Goal: Transaction & Acquisition: Download file/media

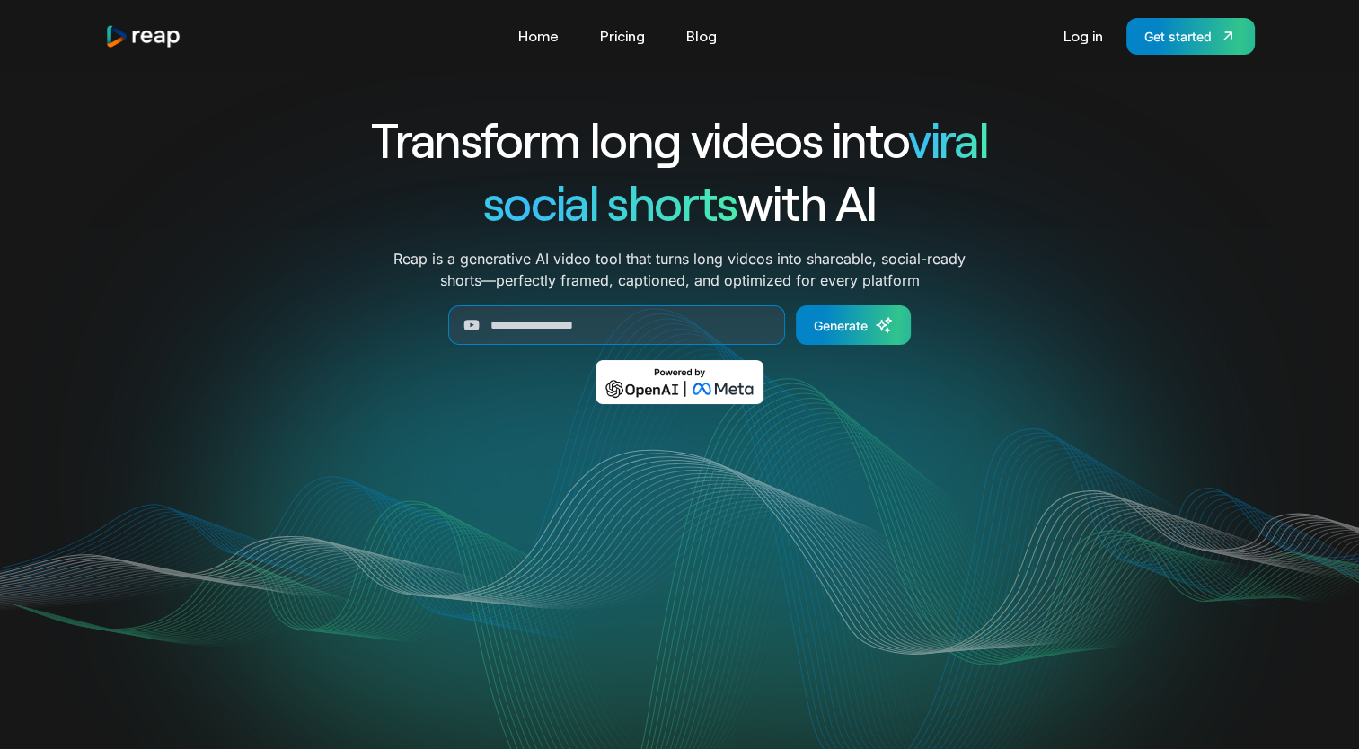
click at [1186, 312] on div "Transform long videos into viral social shorts with AI Reap is a generative AI …" at bounding box center [680, 269] width 1150 height 322
click at [504, 334] on input "Generate Form" at bounding box center [616, 325] width 337 height 40
paste input "**********"
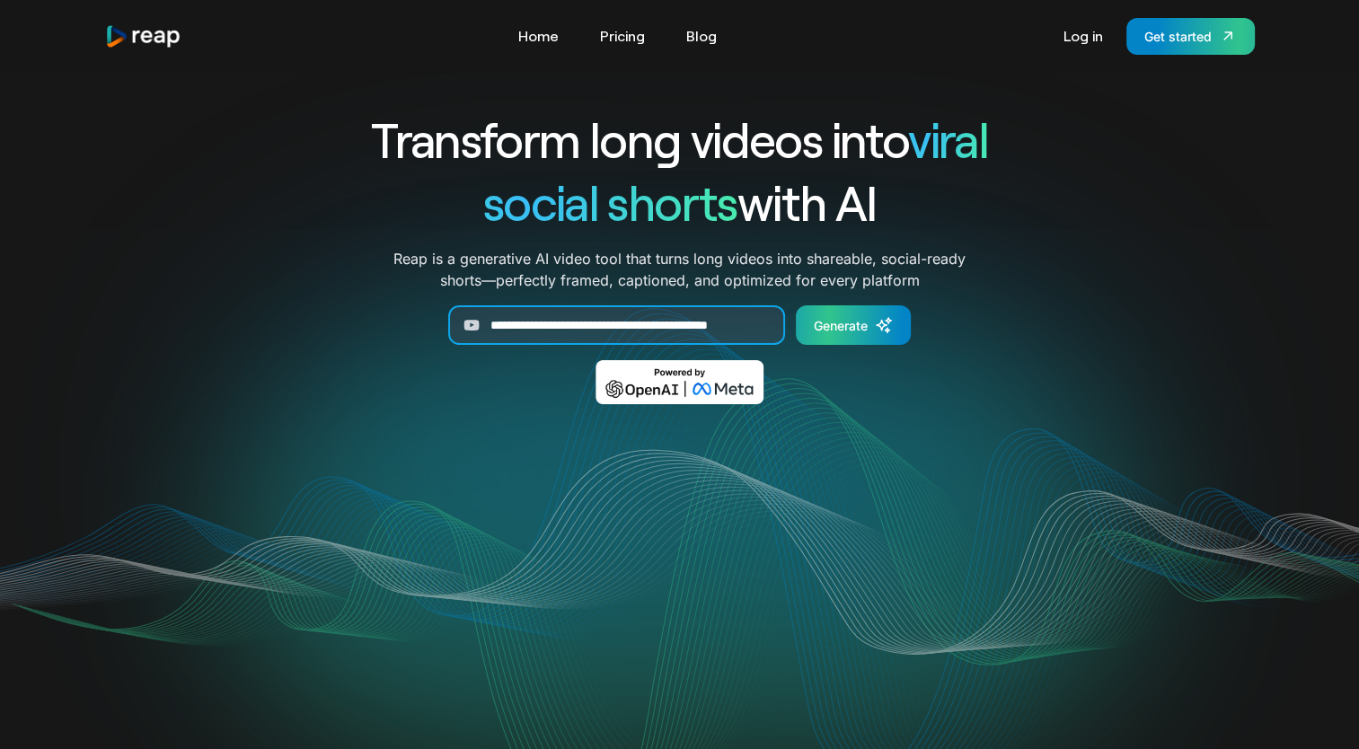
type input "**********"
click at [857, 333] on div "Generate" at bounding box center [841, 325] width 54 height 19
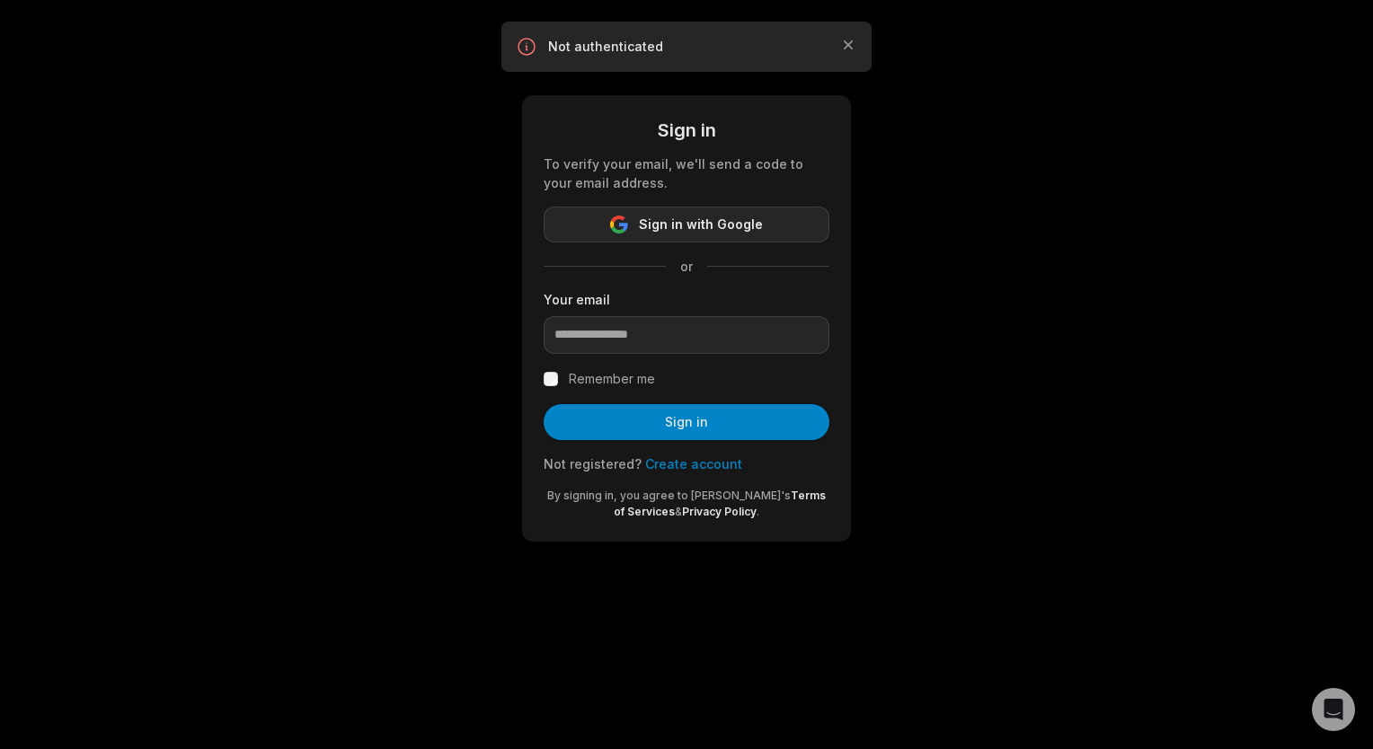
click at [701, 211] on button "Sign in with Google" at bounding box center [686, 225] width 286 height 36
click at [683, 233] on span "Sign in with Google" at bounding box center [701, 225] width 124 height 22
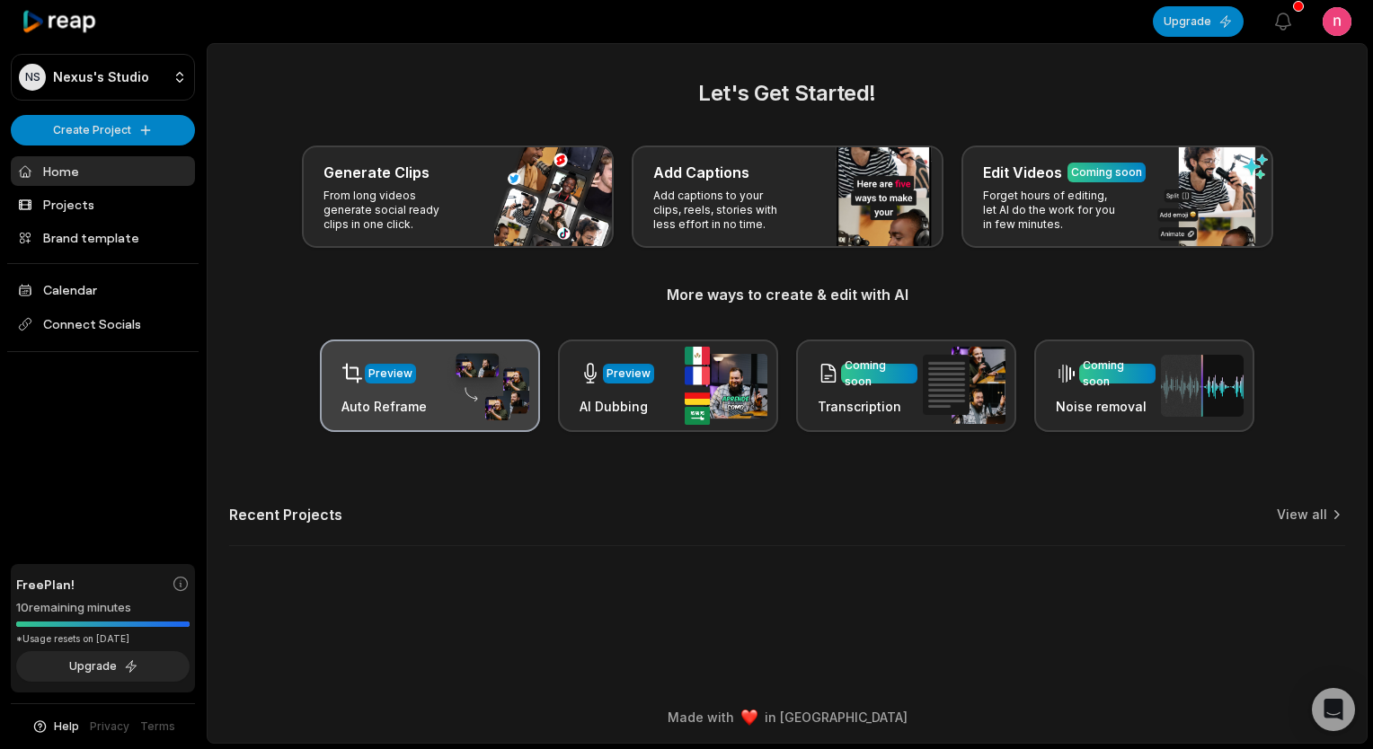
click at [479, 369] on img at bounding box center [487, 386] width 83 height 70
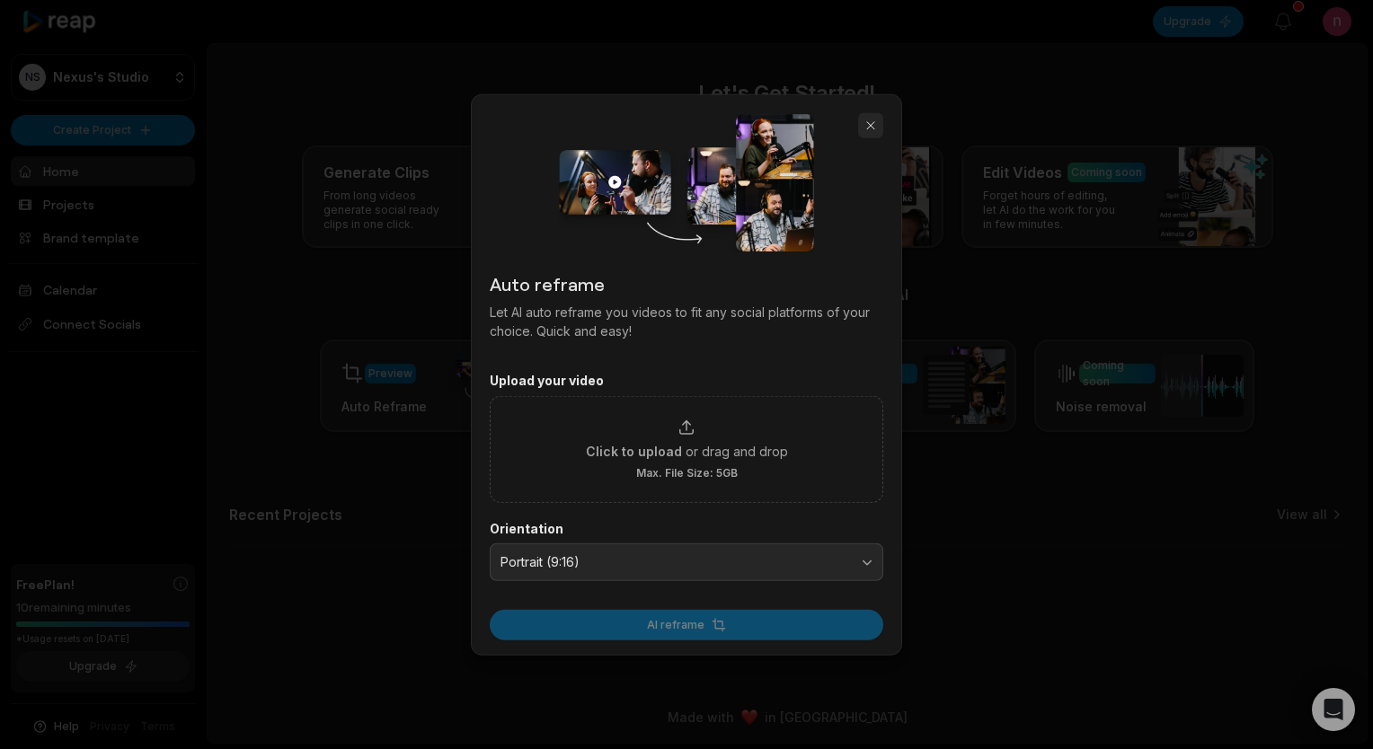
click at [874, 131] on button "button" at bounding box center [870, 125] width 25 height 25
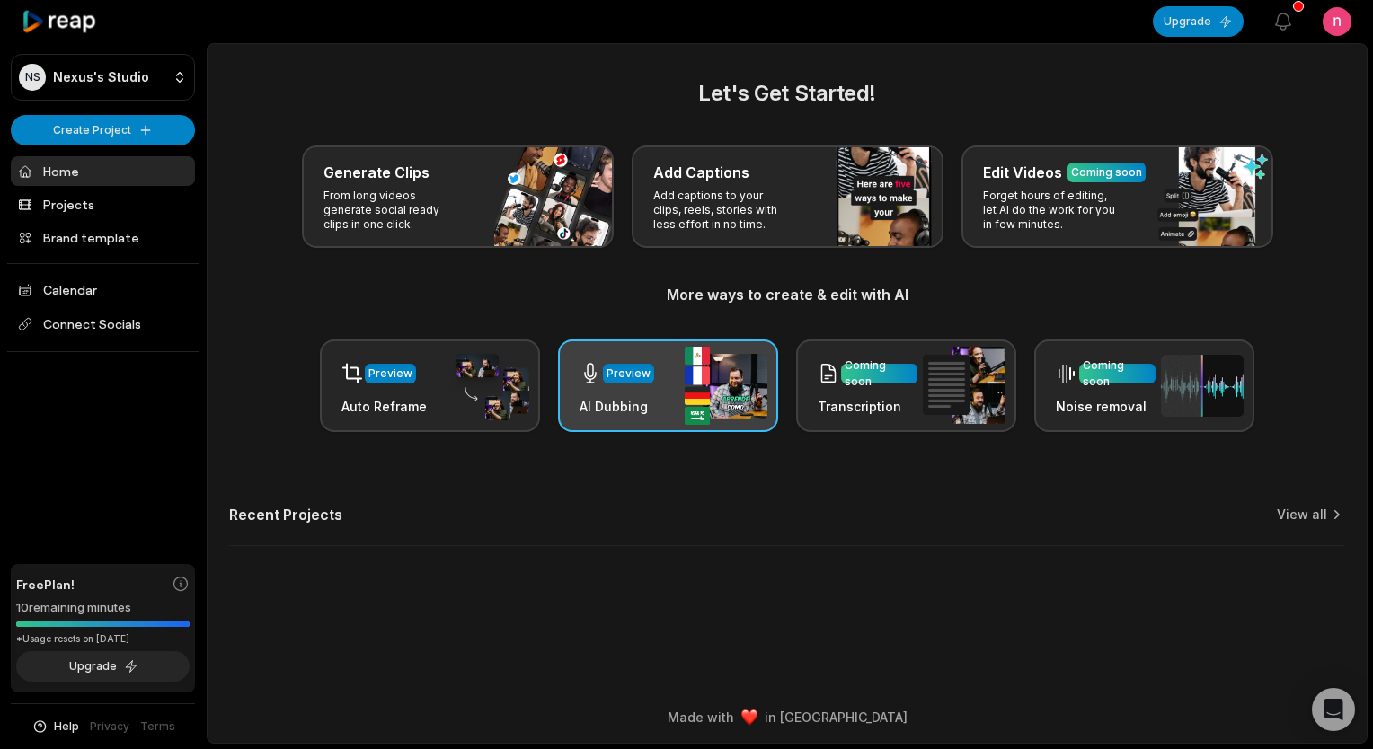
click at [604, 400] on h3 "AI Dubbing" at bounding box center [616, 406] width 75 height 19
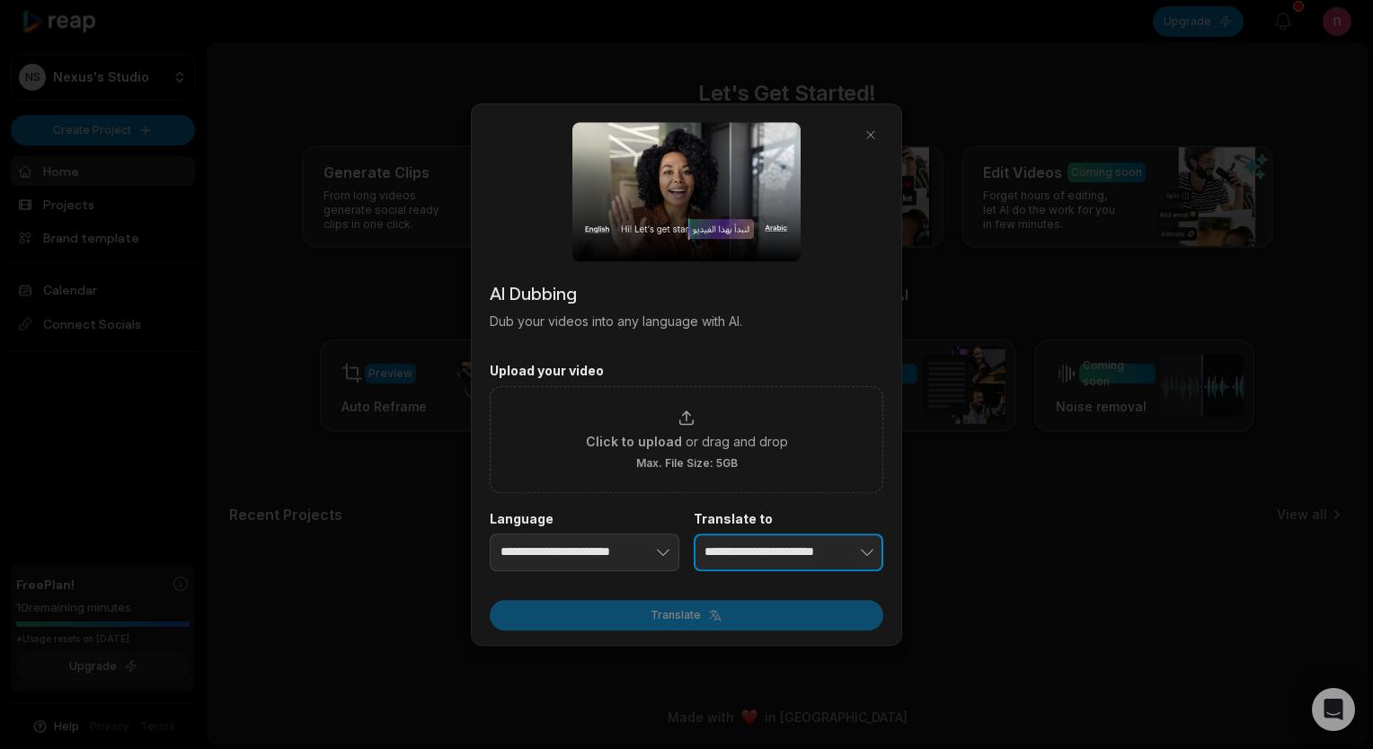
type input "**********"
click at [834, 545] on button "button" at bounding box center [839, 553] width 88 height 38
type input "**********"
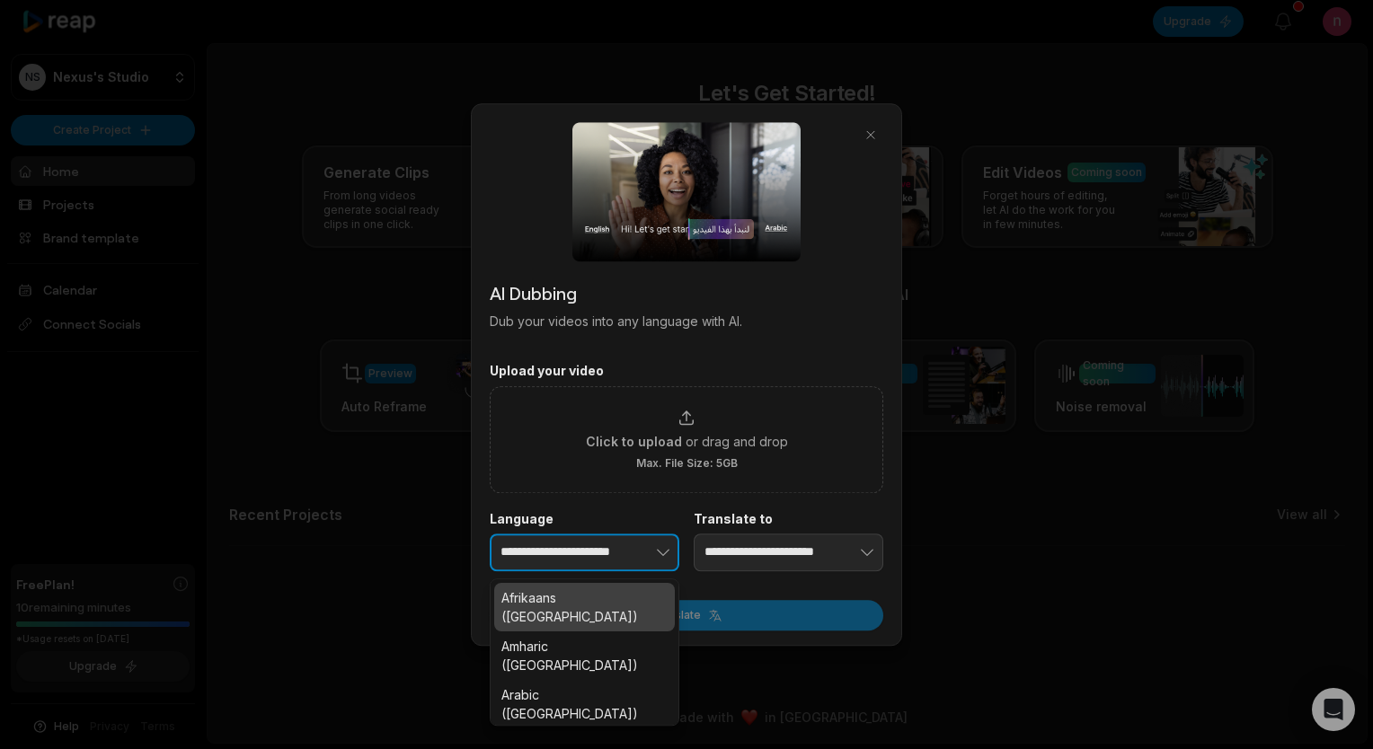
click at [633, 552] on button "button" at bounding box center [635, 553] width 88 height 38
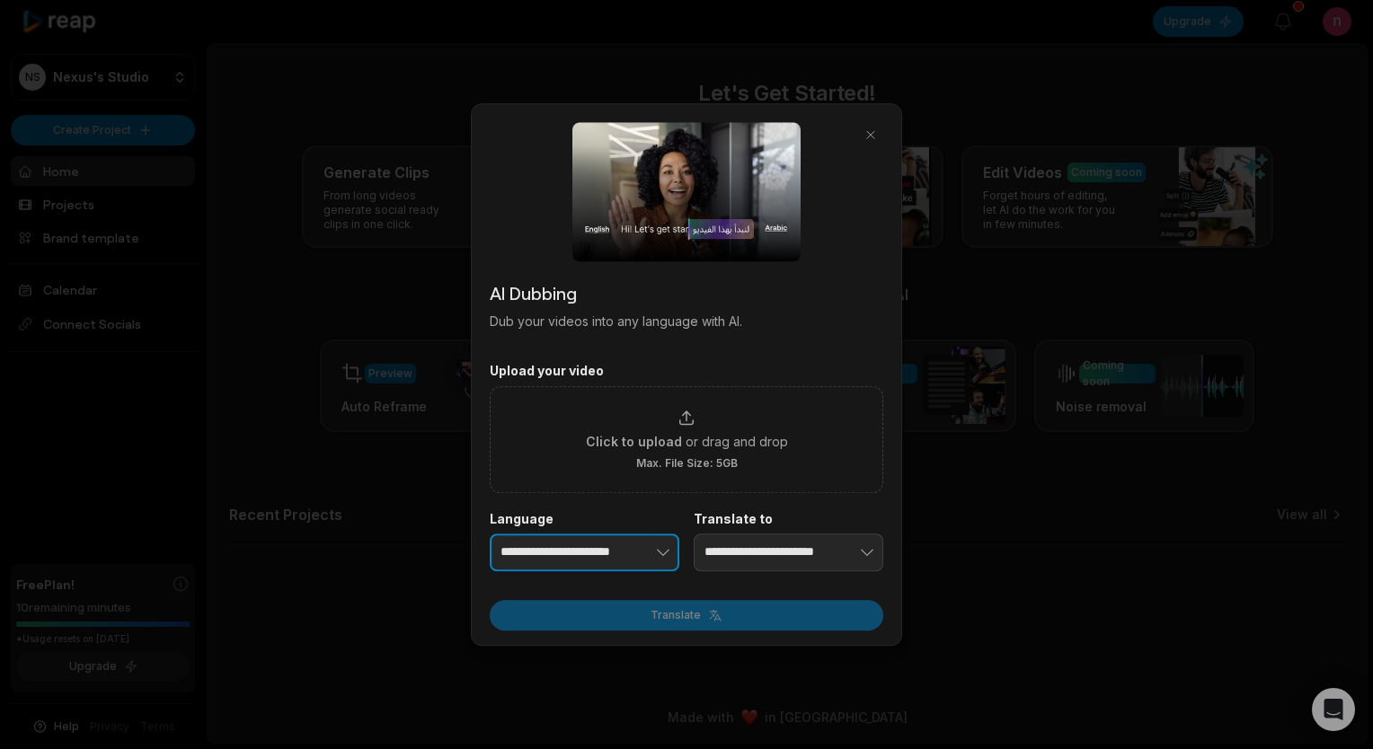
click at [633, 552] on button "button" at bounding box center [635, 553] width 88 height 38
click at [878, 138] on button "button" at bounding box center [870, 134] width 25 height 25
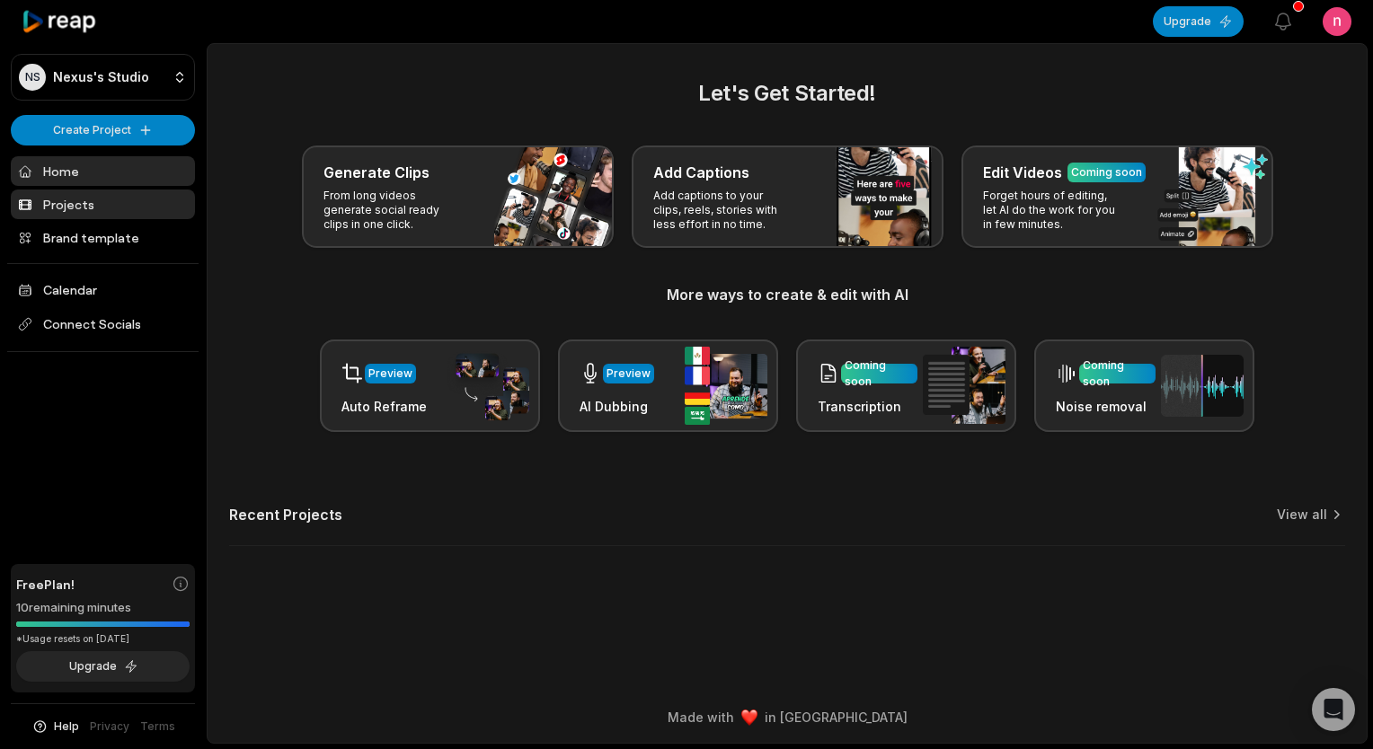
click at [123, 204] on link "Projects" at bounding box center [103, 205] width 184 height 30
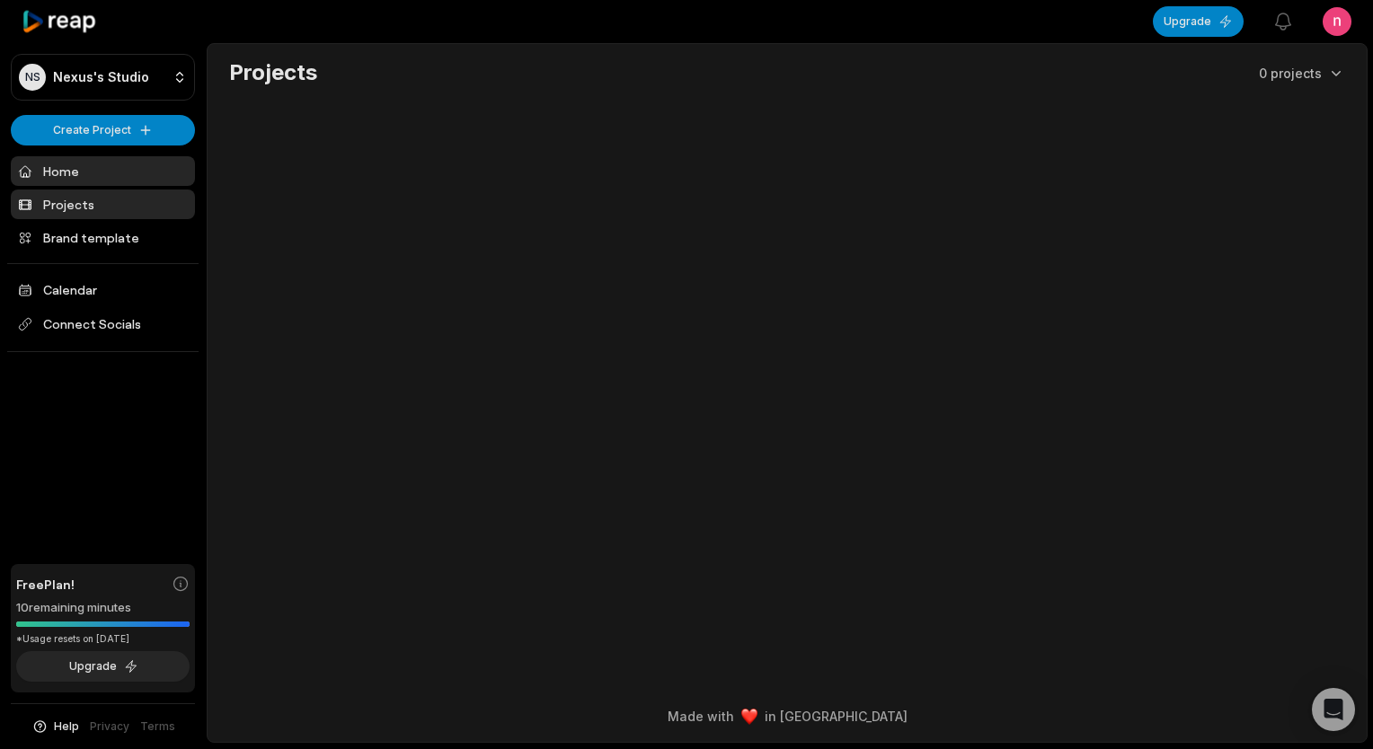
click at [70, 165] on link "Home" at bounding box center [103, 171] width 184 height 30
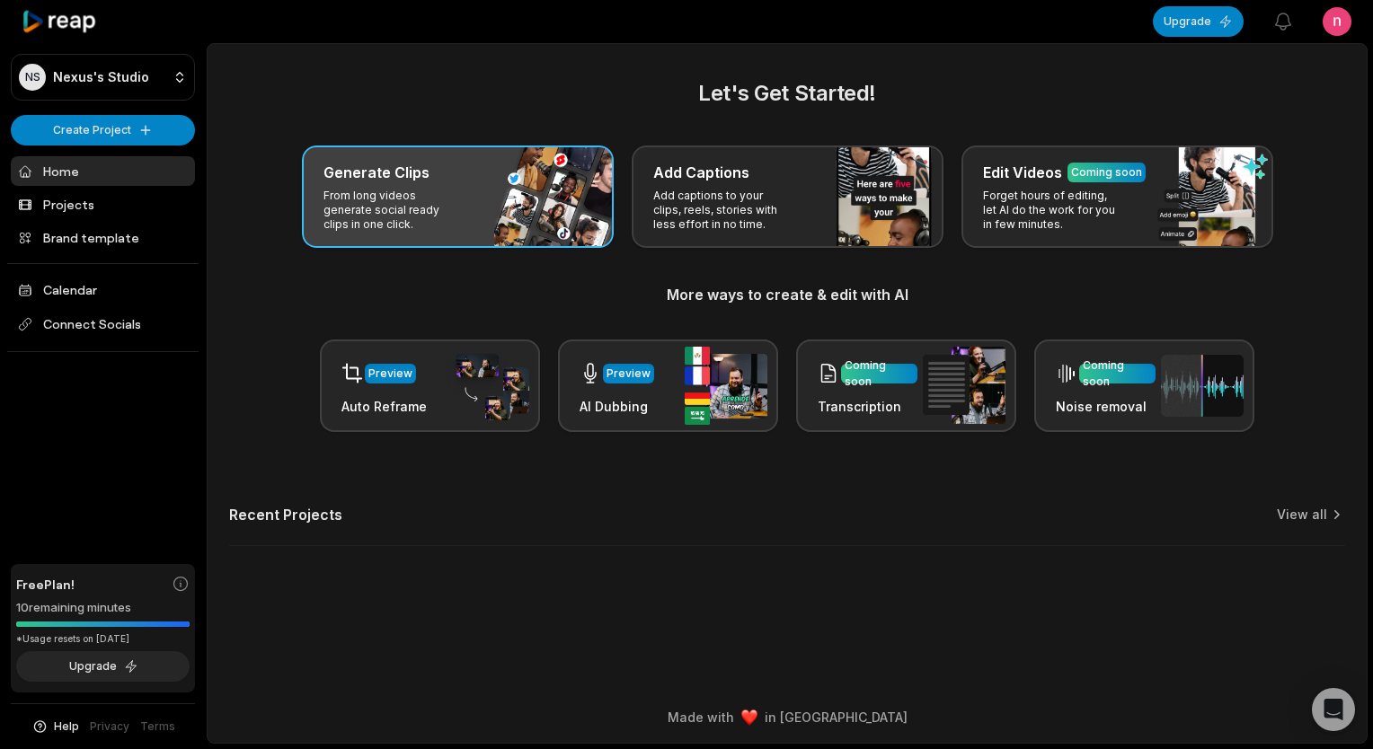
click at [517, 210] on div "Generate Clips From long videos generate social ready clips in one click." at bounding box center [458, 197] width 312 height 102
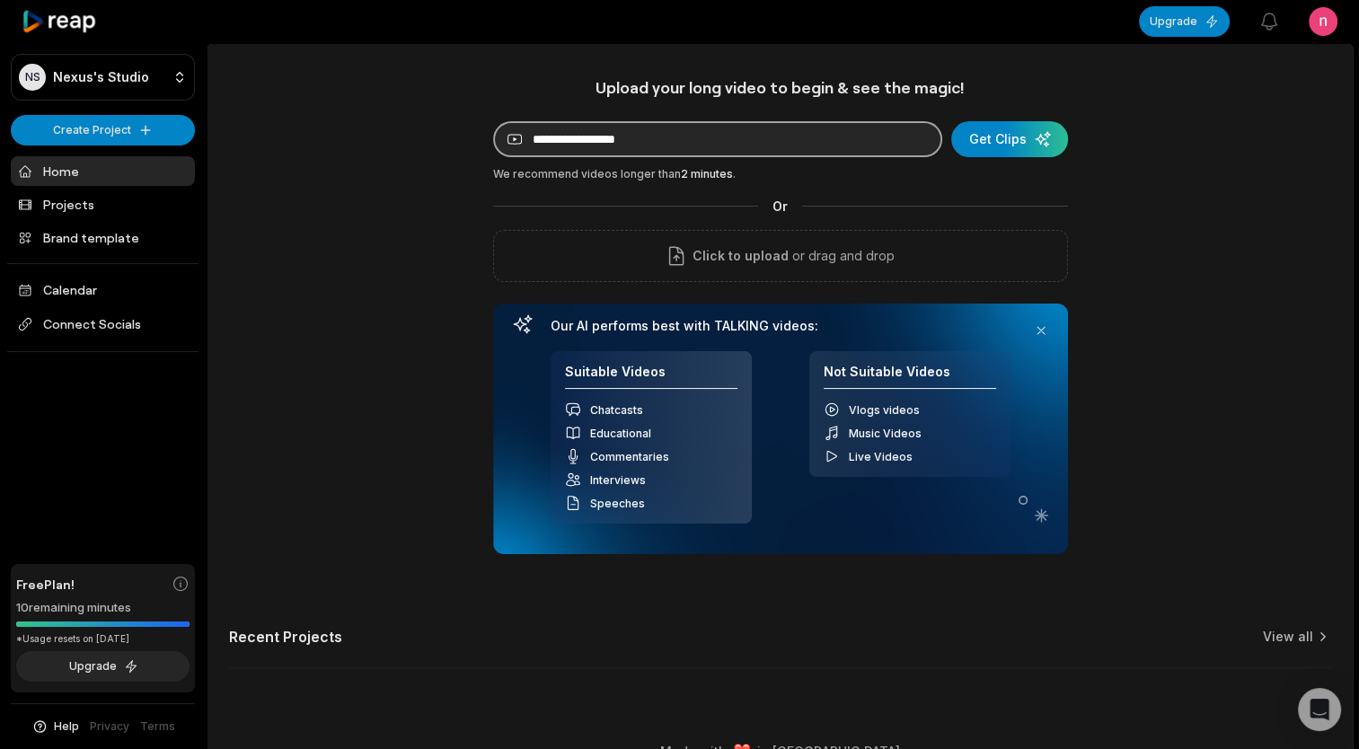
click at [742, 135] on input at bounding box center [717, 139] width 449 height 36
paste input "**********"
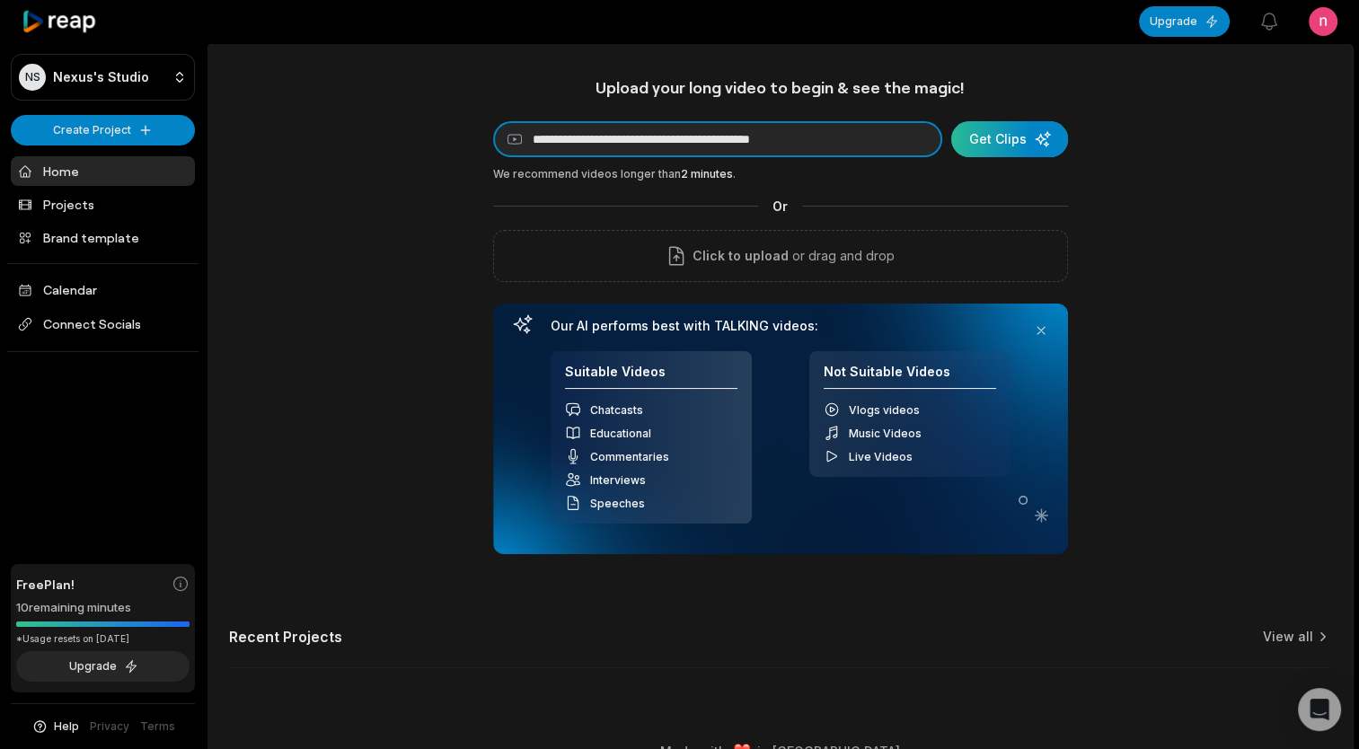
type input "**********"
click at [1048, 140] on div "submit" at bounding box center [1009, 139] width 117 height 36
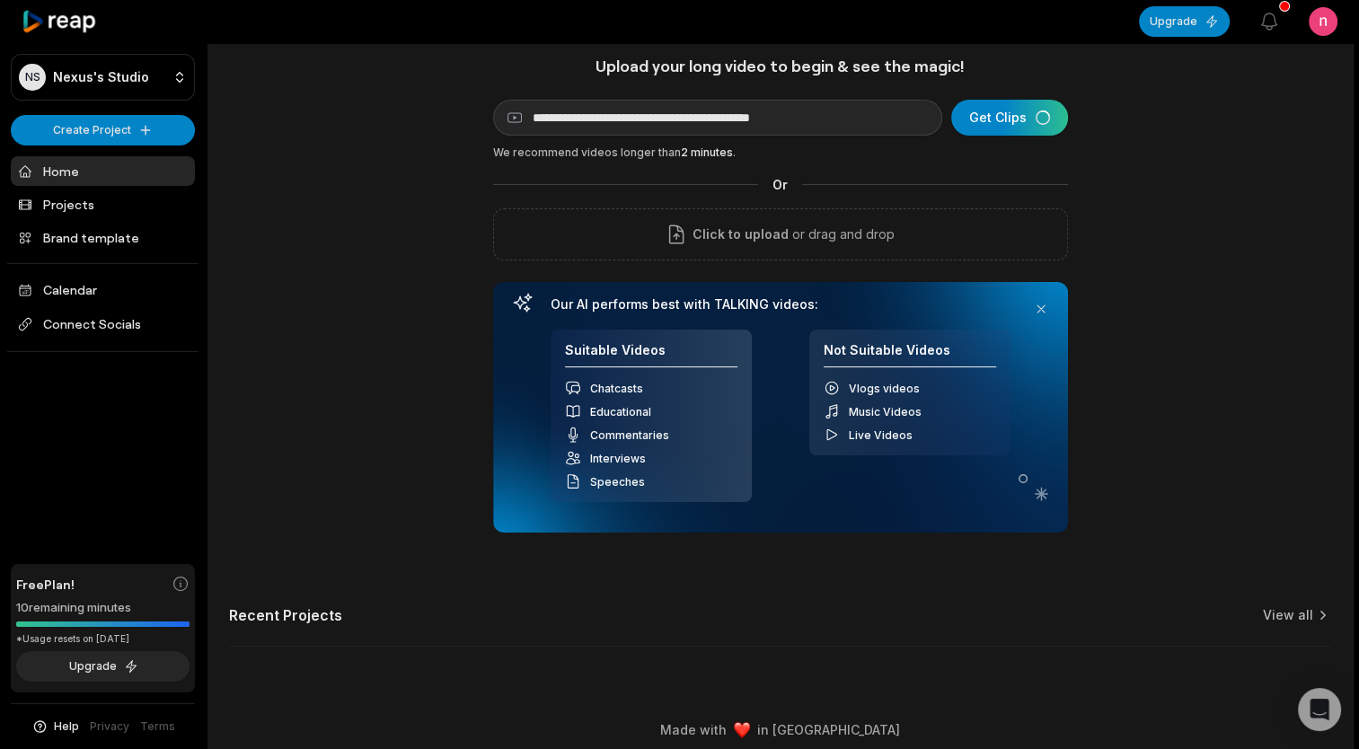
scroll to position [32, 0]
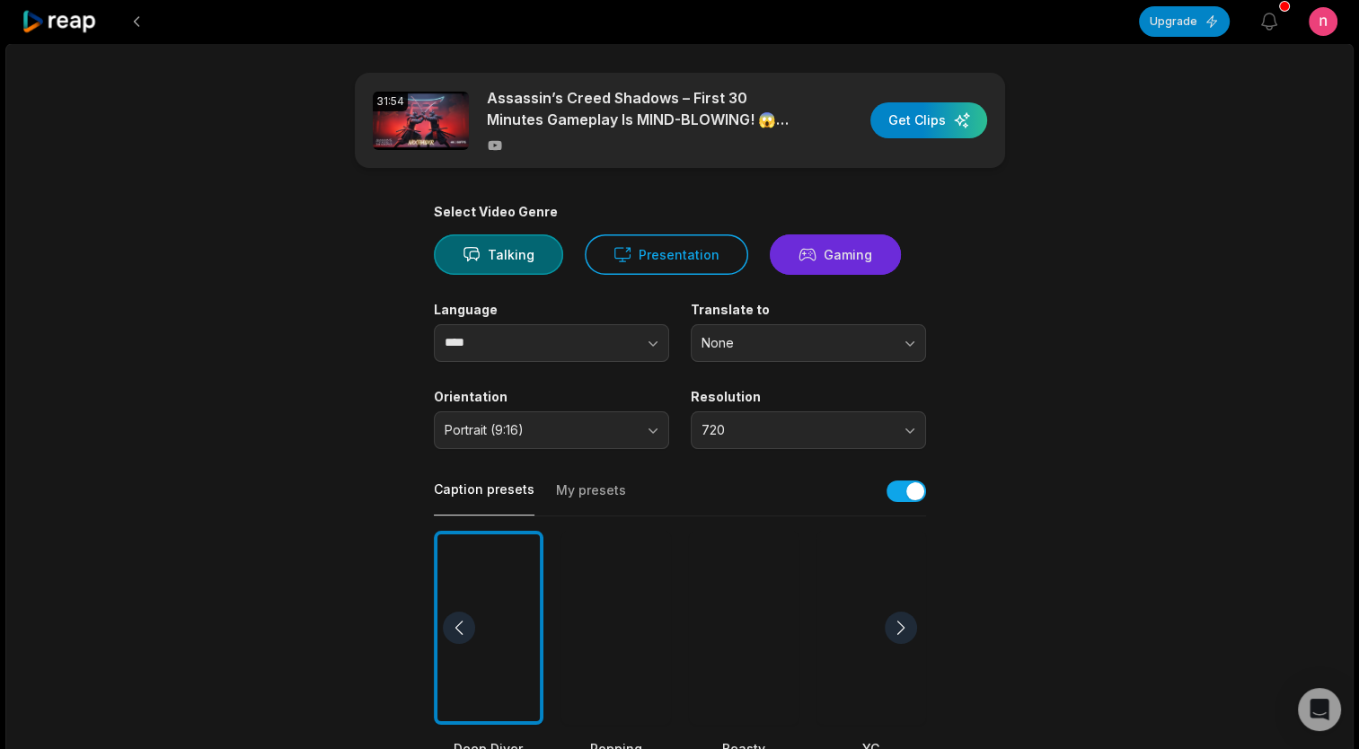
click at [838, 243] on button "Gaming" at bounding box center [835, 254] width 131 height 40
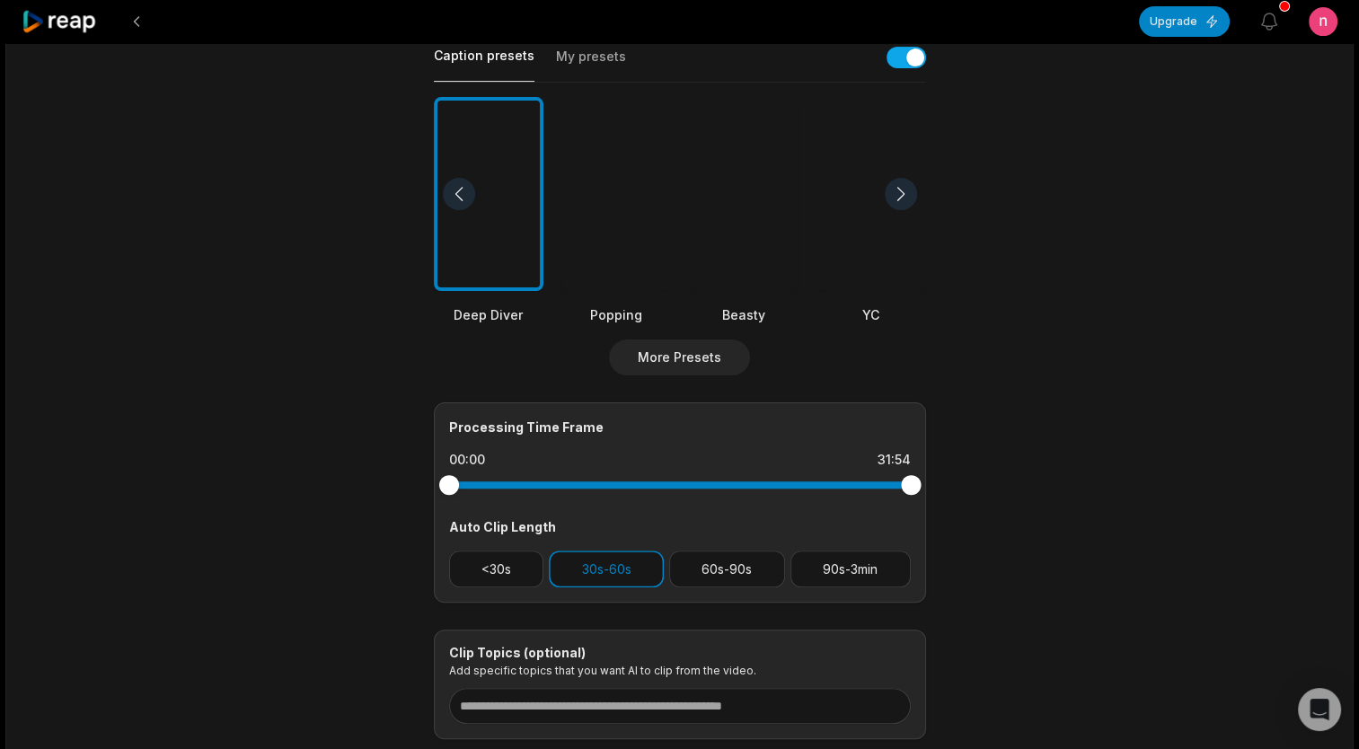
scroll to position [372, 0]
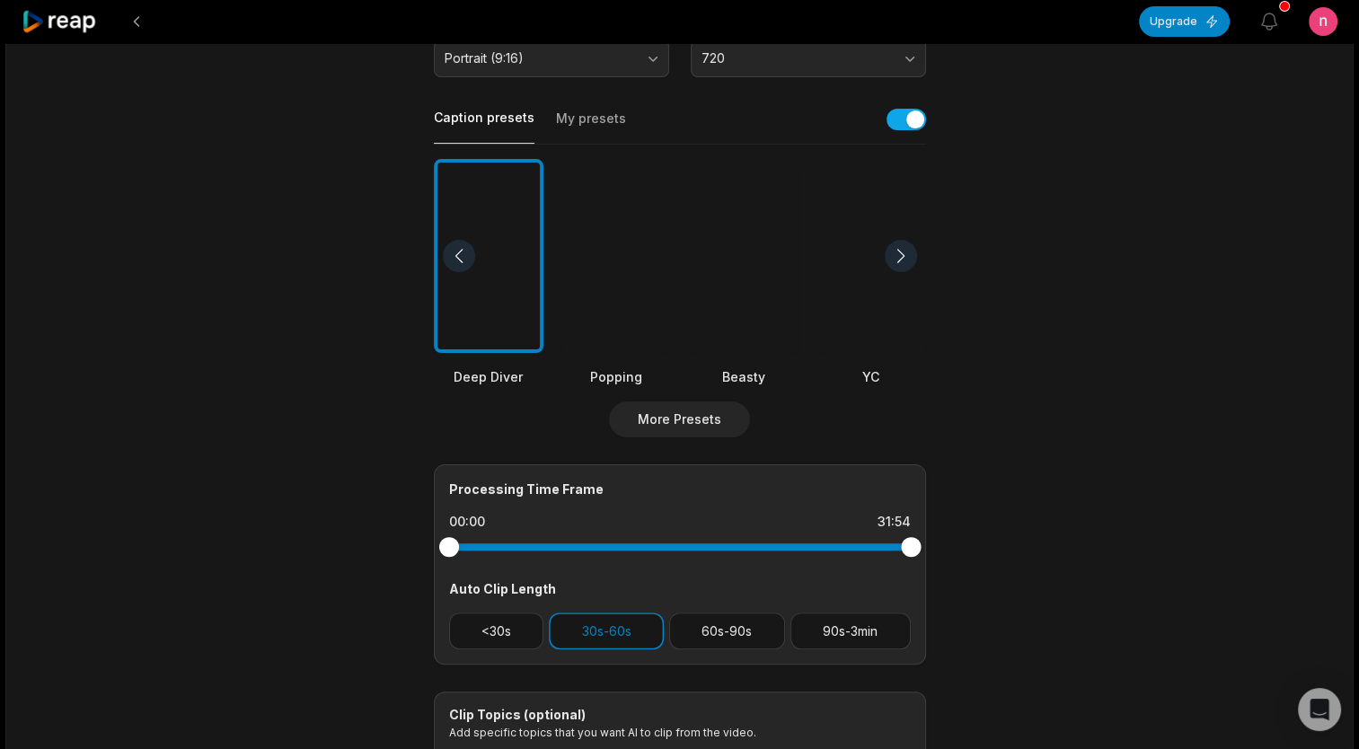
click at [649, 244] on div at bounding box center [616, 256] width 110 height 195
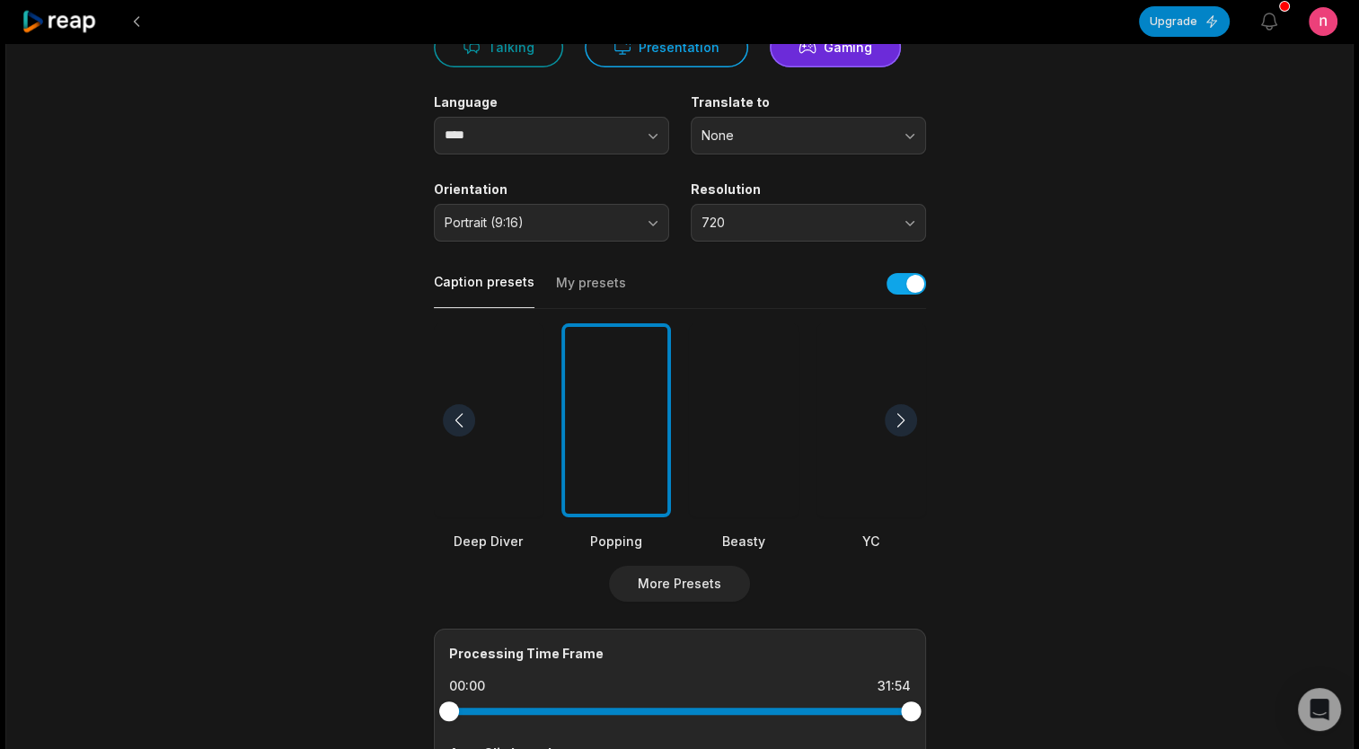
scroll to position [13, 0]
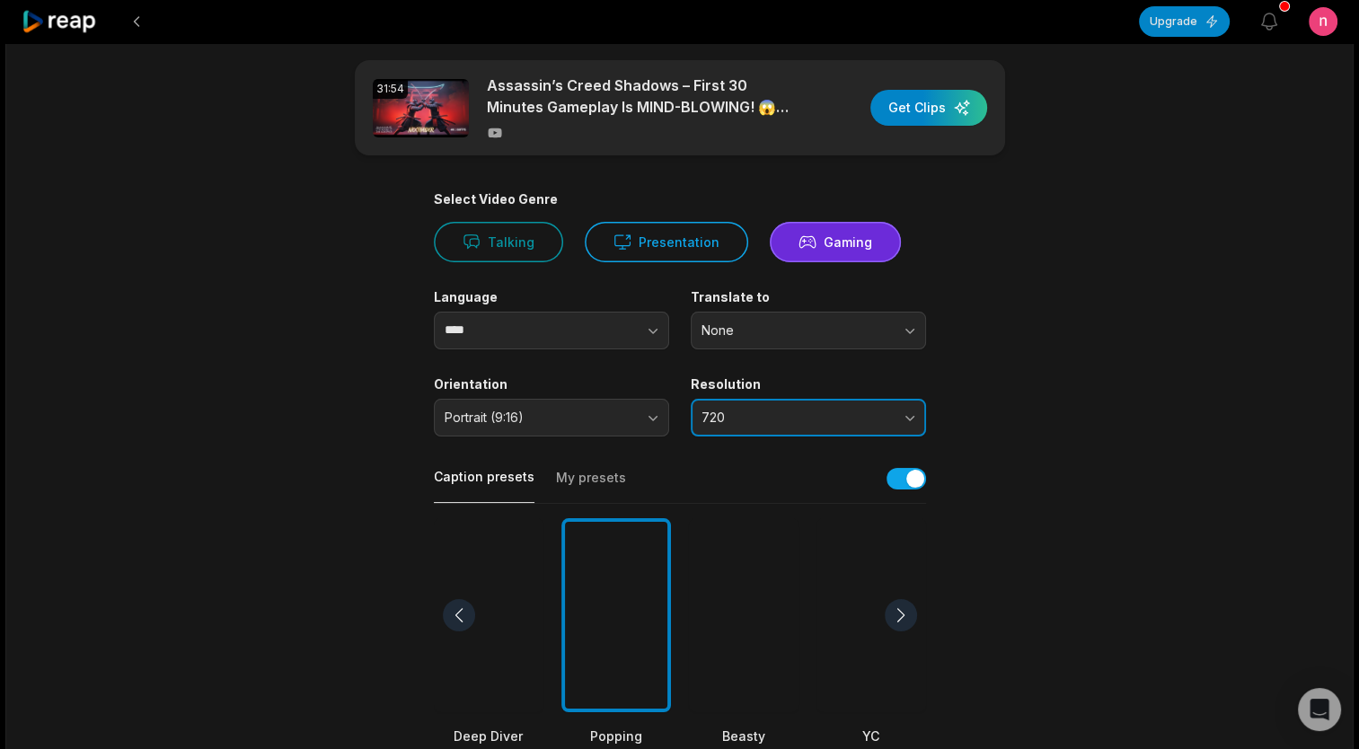
click at [855, 419] on span "720" at bounding box center [796, 418] width 189 height 16
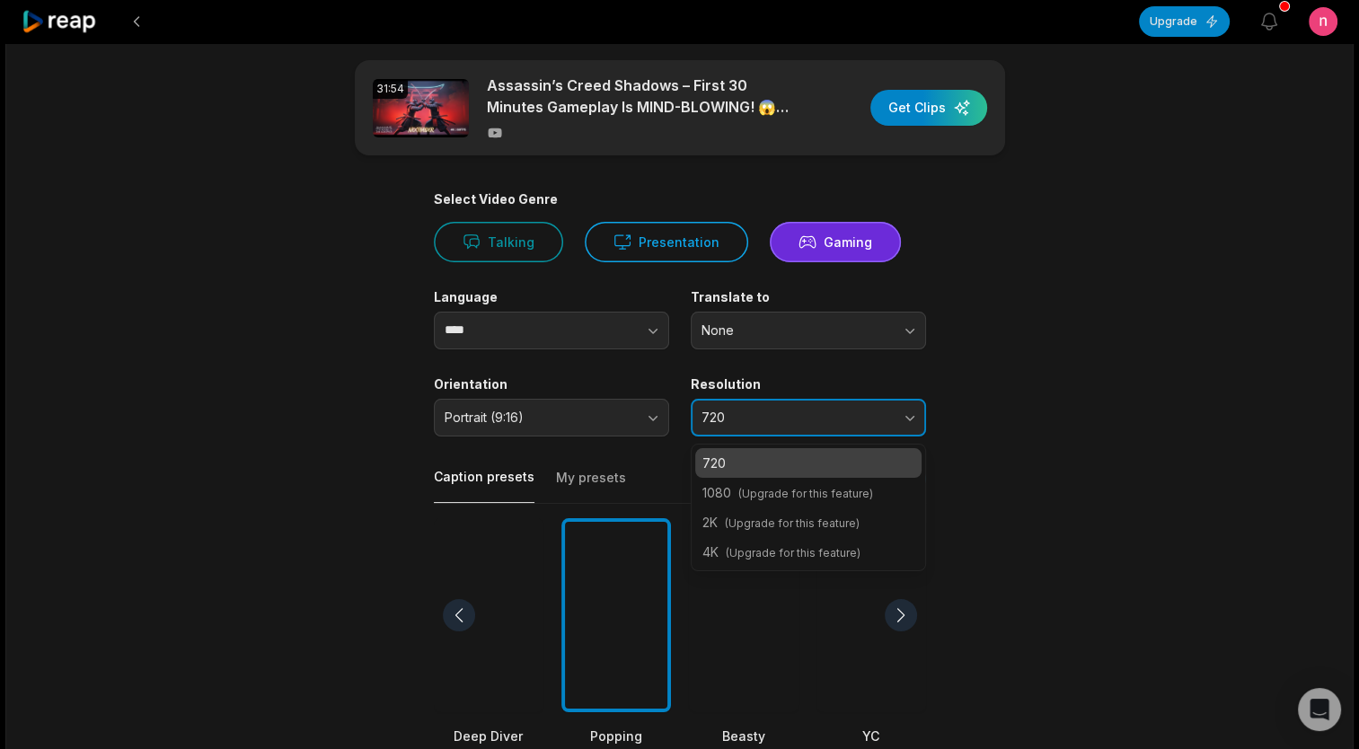
click at [843, 425] on button "720" at bounding box center [808, 418] width 235 height 38
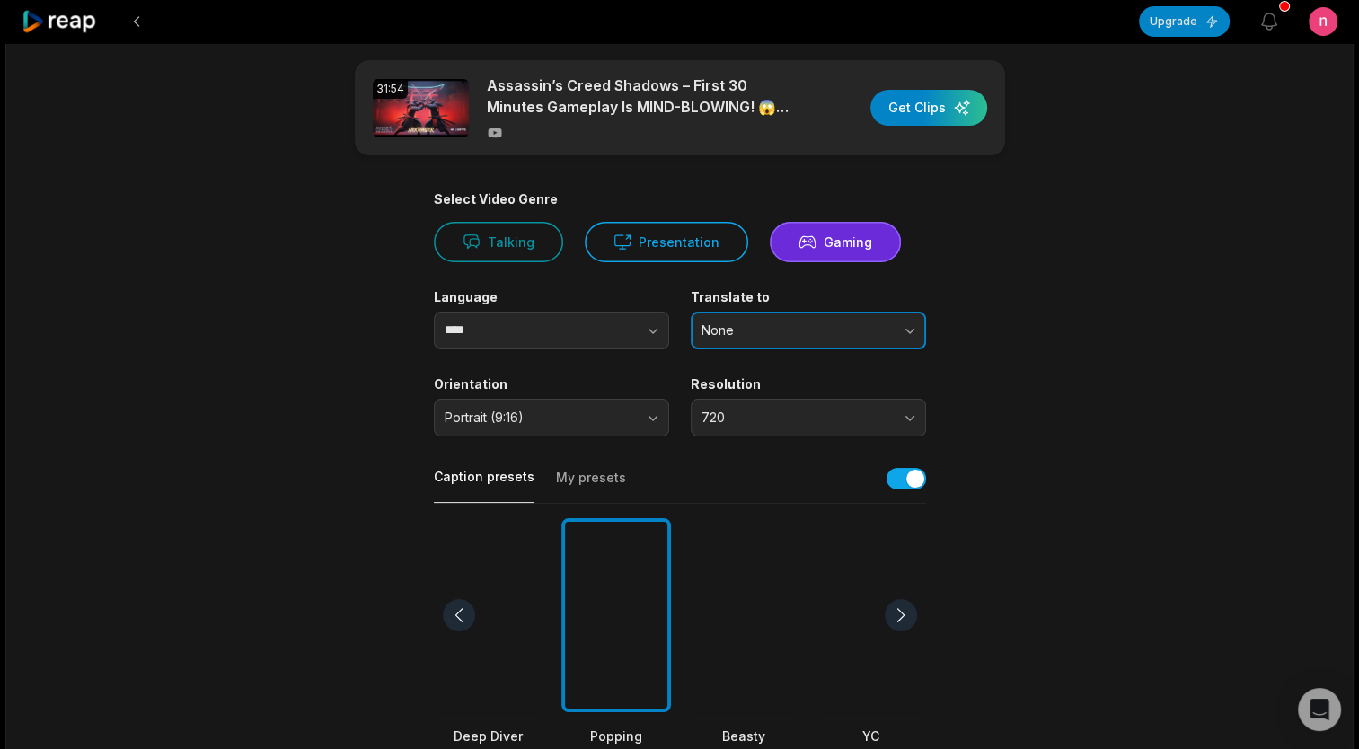
click at [870, 335] on span "None" at bounding box center [796, 330] width 189 height 16
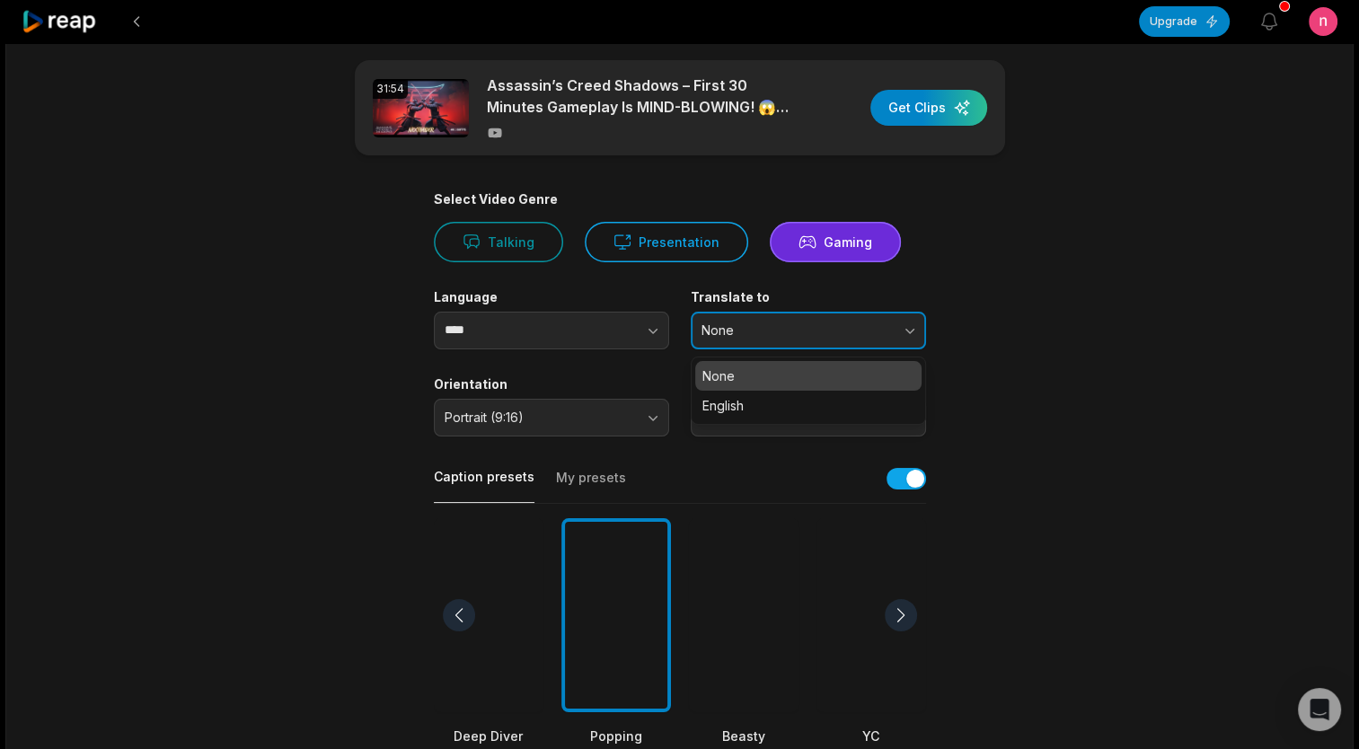
click at [870, 335] on span "None" at bounding box center [796, 330] width 189 height 16
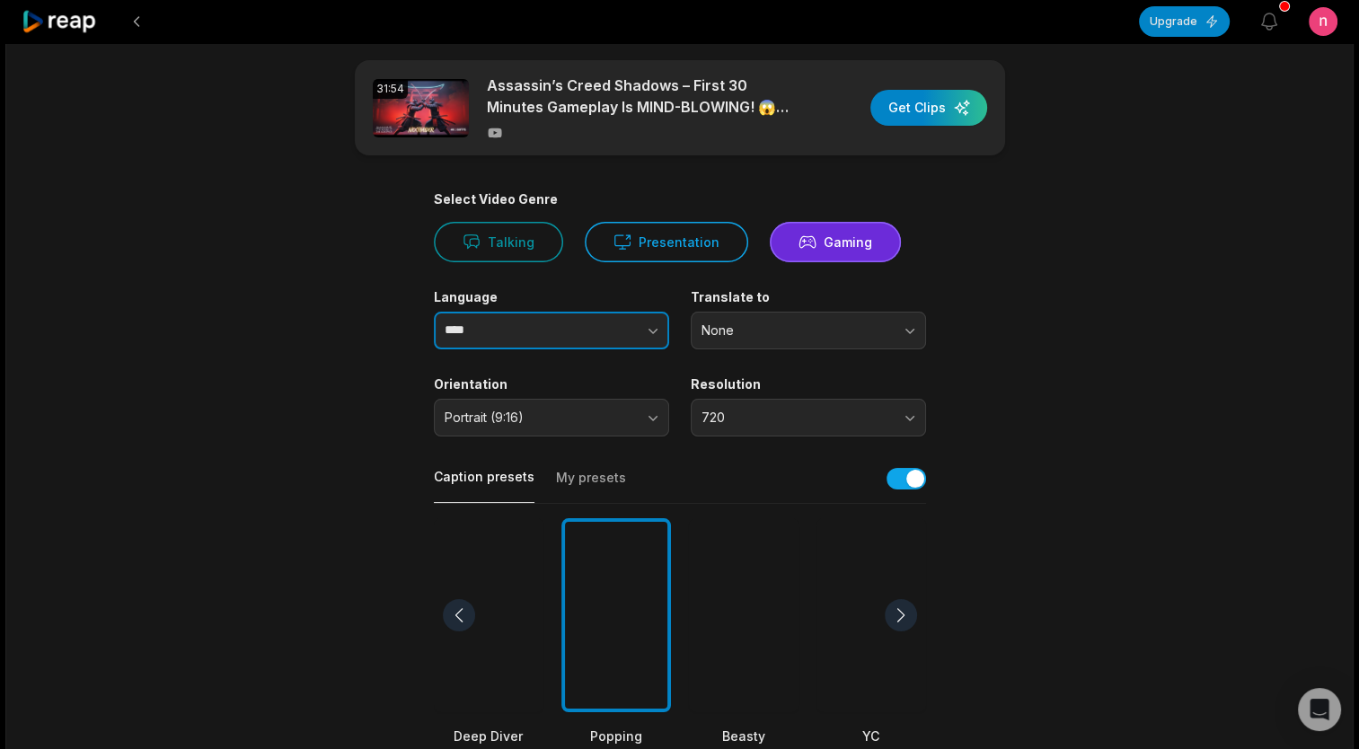
click at [603, 332] on button "button" at bounding box center [617, 331] width 102 height 38
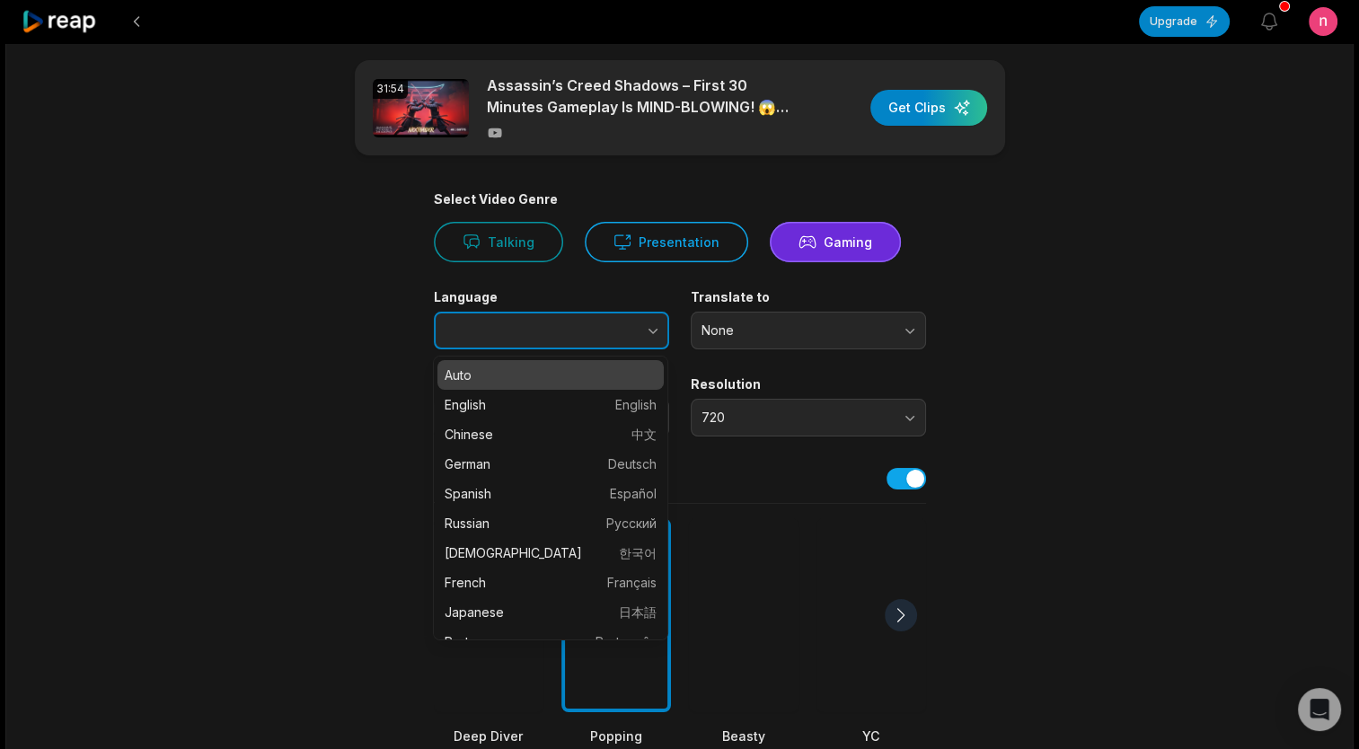
type input "****"
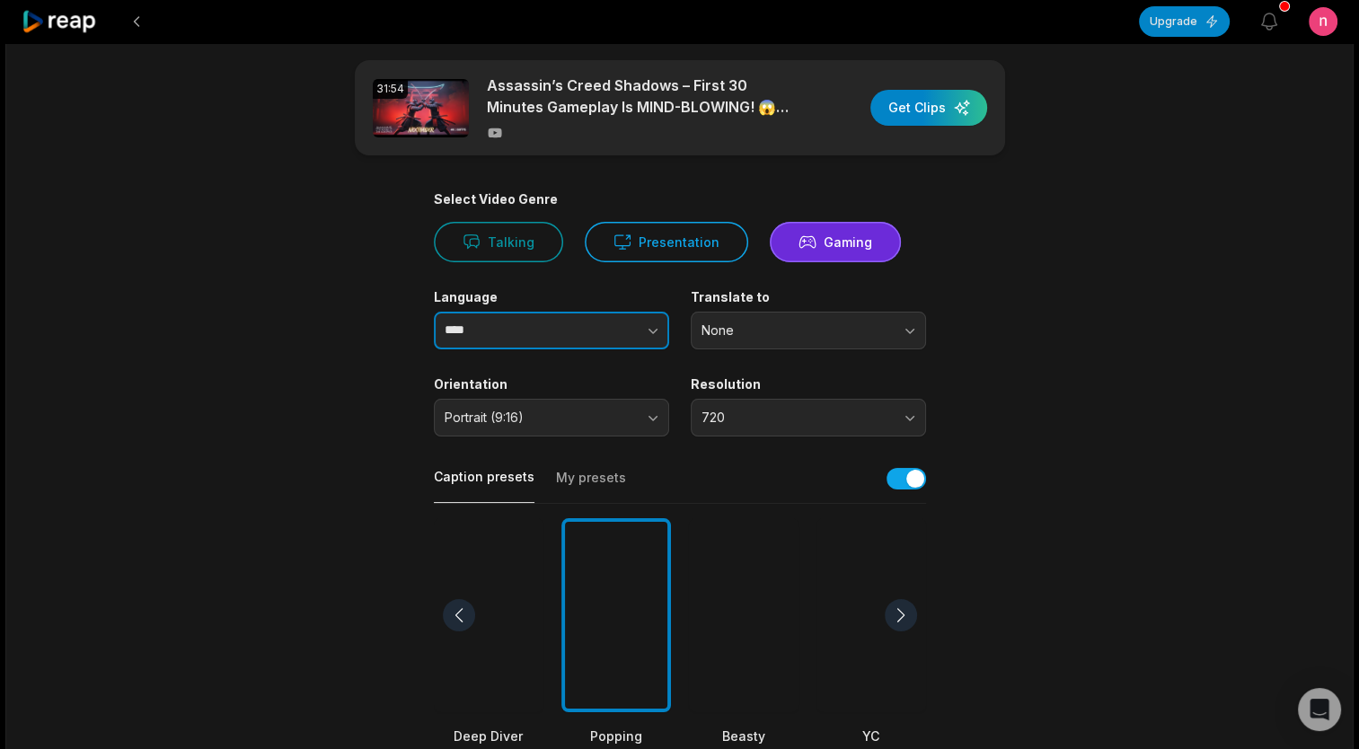
click at [603, 332] on button "button" at bounding box center [617, 331] width 102 height 38
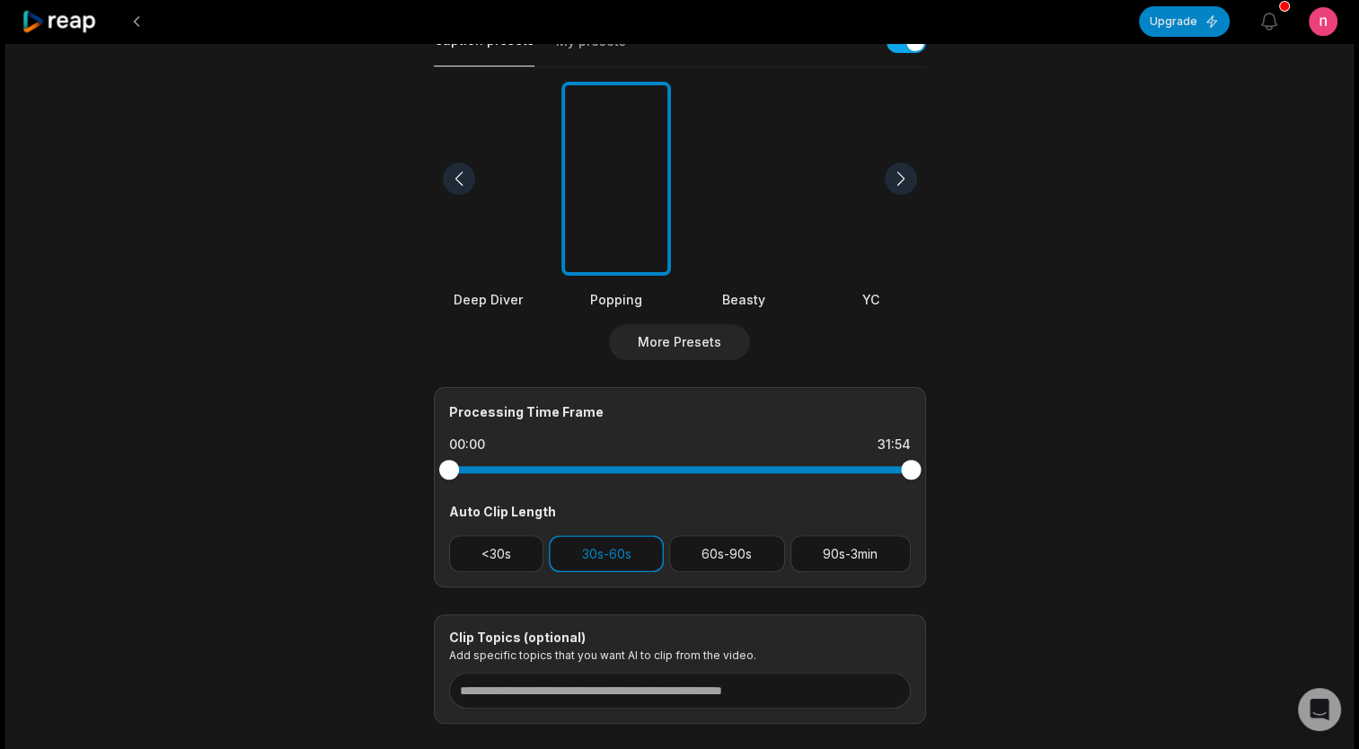
scroll to position [552, 0]
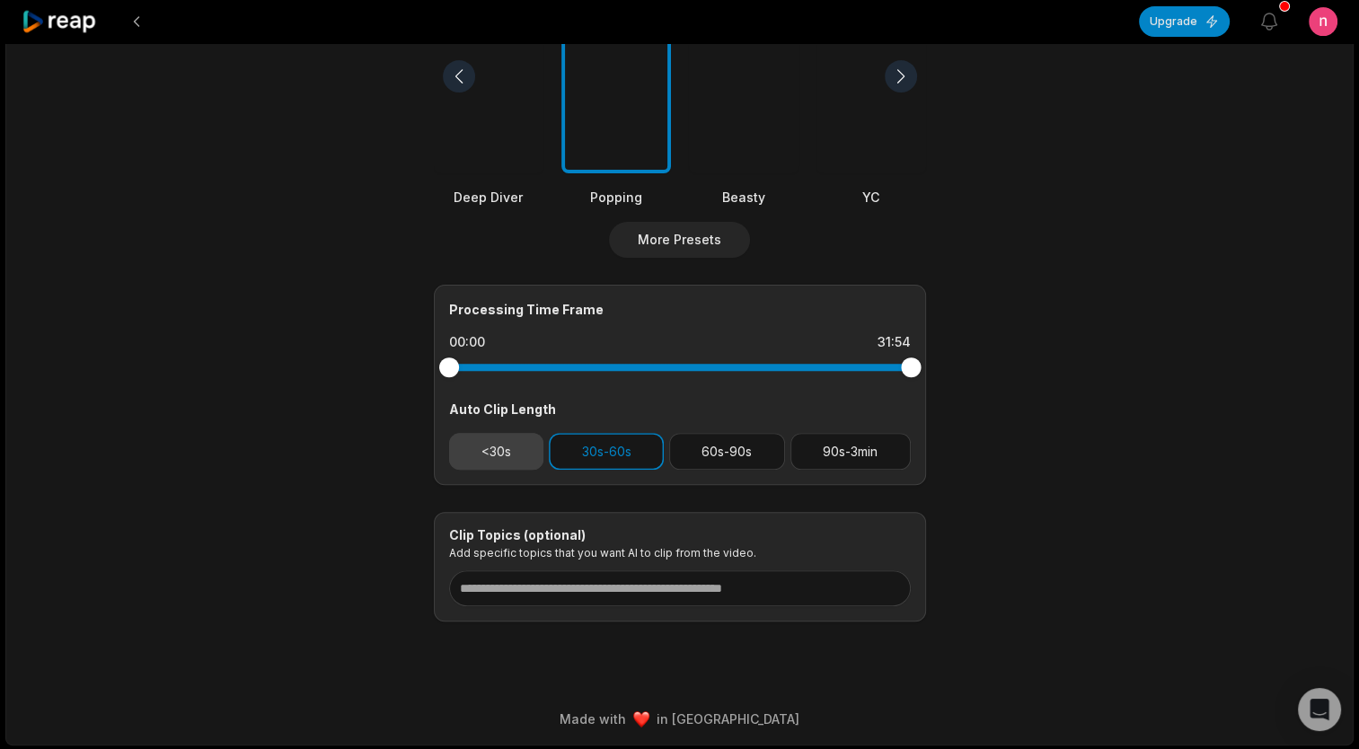
click at [483, 447] on button "<30s" at bounding box center [496, 451] width 95 height 37
click at [690, 451] on button "60s-90s" at bounding box center [727, 451] width 116 height 37
click at [486, 452] on button "<30s" at bounding box center [496, 451] width 95 height 37
click at [701, 450] on button "60s-90s" at bounding box center [727, 451] width 116 height 37
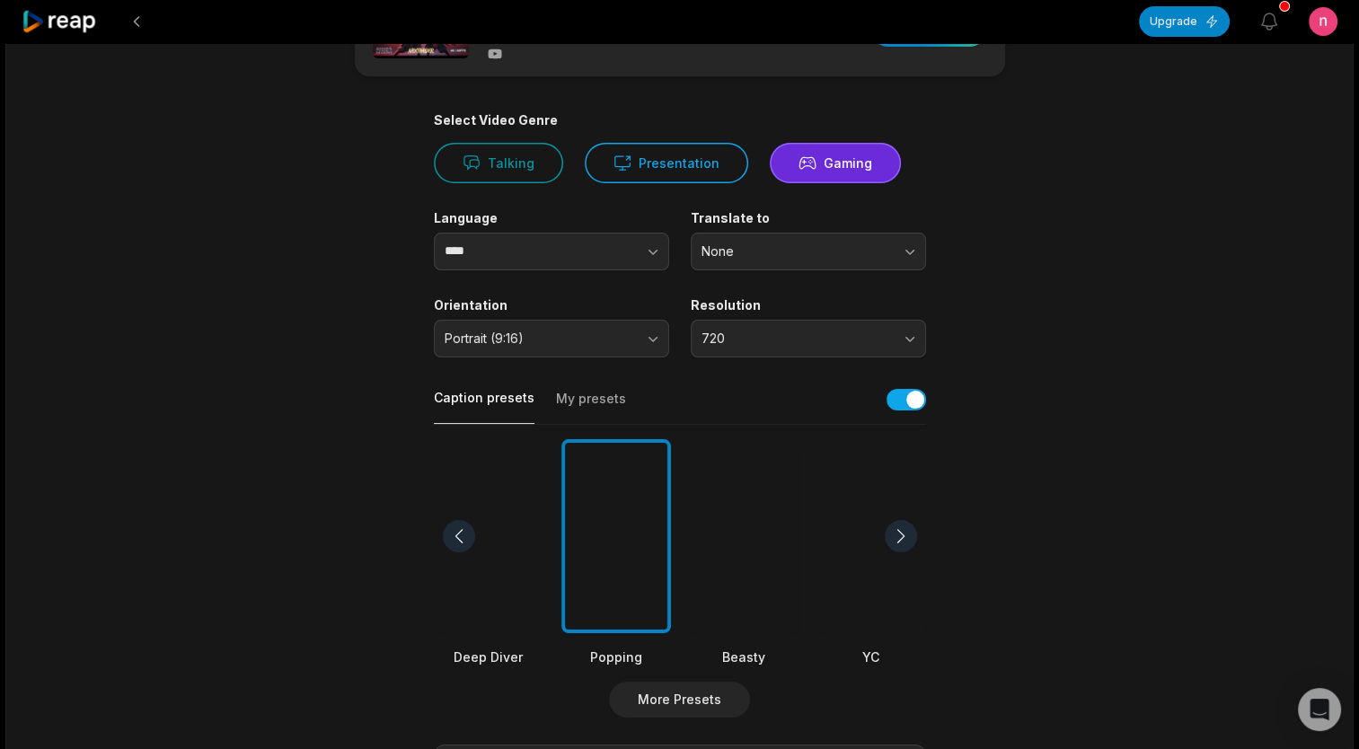
scroll to position [0, 0]
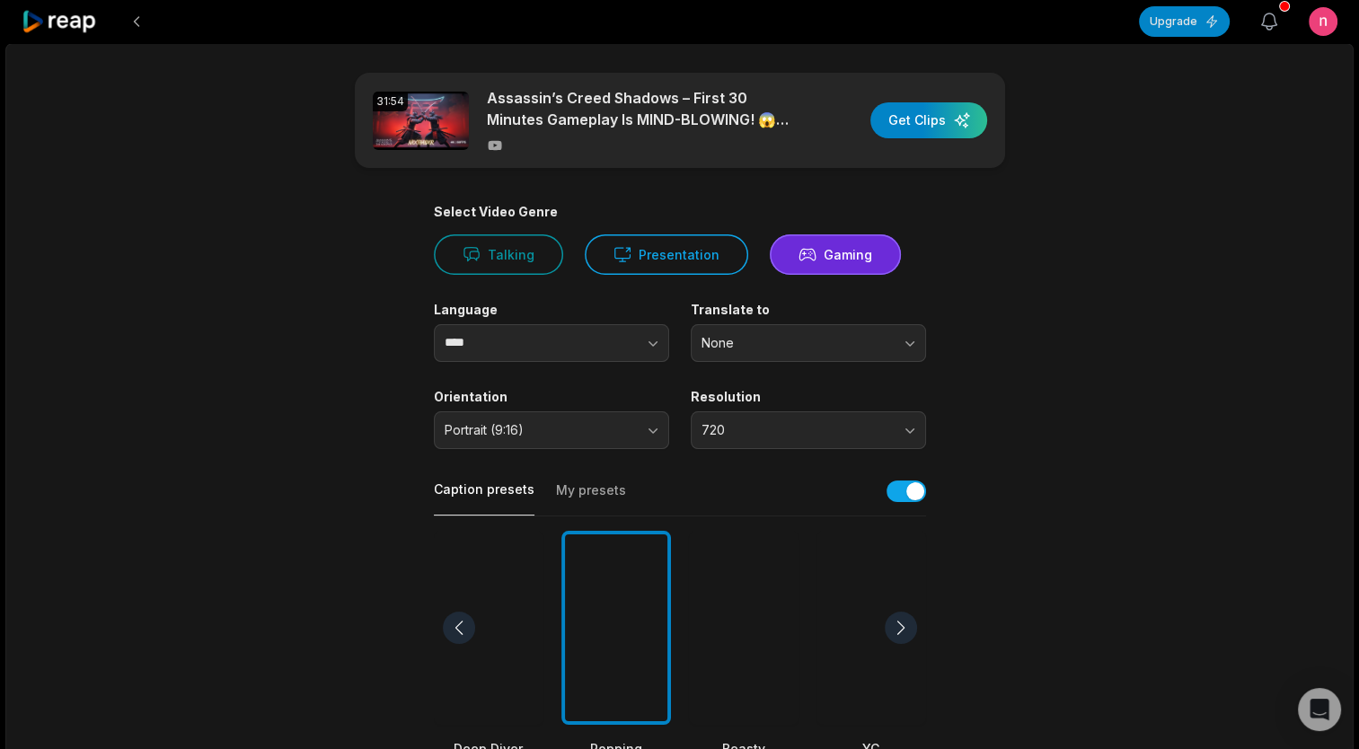
click at [1276, 16] on icon "button" at bounding box center [1269, 22] width 22 height 22
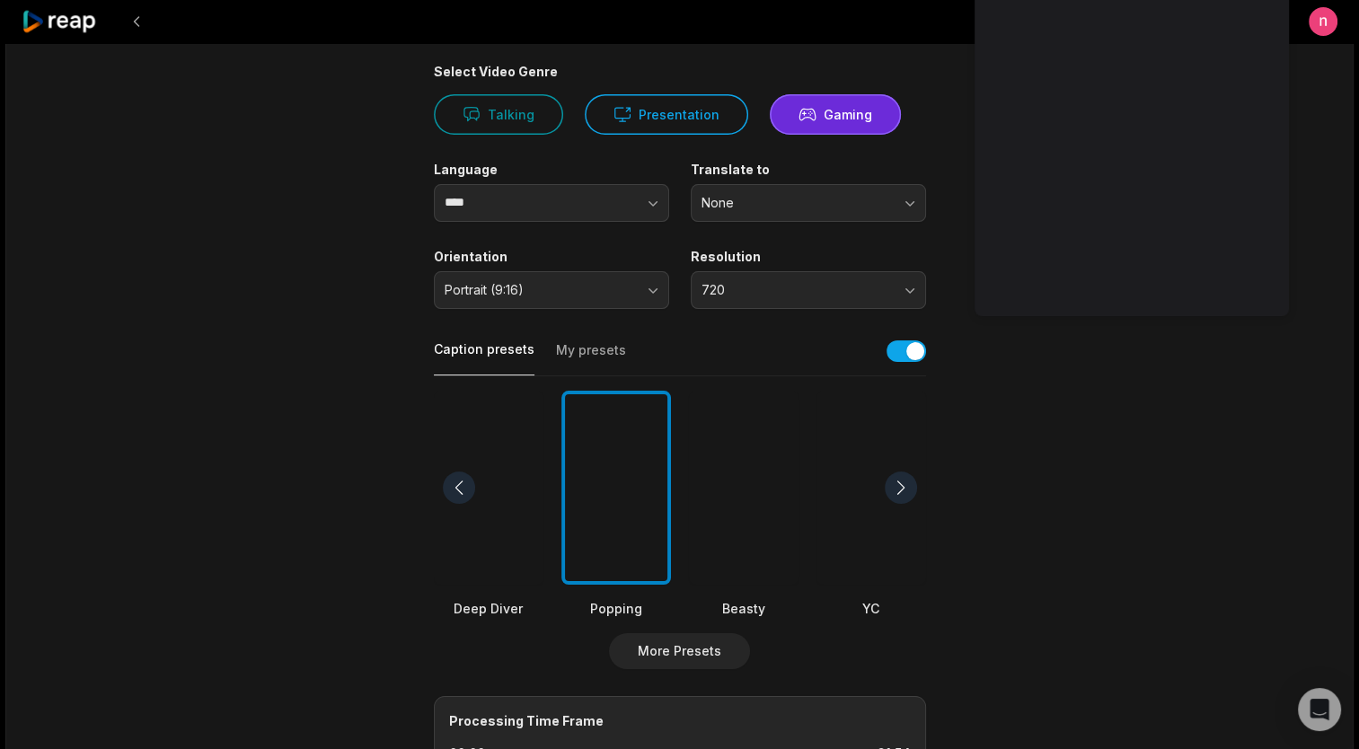
scroll to position [180, 0]
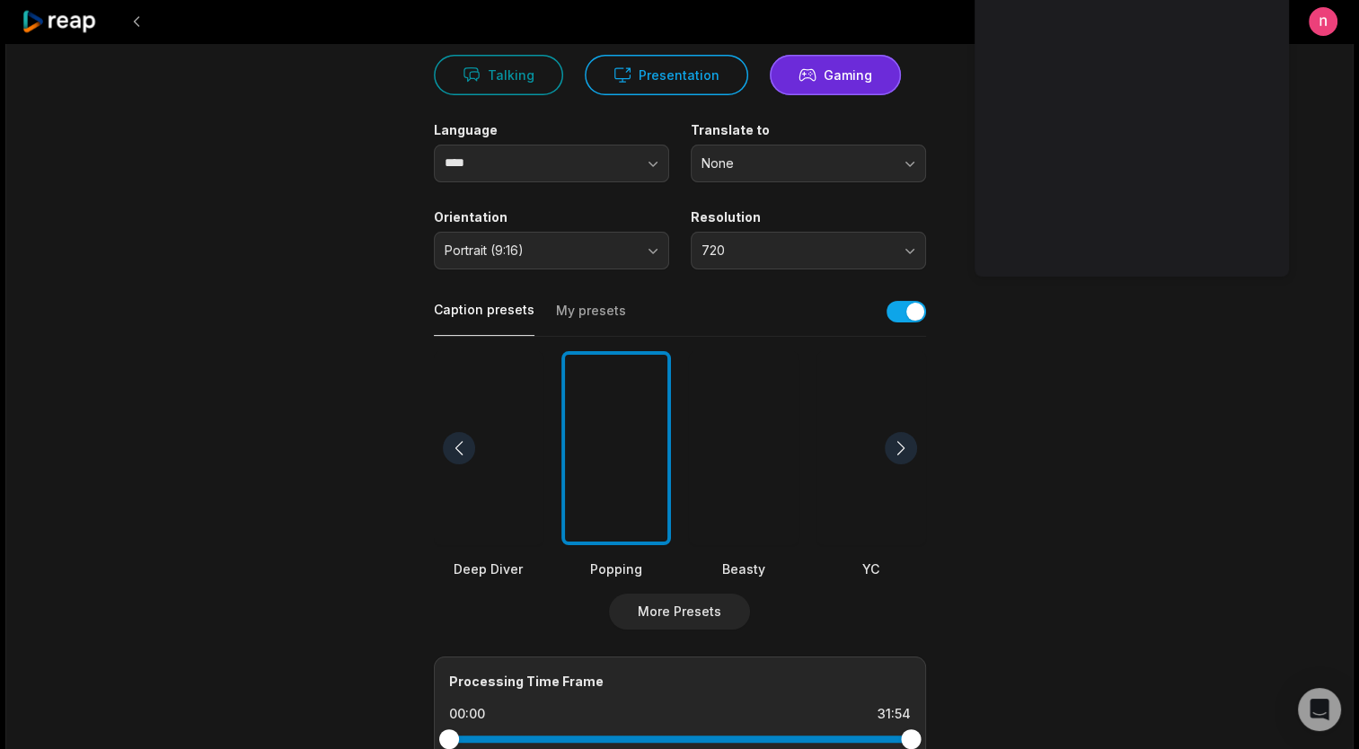
click at [1036, 473] on main "31:54 Assassin’s Creed Shadows – First 30 Minutes Gameplay Is MIND-BLOWING! 😱 […" at bounding box center [680, 443] width 870 height 1100
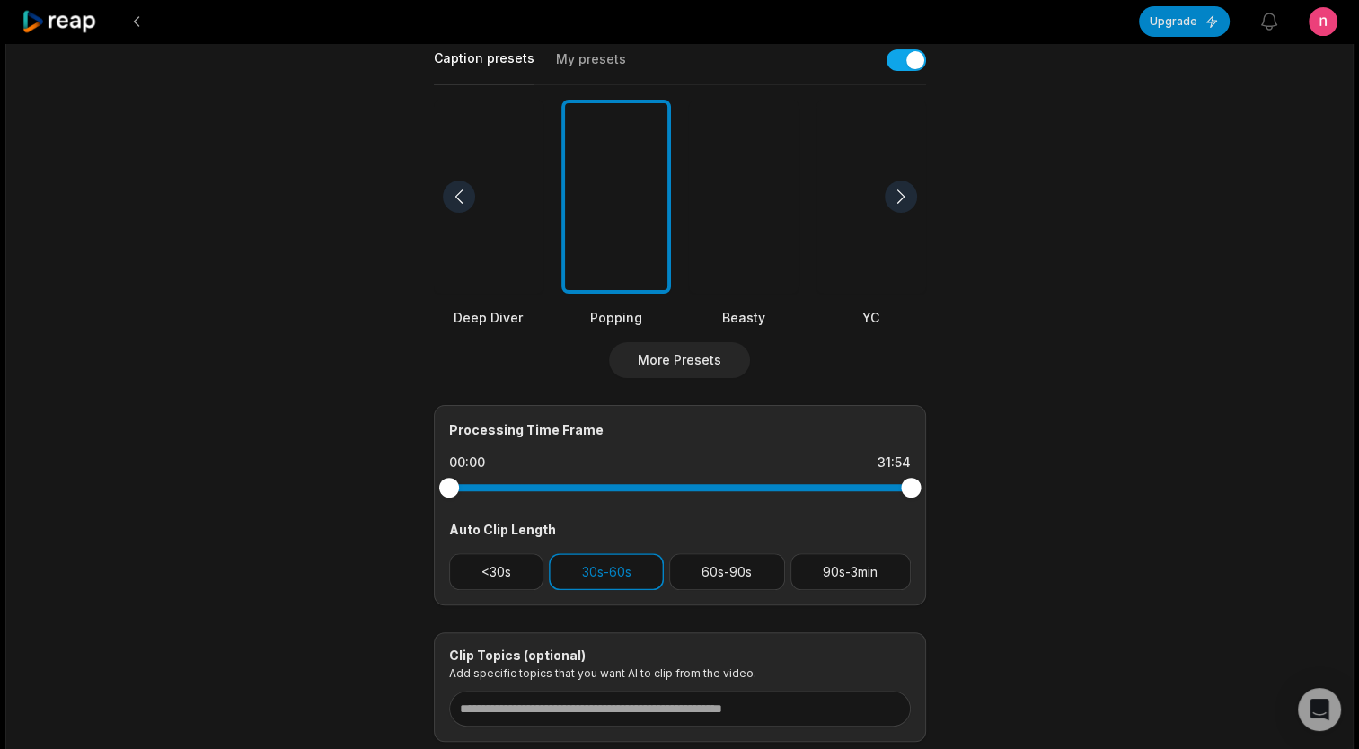
scroll to position [539, 0]
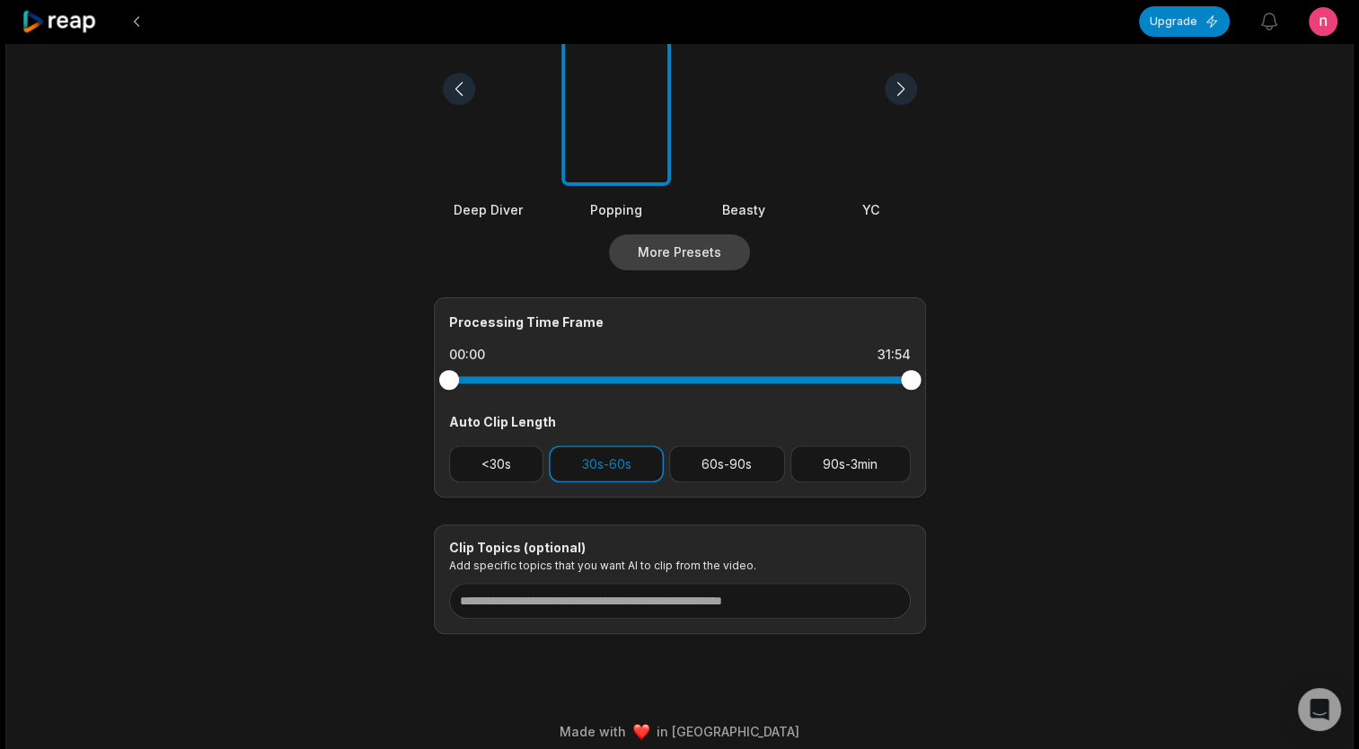
click at [683, 252] on button "More Presets" at bounding box center [679, 252] width 141 height 36
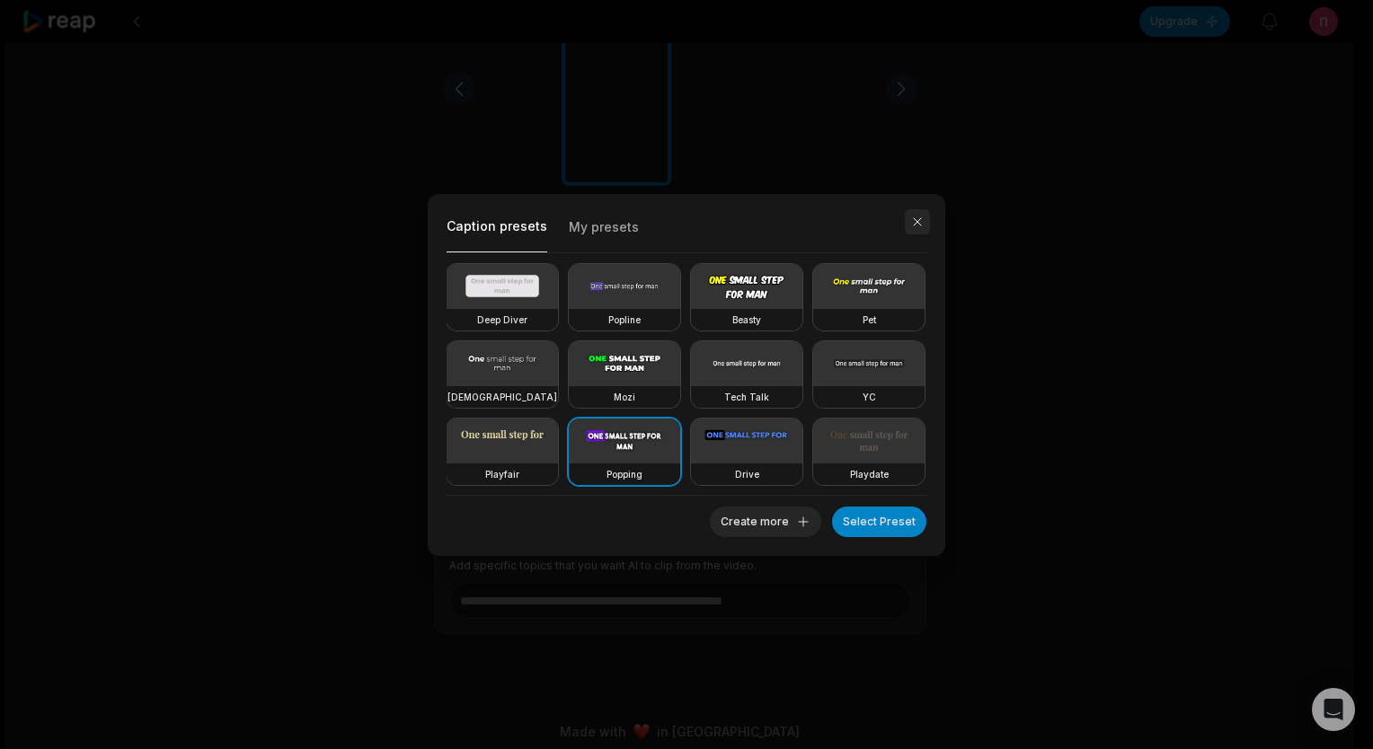
click at [914, 216] on button "button" at bounding box center [917, 221] width 25 height 25
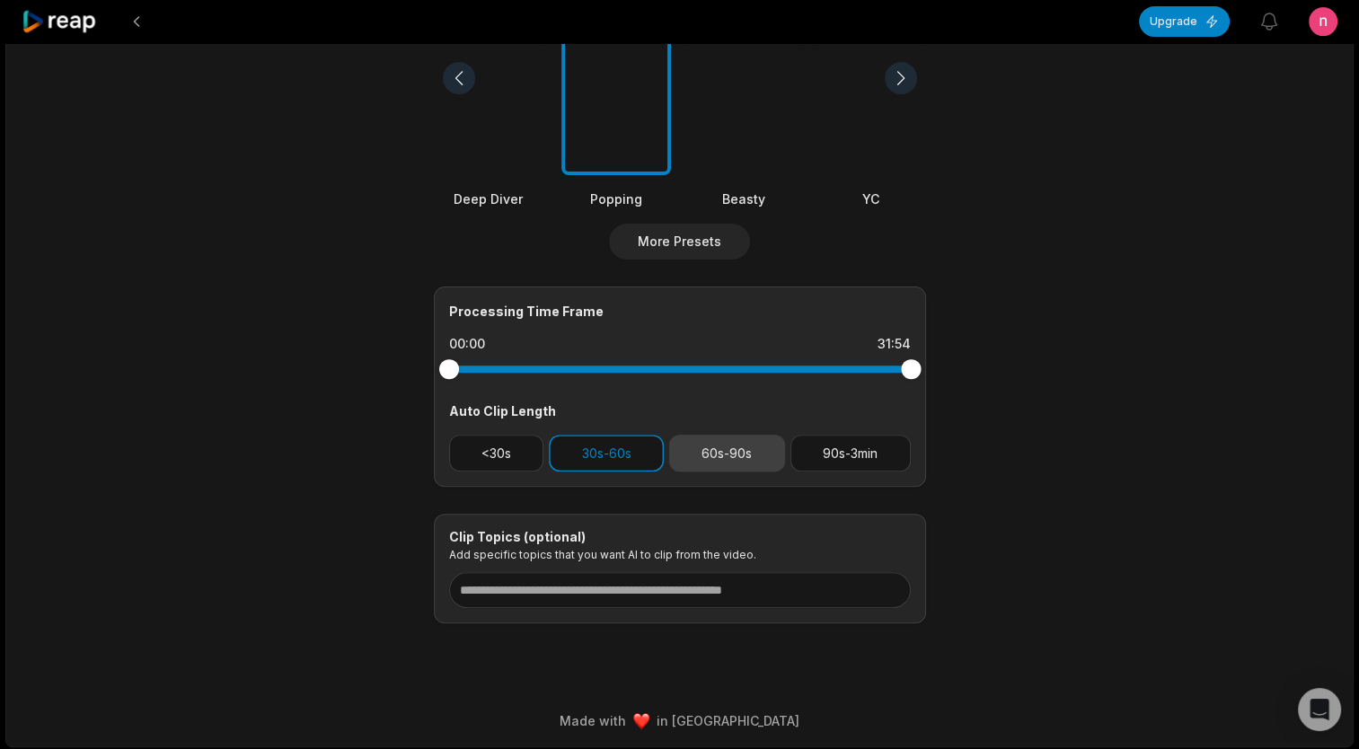
scroll to position [552, 0]
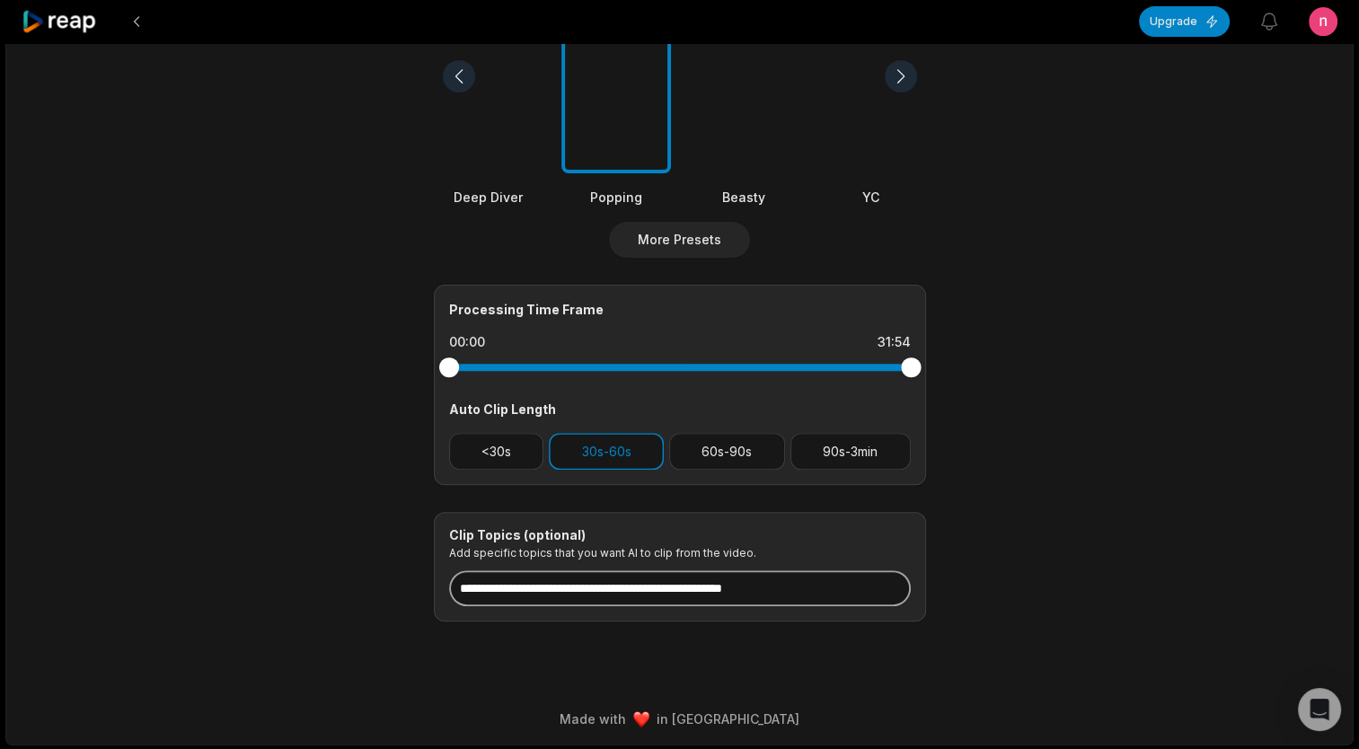
click at [729, 582] on input at bounding box center [680, 588] width 462 height 36
click at [702, 583] on input at bounding box center [680, 588] width 462 height 36
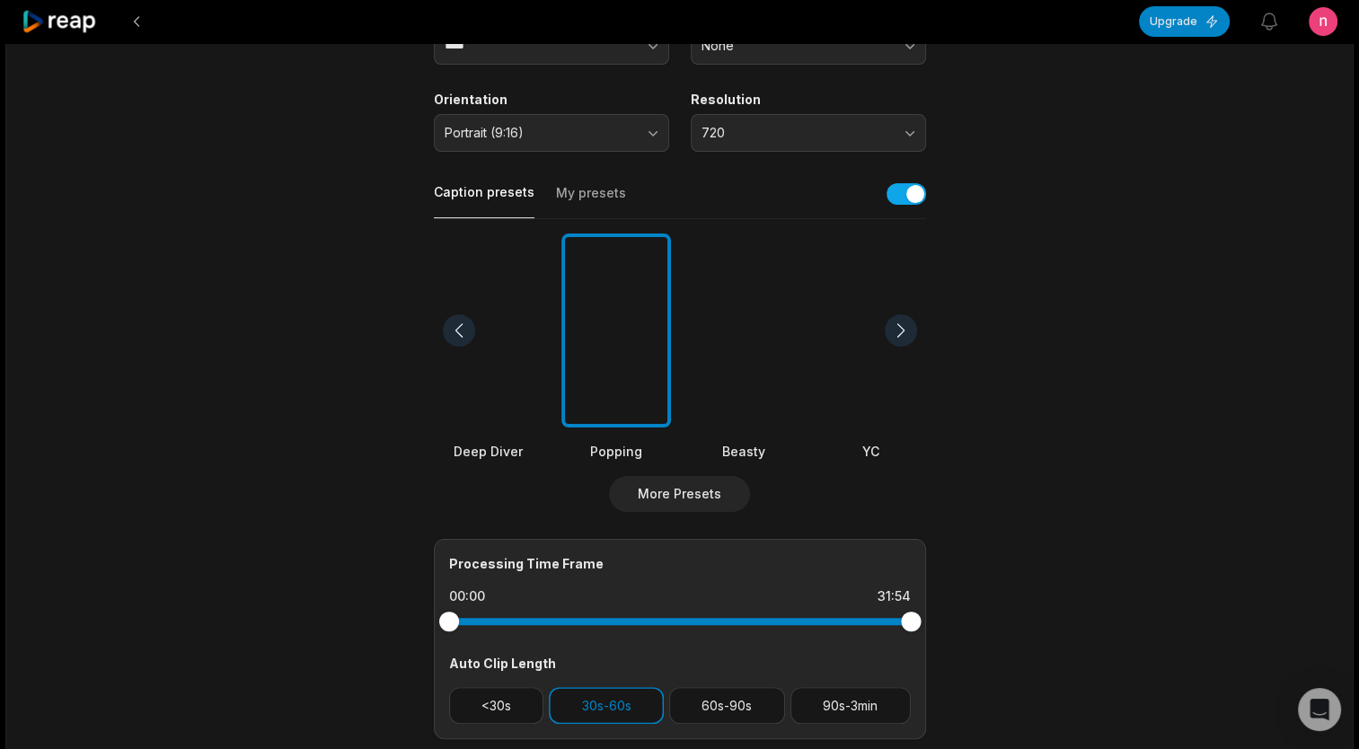
scroll to position [13, 0]
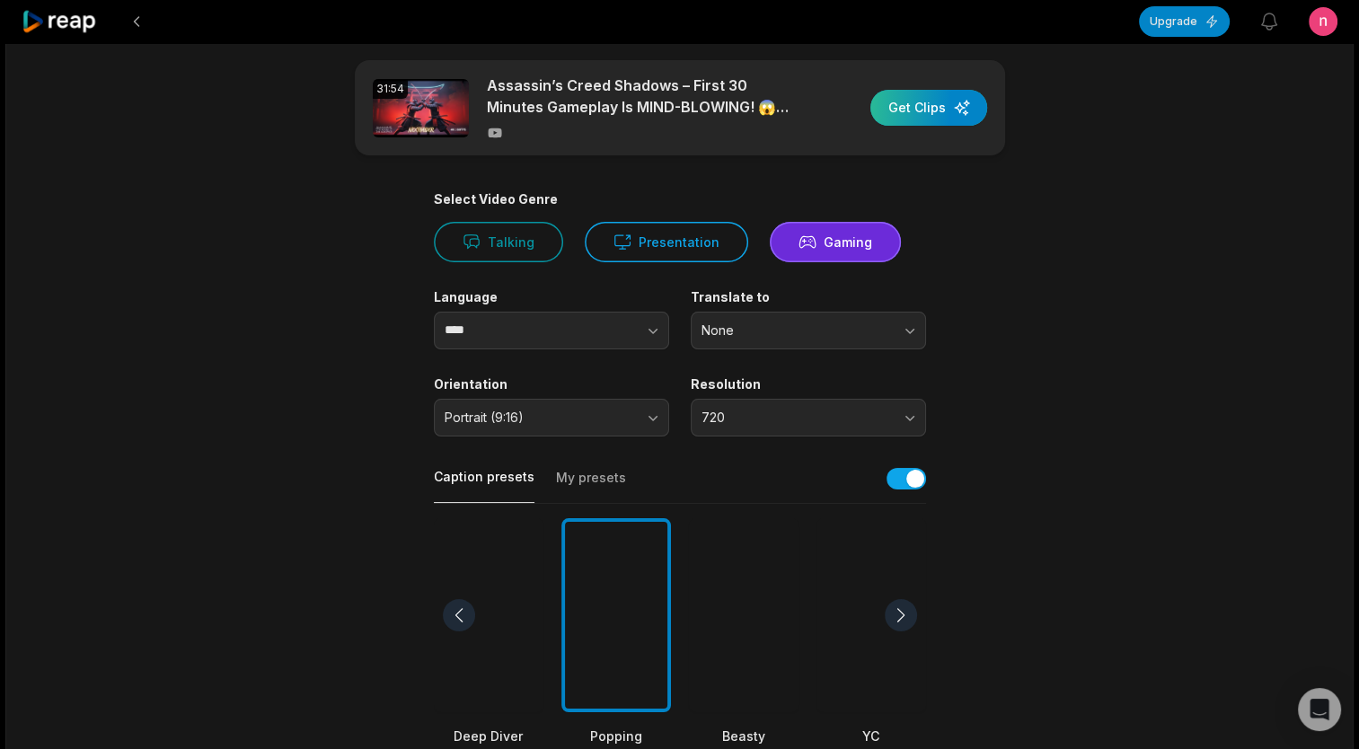
click at [949, 111] on div "button" at bounding box center [928, 108] width 117 height 36
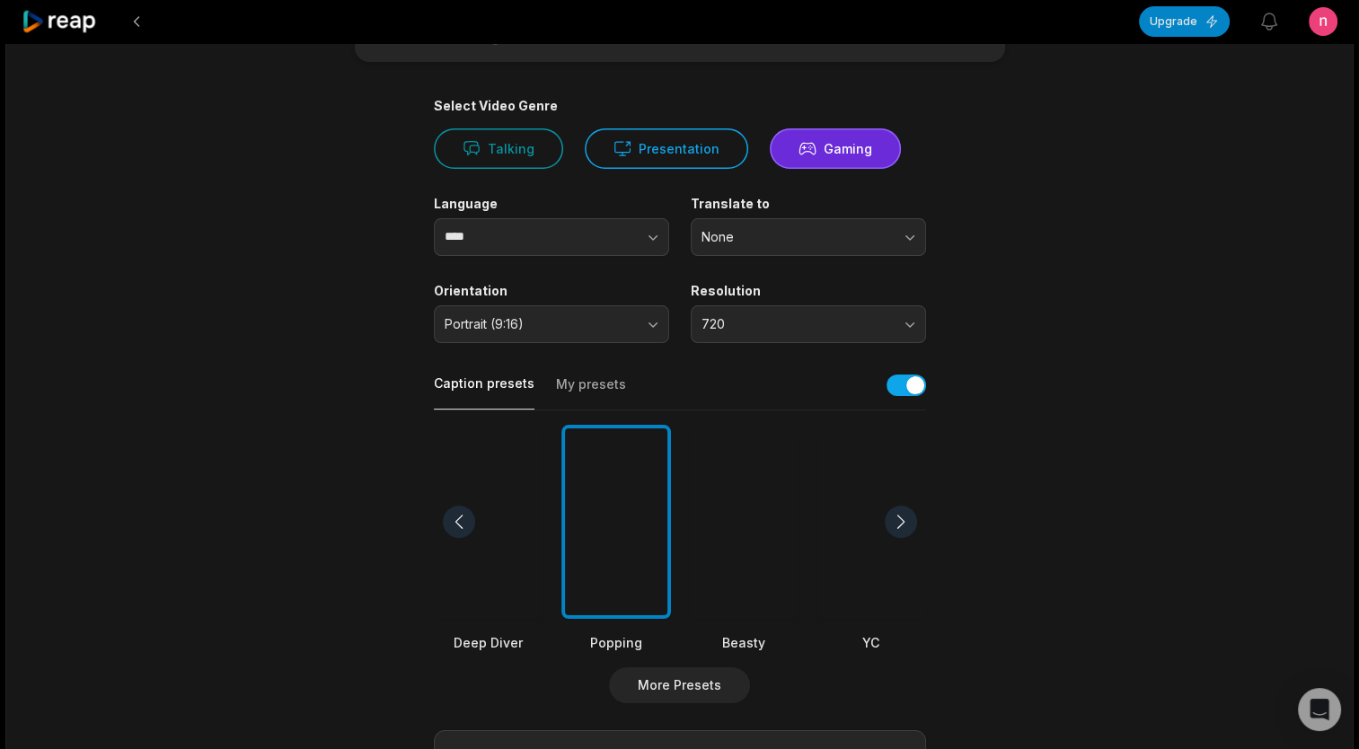
scroll to position [0, 0]
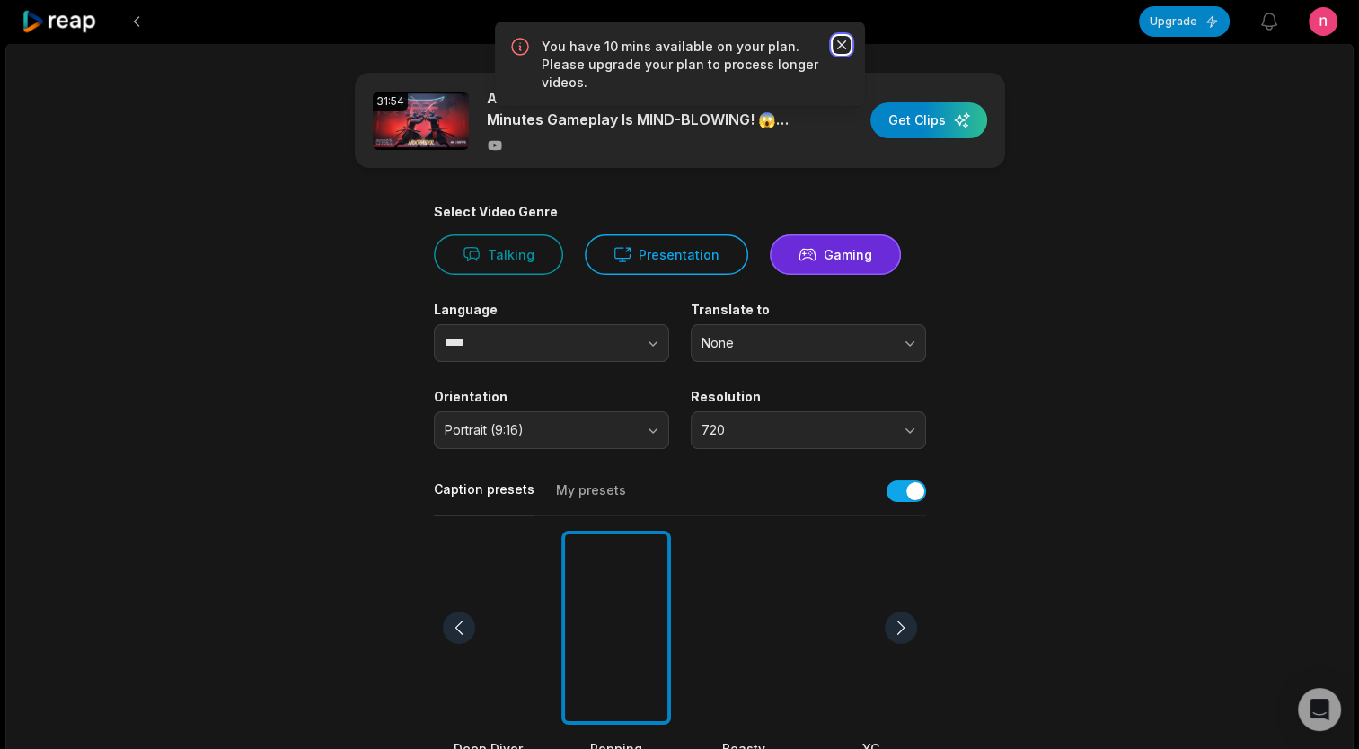
click at [841, 45] on icon "button" at bounding box center [840, 44] width 9 height 9
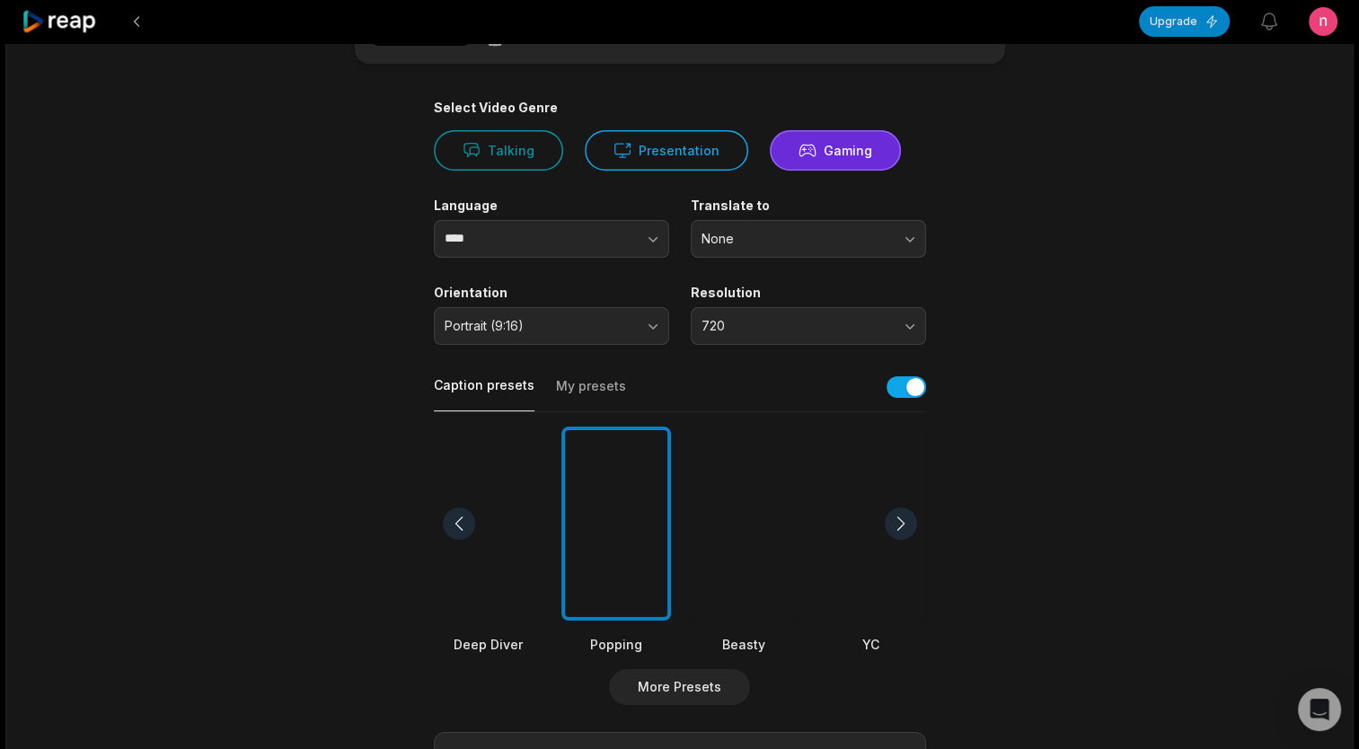
scroll to position [102, 0]
click at [131, 28] on button at bounding box center [136, 21] width 32 height 32
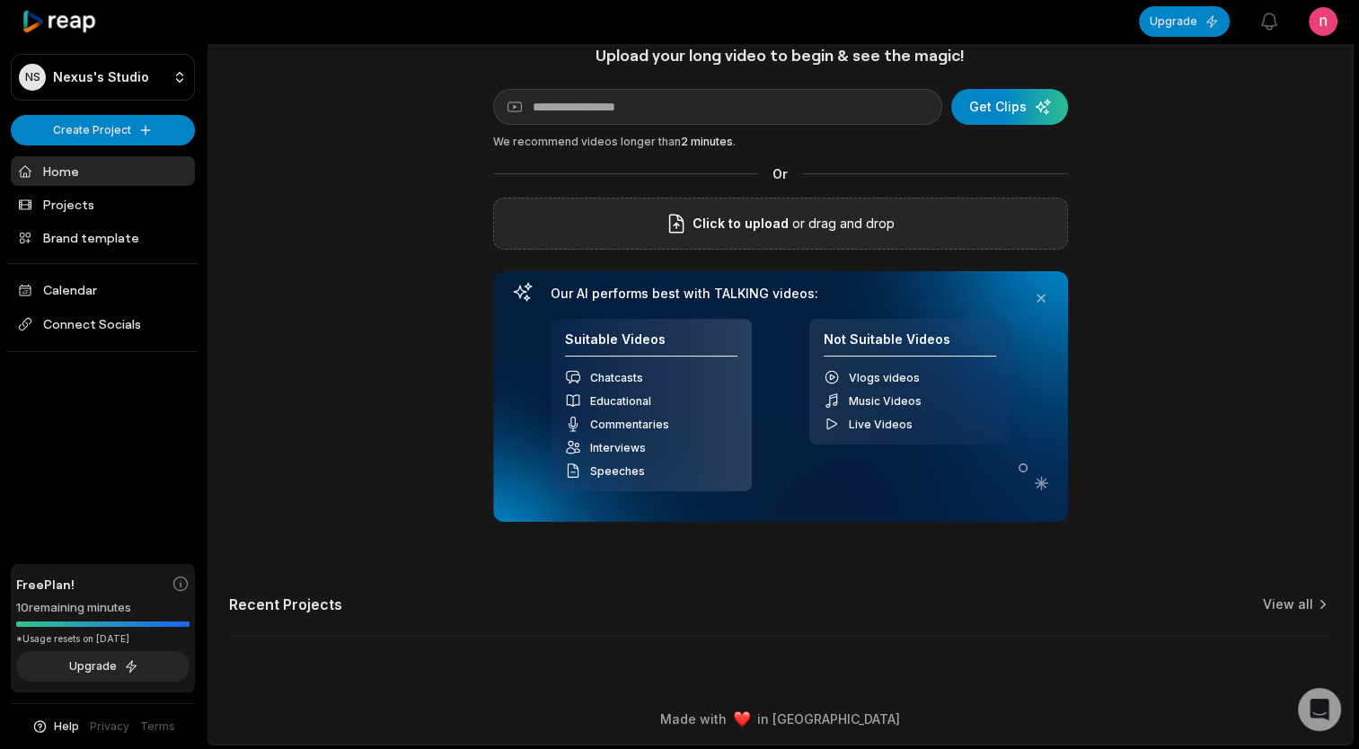
click at [838, 223] on p "or drag and drop" at bounding box center [842, 224] width 106 height 22
click at [725, 210] on div "Click to upload or drag and drop" at bounding box center [780, 224] width 575 height 52
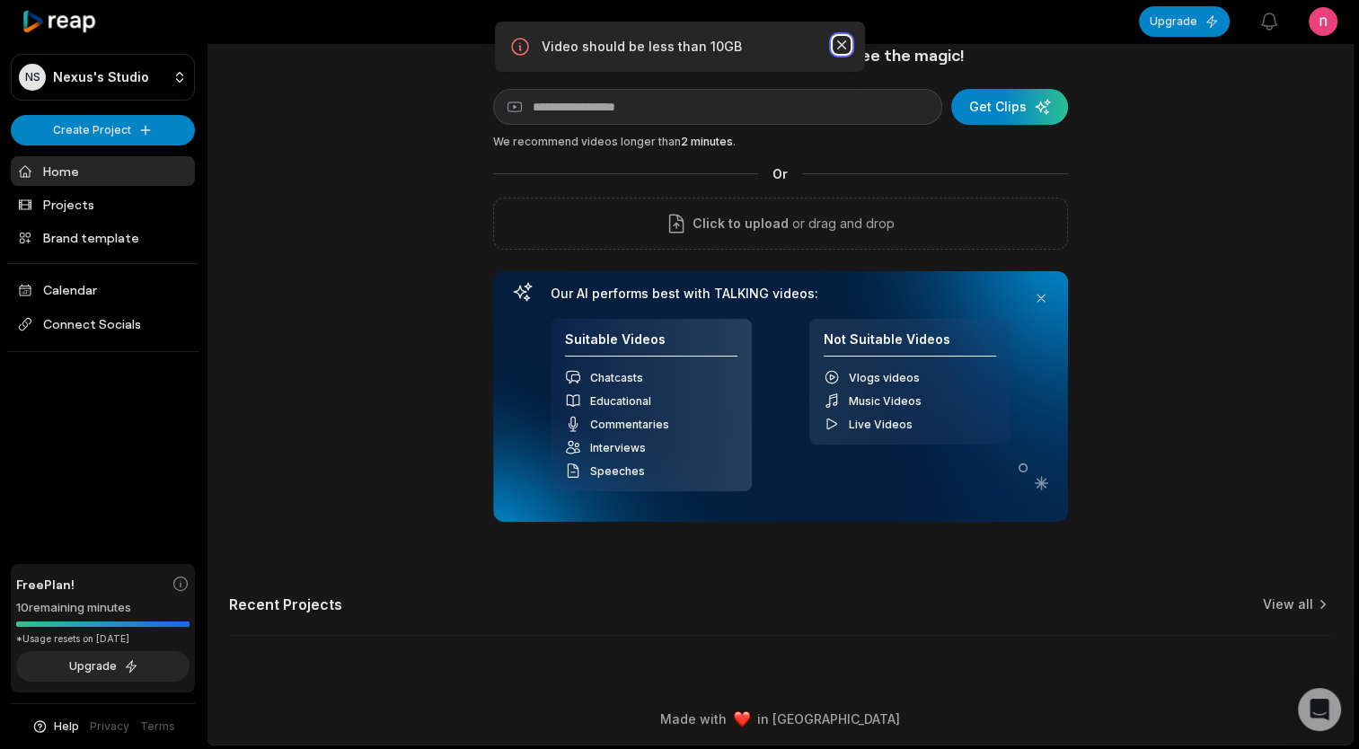
click at [841, 45] on icon "button" at bounding box center [840, 44] width 9 height 9
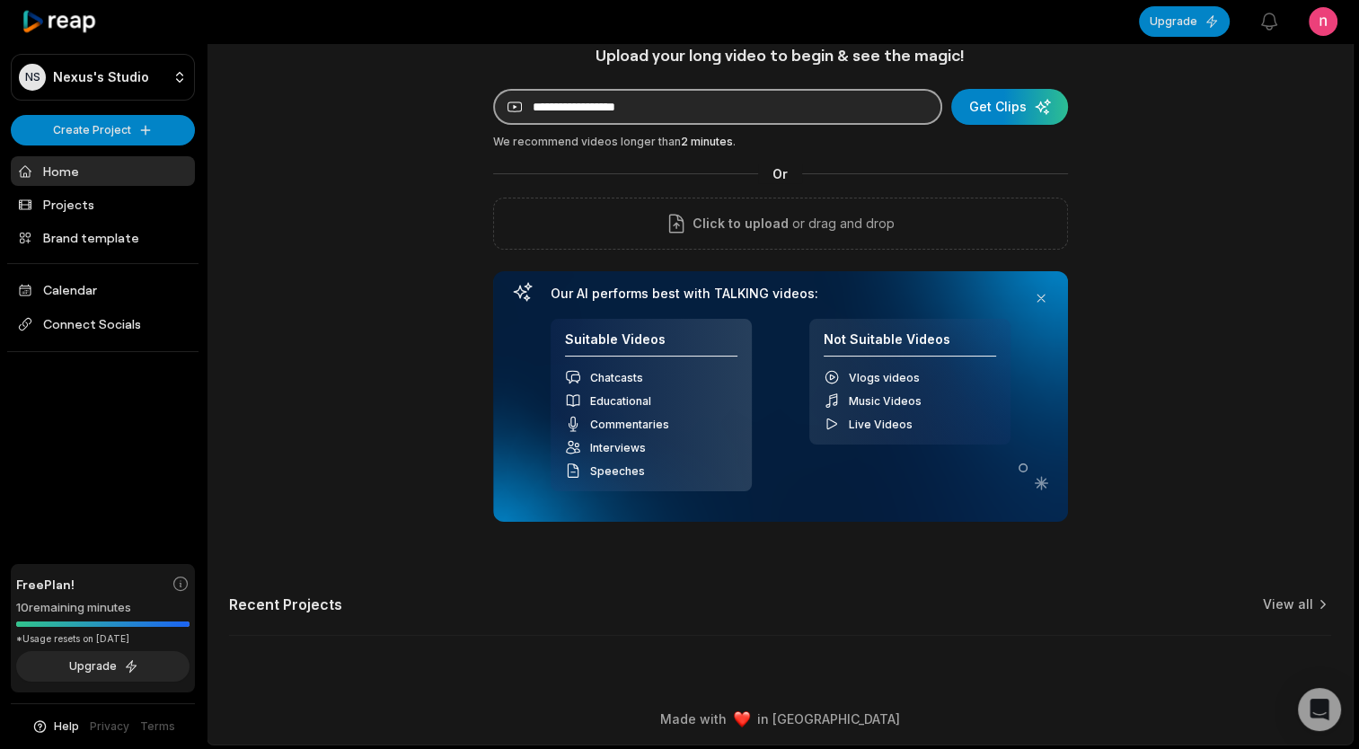
click at [673, 105] on input at bounding box center [717, 107] width 449 height 36
paste input "**********"
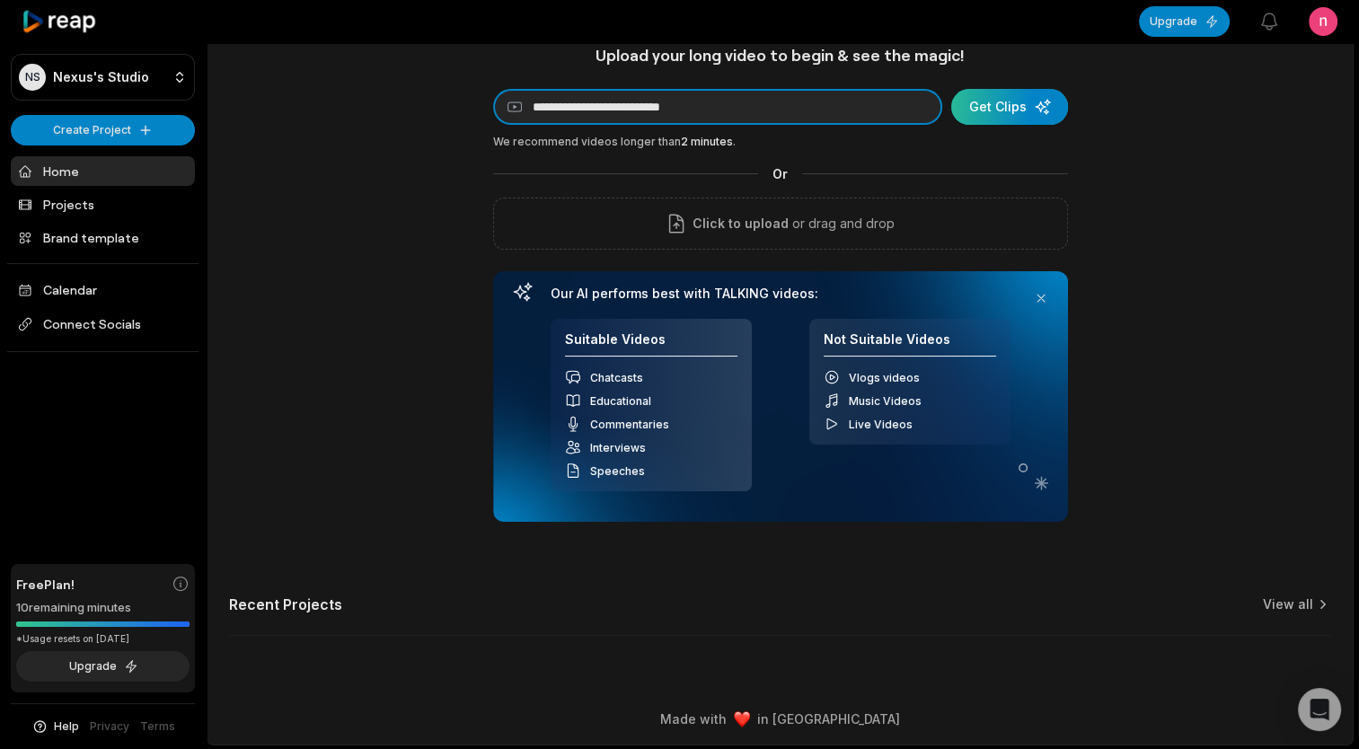
type input "**********"
click at [972, 102] on div "submit" at bounding box center [1009, 107] width 117 height 36
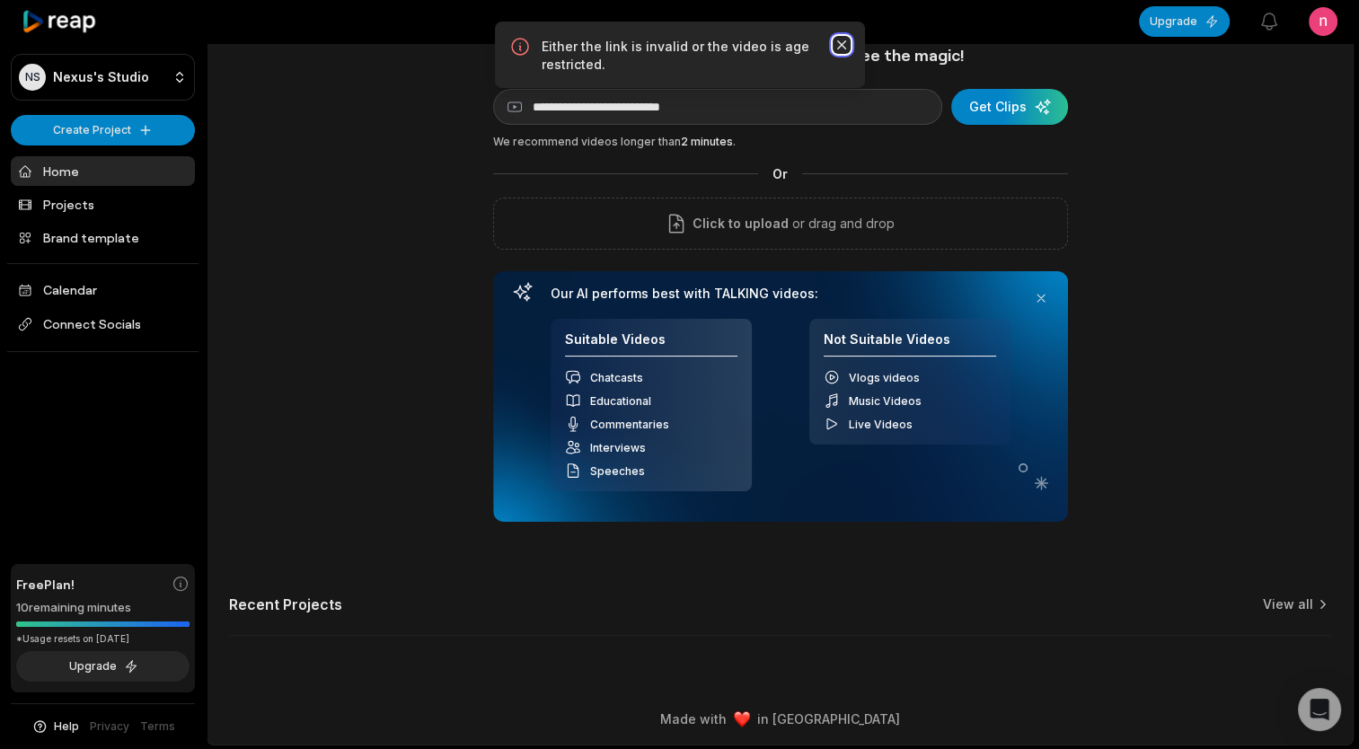
click at [843, 41] on icon "button" at bounding box center [840, 44] width 9 height 9
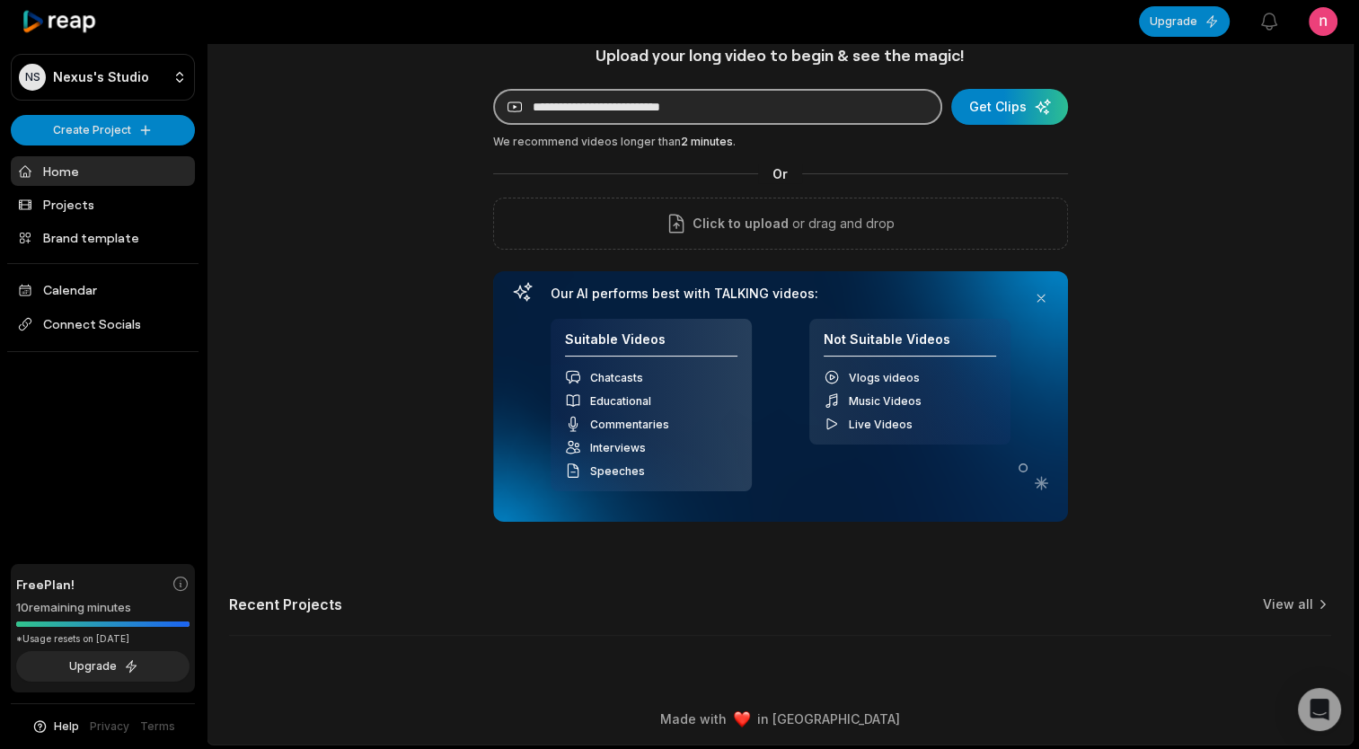
click at [815, 107] on input "**********" at bounding box center [717, 107] width 449 height 36
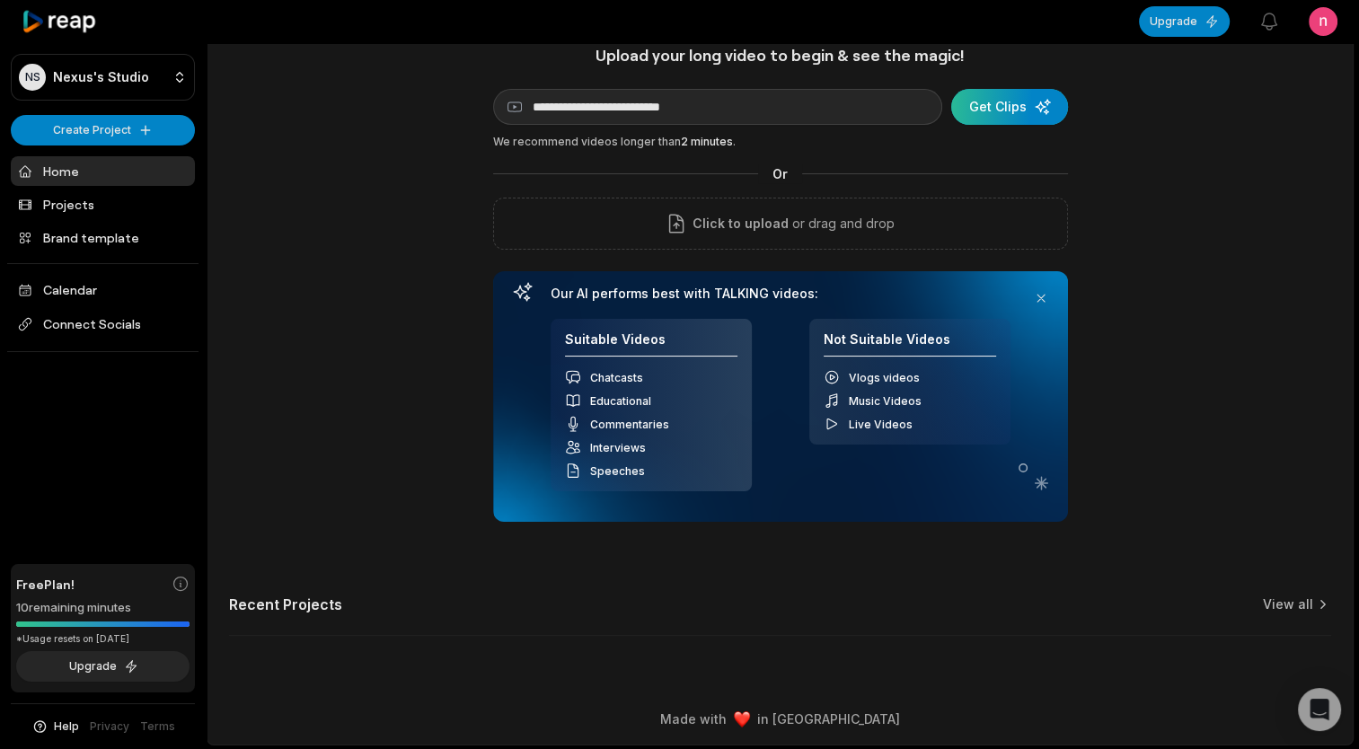
click at [1006, 109] on div "submit" at bounding box center [1009, 107] width 117 height 36
click at [126, 675] on button "Upgrade" at bounding box center [102, 666] width 173 height 31
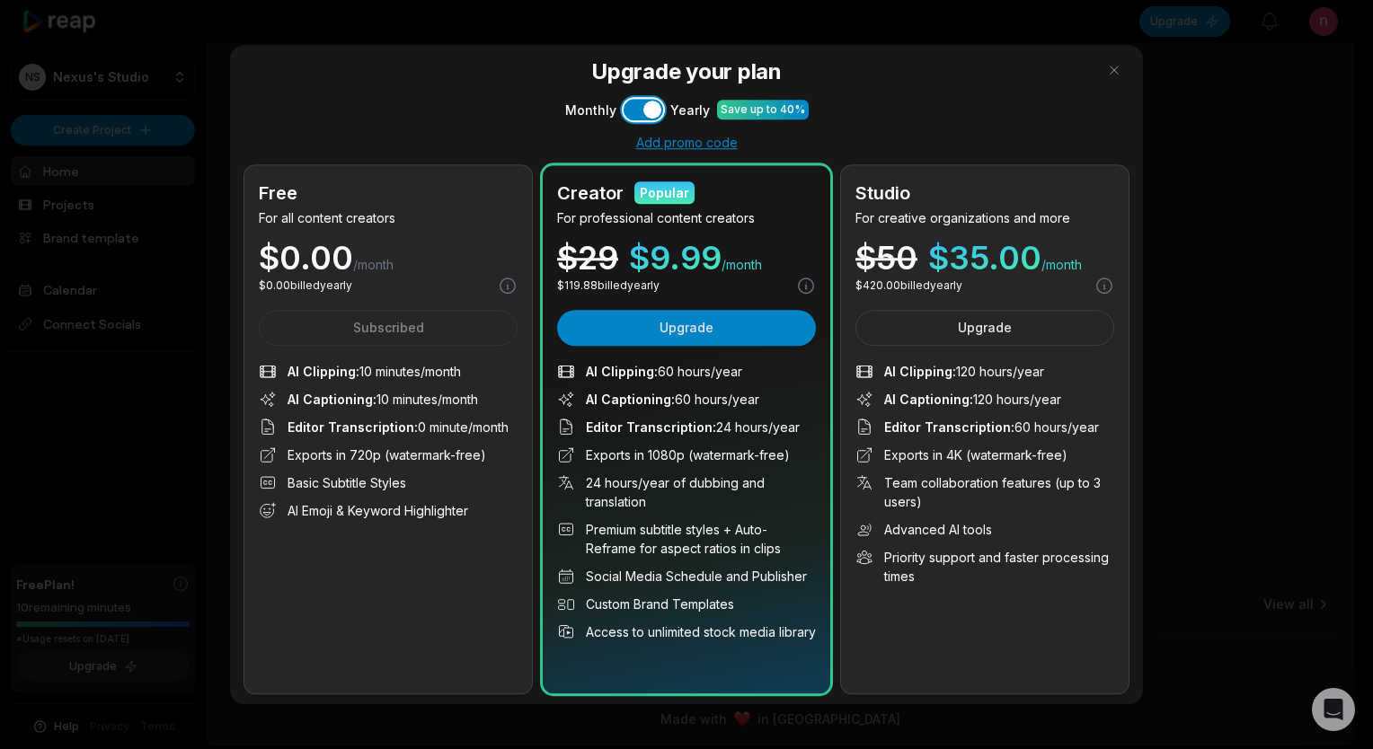
click at [648, 106] on button "Use setting" at bounding box center [643, 110] width 40 height 22
click at [646, 106] on button "Use setting" at bounding box center [643, 110] width 40 height 22
click at [475, 236] on div "Free For all content creators $ 0.00 /month $ 0.00 billed yearly Subscribed AI …" at bounding box center [387, 429] width 287 height 528
click at [1108, 74] on button "button" at bounding box center [1113, 70] width 29 height 29
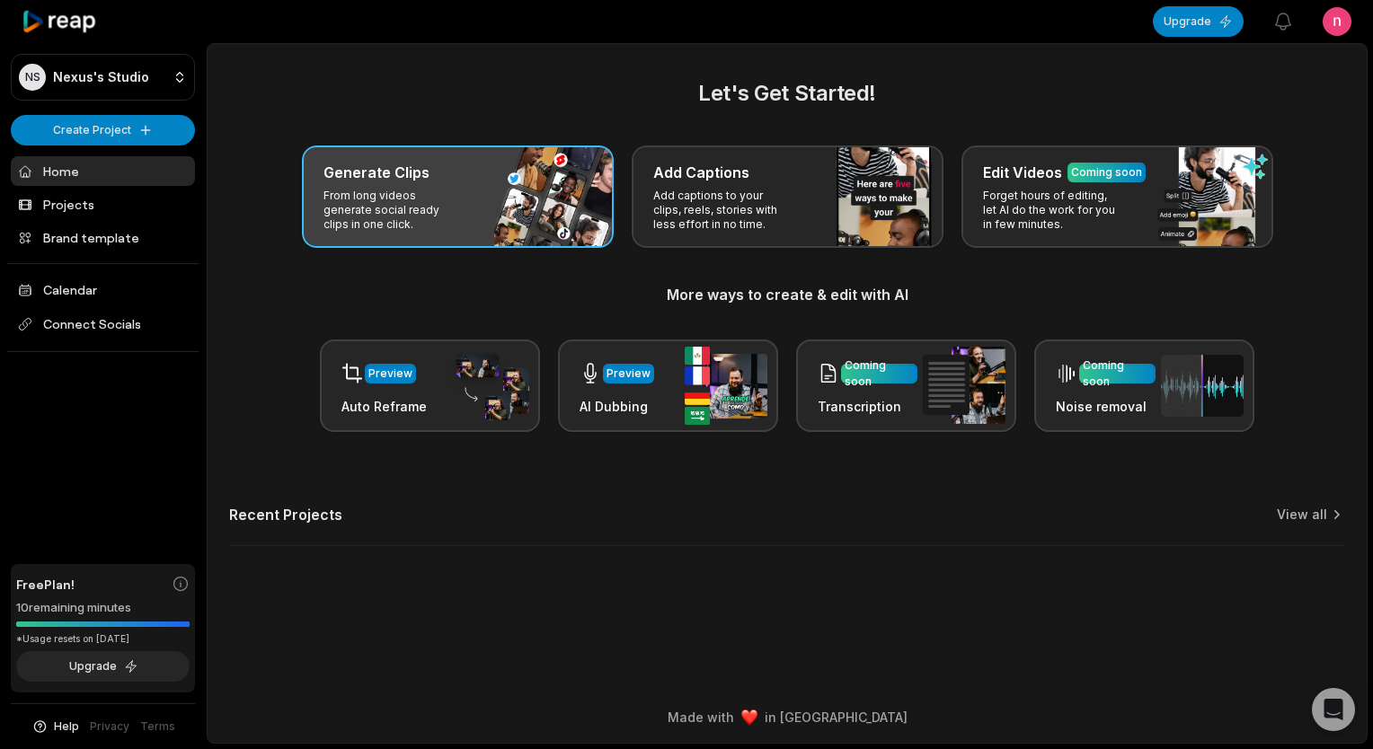
click at [524, 207] on div "Generate Clips From long videos generate social ready clips in one click." at bounding box center [458, 197] width 312 height 102
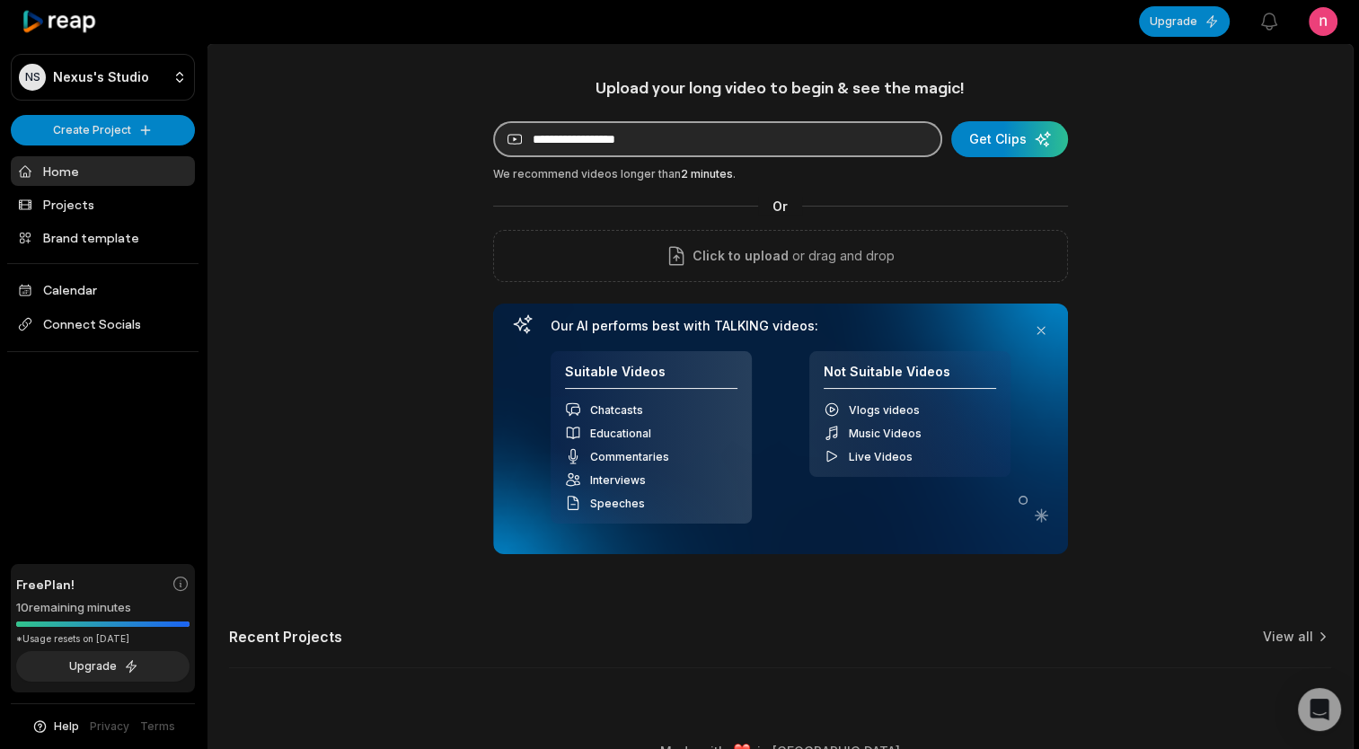
click at [716, 142] on input at bounding box center [717, 139] width 449 height 36
paste input "**********"
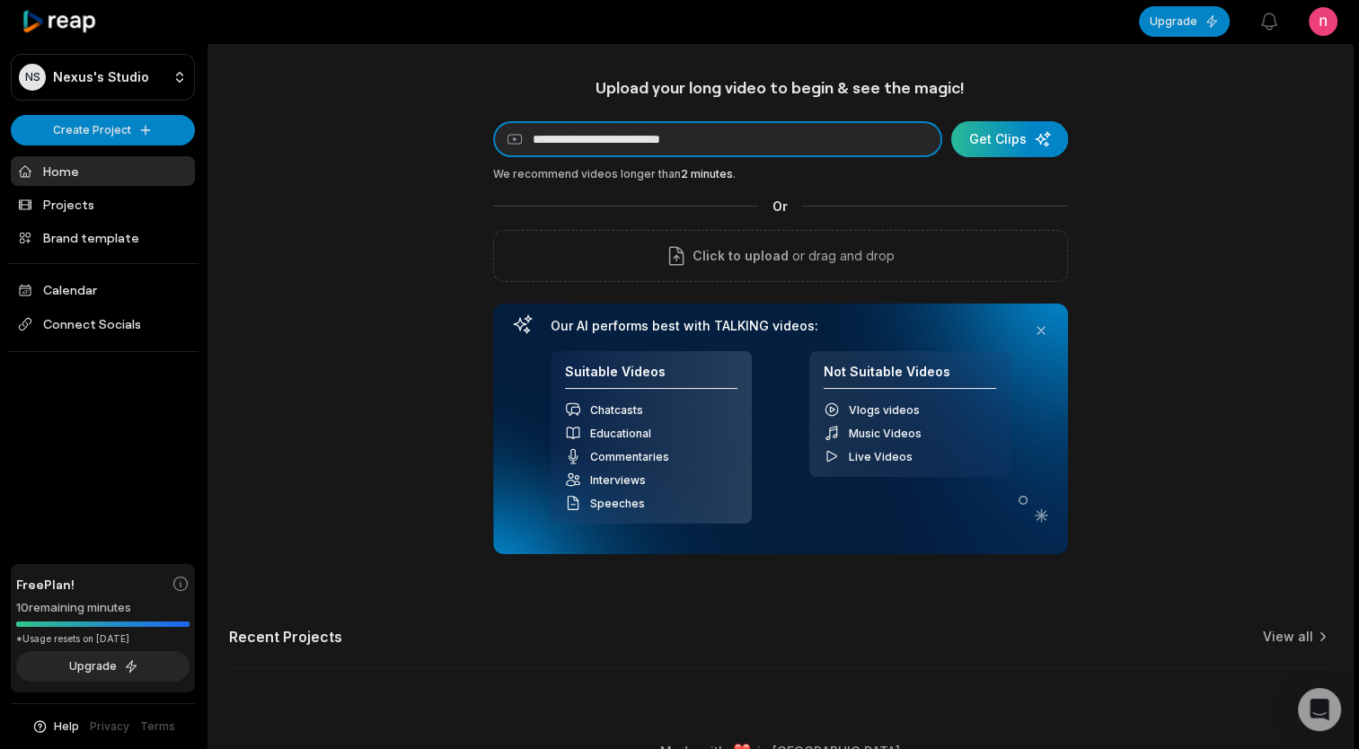
type input "**********"
click at [1008, 146] on div "submit" at bounding box center [1009, 139] width 117 height 36
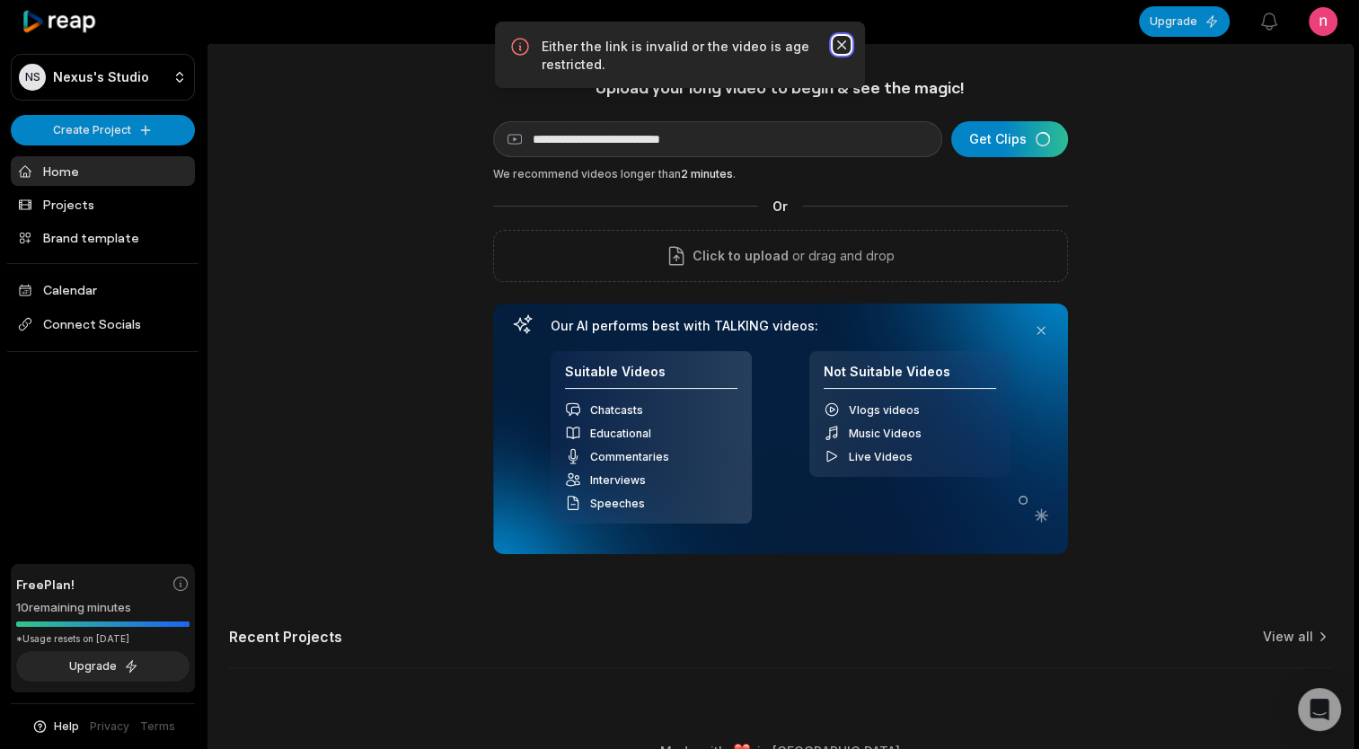
click at [837, 41] on icon "button" at bounding box center [840, 44] width 9 height 9
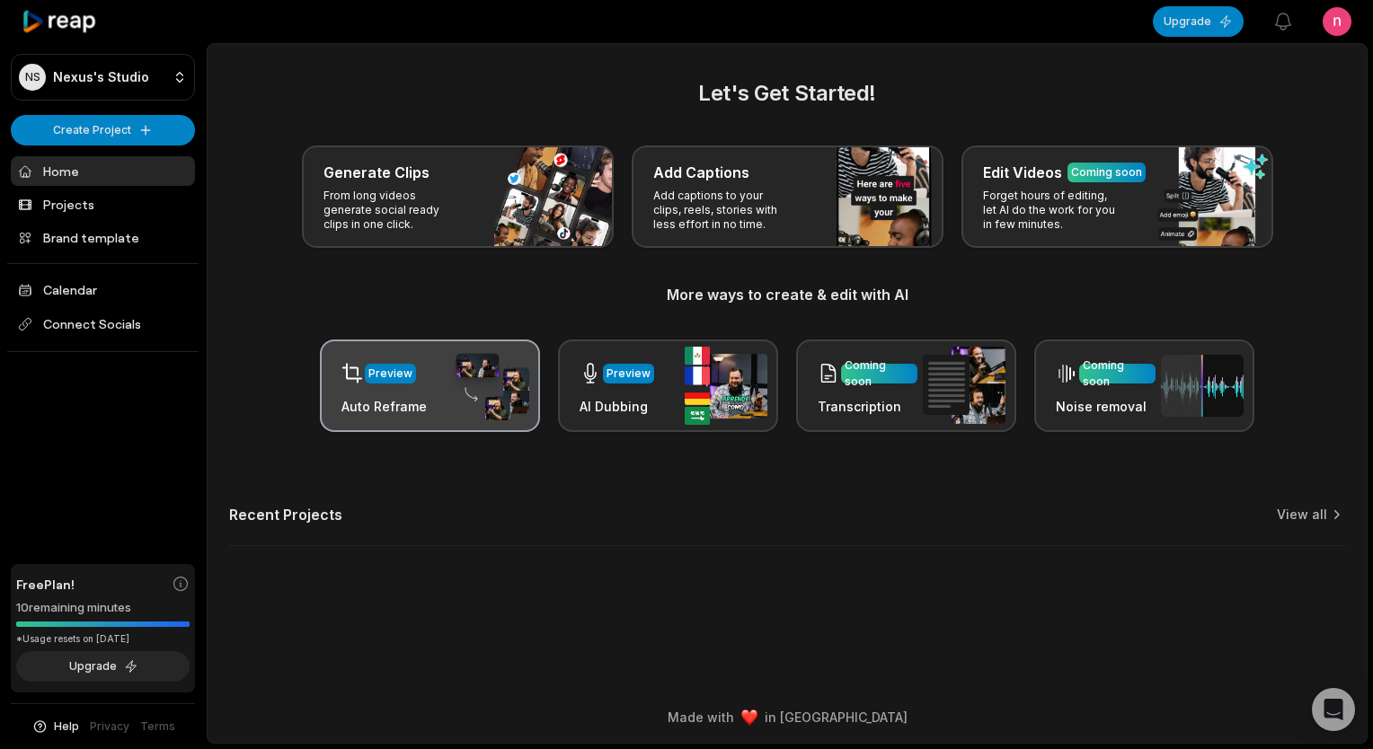
click at [445, 400] on div "Preview Auto Reframe" at bounding box center [430, 386] width 220 height 93
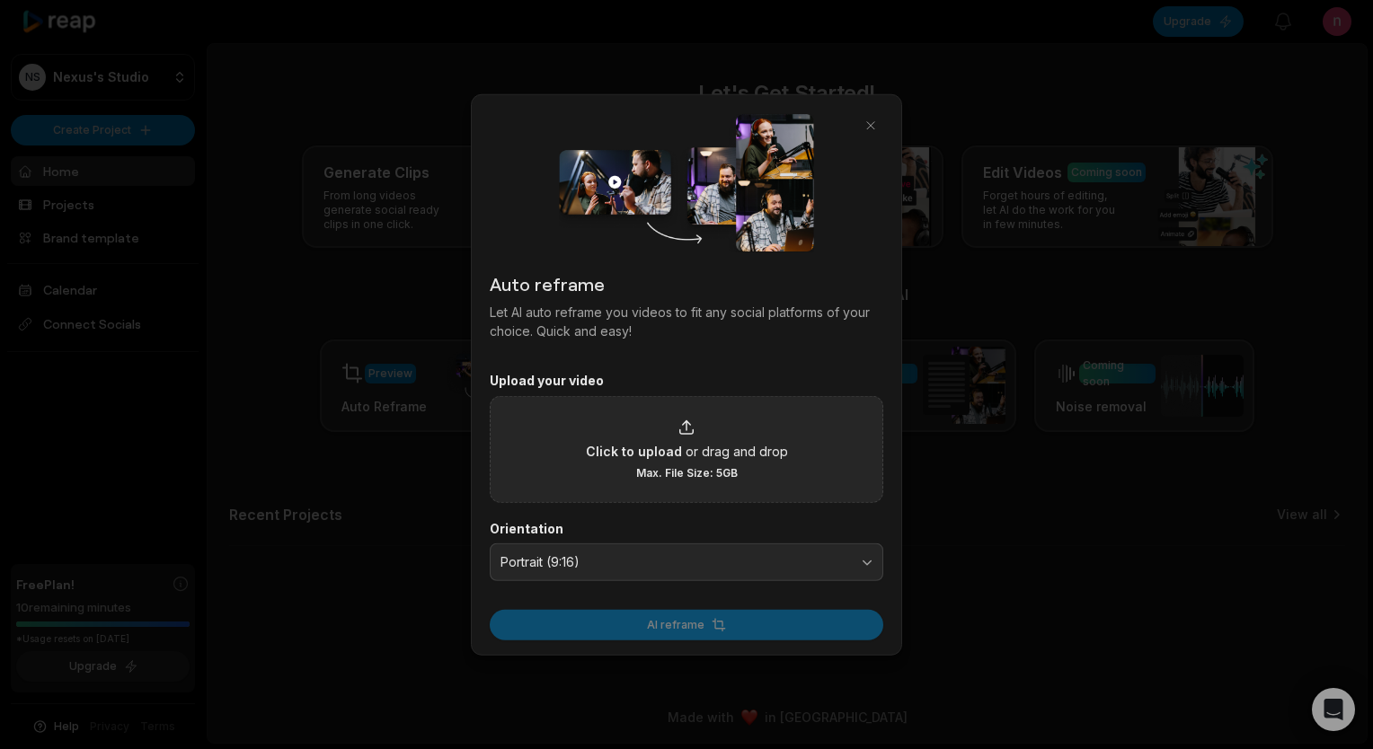
click at [690, 438] on div "Click to upload or drag and drop Max. File Size: 5GB" at bounding box center [687, 449] width 202 height 62
click at [0, 0] on input "Click to upload or drag and drop Max. File Size: 5GB" at bounding box center [0, 0] width 0 height 0
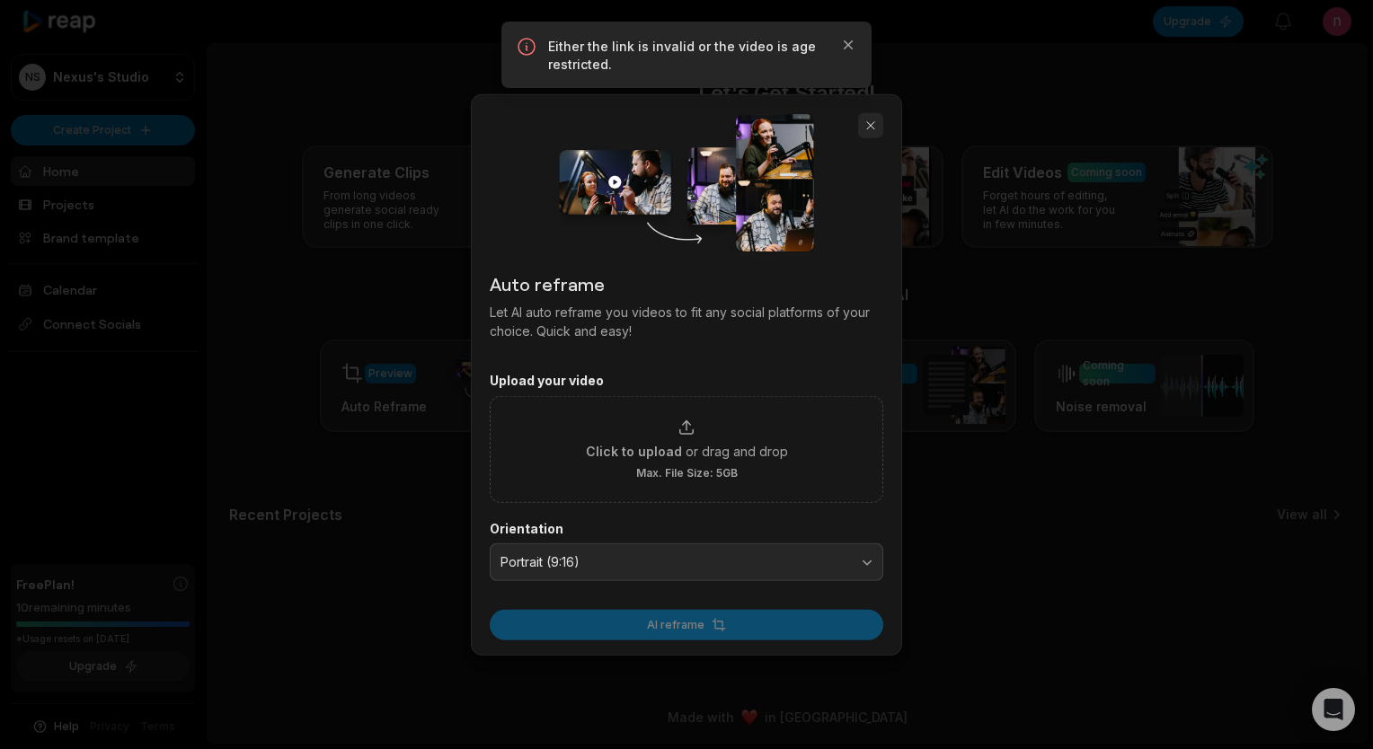
click at [863, 123] on button "button" at bounding box center [870, 125] width 25 height 25
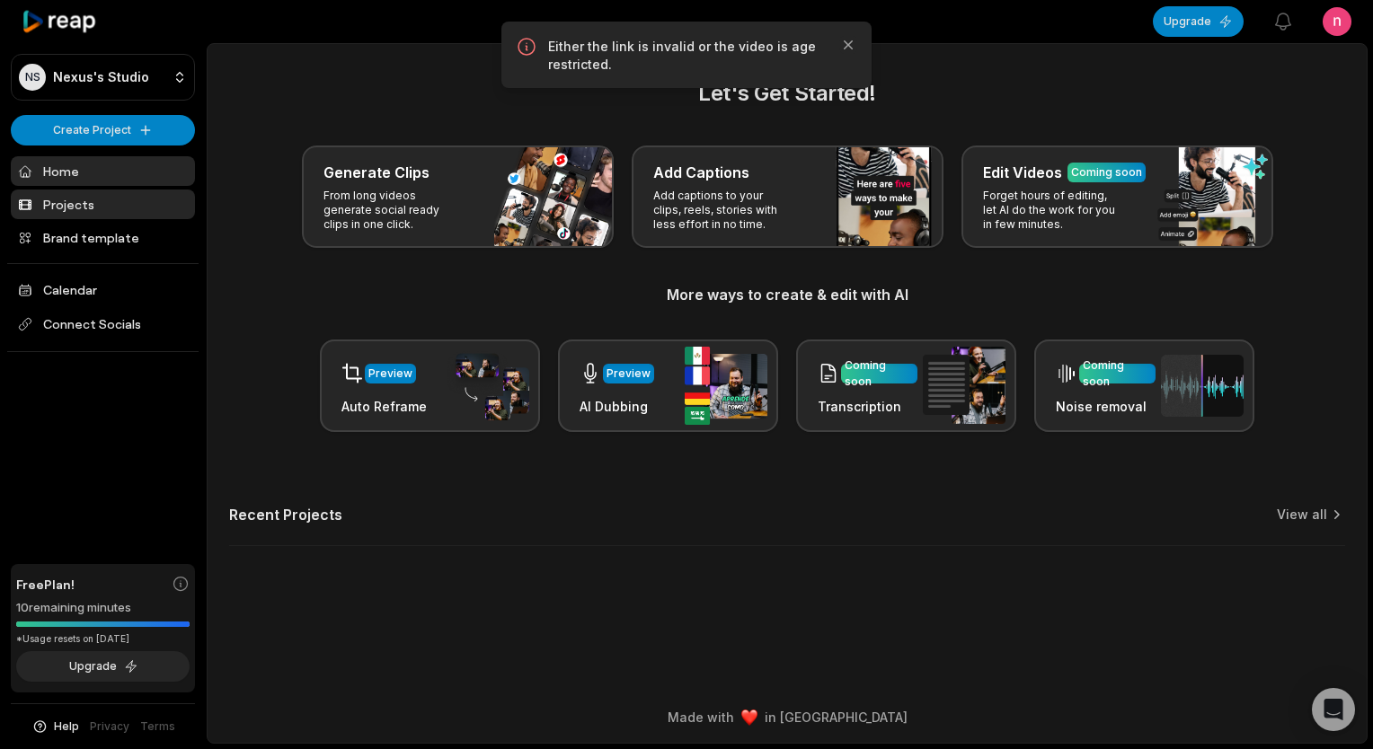
click at [74, 217] on link "Projects" at bounding box center [103, 205] width 184 height 30
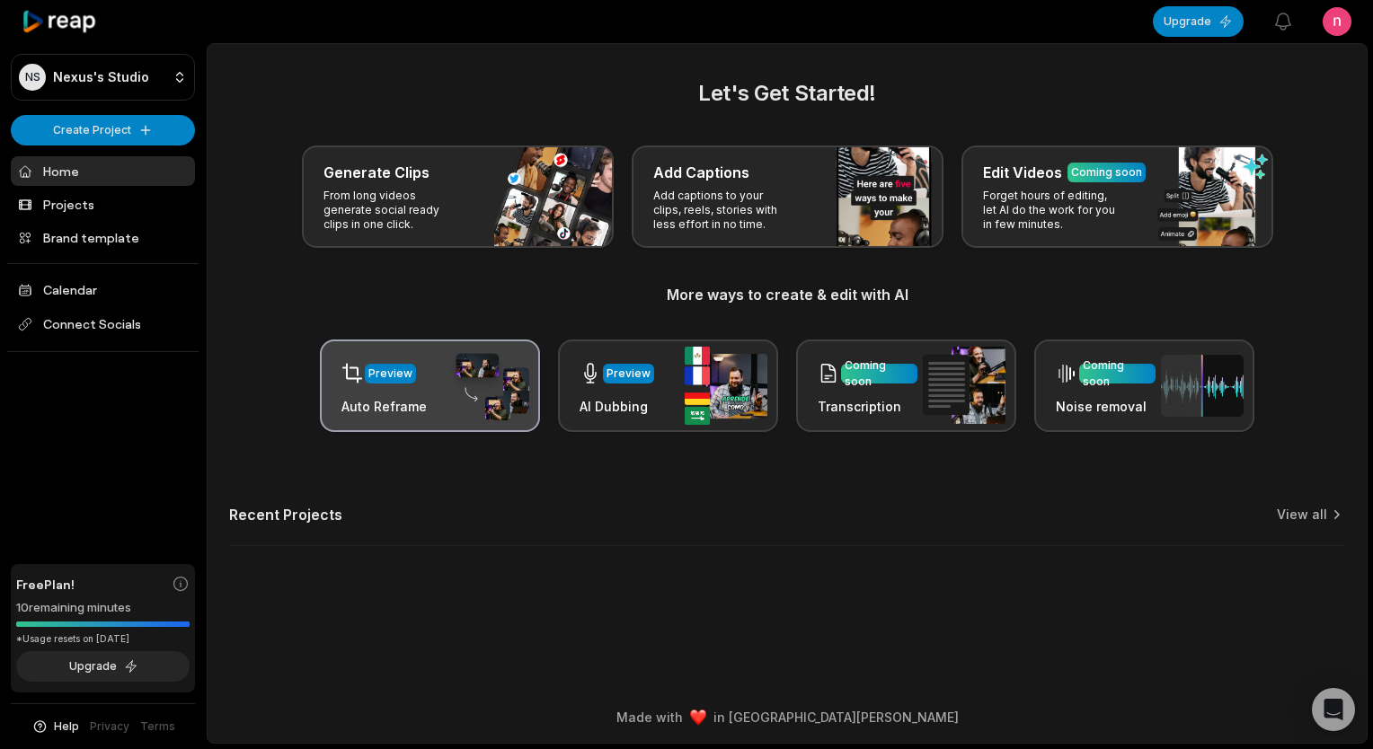
click at [449, 414] on img at bounding box center [487, 386] width 83 height 70
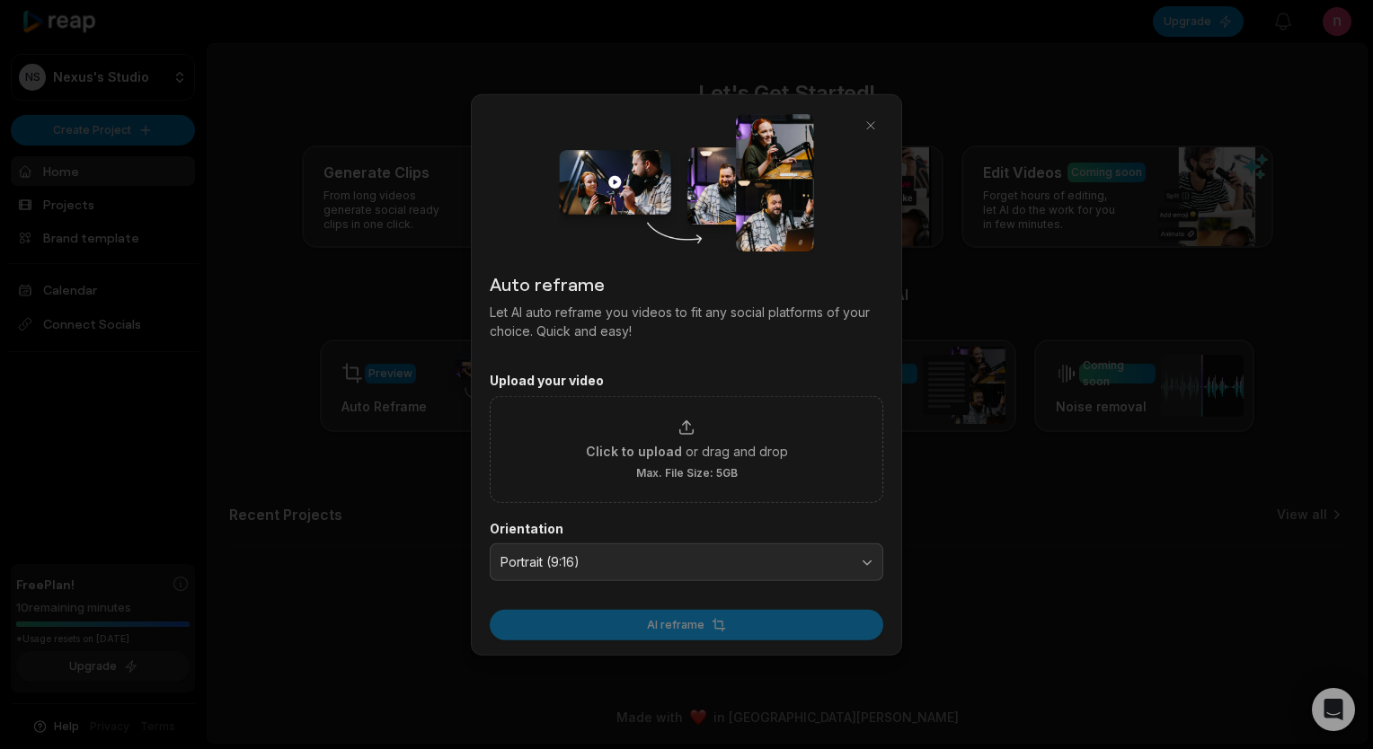
click at [872, 111] on div "Auto reframe Let AI auto reframe you videos to fit any social platforms of your…" at bounding box center [686, 374] width 431 height 561
click at [868, 131] on button "button" at bounding box center [870, 125] width 25 height 25
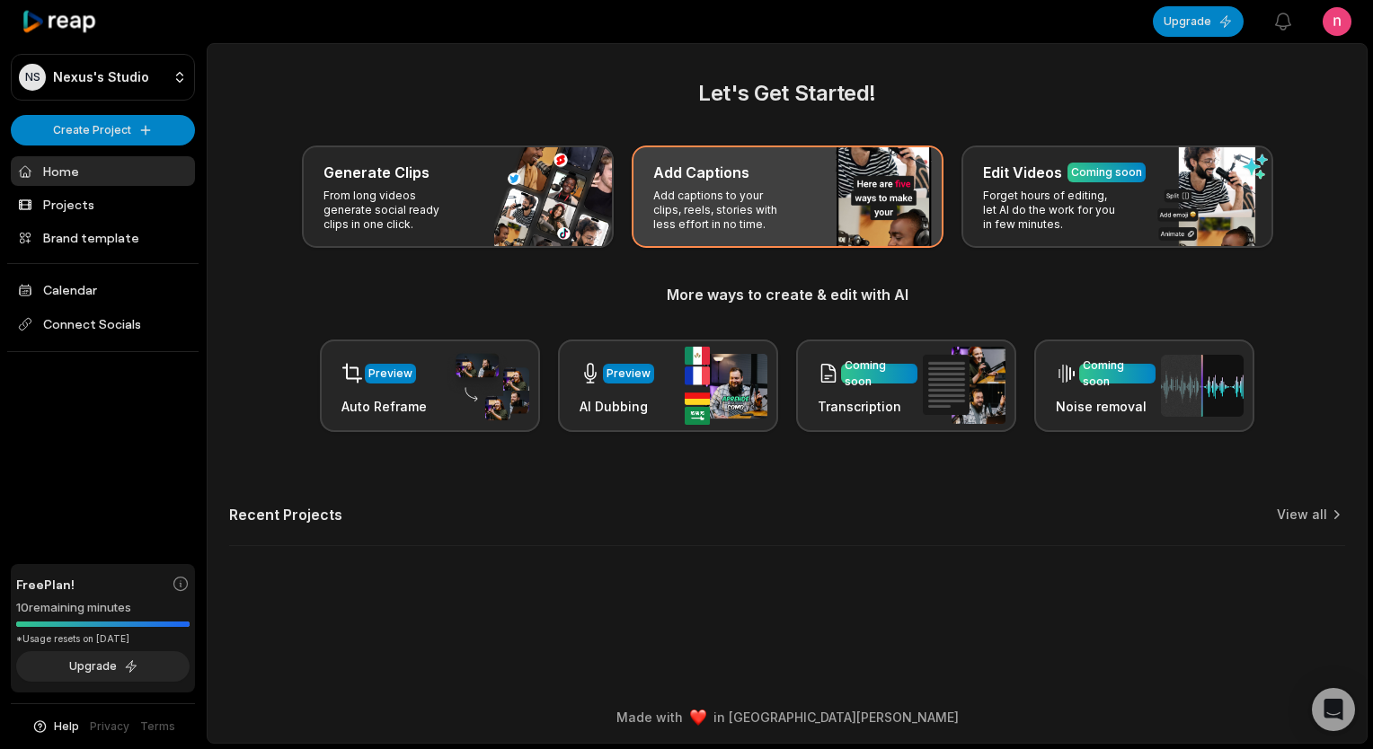
click at [837, 213] on div "Add Captions Add captions to your clips, reels, stories with less effort in no …" at bounding box center [787, 197] width 312 height 102
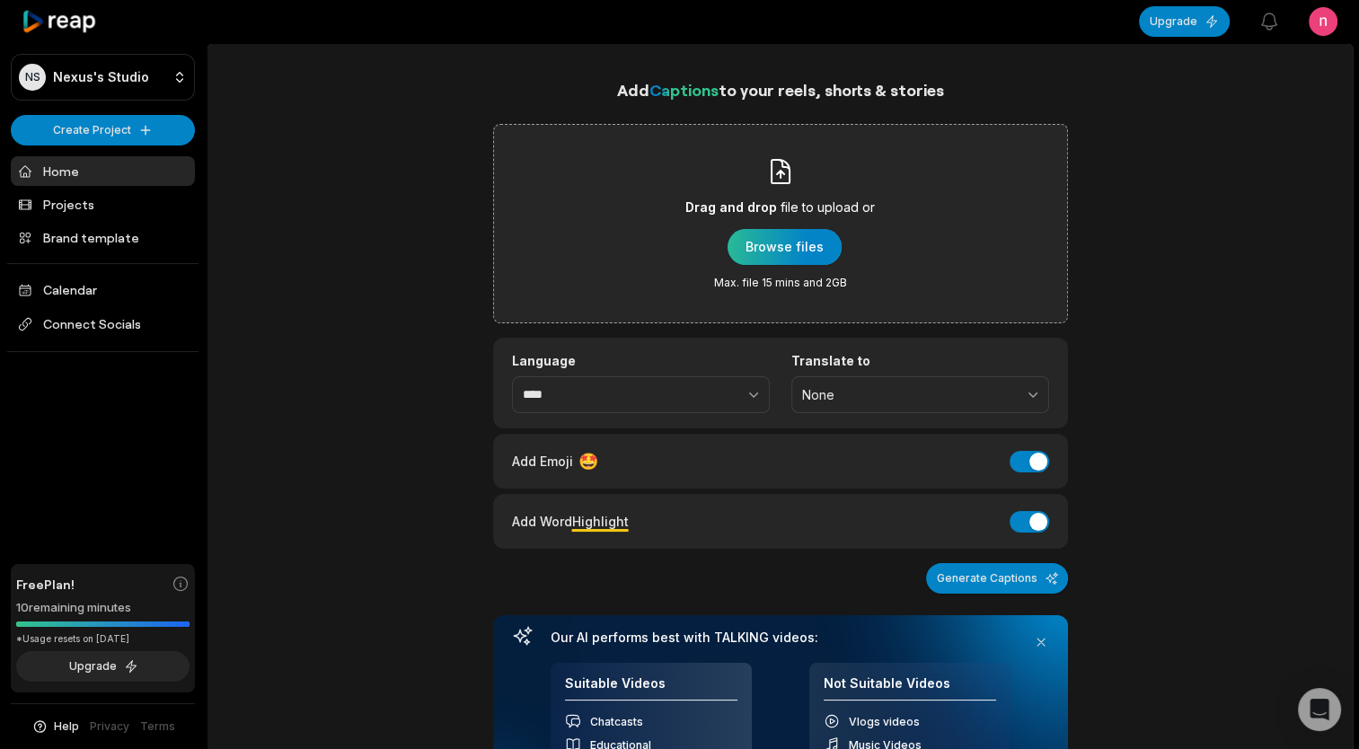
click at [797, 243] on div "button" at bounding box center [785, 247] width 114 height 36
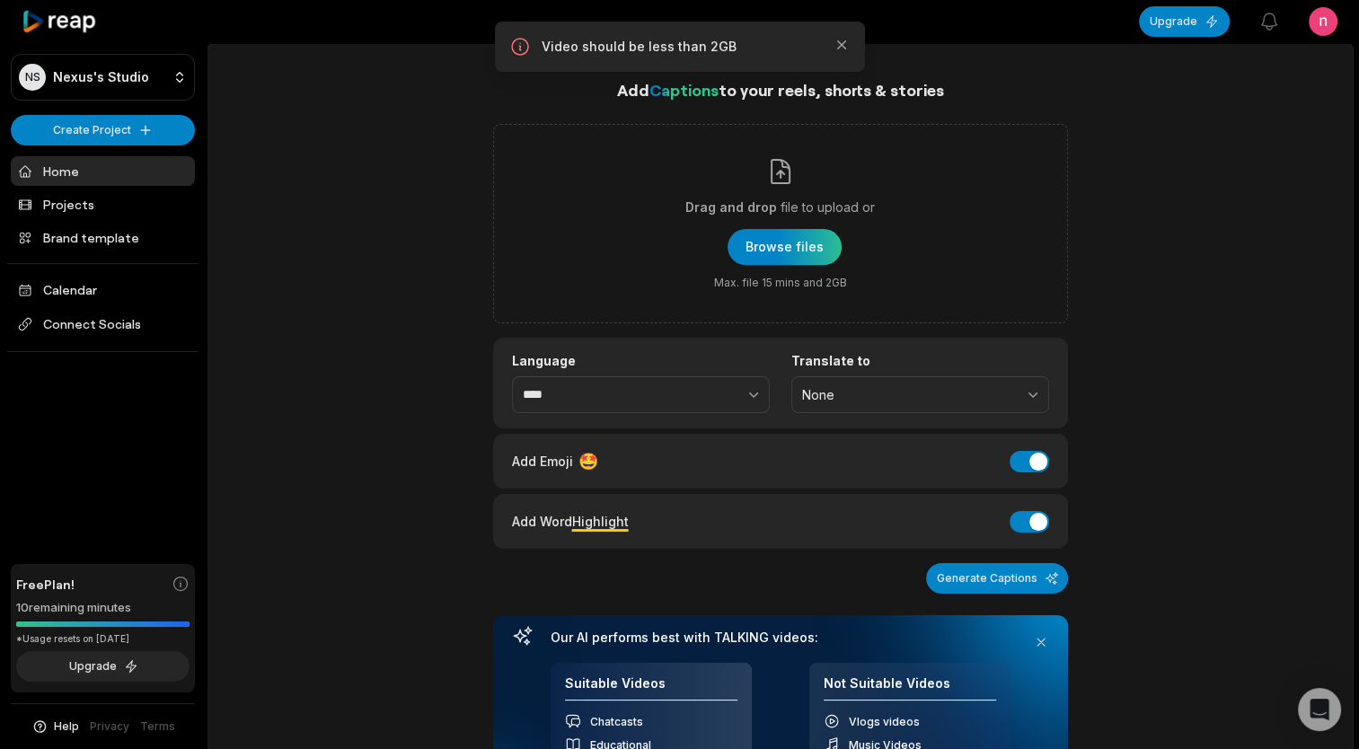
click at [866, 34] on div at bounding box center [672, 21] width 889 height 41
click at [848, 40] on icon "button" at bounding box center [842, 45] width 18 height 18
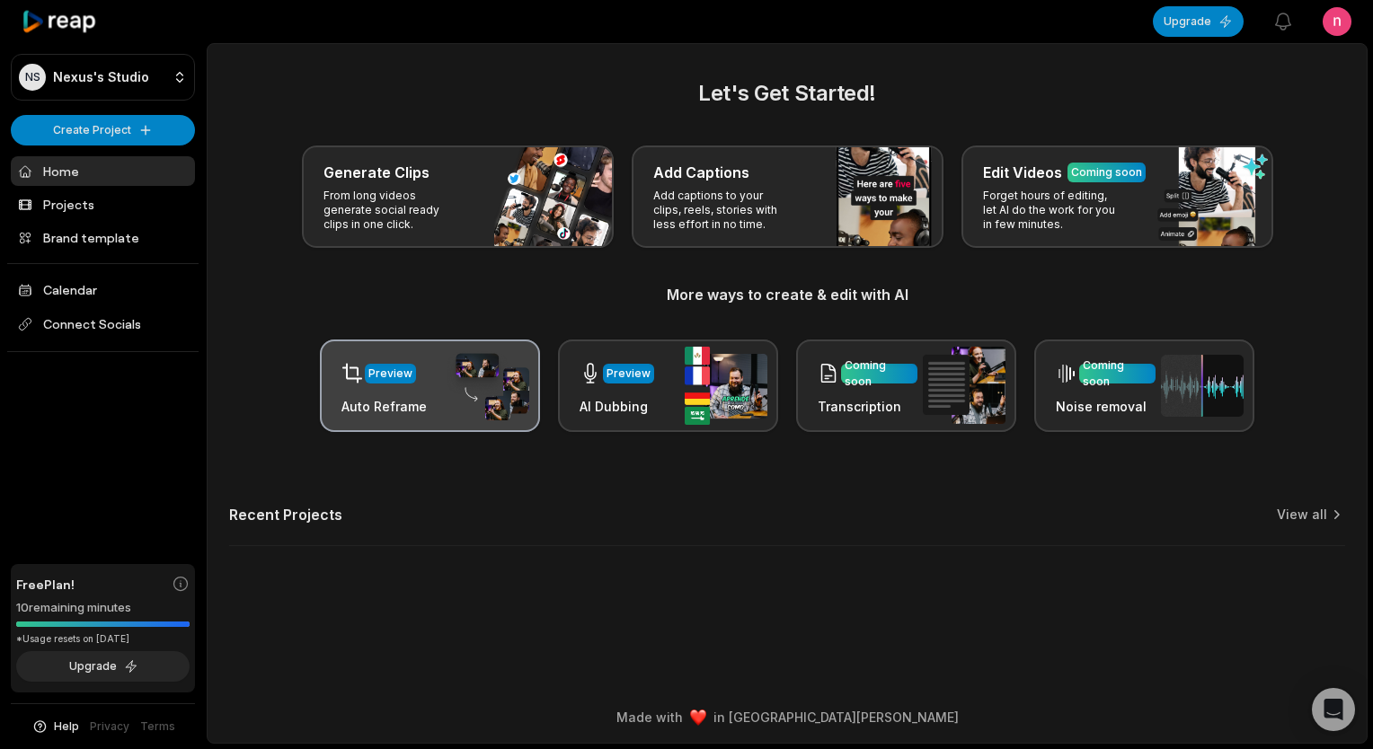
click at [426, 392] on div "Preview Auto Reframe" at bounding box center [430, 386] width 220 height 93
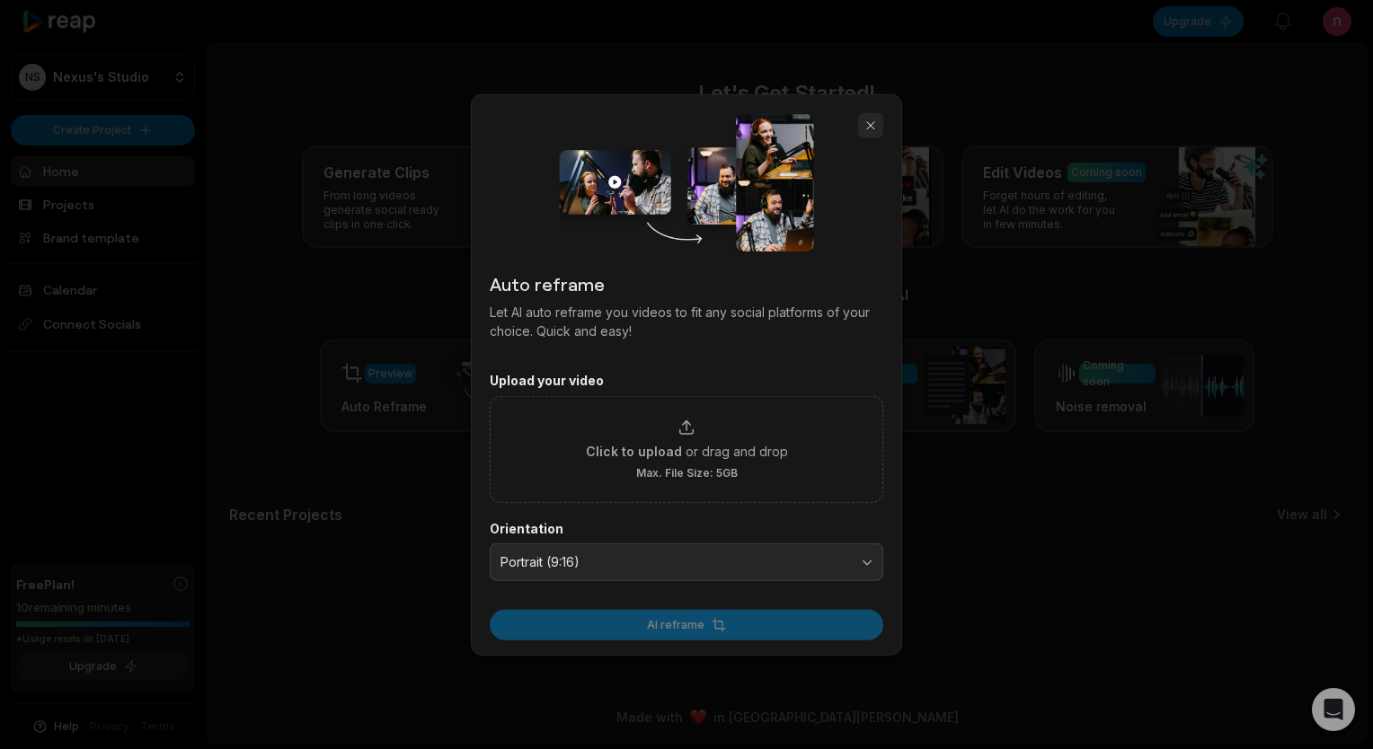
click at [874, 120] on button "button" at bounding box center [870, 125] width 25 height 25
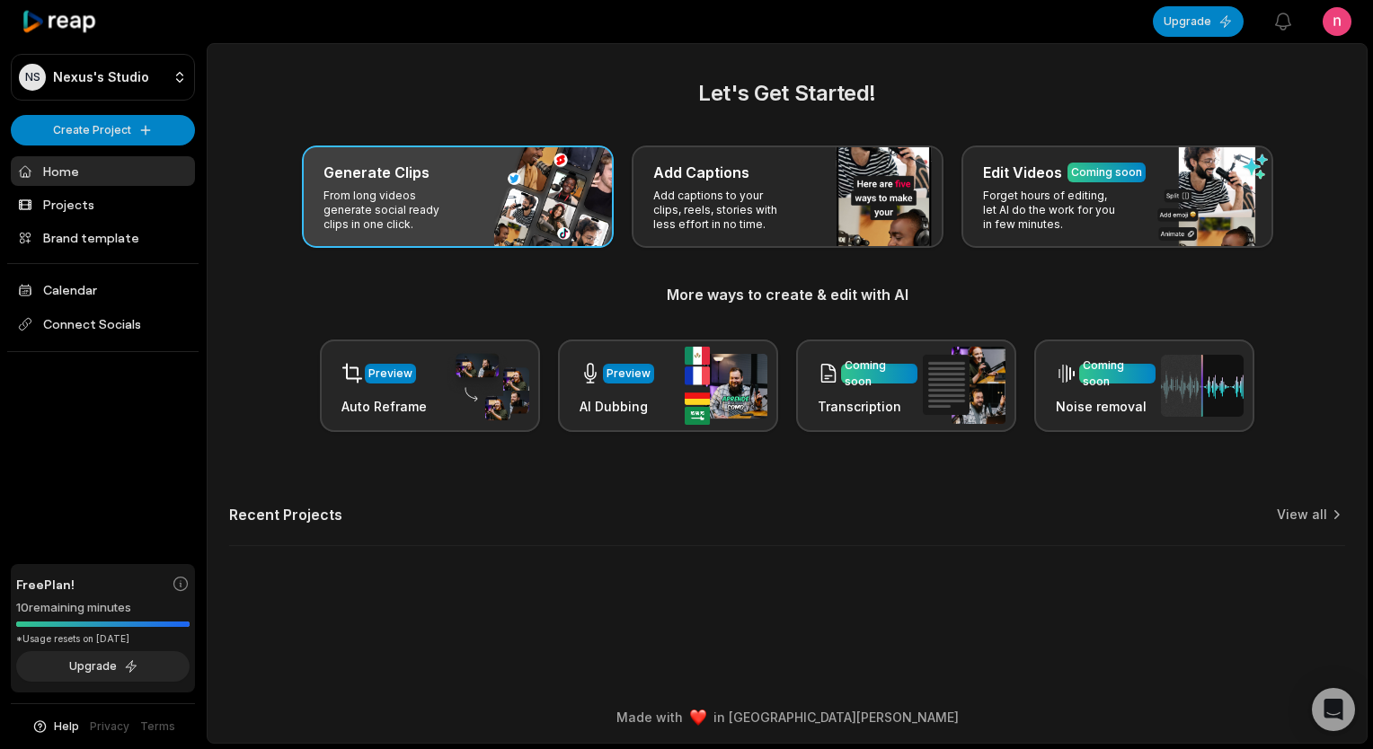
click at [397, 187] on div "Generate Clips From long videos generate social ready clips in one click." at bounding box center [458, 197] width 312 height 102
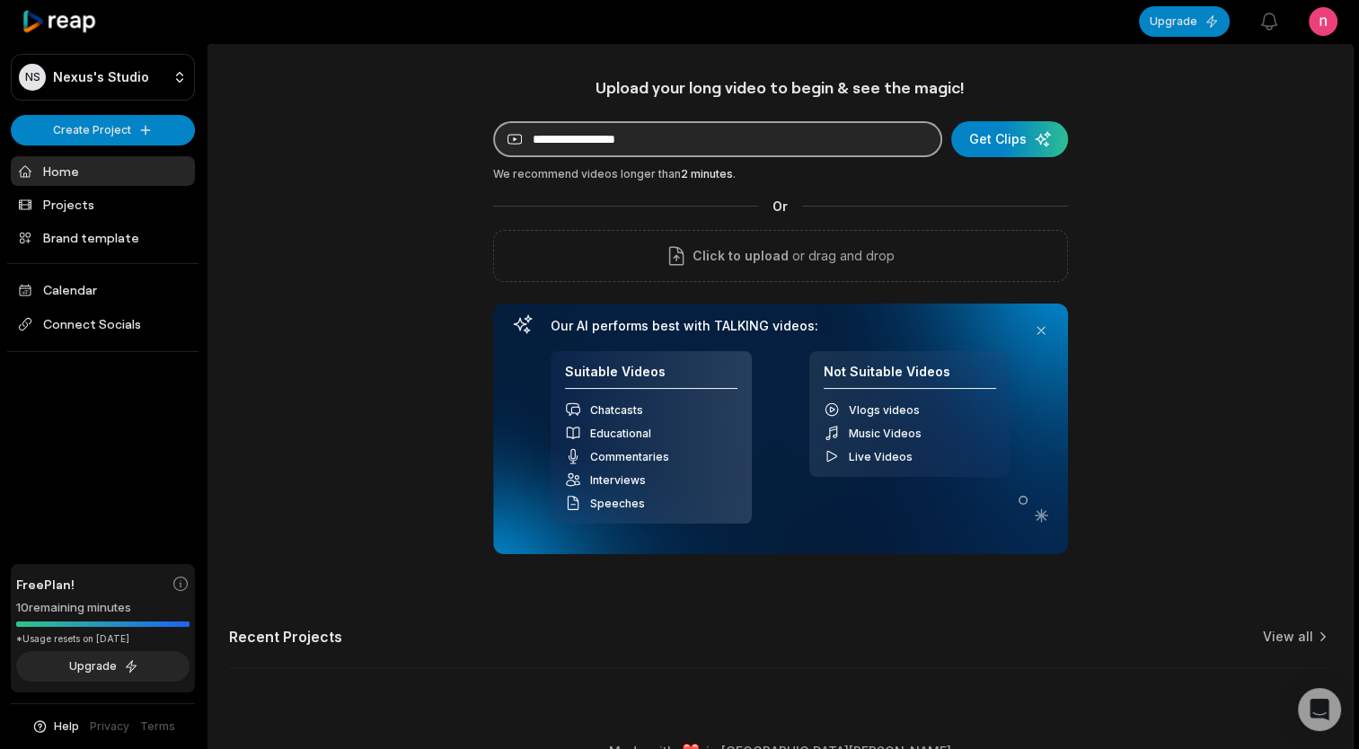
click at [614, 154] on input at bounding box center [717, 139] width 449 height 36
paste input "**********"
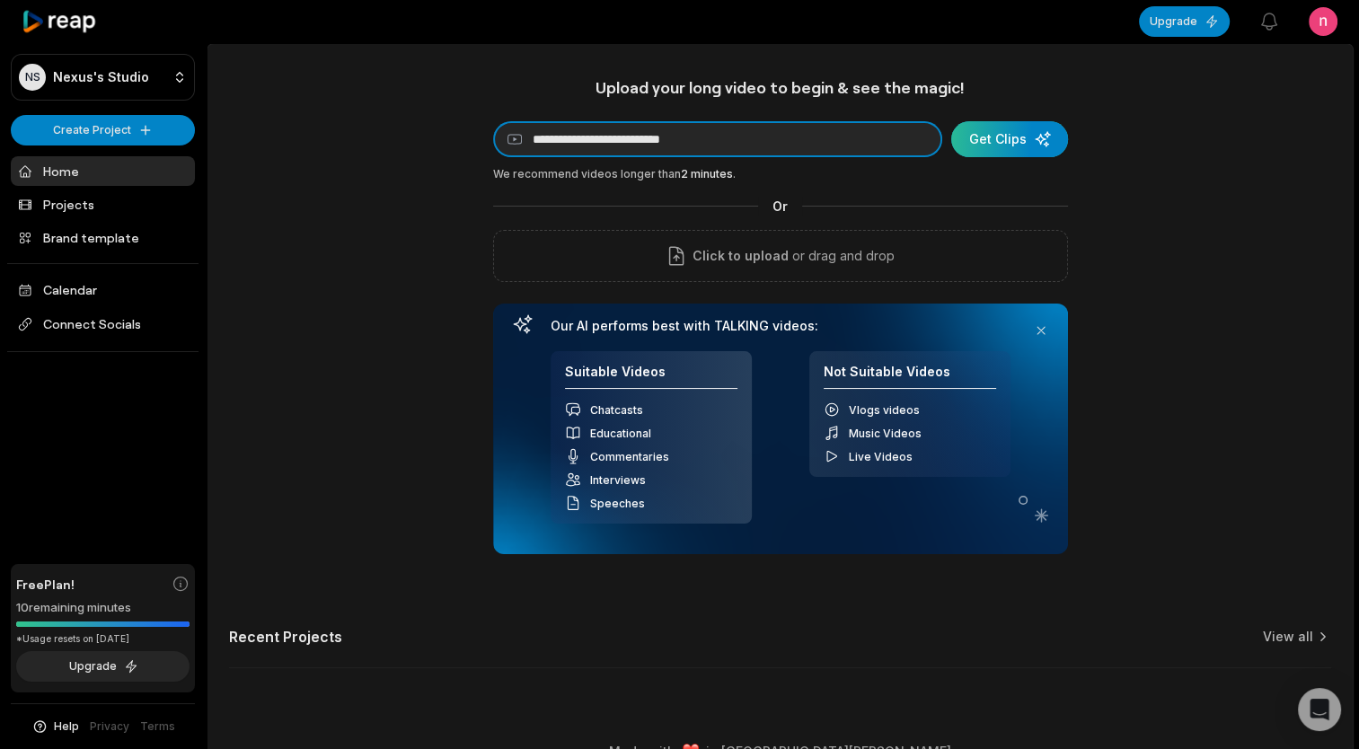
type input "**********"
click at [1013, 142] on div "submit" at bounding box center [1009, 139] width 117 height 36
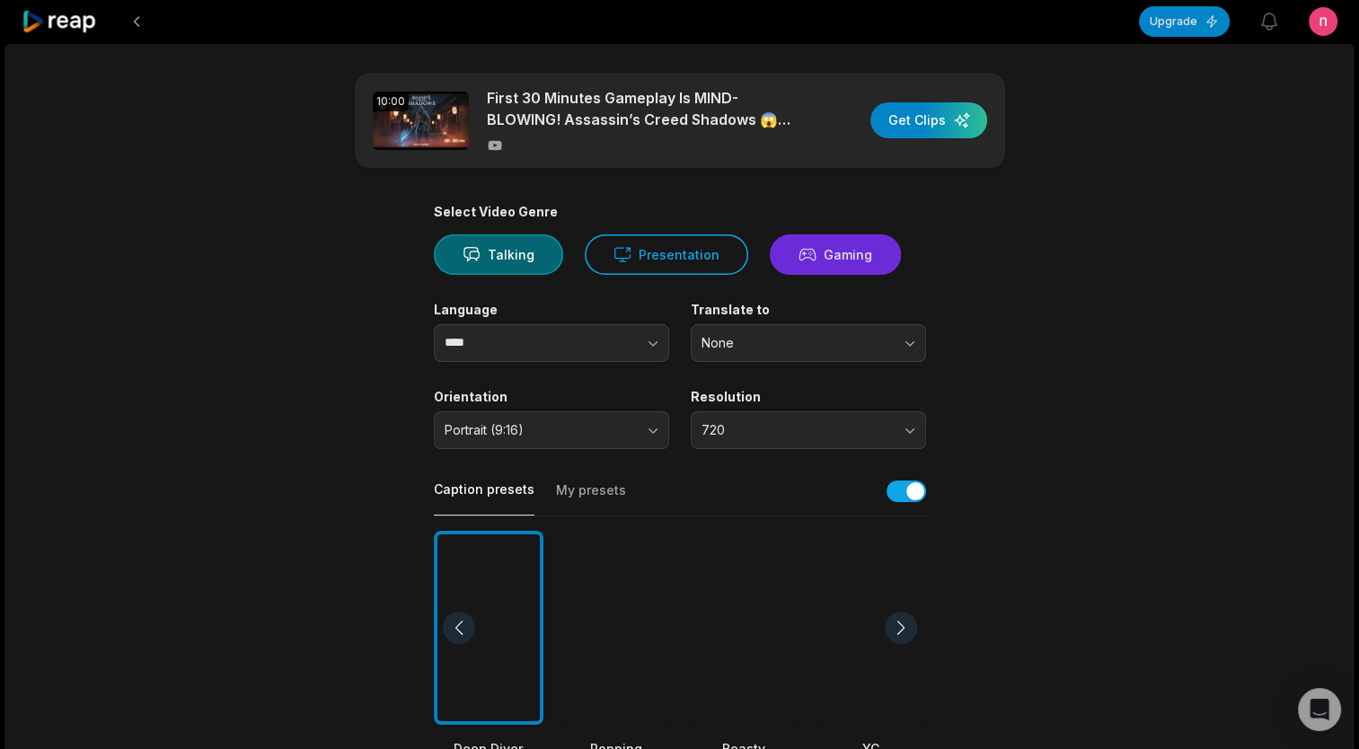
click at [839, 253] on button "Gaming" at bounding box center [835, 254] width 131 height 40
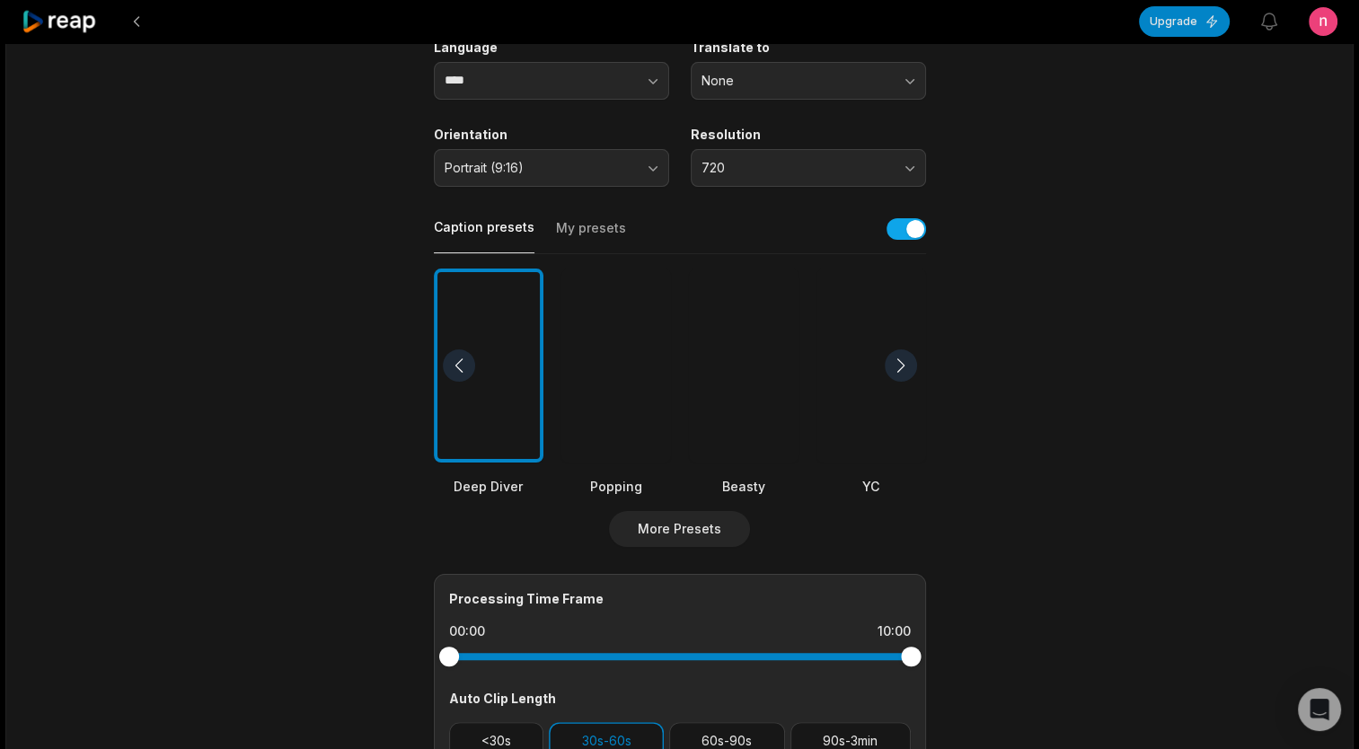
scroll to position [269, 0]
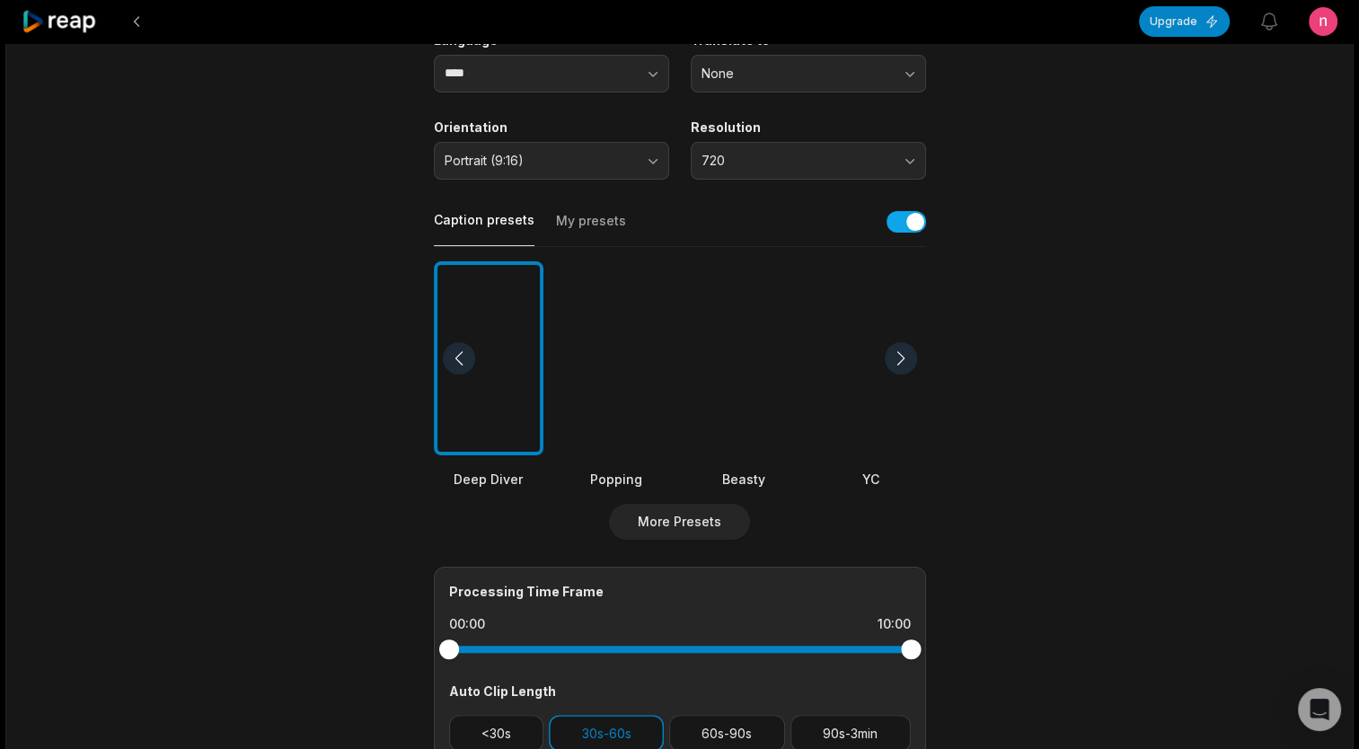
click at [581, 366] on div at bounding box center [616, 358] width 110 height 195
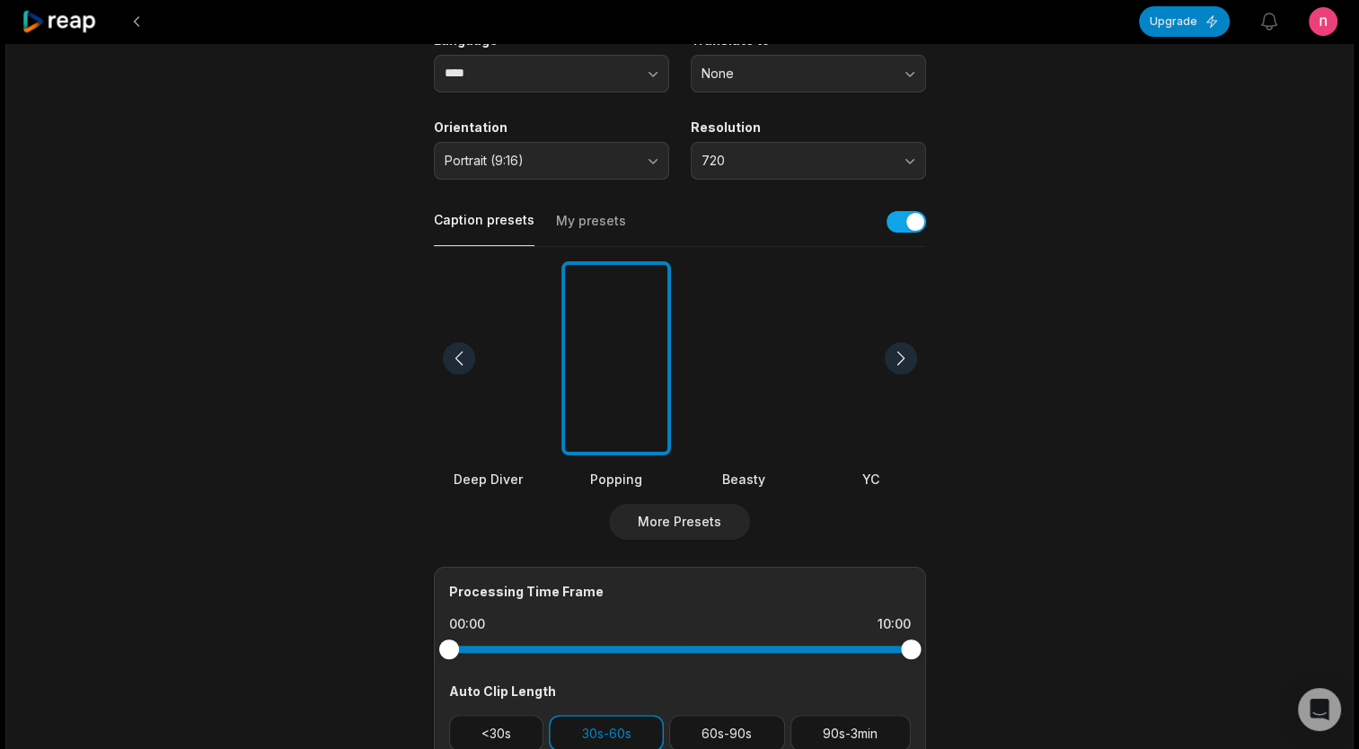
click at [758, 365] on div at bounding box center [744, 358] width 110 height 195
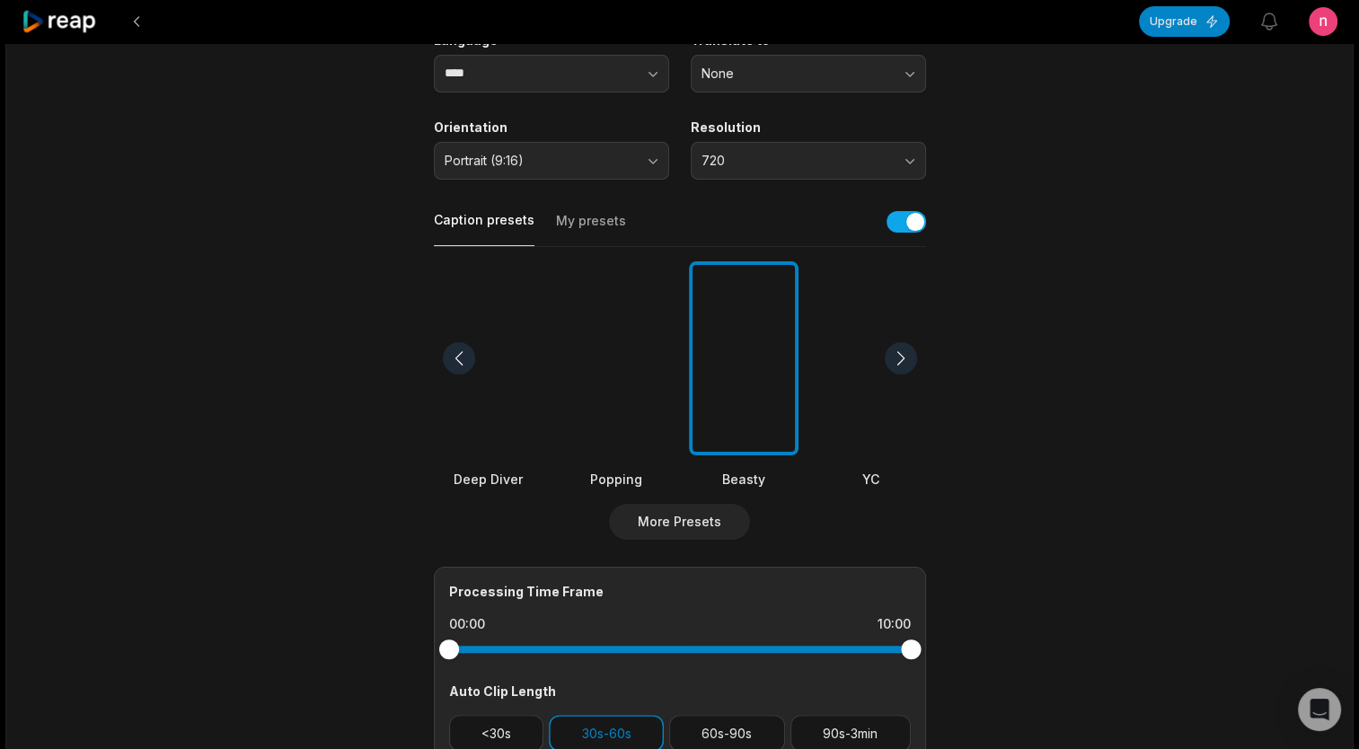
click at [517, 380] on div at bounding box center [489, 358] width 110 height 195
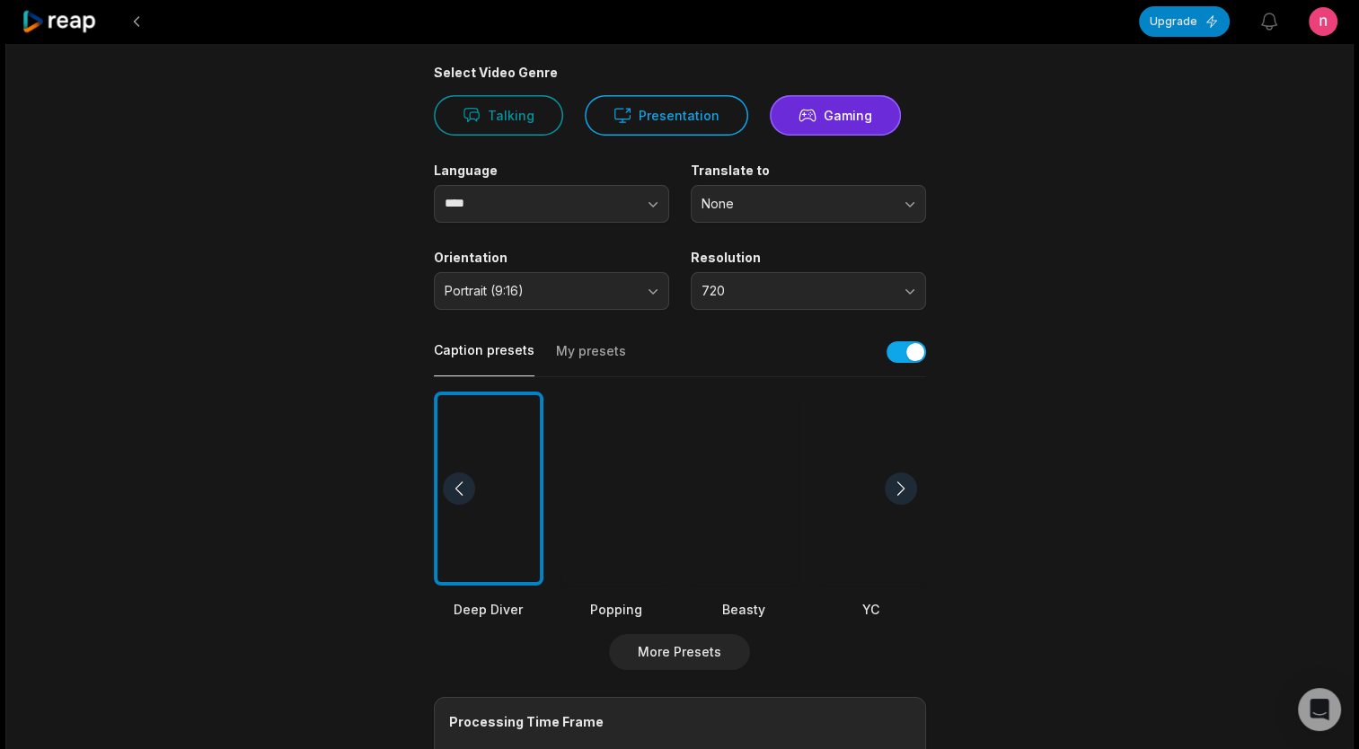
scroll to position [0, 0]
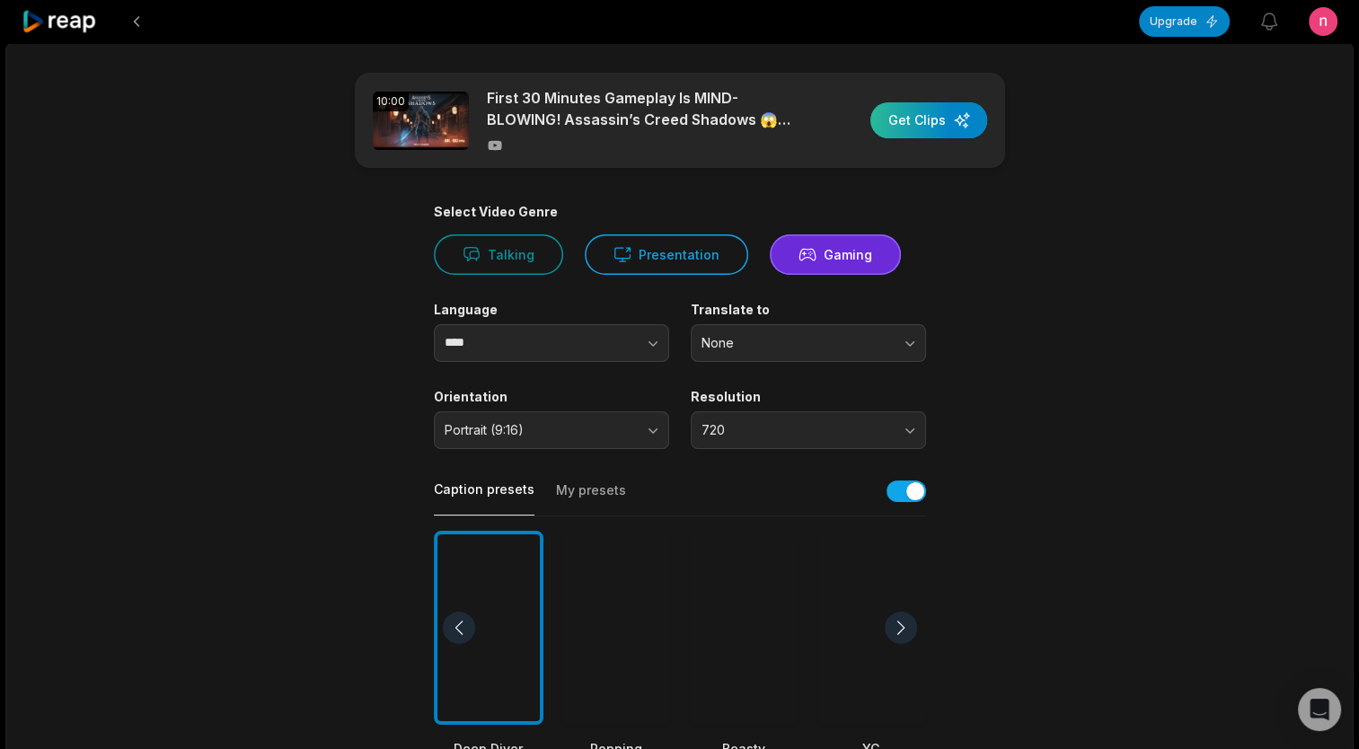
click at [923, 131] on div "button" at bounding box center [928, 120] width 117 height 36
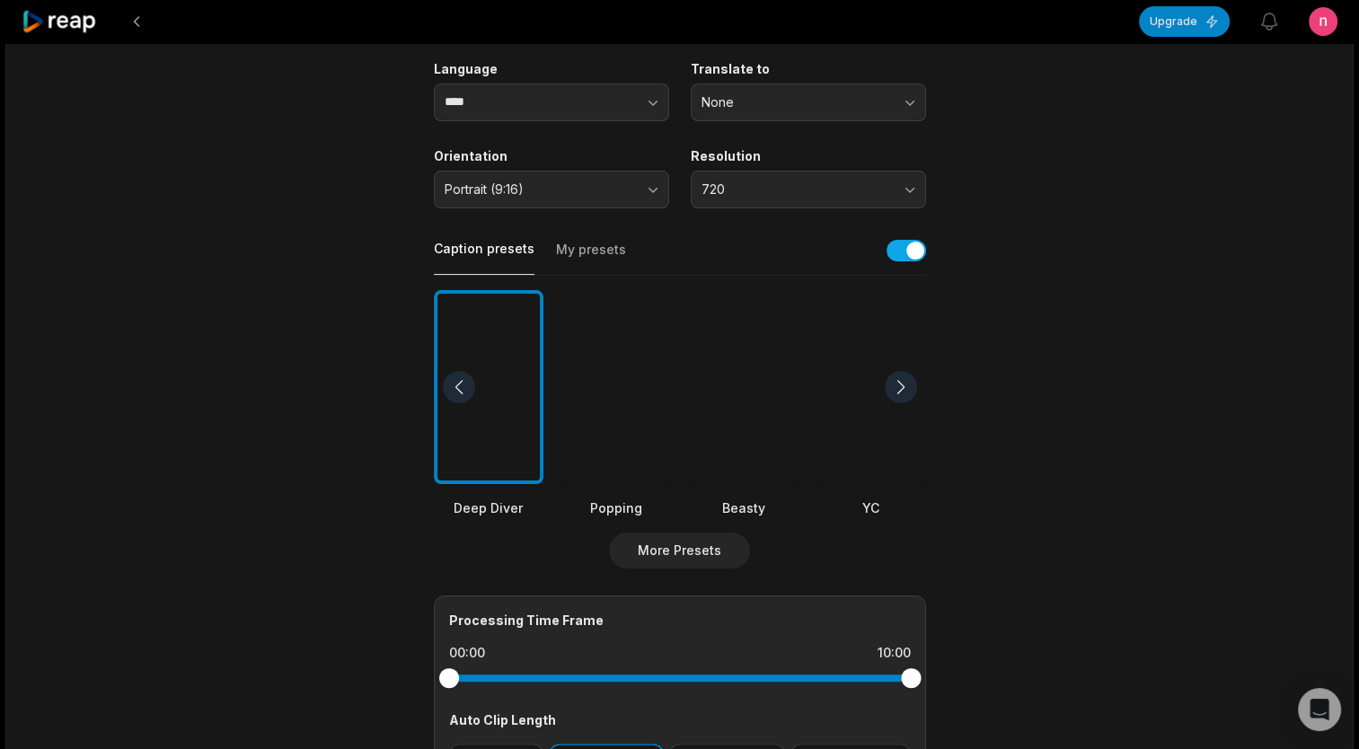
scroll to position [269, 0]
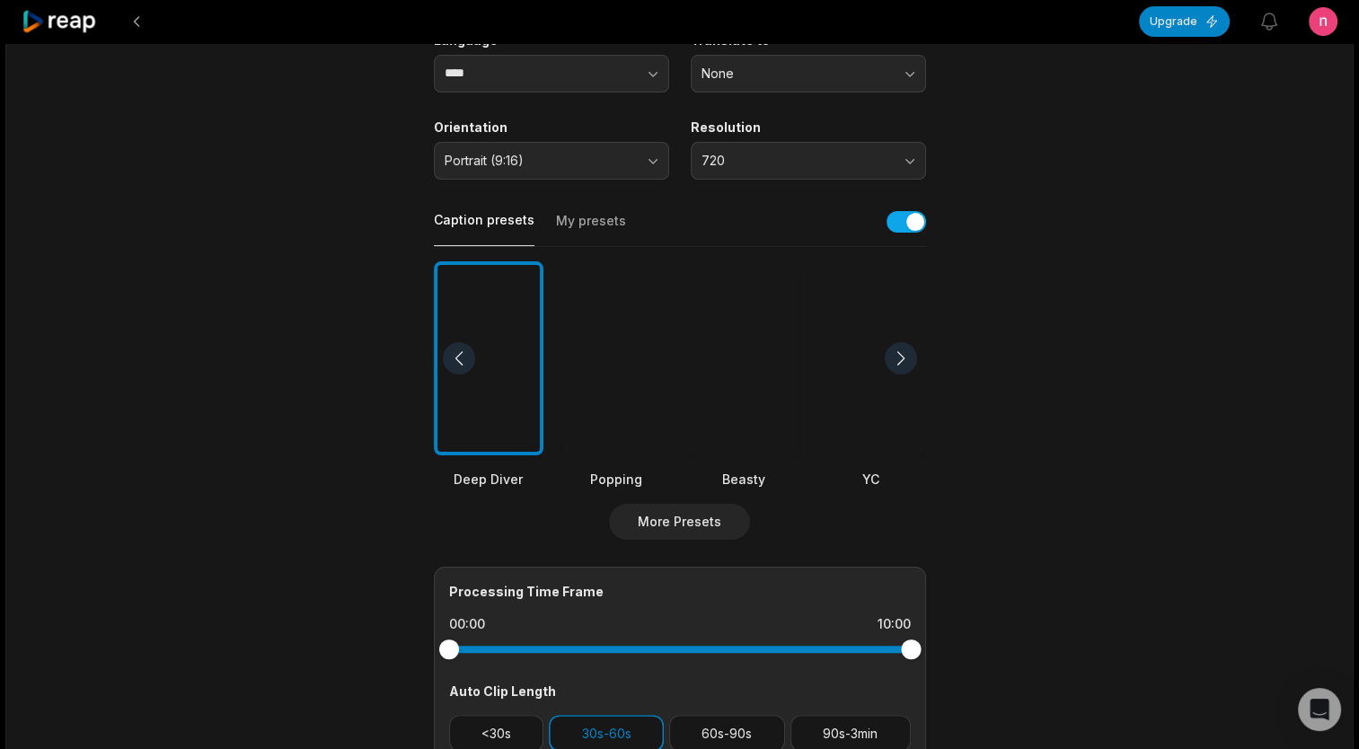
click at [622, 338] on div at bounding box center [616, 358] width 110 height 195
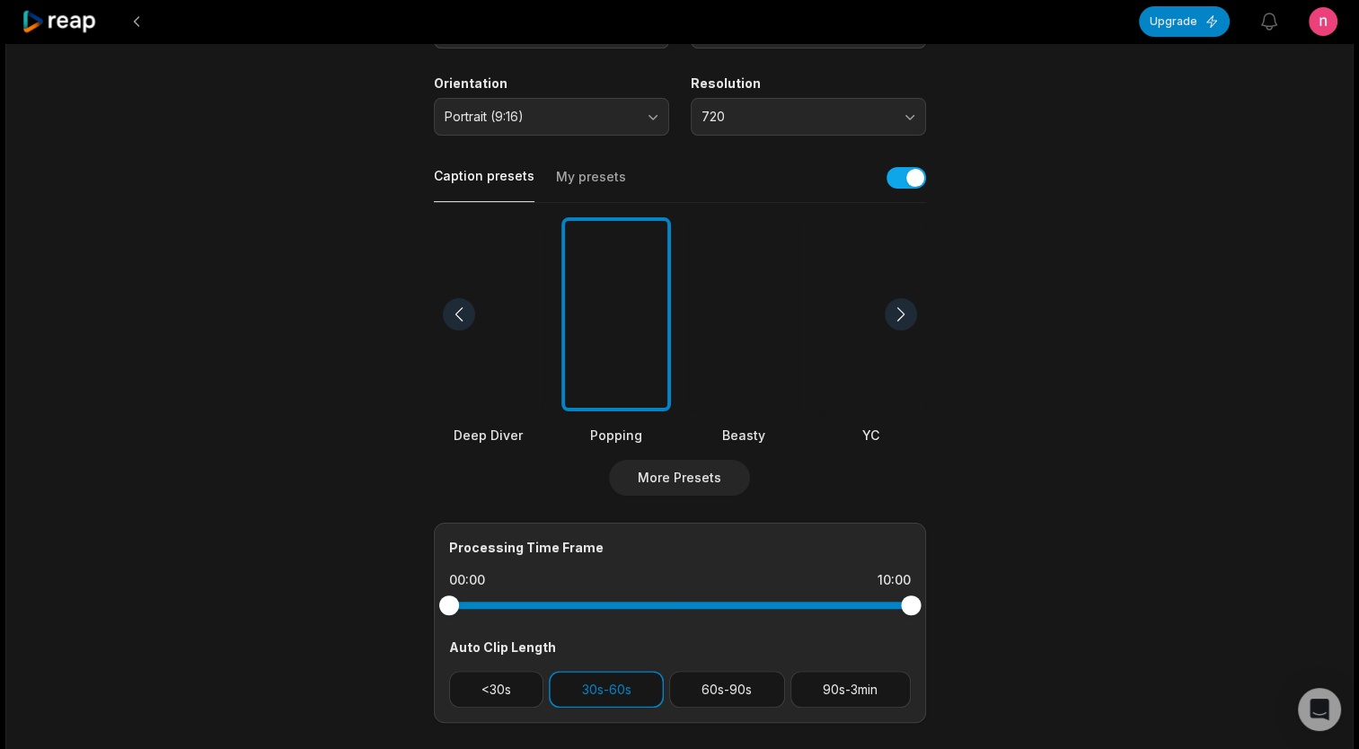
scroll to position [539, 0]
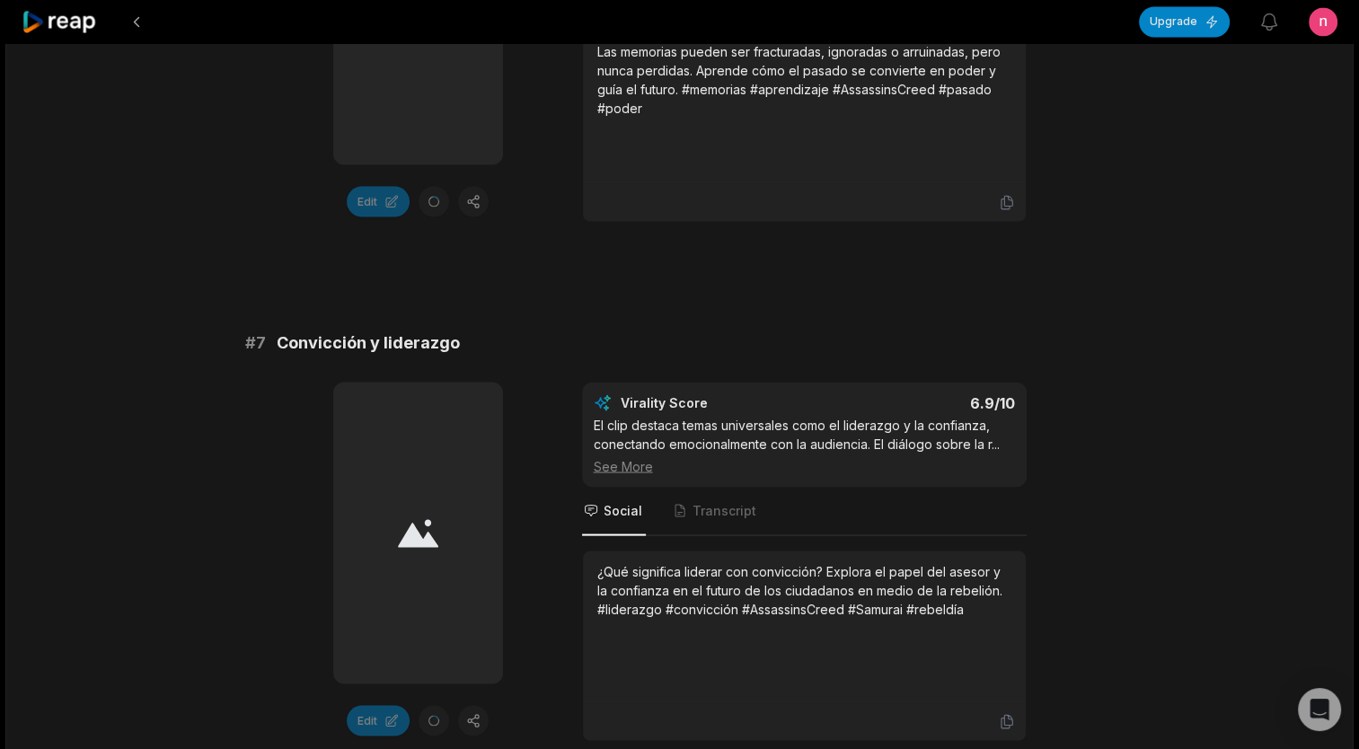
scroll to position [3198, 0]
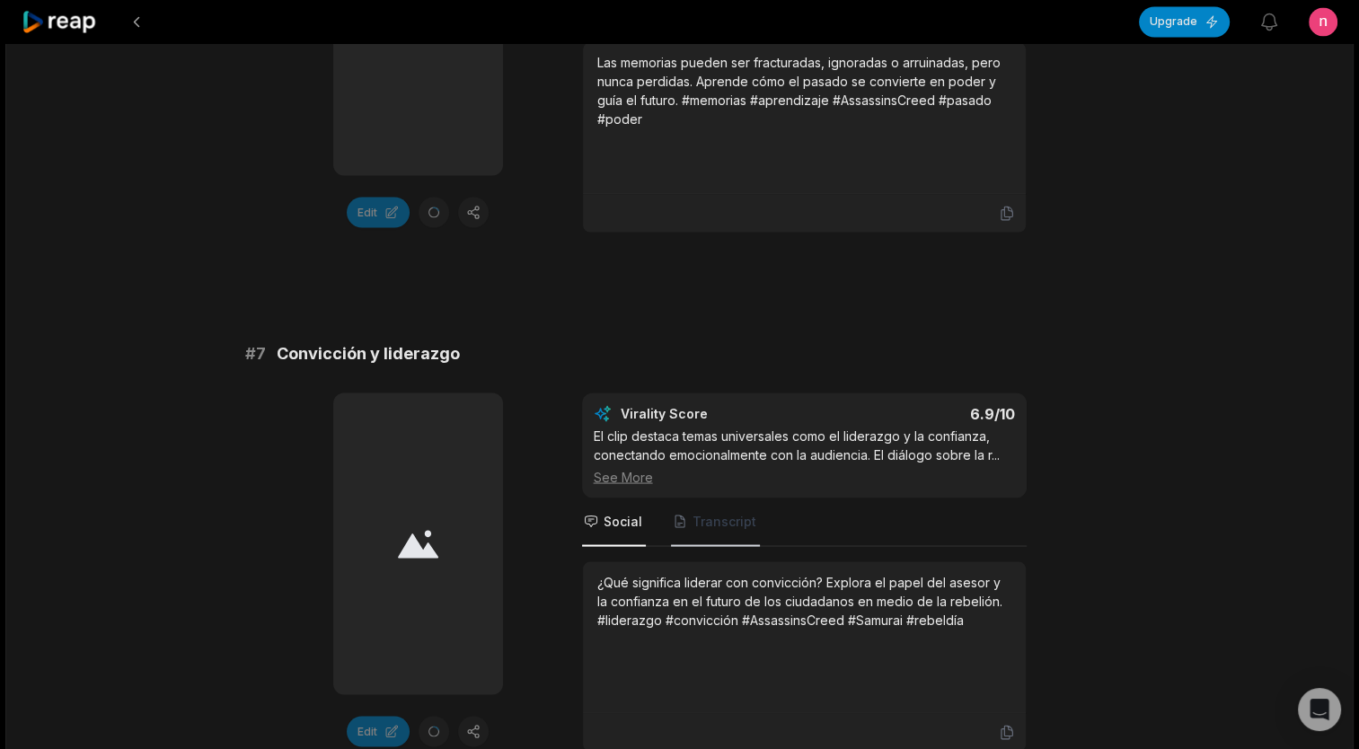
click at [706, 512] on span "Transcript" at bounding box center [725, 521] width 64 height 18
click at [622, 502] on span "Social" at bounding box center [614, 522] width 64 height 49
click at [686, 498] on span "Transcript" at bounding box center [715, 522] width 89 height 49
click at [624, 512] on span "Social" at bounding box center [623, 521] width 39 height 18
click at [714, 512] on span "Transcript" at bounding box center [725, 521] width 64 height 18
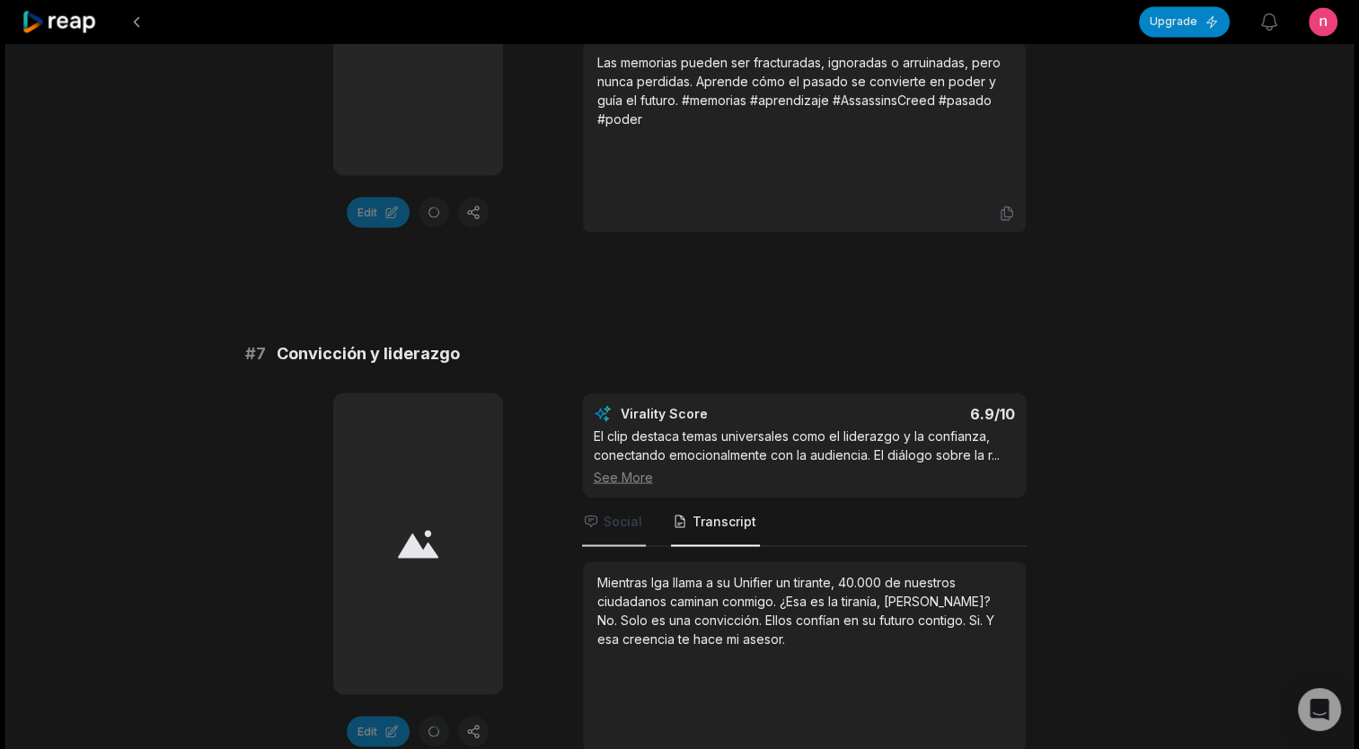
click at [631, 512] on span "Social" at bounding box center [623, 521] width 39 height 18
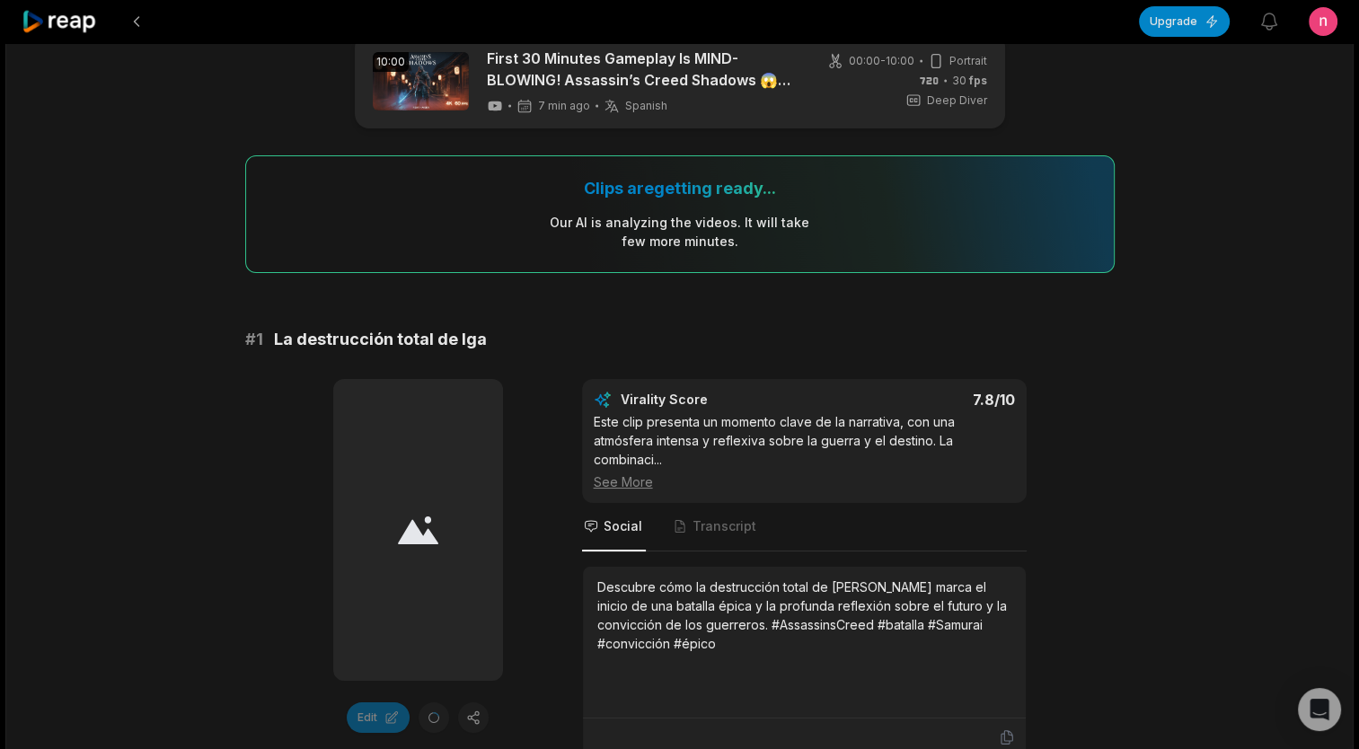
scroll to position [180, 0]
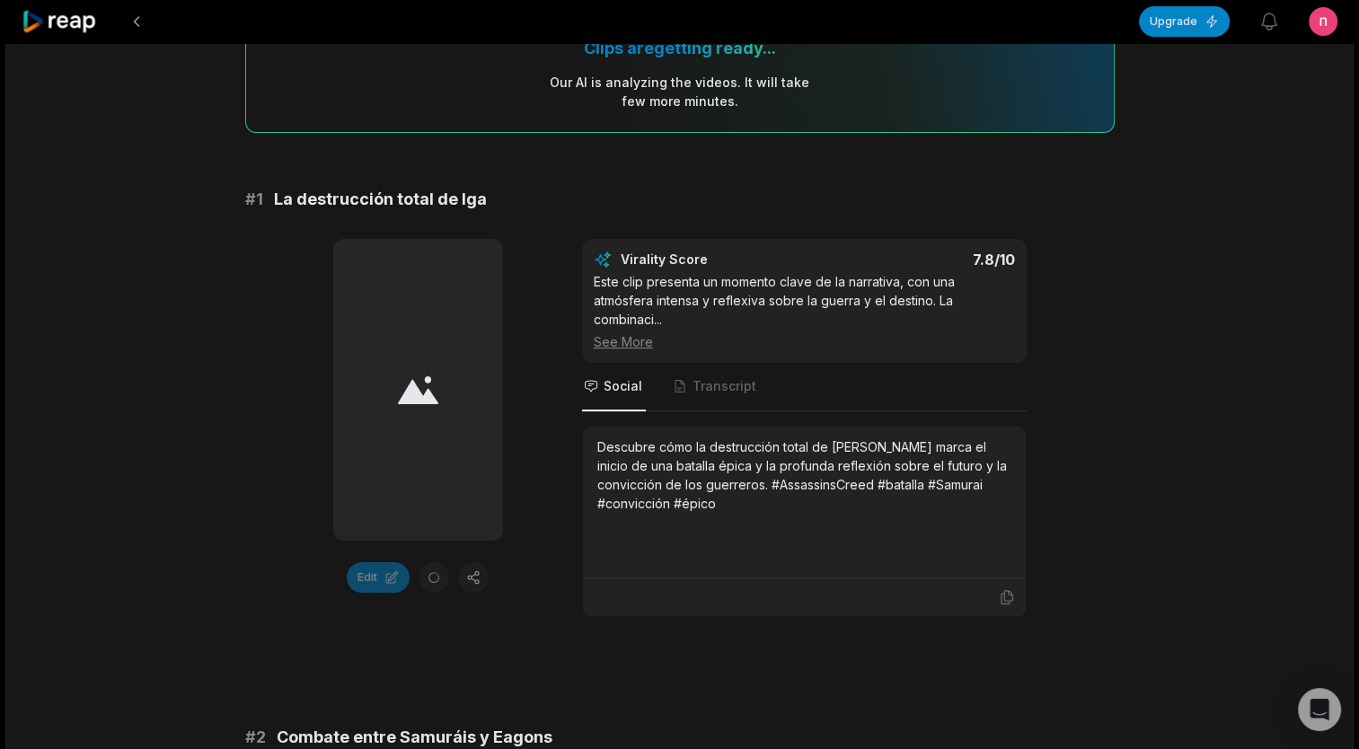
click at [411, 362] on div at bounding box center [418, 390] width 170 height 302
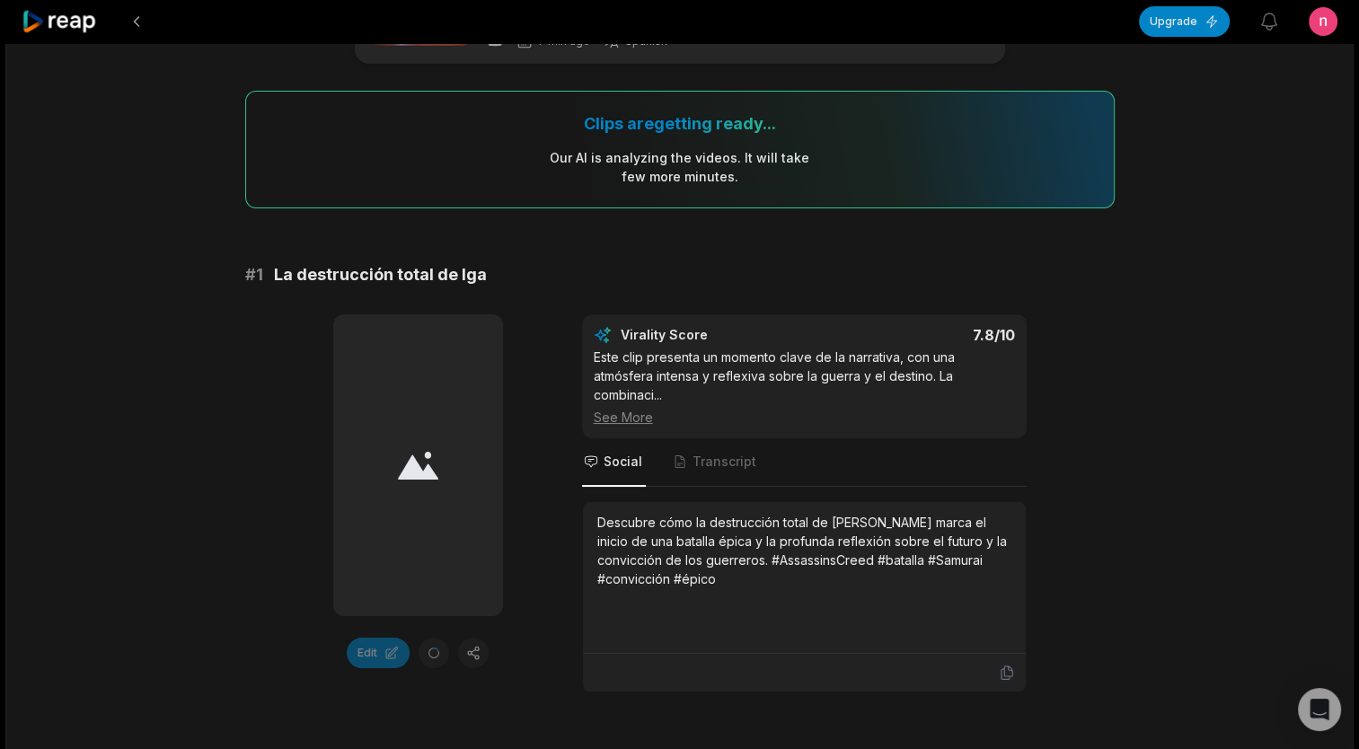
scroll to position [0, 0]
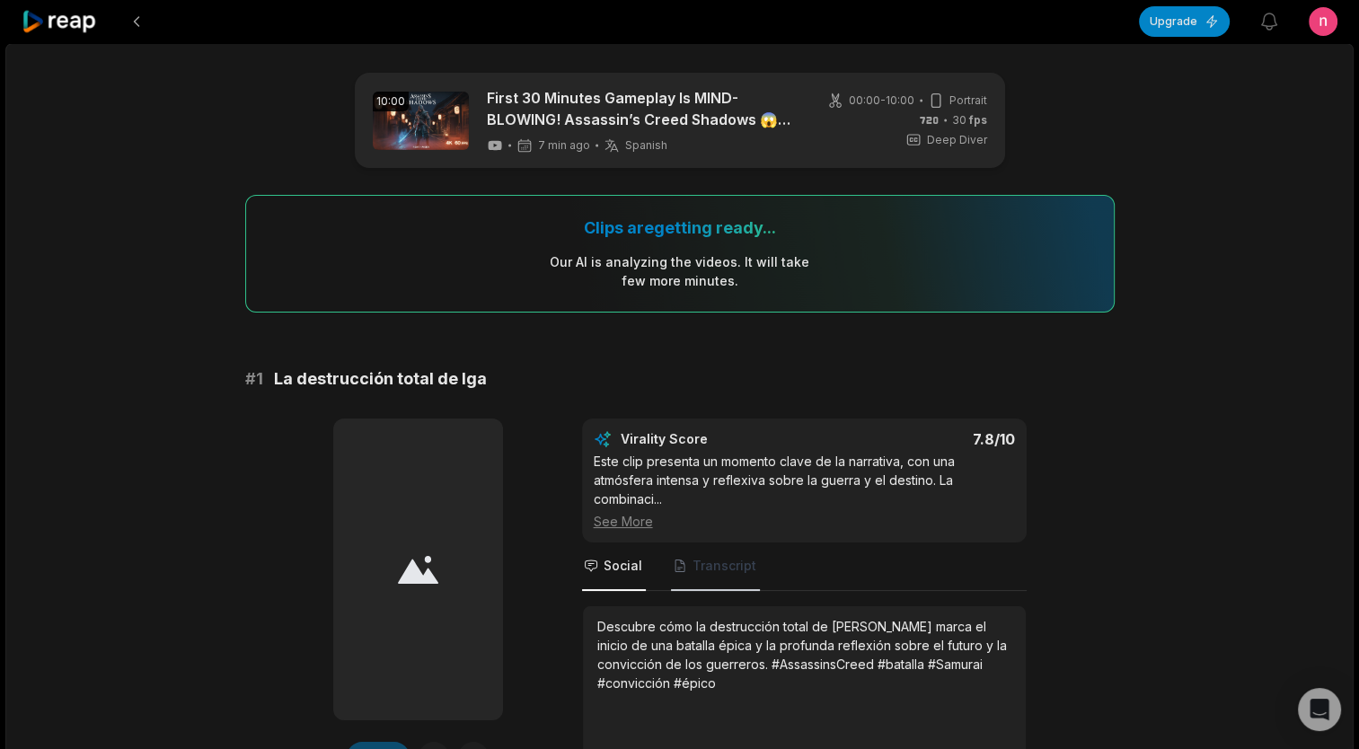
click at [711, 557] on span "Transcript" at bounding box center [725, 566] width 64 height 18
click at [604, 530] on div "See More" at bounding box center [804, 521] width 421 height 19
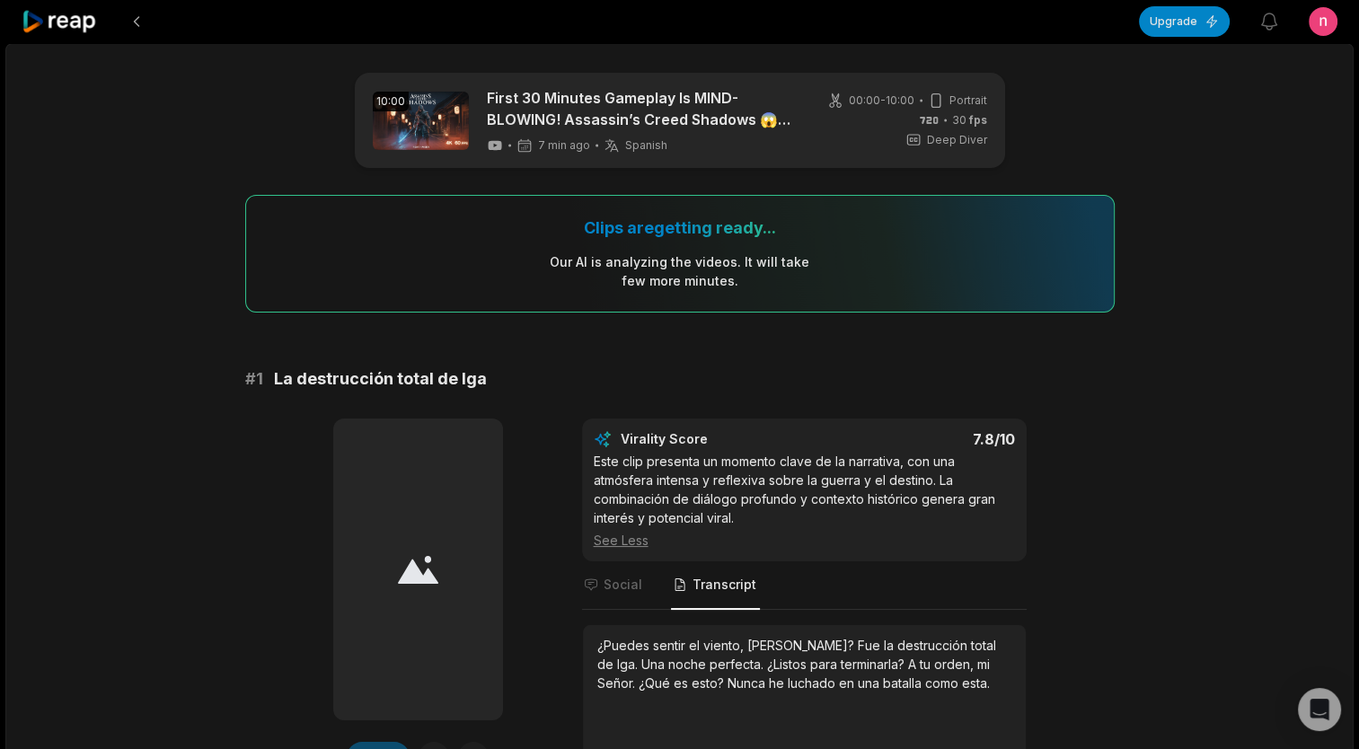
click at [631, 542] on div "See Less" at bounding box center [804, 540] width 421 height 19
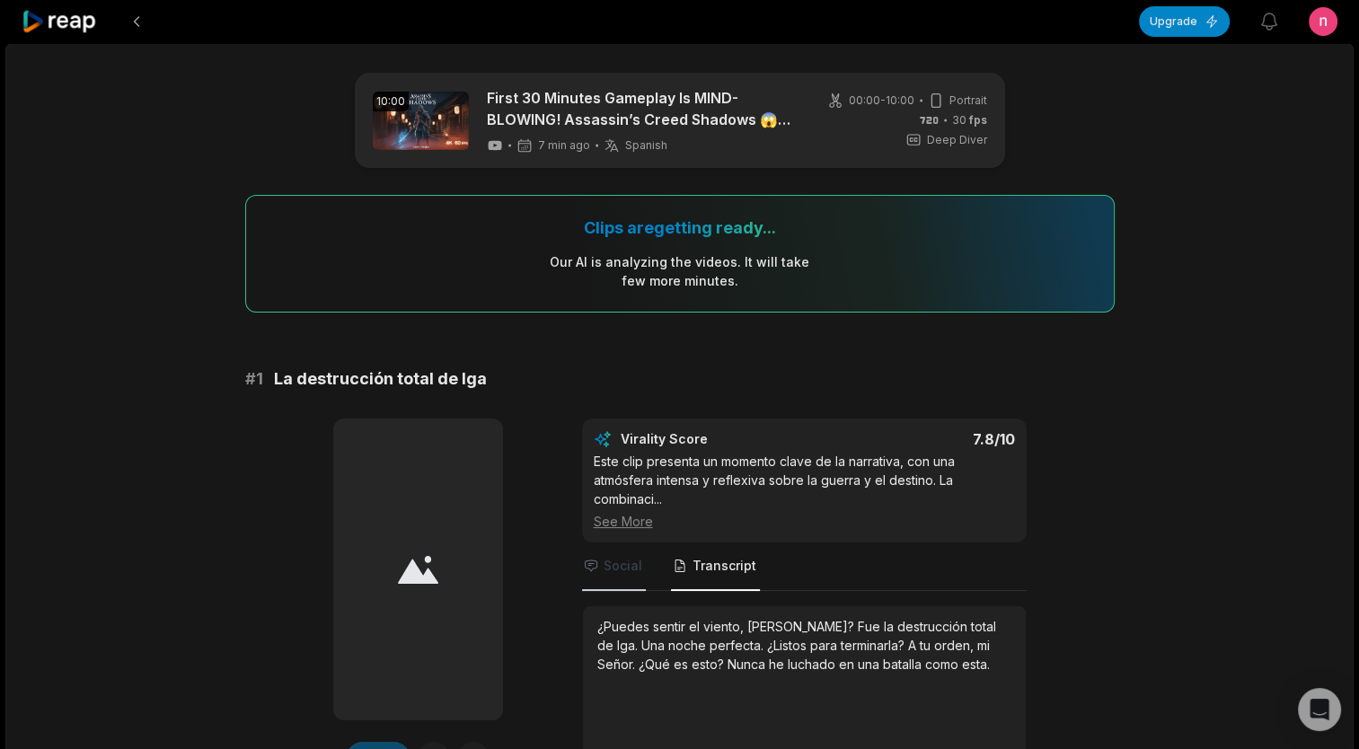
click at [629, 567] on span "Social" at bounding box center [623, 566] width 39 height 18
click at [693, 568] on span "Transcript" at bounding box center [725, 566] width 64 height 18
click at [649, 568] on nav "Social Transcript" at bounding box center [804, 567] width 445 height 49
click at [631, 568] on span "Social" at bounding box center [623, 566] width 39 height 18
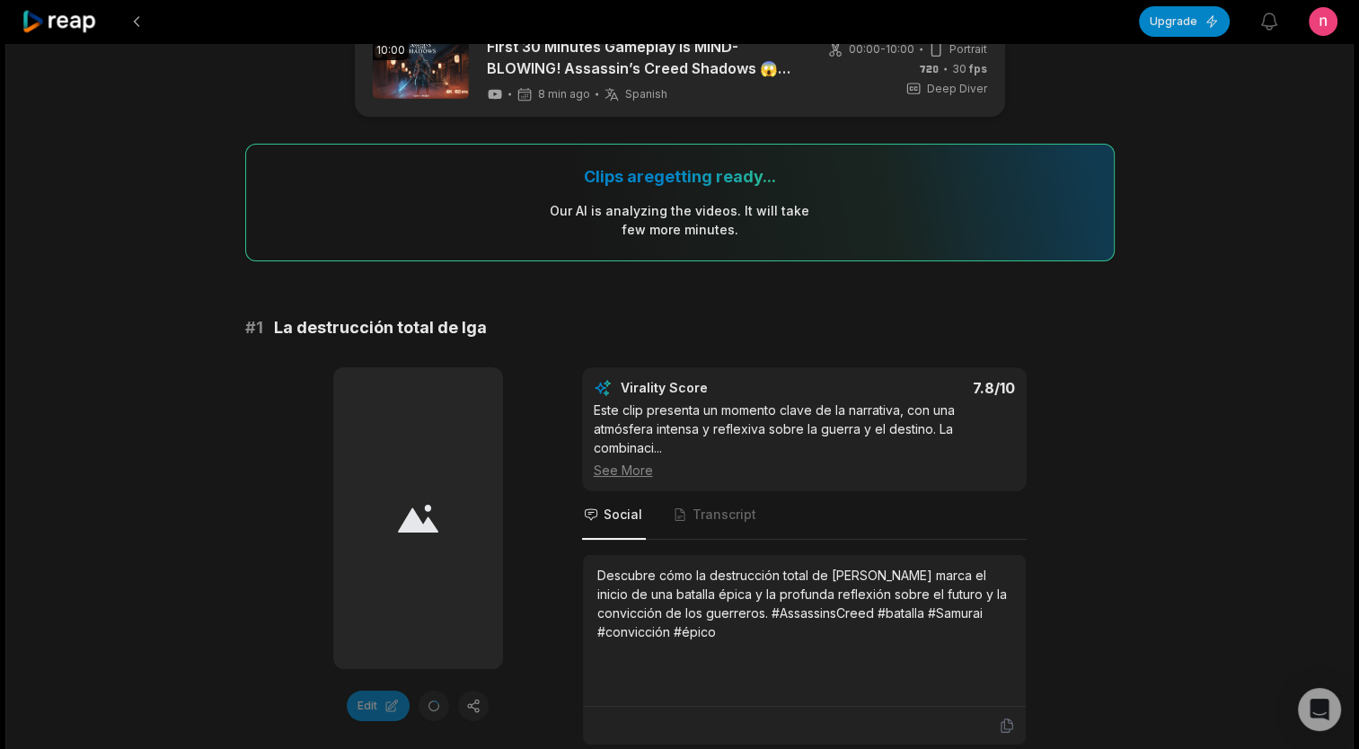
scroll to position [359, 0]
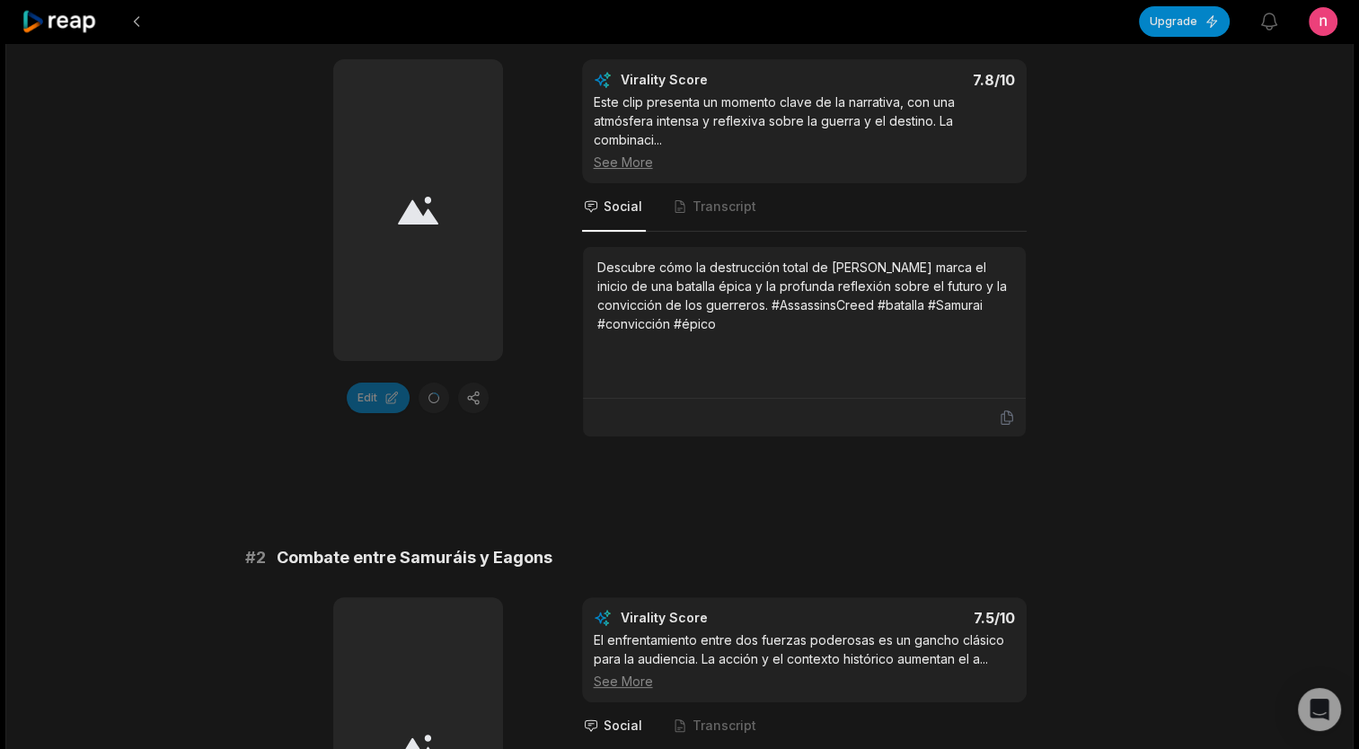
click at [481, 399] on div "Edit" at bounding box center [418, 398] width 170 height 31
click at [471, 401] on div "Edit" at bounding box center [418, 398] width 170 height 31
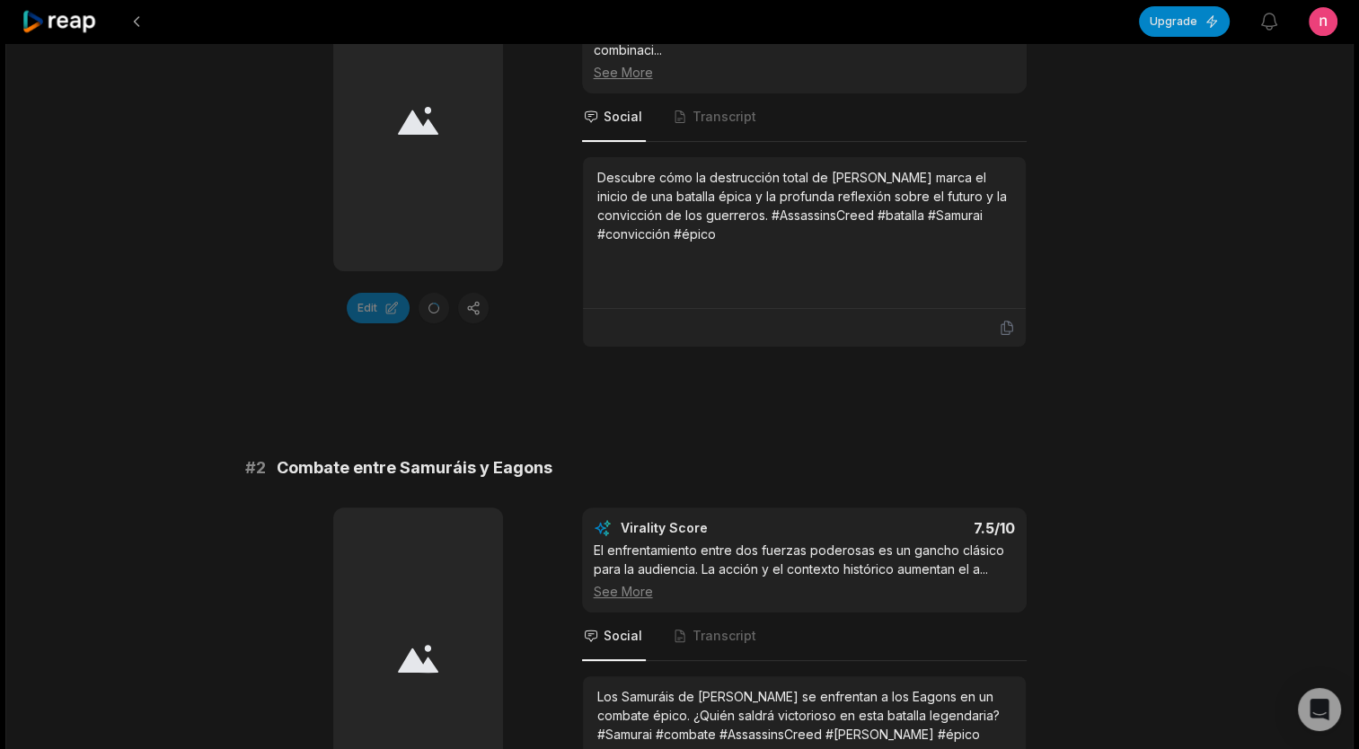
scroll to position [0, 0]
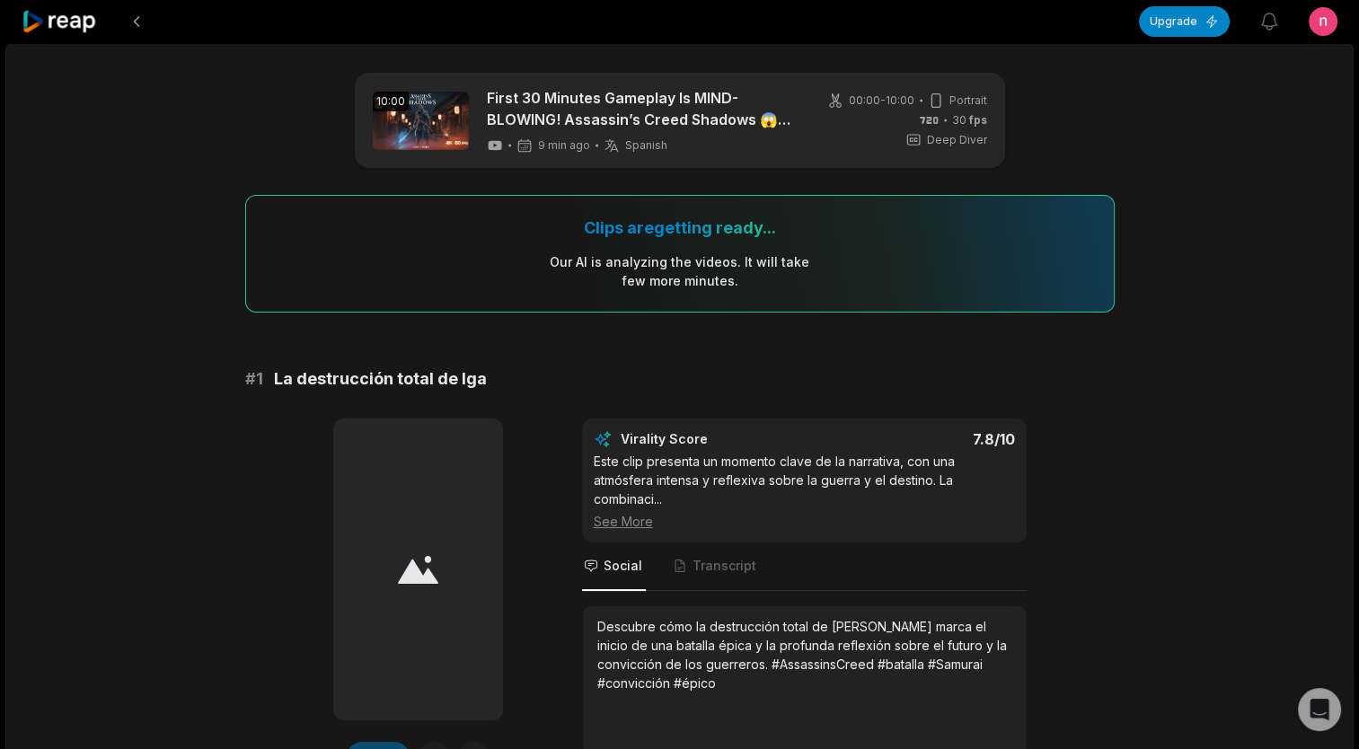
click at [707, 219] on div "Clips are getting ready..." at bounding box center [680, 227] width 192 height 21
drag, startPoint x: 707, startPoint y: 219, endPoint x: 887, endPoint y: 210, distance: 179.9
click at [887, 210] on div "Clips are getting ready... Our AI is analyzing the video s . It will take few m…" at bounding box center [680, 254] width 870 height 118
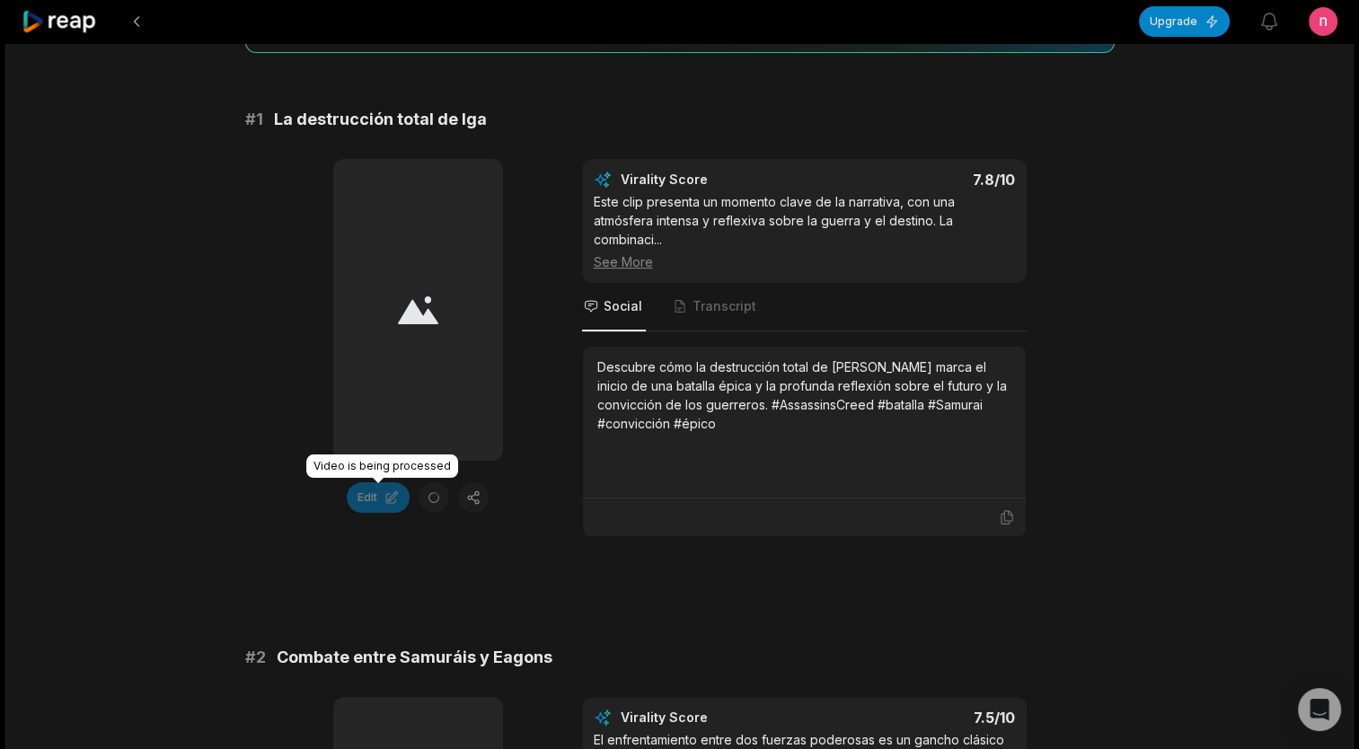
scroll to position [269, 0]
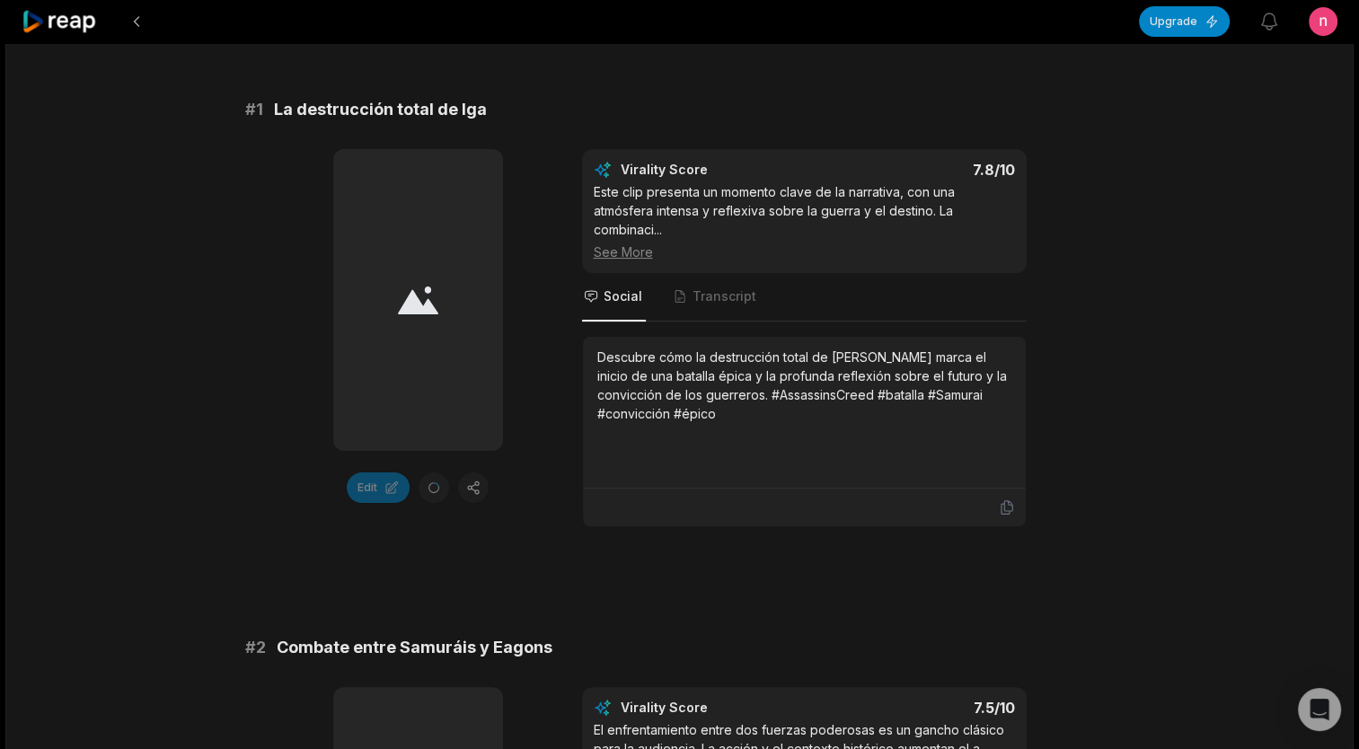
click at [484, 311] on div at bounding box center [418, 300] width 170 height 302
click at [481, 312] on div at bounding box center [418, 300] width 170 height 302
click at [369, 465] on div "Video is being processed" at bounding box center [382, 456] width 152 height 23
click at [962, 214] on div "Este clip presenta un momento clave de la narrativa, con una atmósfera intensa …" at bounding box center [804, 221] width 421 height 79
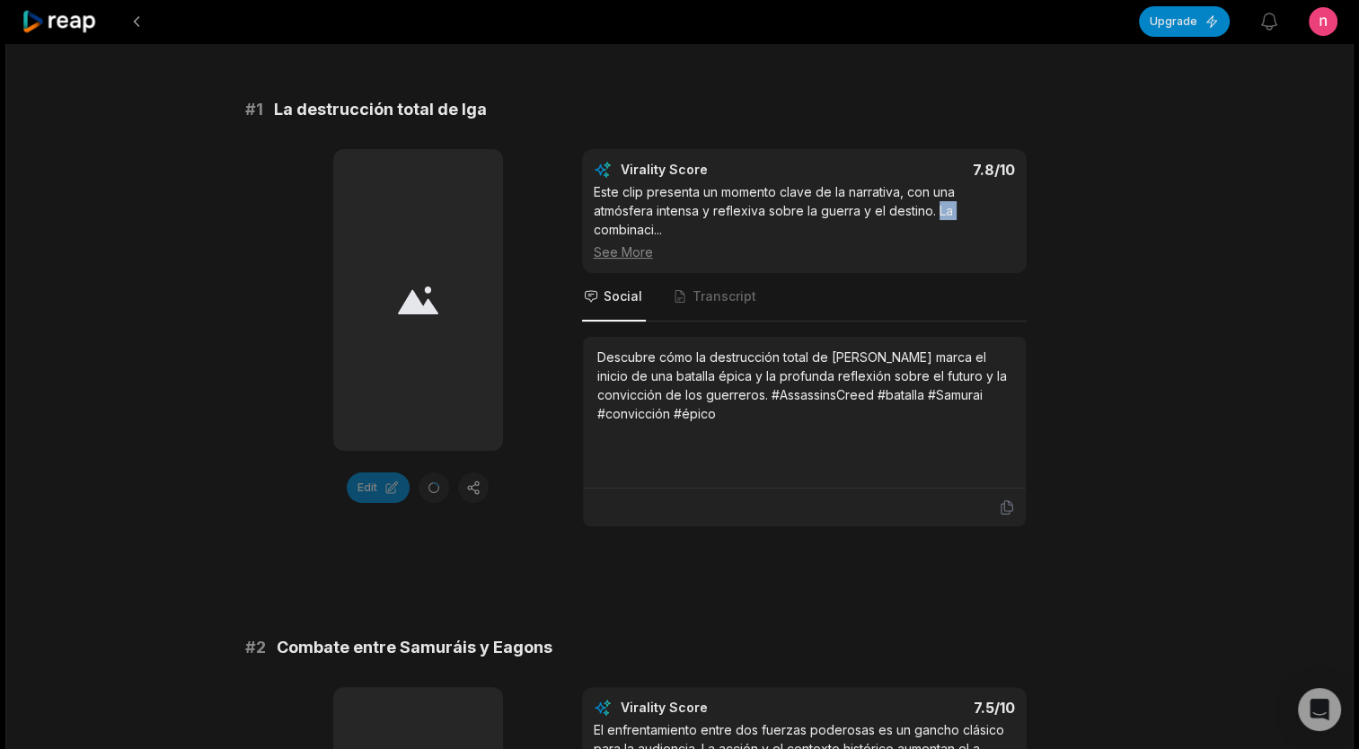
drag, startPoint x: 962, startPoint y: 214, endPoint x: 944, endPoint y: 219, distance: 18.8
click at [944, 219] on div "Este clip presenta un momento clave de la narrativa, con una atmósfera intensa …" at bounding box center [804, 221] width 421 height 79
drag, startPoint x: 891, startPoint y: 238, endPoint x: 862, endPoint y: 238, distance: 28.7
click at [890, 238] on div "Este clip presenta un momento clave de la narrativa, con una atmósfera intensa …" at bounding box center [804, 221] width 421 height 79
click at [458, 256] on div at bounding box center [418, 300] width 170 height 302
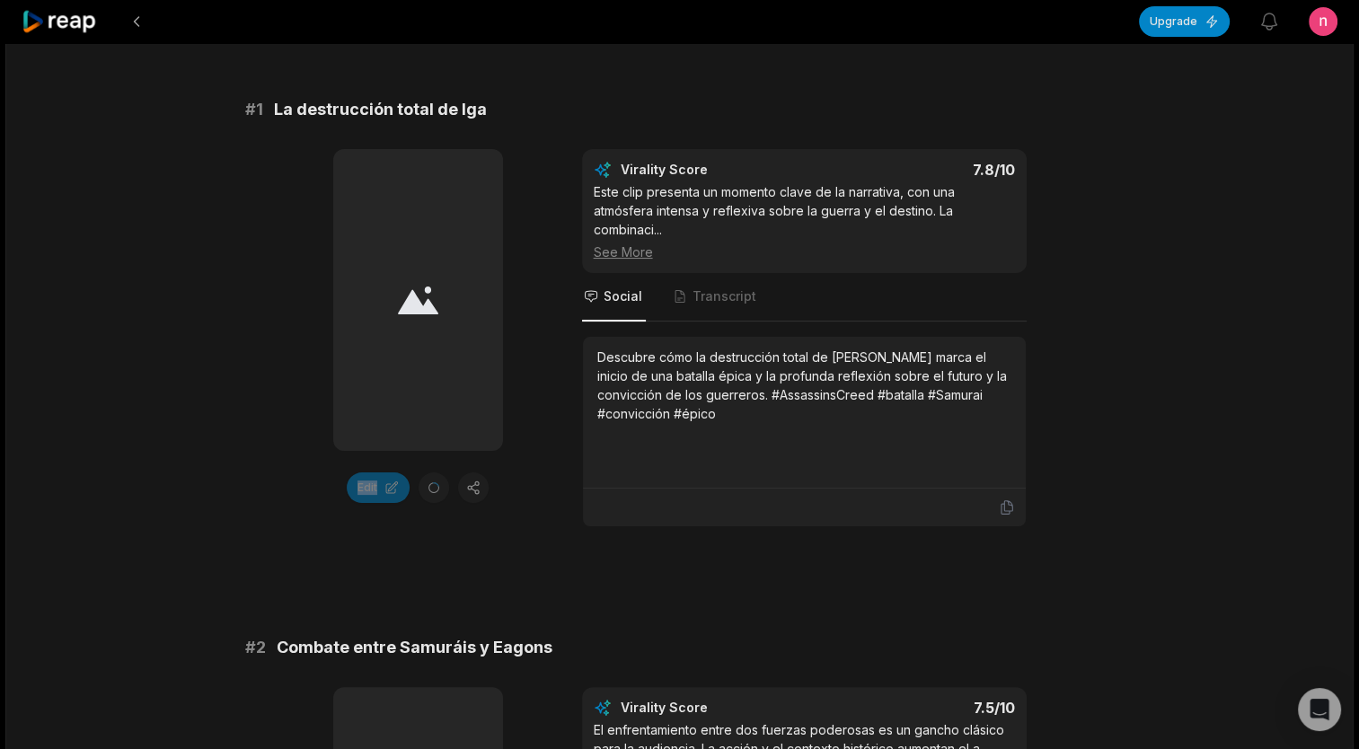
click at [458, 256] on div at bounding box center [418, 300] width 170 height 302
click at [737, 296] on span "Transcript" at bounding box center [725, 296] width 64 height 18
click at [622, 293] on span "Social" at bounding box center [623, 296] width 39 height 18
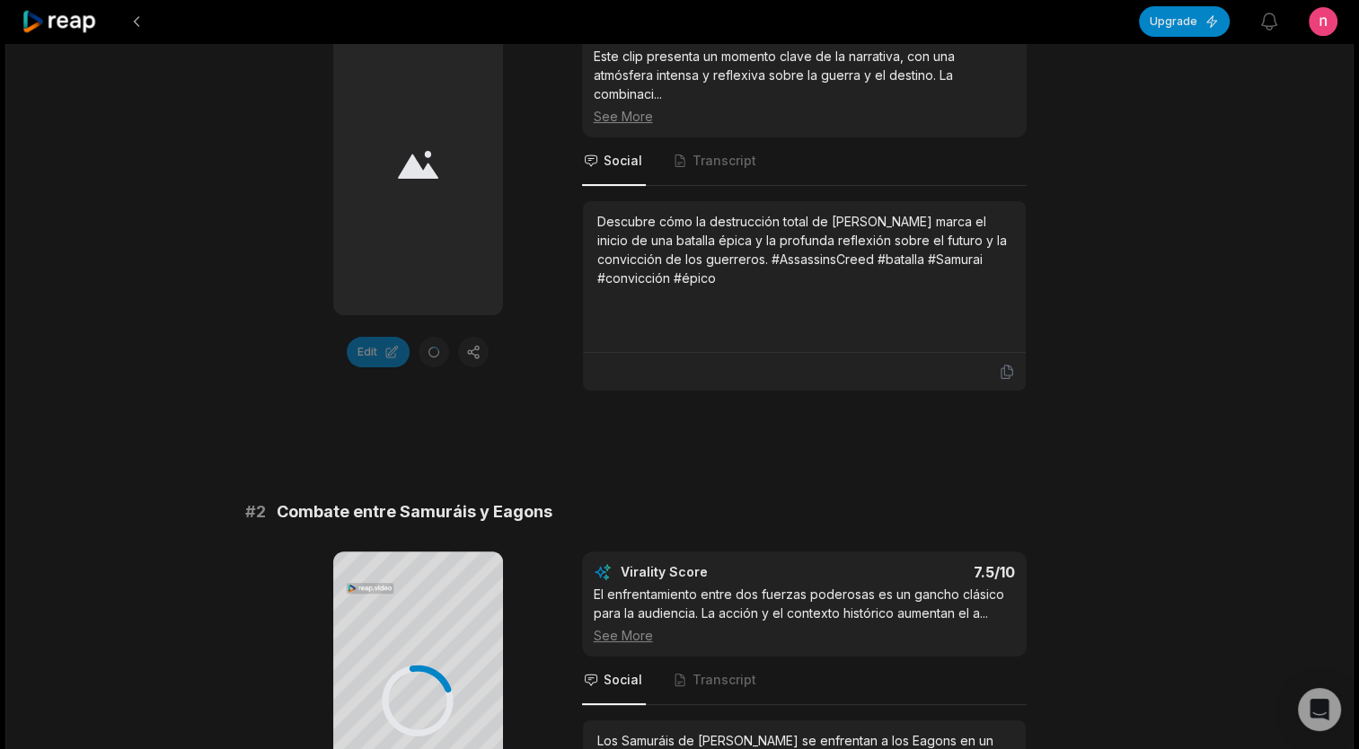
scroll to position [719, 0]
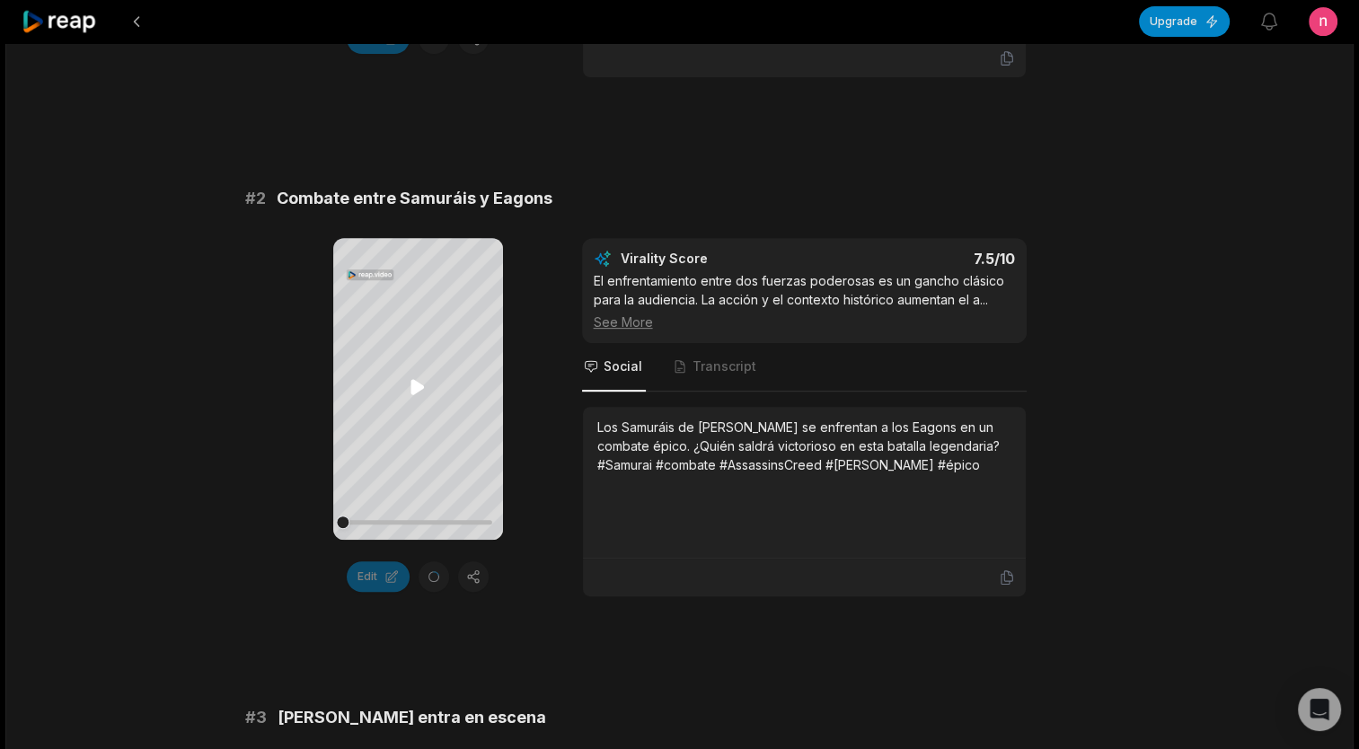
click at [413, 390] on icon at bounding box center [417, 387] width 13 height 15
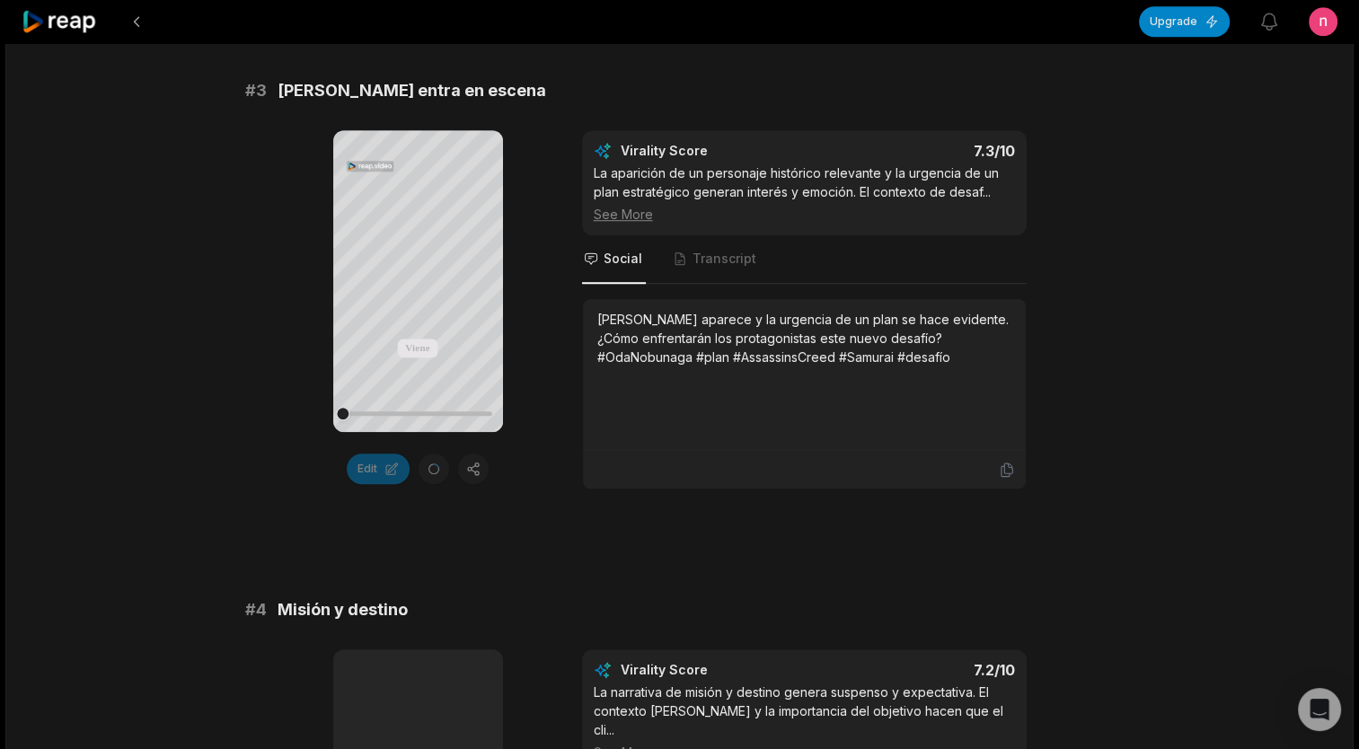
scroll to position [1347, 0]
click at [417, 287] on icon at bounding box center [418, 277] width 22 height 22
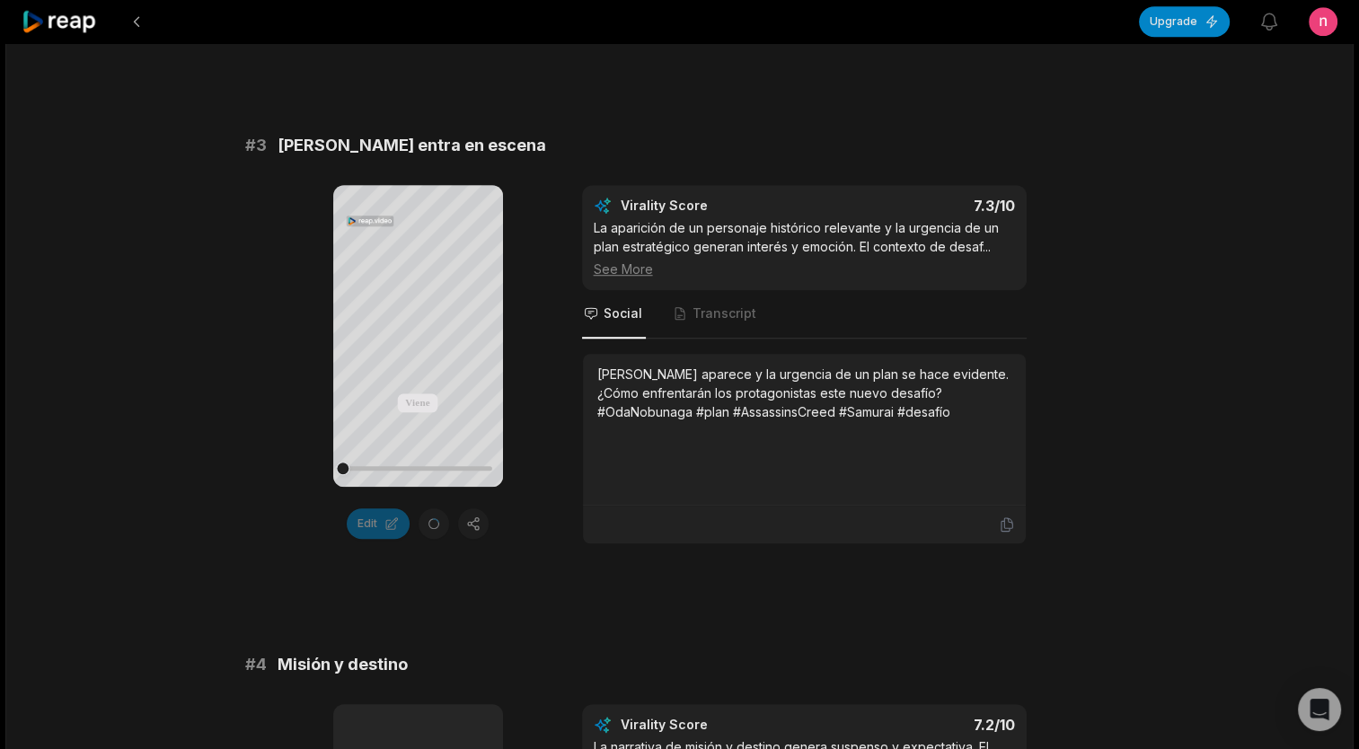
scroll to position [1222, 0]
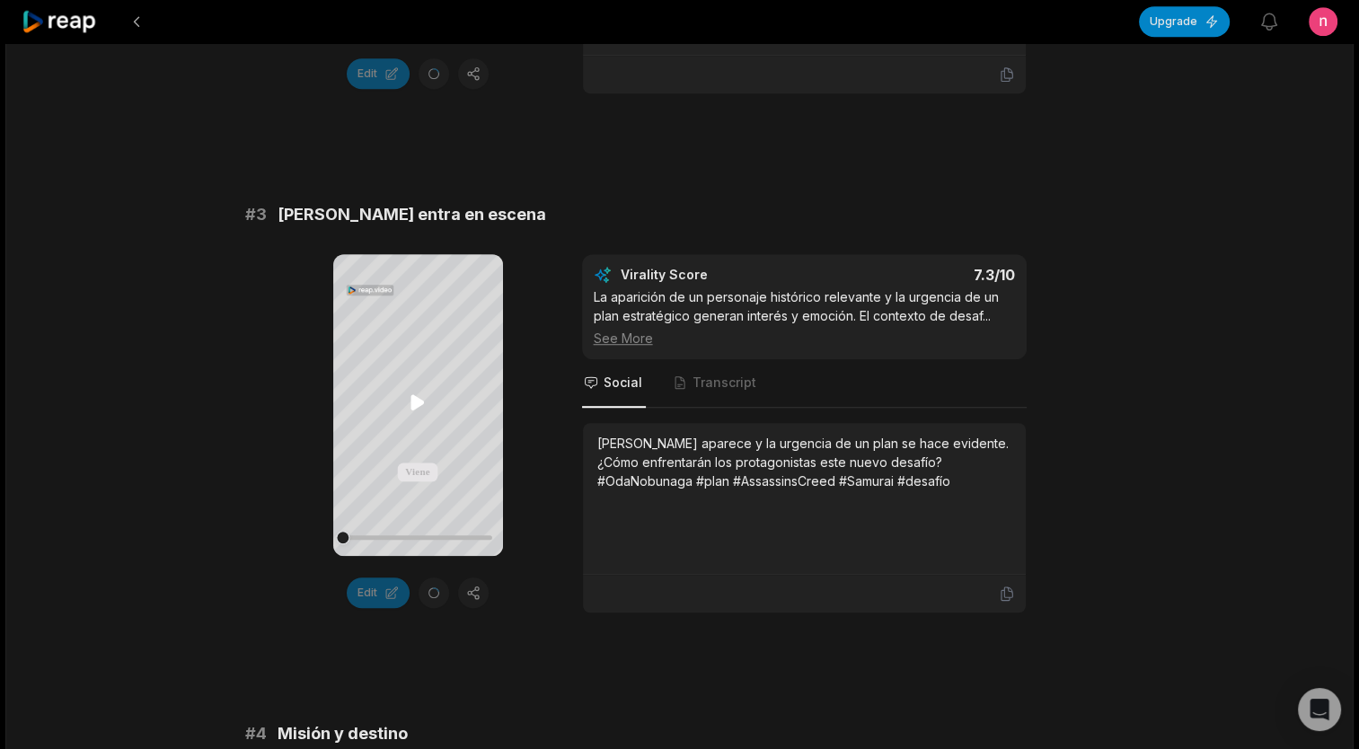
click at [424, 402] on icon at bounding box center [418, 403] width 22 height 22
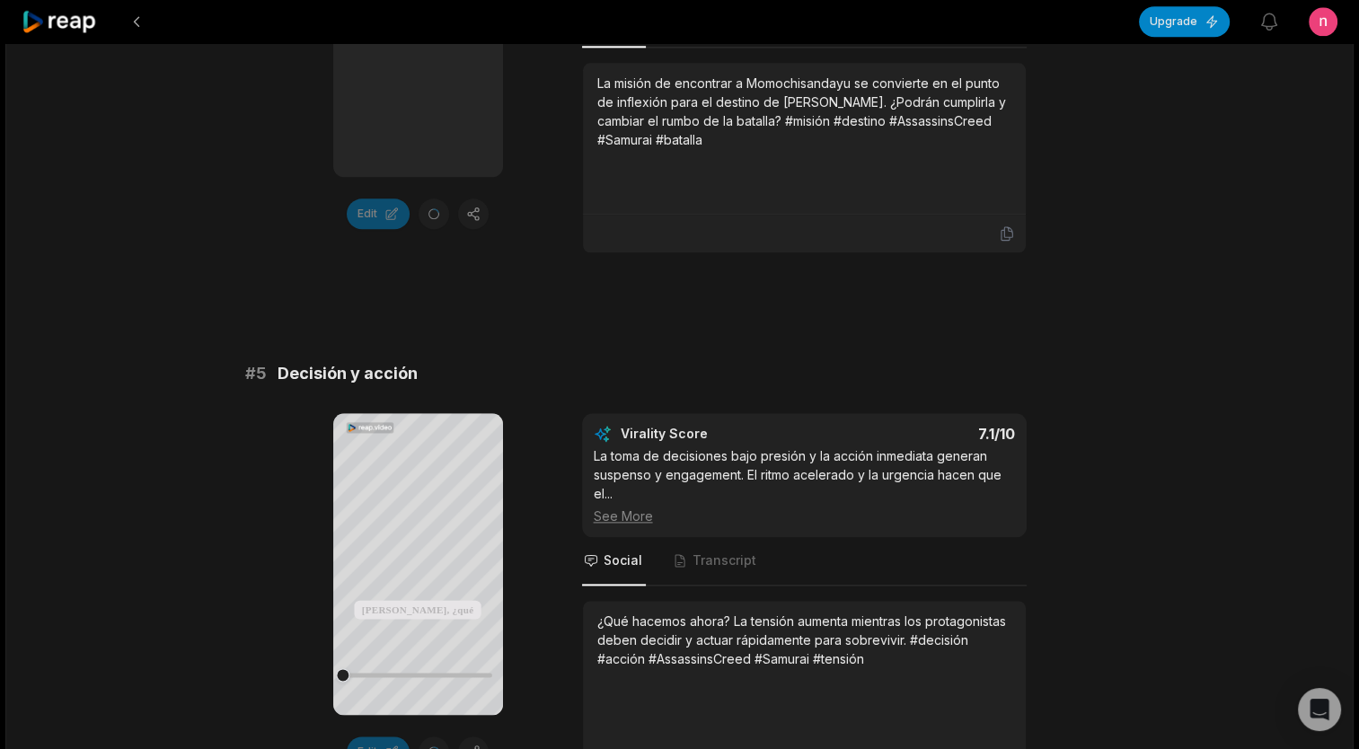
scroll to position [2300, 0]
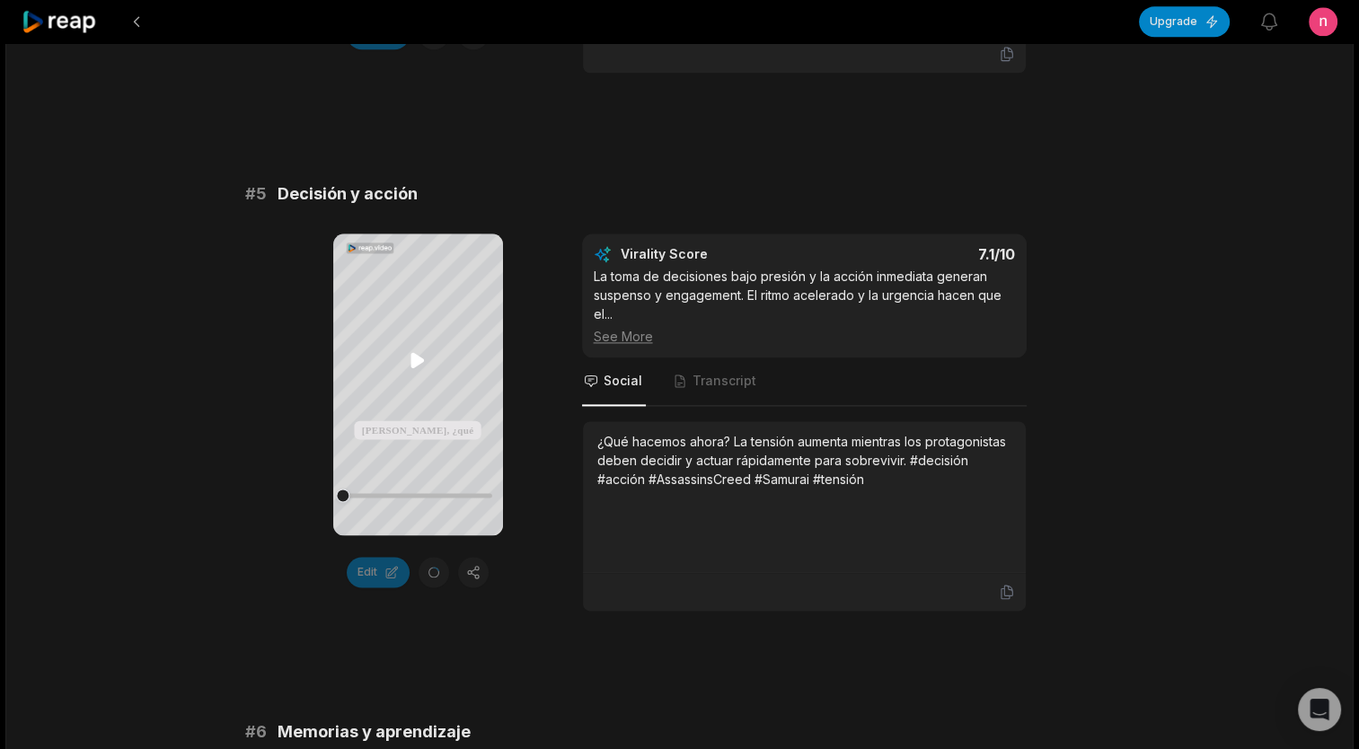
click at [413, 358] on icon at bounding box center [417, 360] width 13 height 15
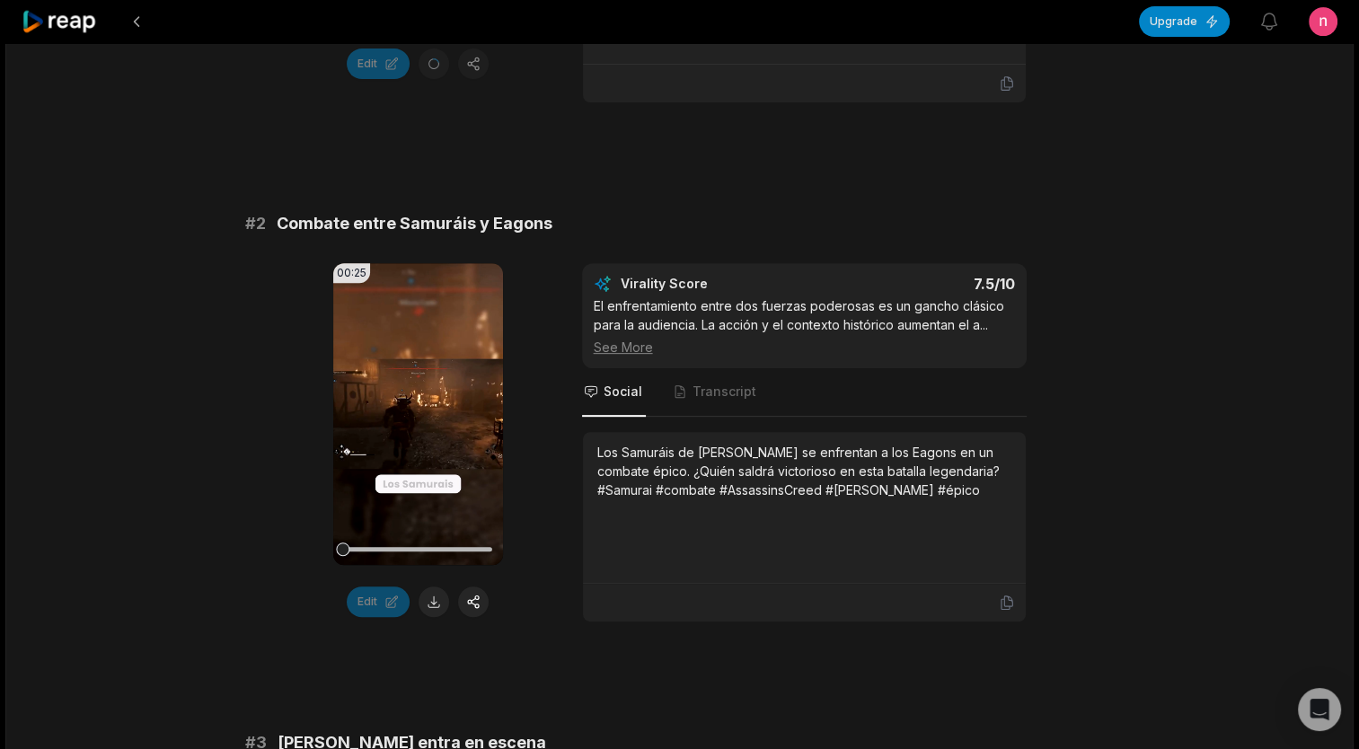
scroll to position [719, 0]
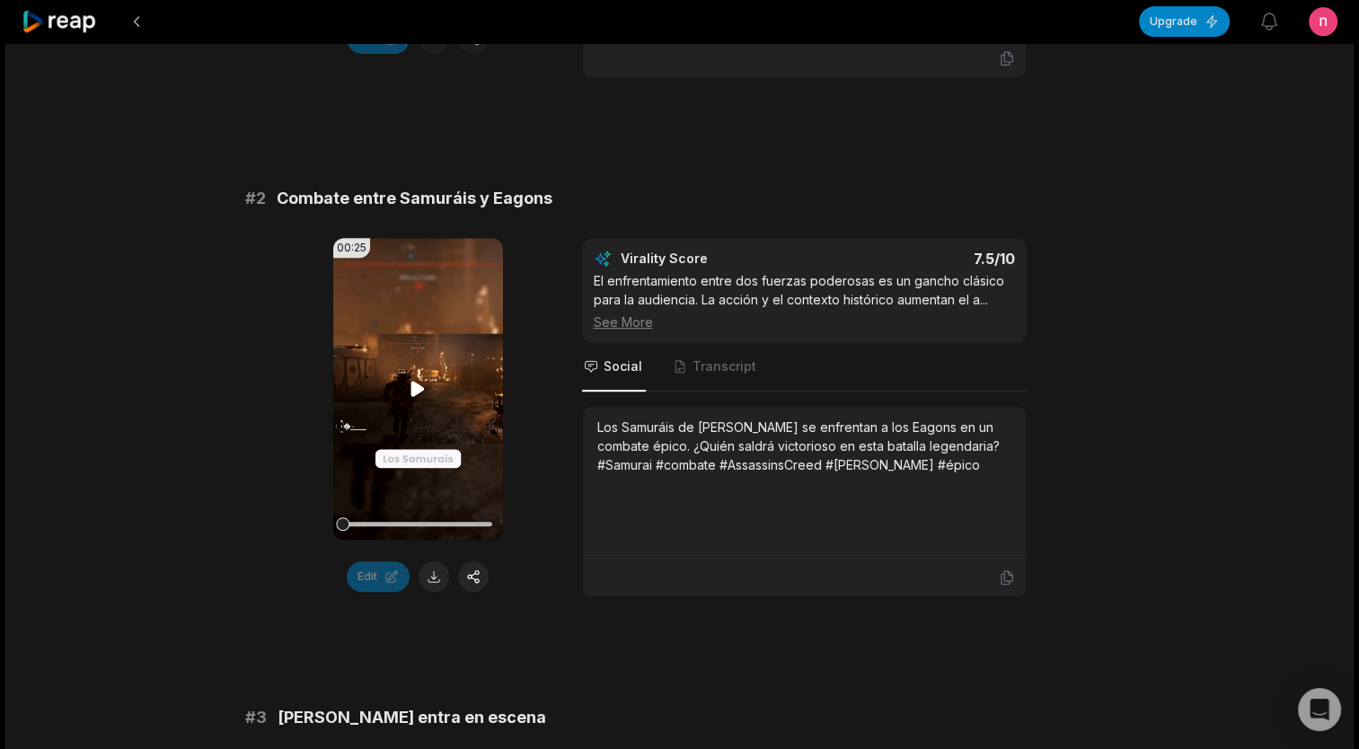
click at [421, 380] on icon at bounding box center [418, 389] width 22 height 22
click at [719, 379] on span "Transcript" at bounding box center [715, 367] width 89 height 49
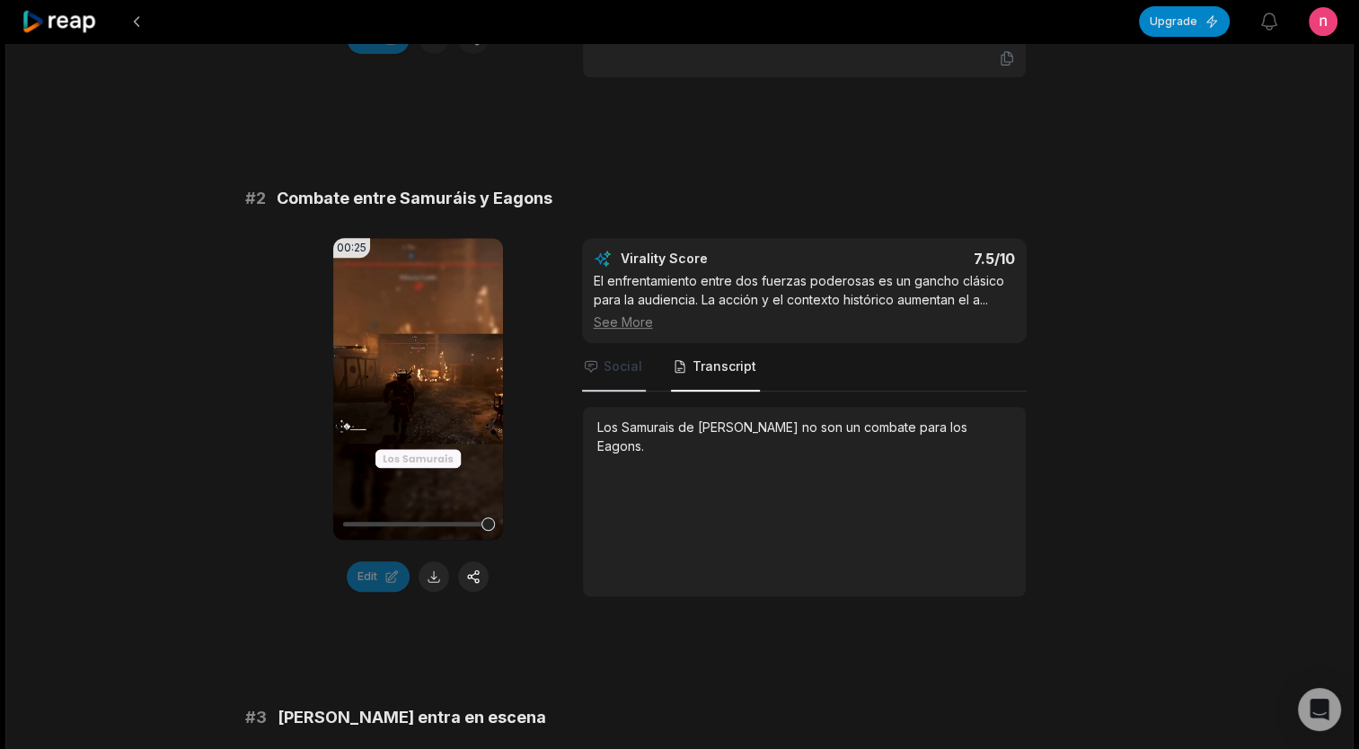
click at [610, 362] on span "Social" at bounding box center [623, 367] width 39 height 18
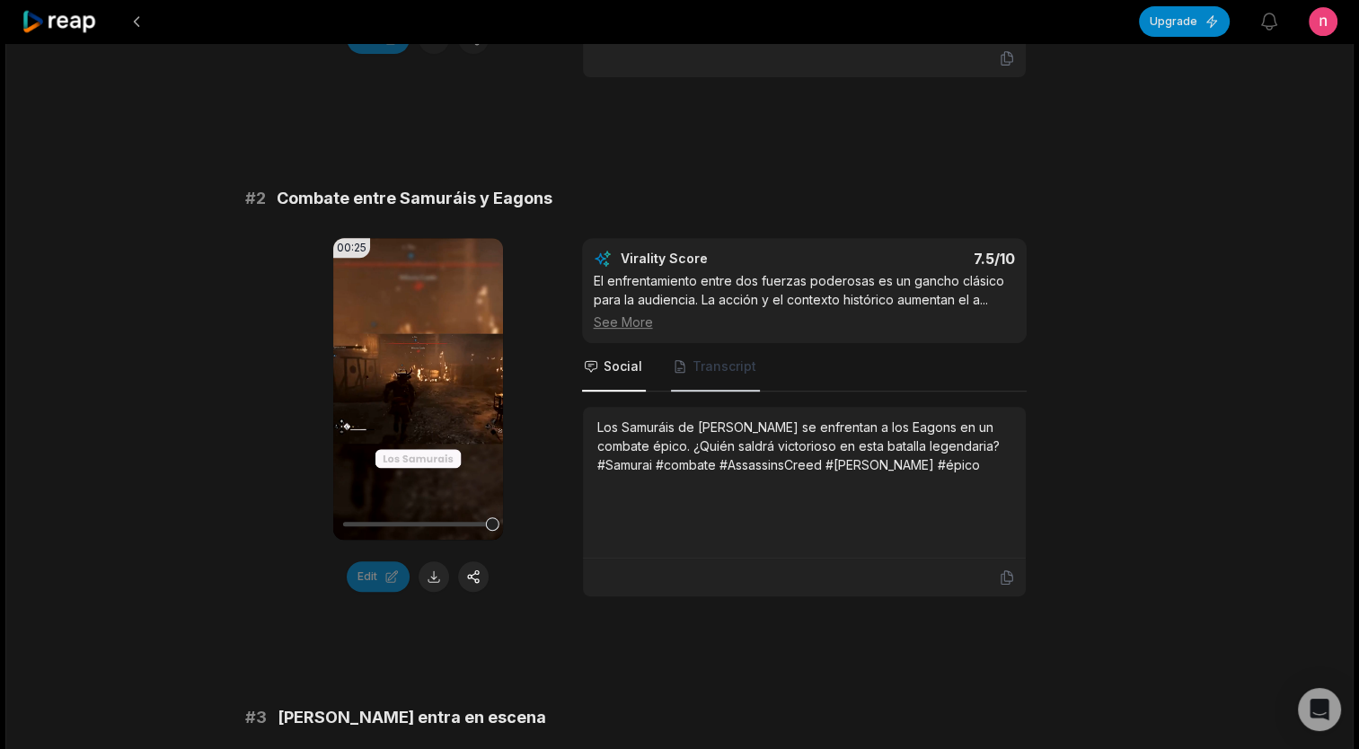
click at [727, 366] on span "Transcript" at bounding box center [725, 367] width 64 height 18
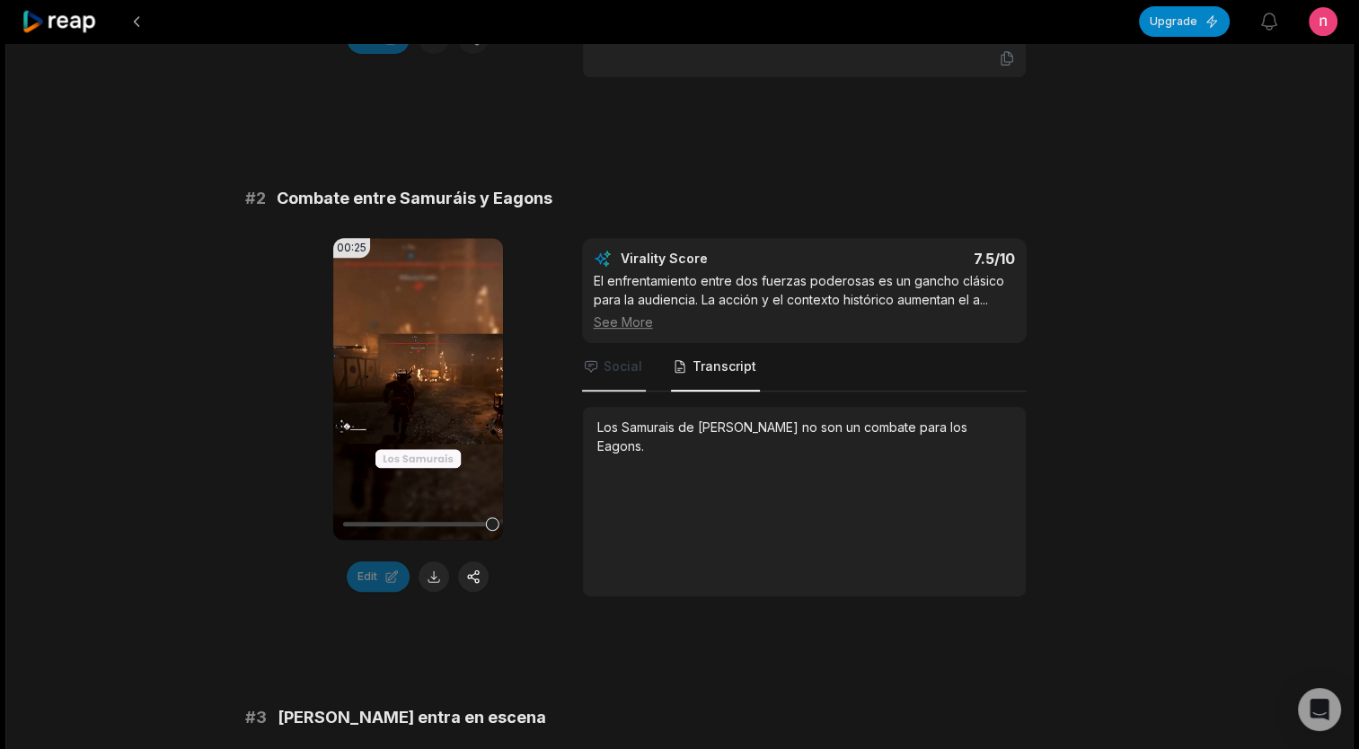
click at [640, 368] on span "Social" at bounding box center [614, 367] width 64 height 49
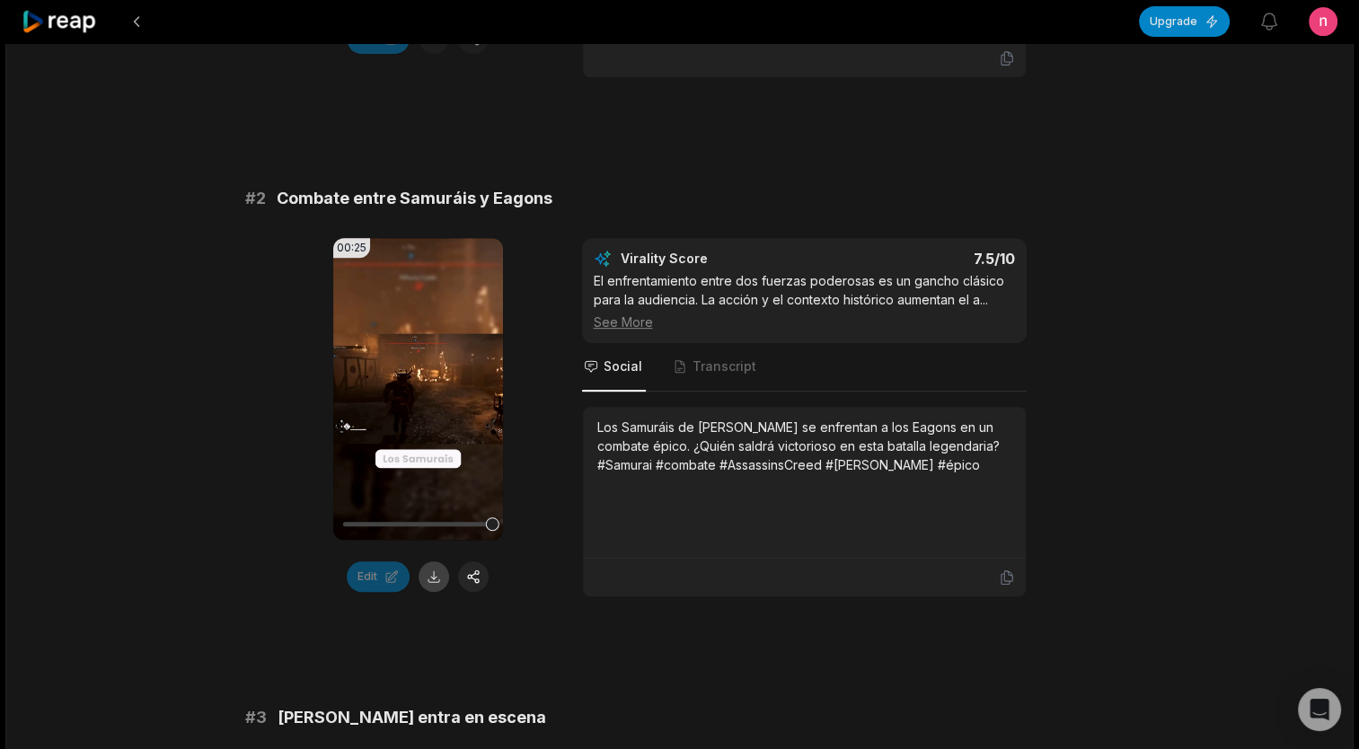
click at [442, 570] on button at bounding box center [434, 576] width 31 height 31
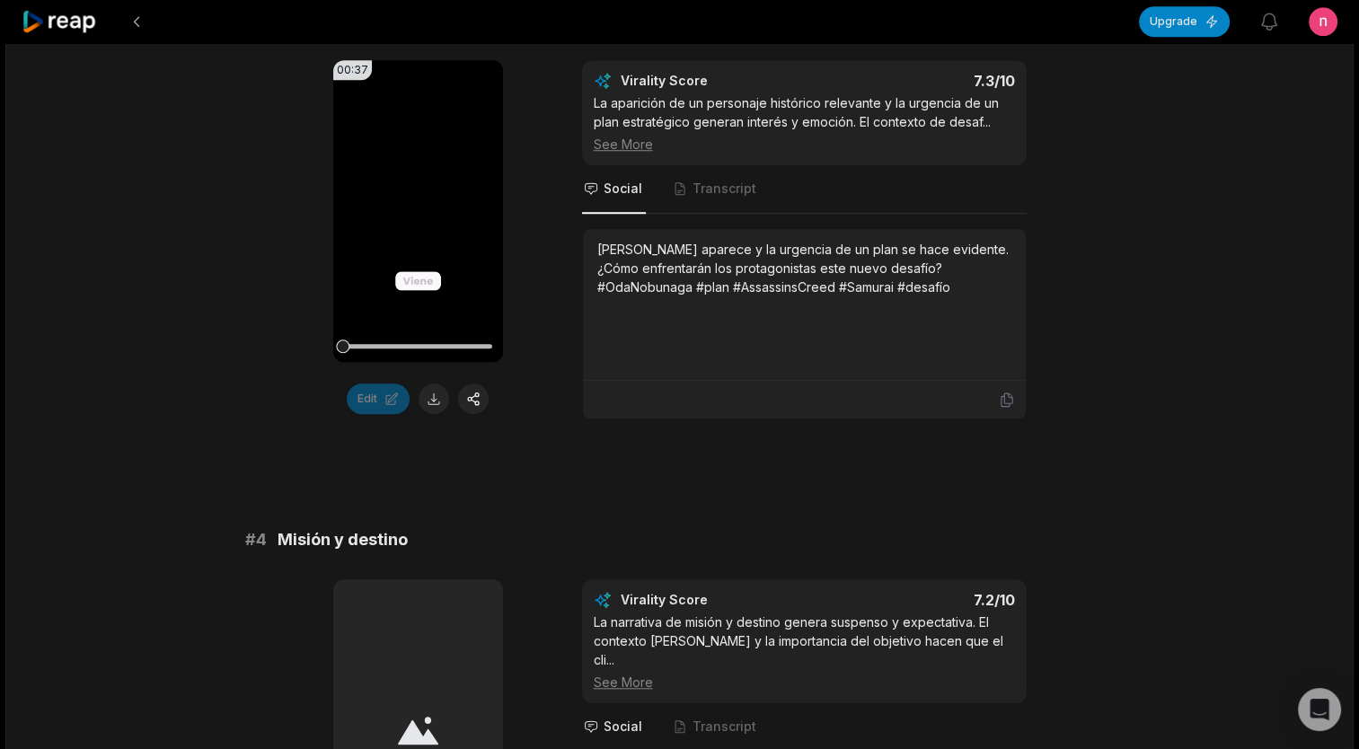
scroll to position [1347, 0]
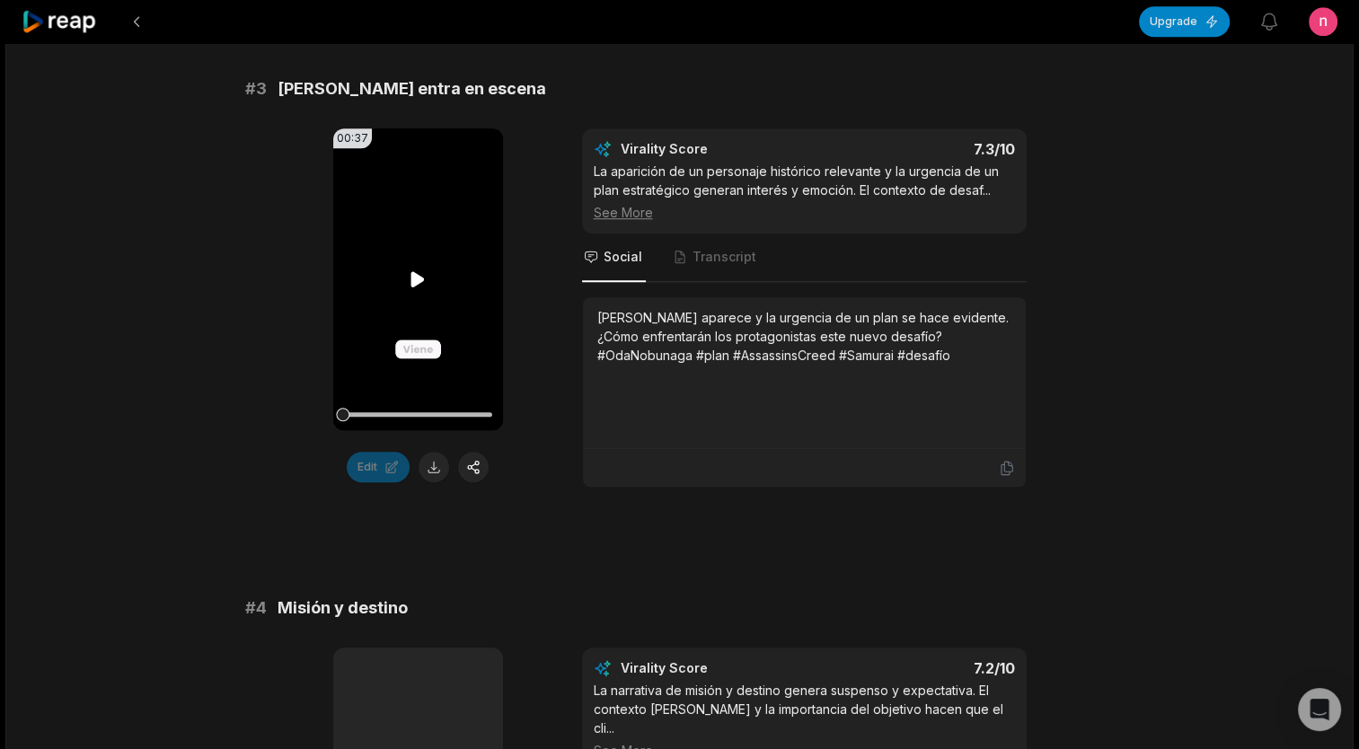
click at [414, 272] on icon at bounding box center [417, 279] width 13 height 15
click at [428, 467] on button at bounding box center [434, 467] width 31 height 31
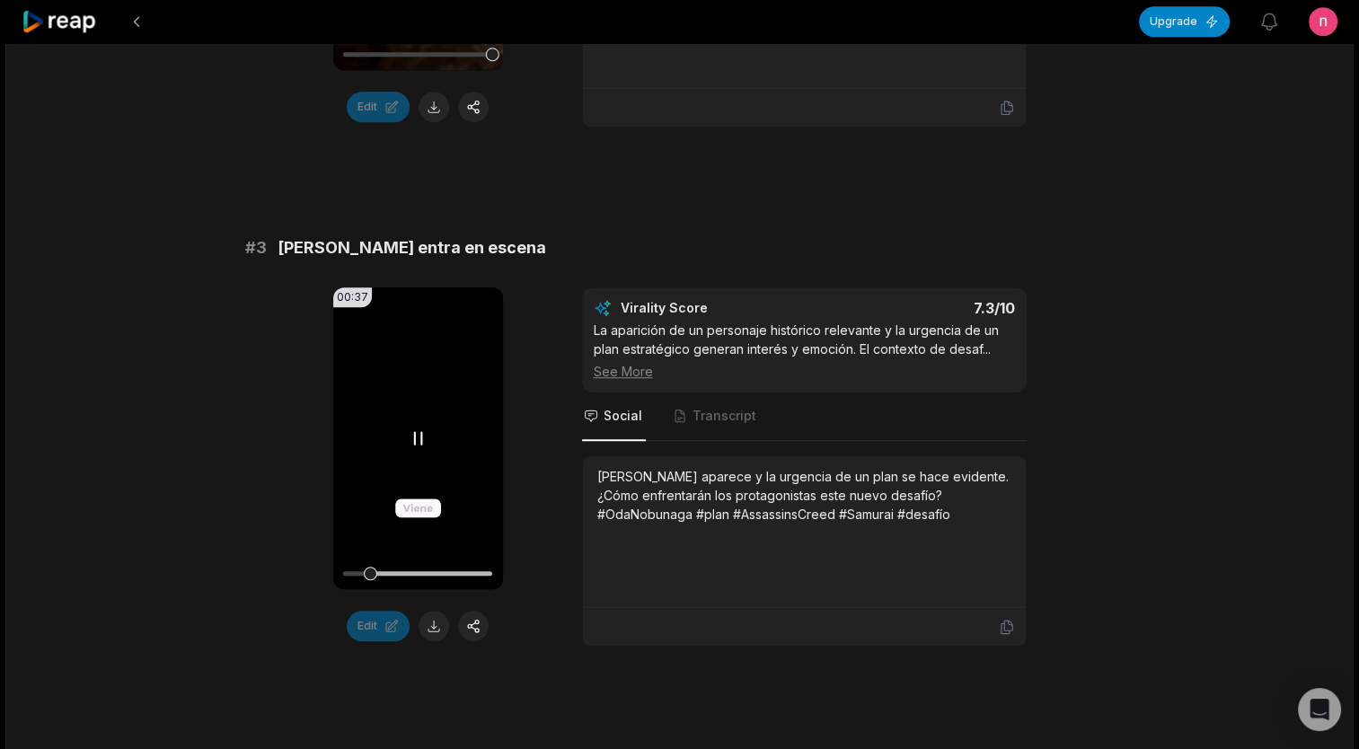
scroll to position [1168, 0]
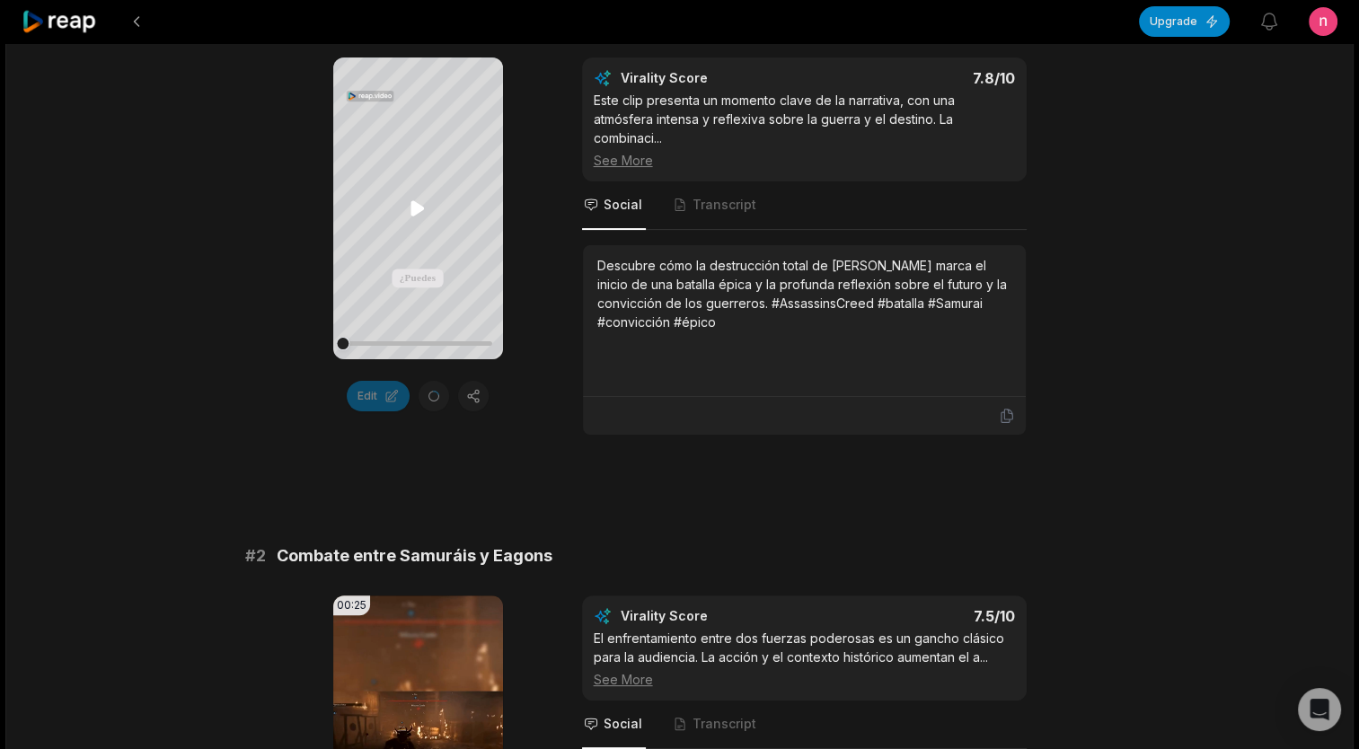
scroll to position [180, 0]
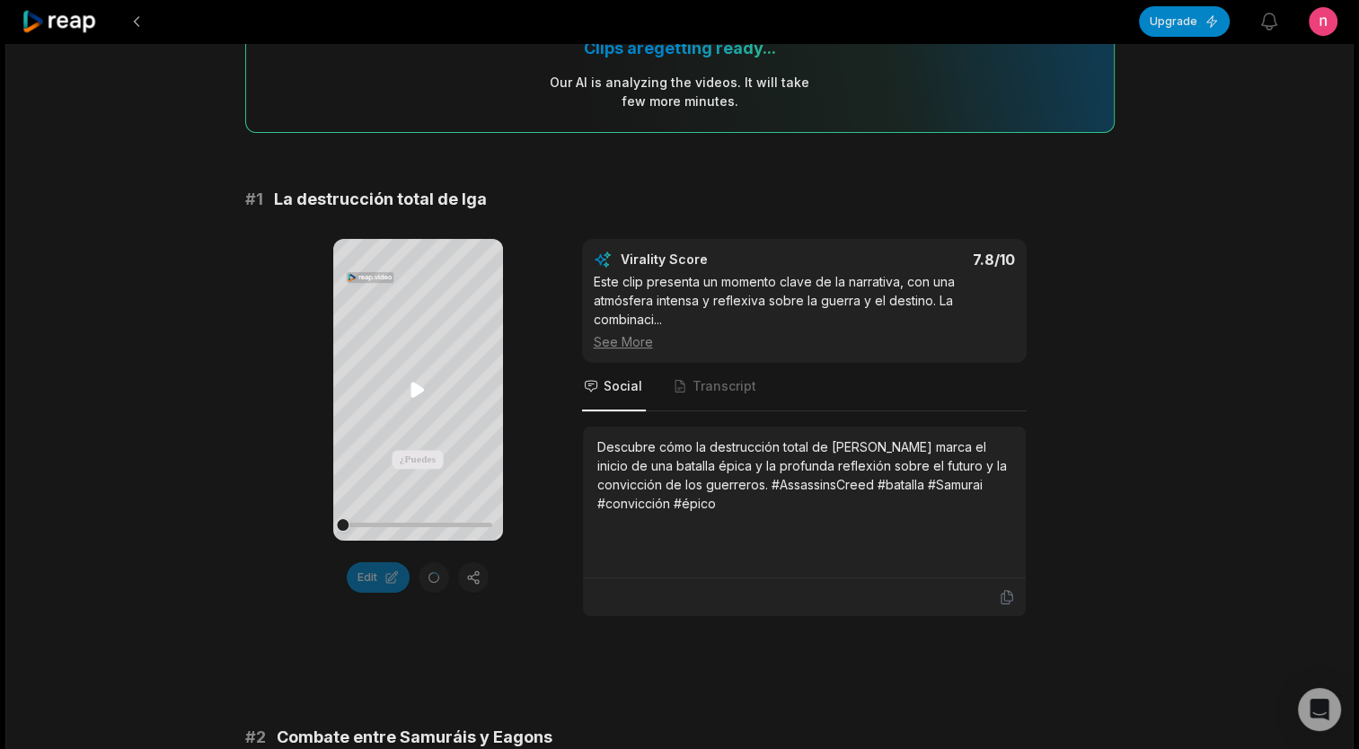
click at [421, 386] on icon at bounding box center [418, 390] width 22 height 22
click at [412, 386] on icon at bounding box center [418, 390] width 22 height 22
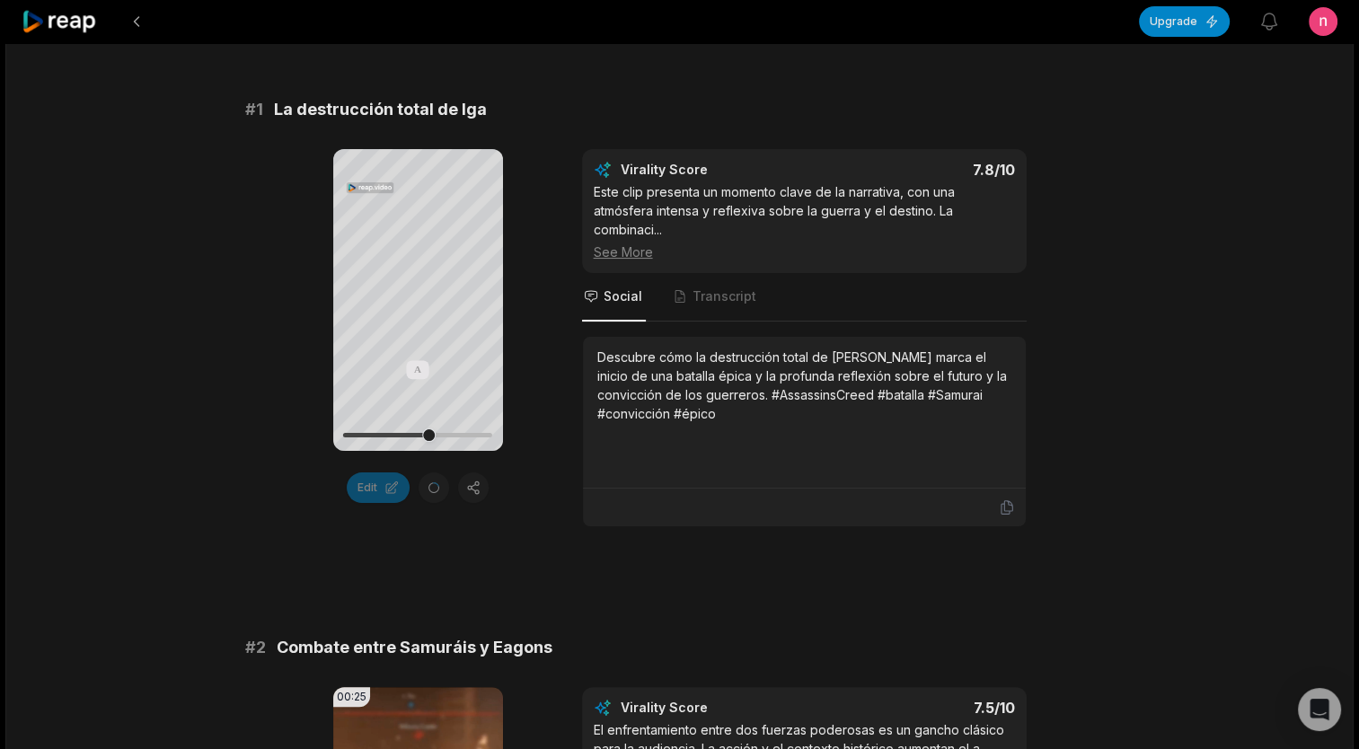
scroll to position [0, 0]
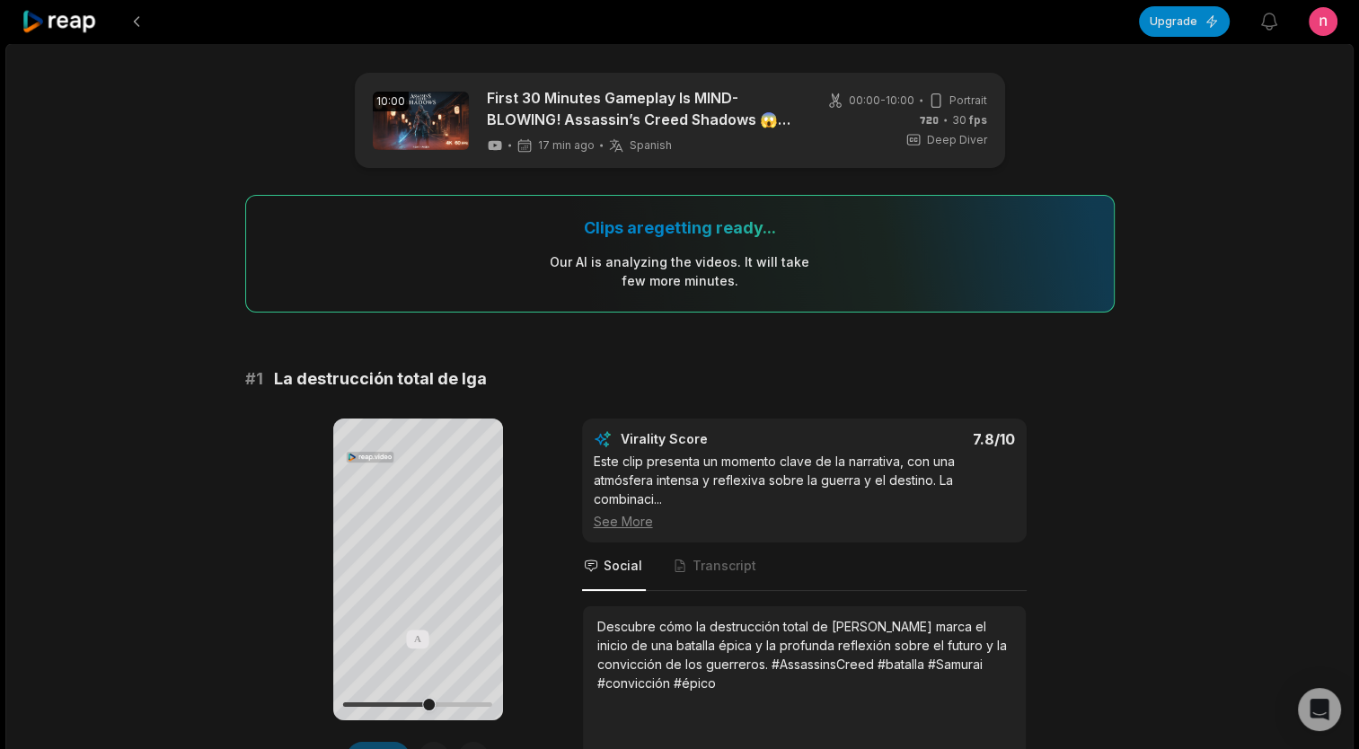
click at [945, 119] on icon at bounding box center [945, 121] width 3 height 4
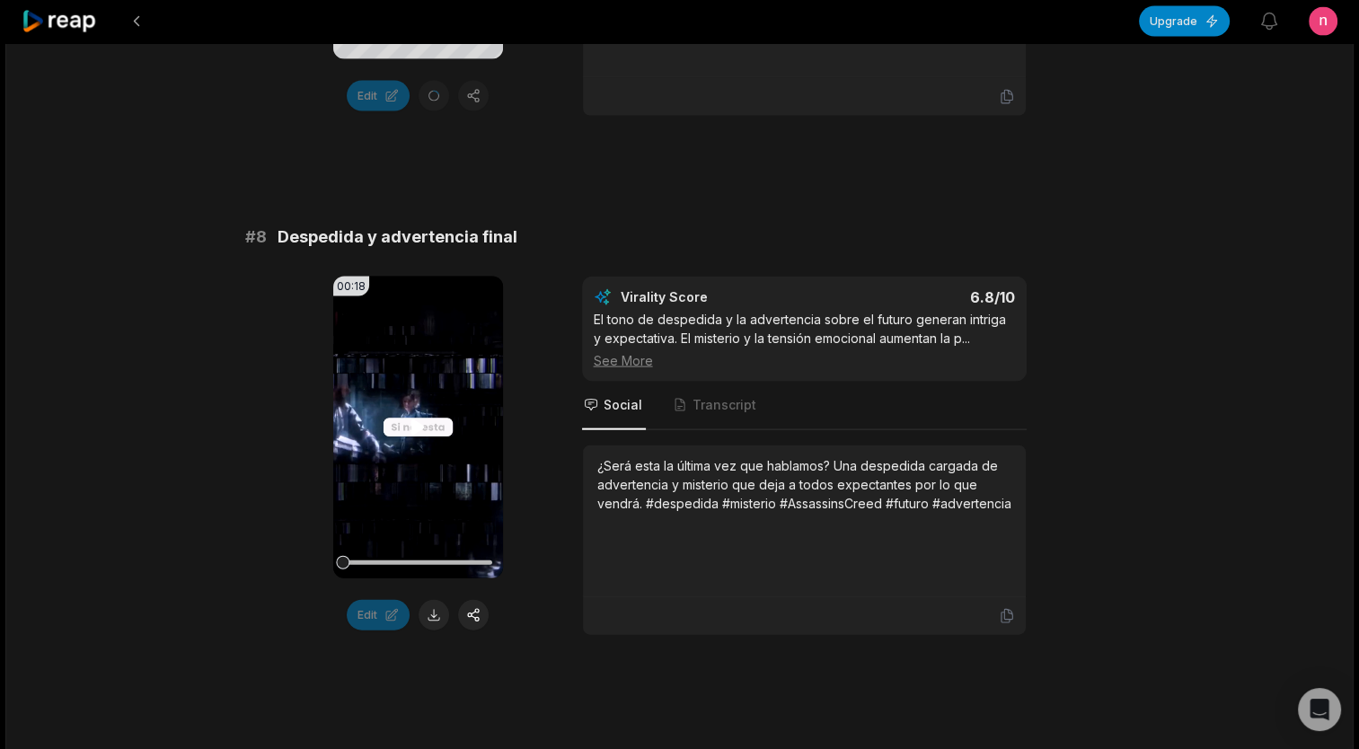
scroll to position [3827, 0]
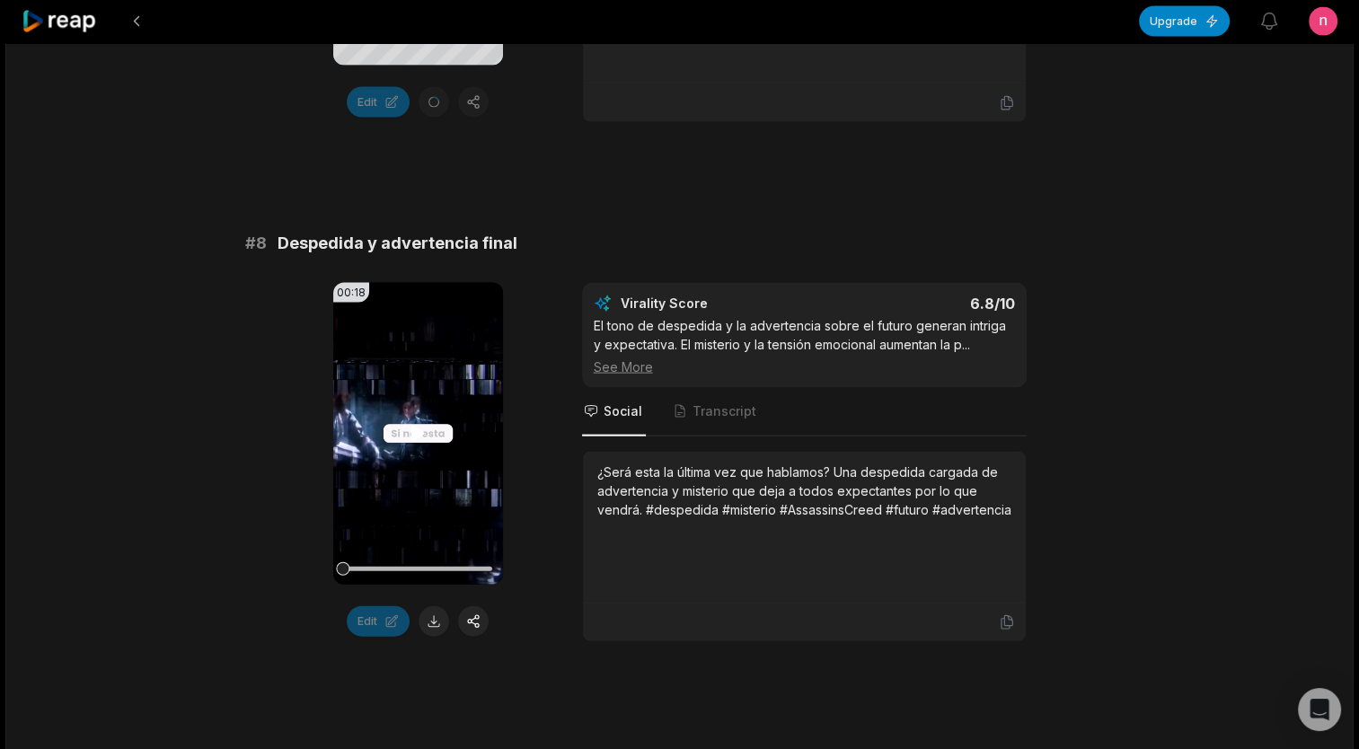
click at [430, 412] on video "Your browser does not support mp4 format." at bounding box center [418, 434] width 170 height 302
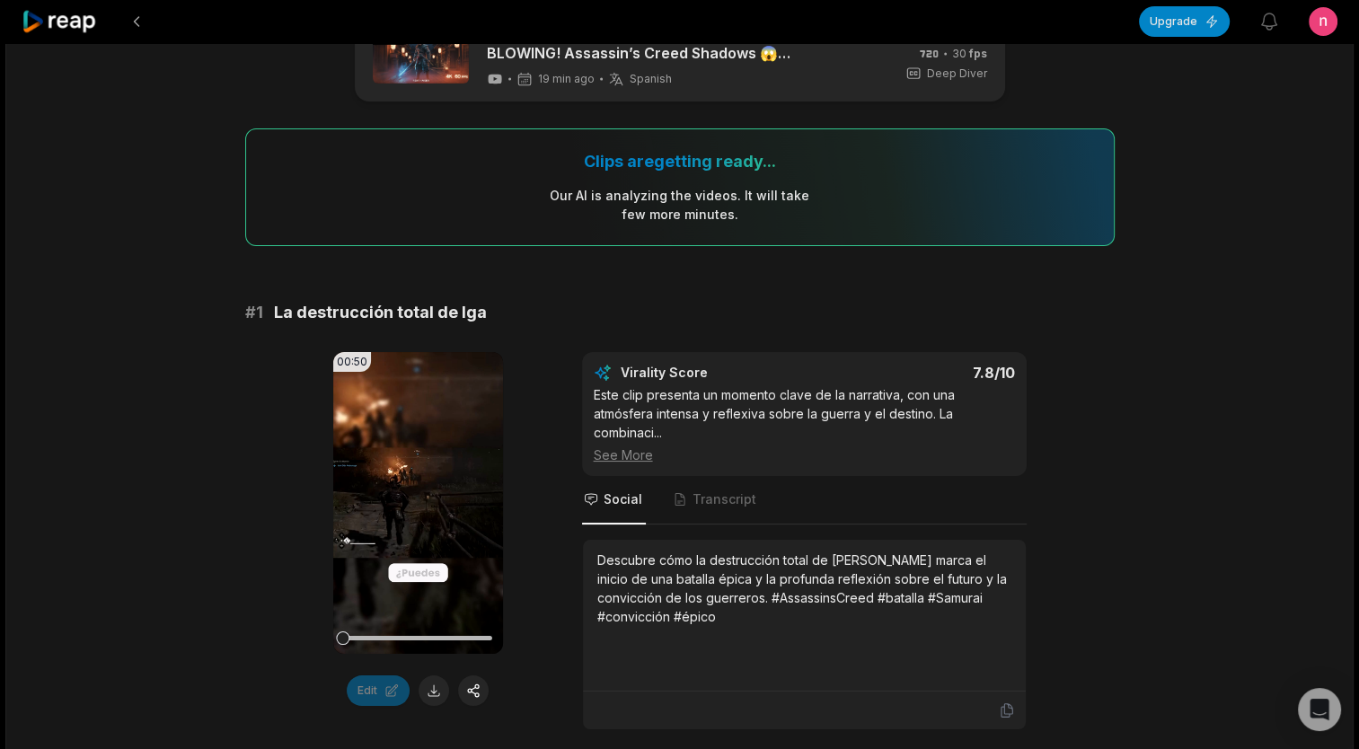
scroll to position [54, 0]
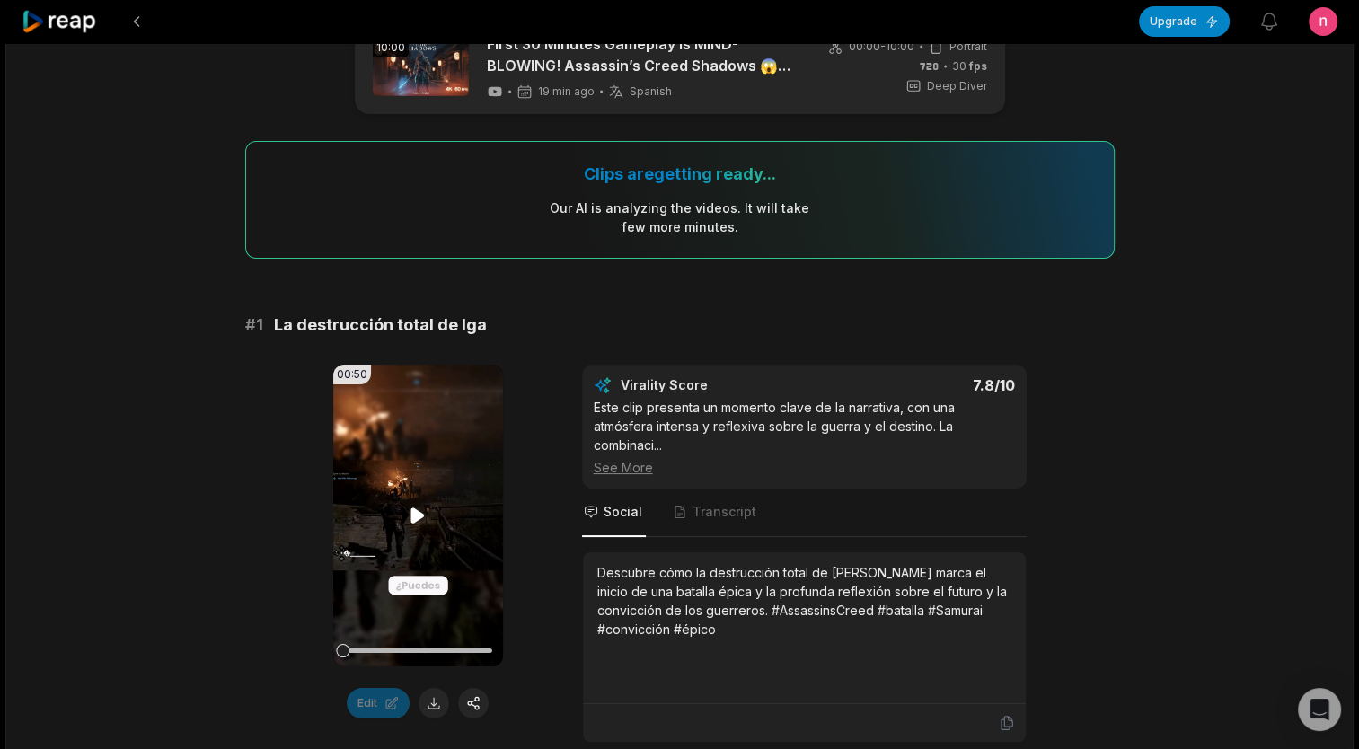
click at [426, 513] on icon at bounding box center [418, 516] width 22 height 22
click at [379, 641] on div at bounding box center [417, 650] width 149 height 31
click at [406, 644] on div at bounding box center [417, 650] width 149 height 31
click at [419, 650] on div at bounding box center [417, 651] width 149 height 4
click at [432, 695] on button at bounding box center [434, 703] width 31 height 31
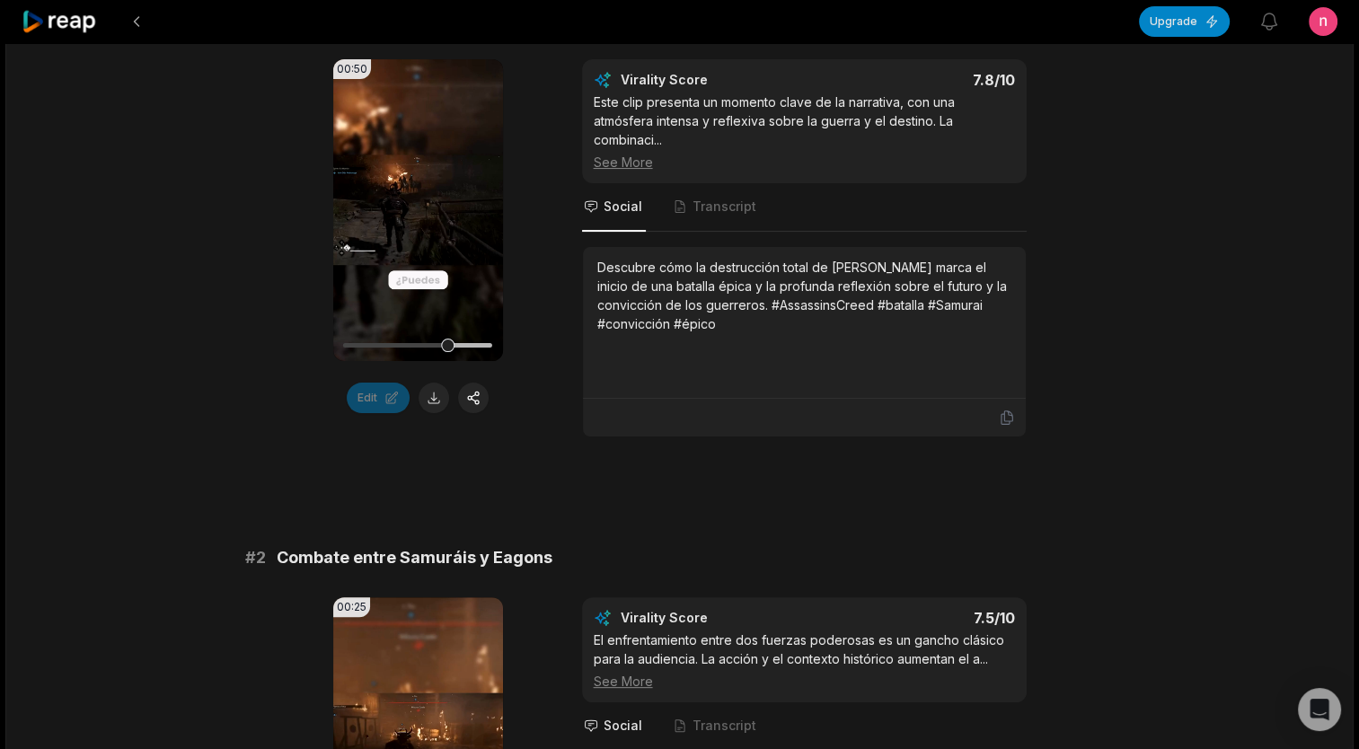
scroll to position [683, 0]
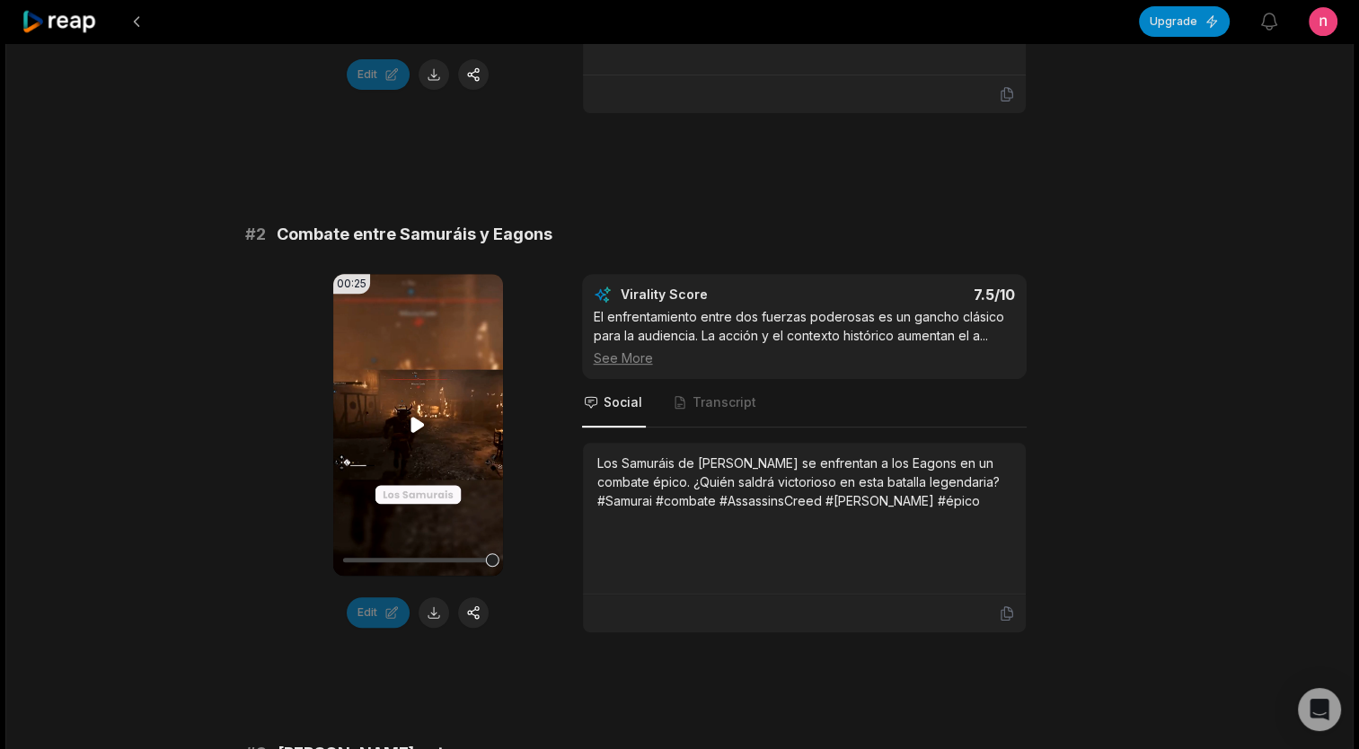
click at [415, 414] on icon at bounding box center [418, 425] width 22 height 22
click at [413, 416] on icon at bounding box center [418, 425] width 22 height 22
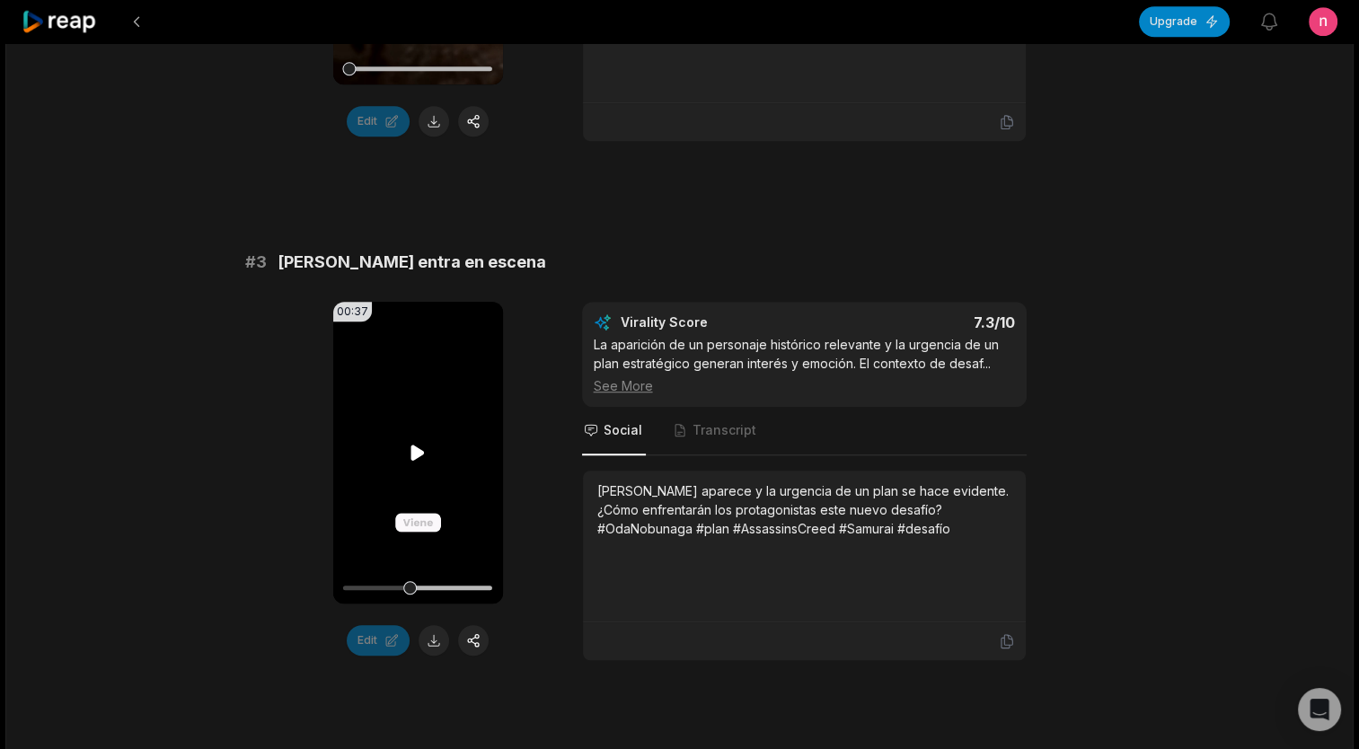
scroll to position [1222, 0]
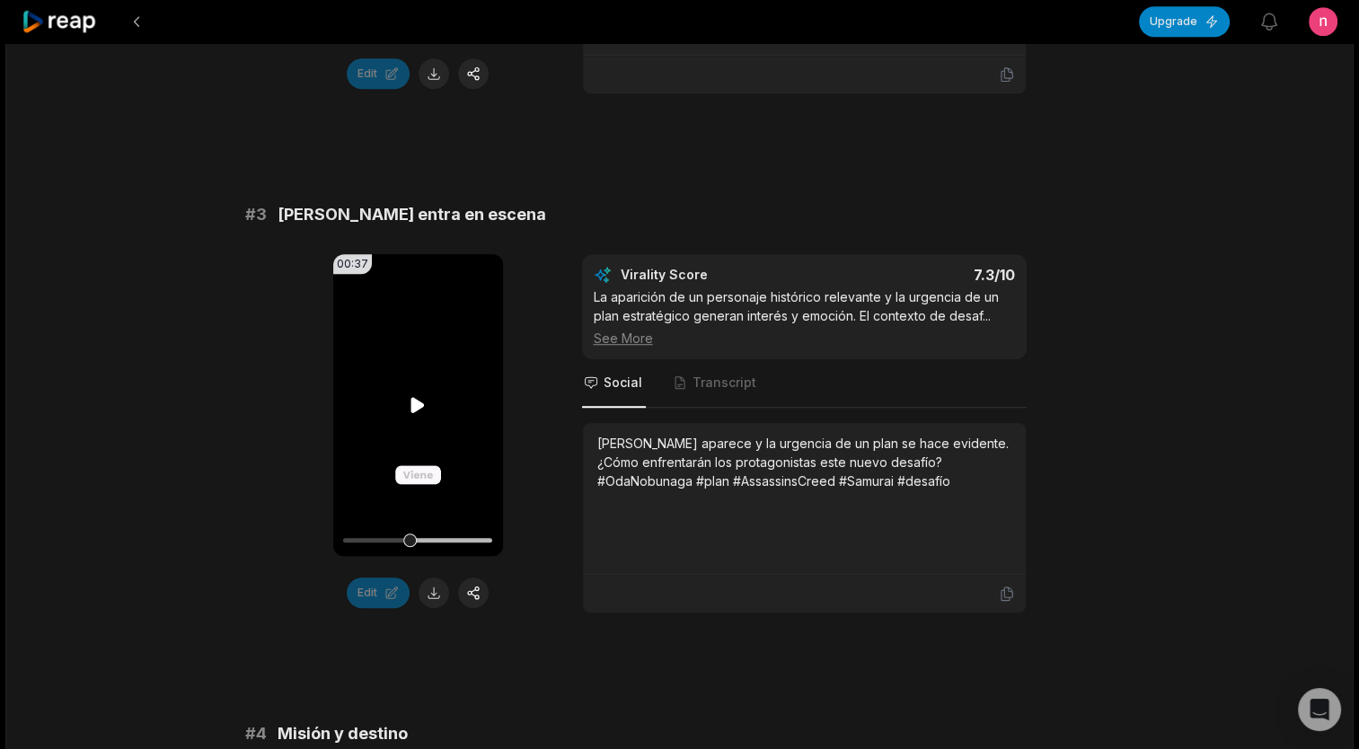
click at [416, 399] on icon at bounding box center [417, 405] width 13 height 15
click at [421, 400] on icon at bounding box center [418, 406] width 7 height 12
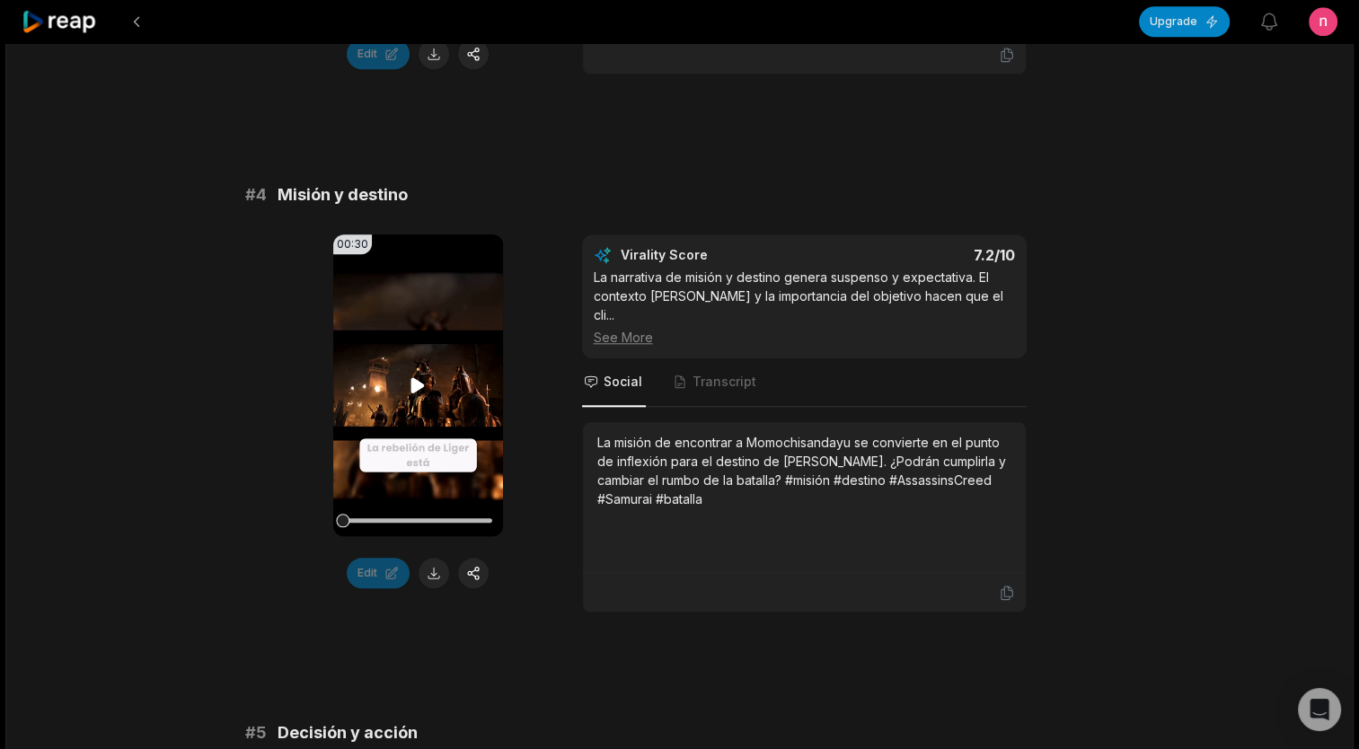
scroll to position [1761, 0]
click at [419, 380] on icon at bounding box center [417, 385] width 13 height 15
click at [428, 558] on button at bounding box center [434, 573] width 31 height 31
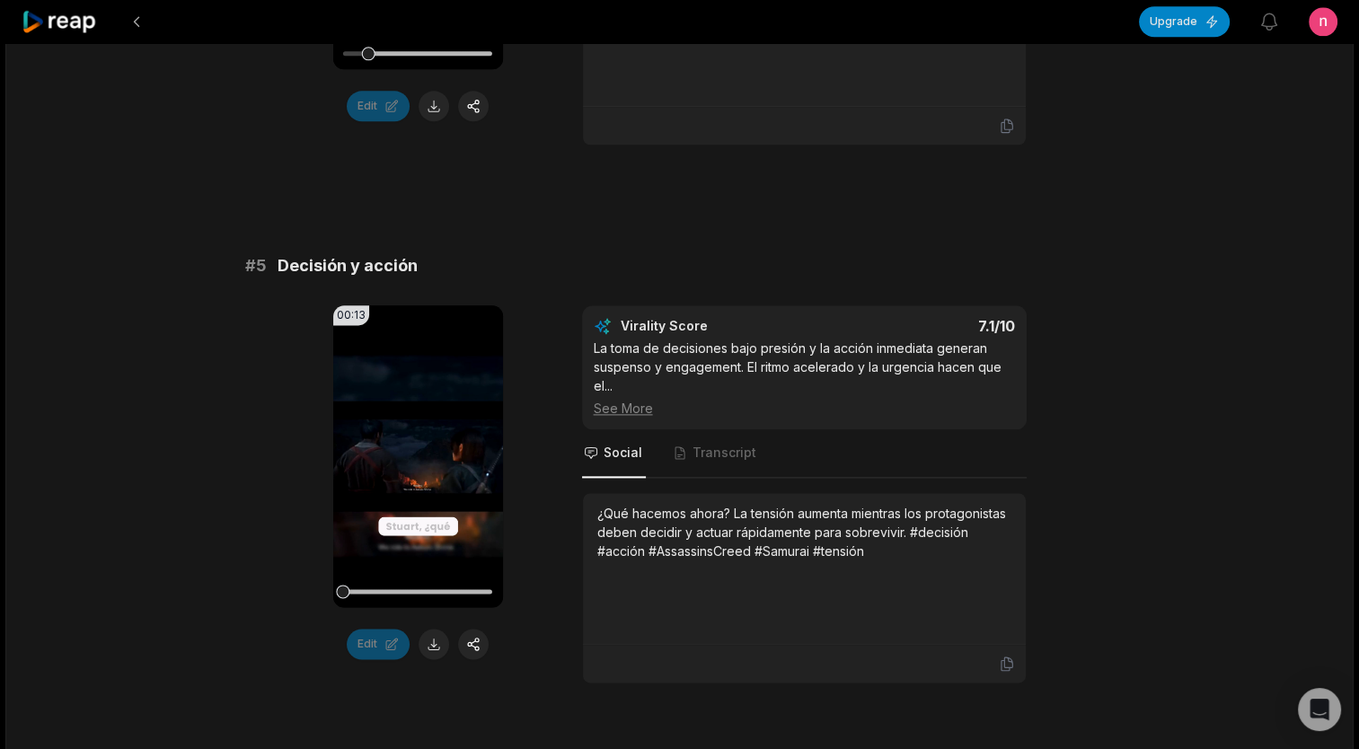
scroll to position [2300, 0]
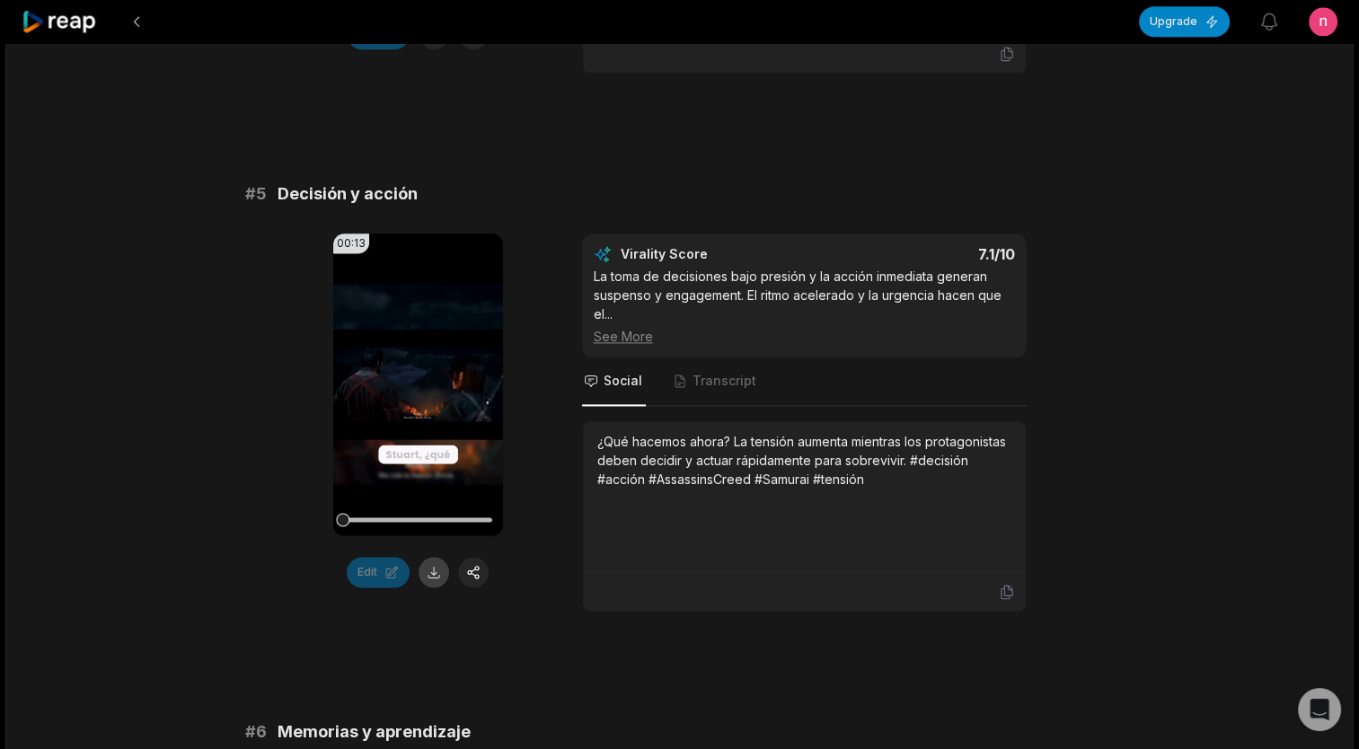
click at [431, 557] on button at bounding box center [434, 572] width 31 height 31
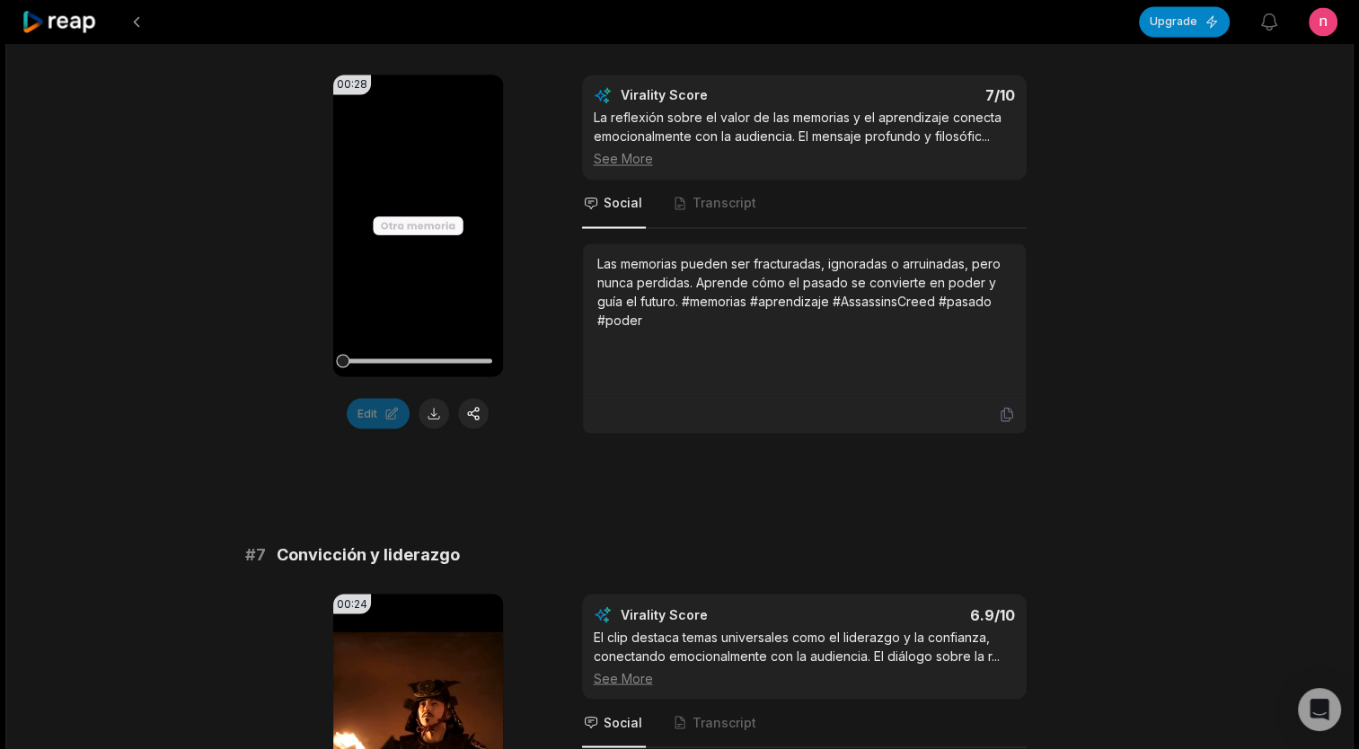
scroll to position [3018, 0]
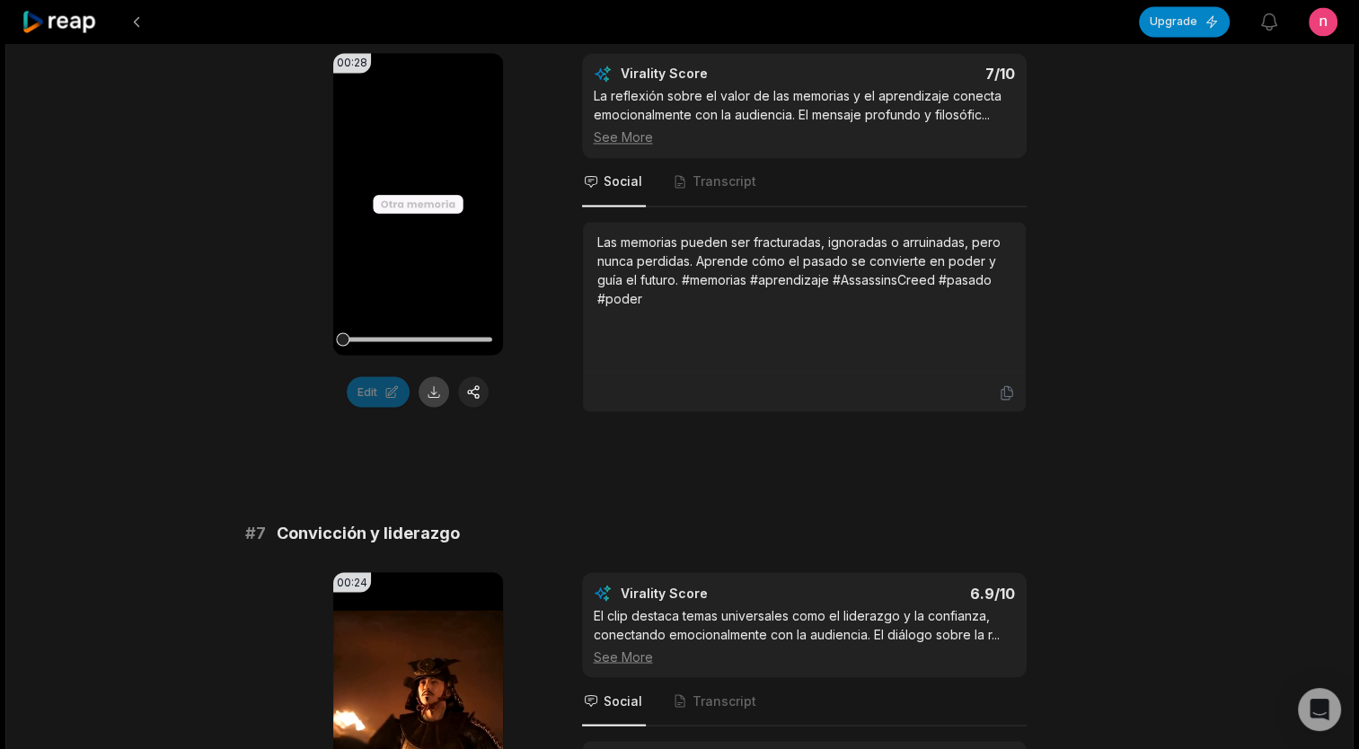
click at [437, 376] on button at bounding box center [434, 391] width 31 height 31
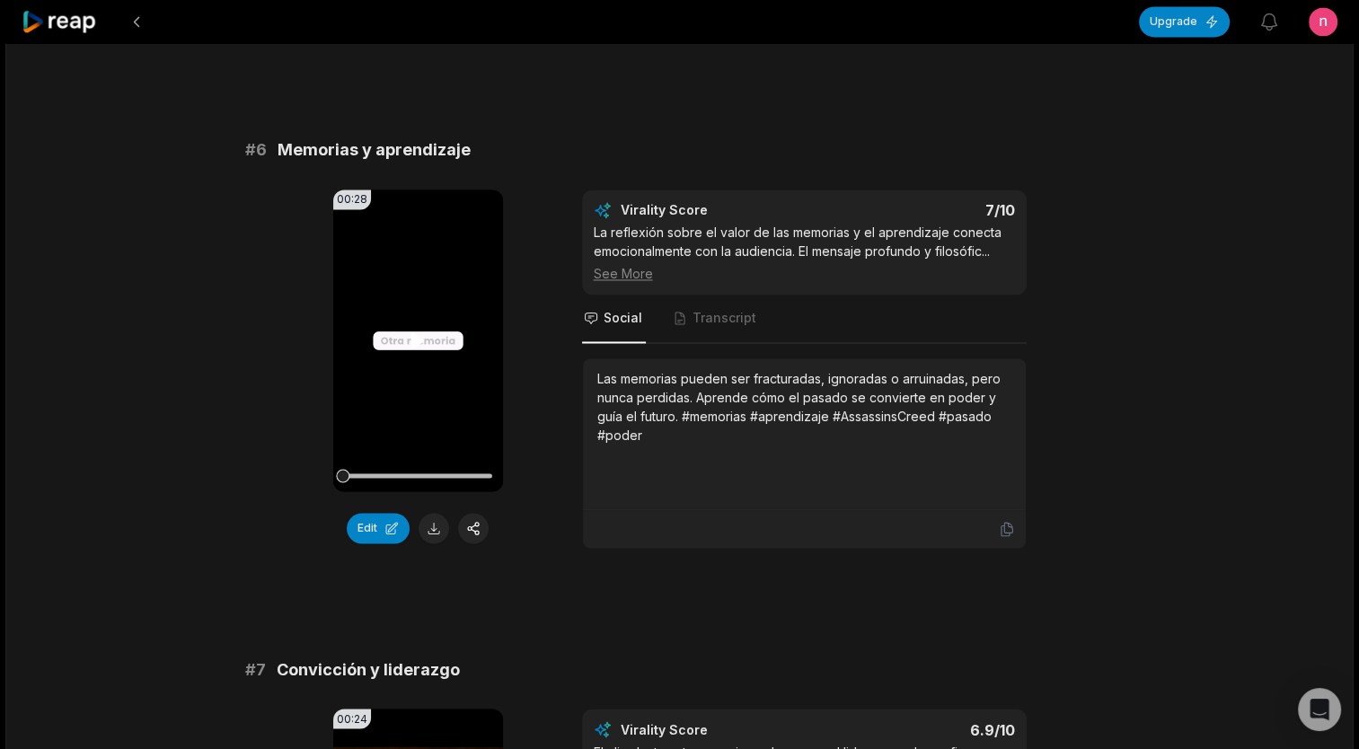
scroll to position [2874, 0]
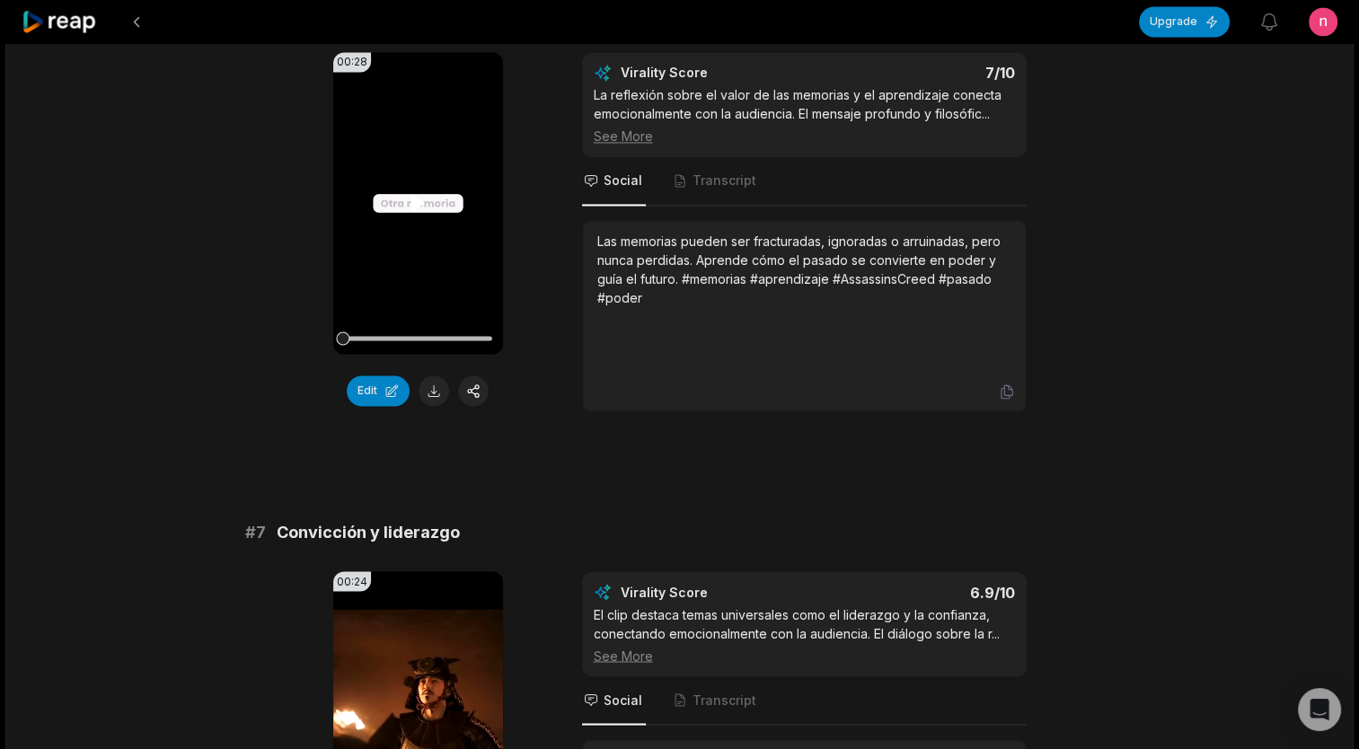
click at [429, 183] on video "Your browser does not support mp4 format." at bounding box center [418, 203] width 170 height 302
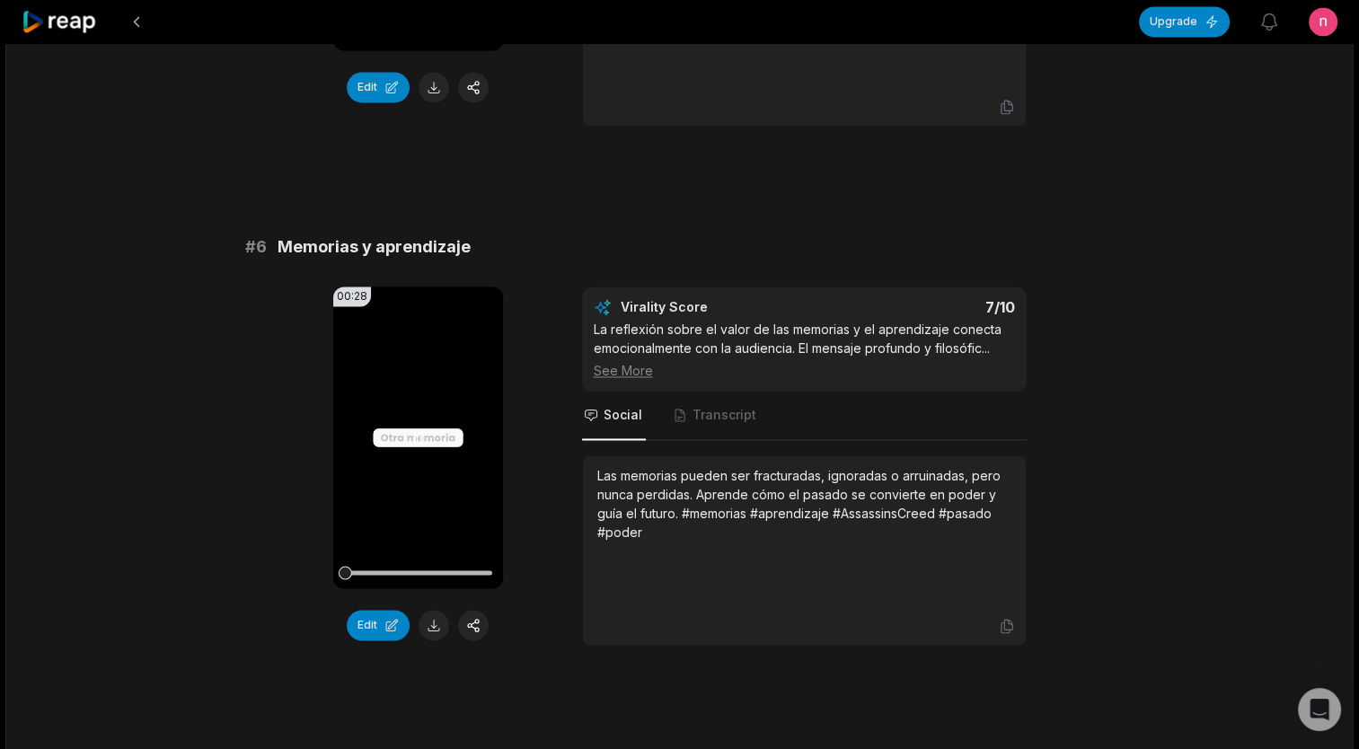
scroll to position [2605, 0]
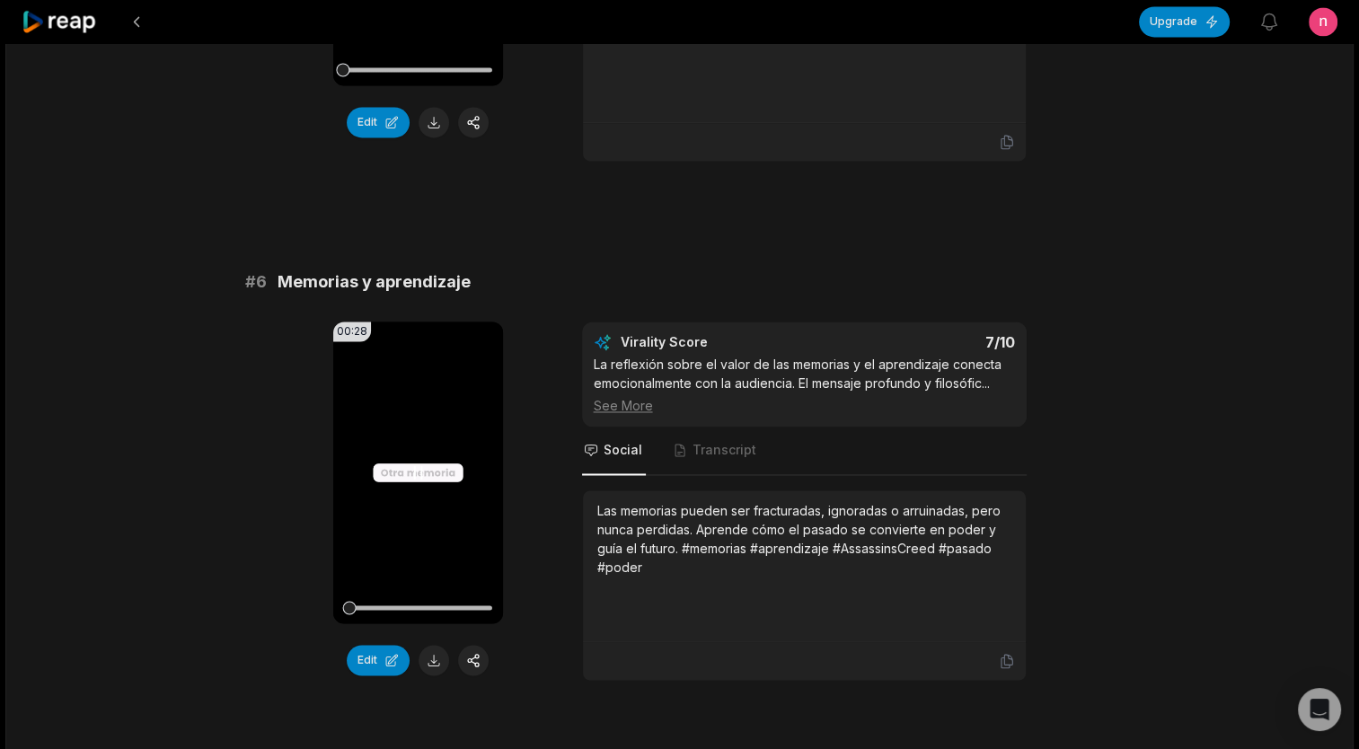
drag, startPoint x: 392, startPoint y: 580, endPoint x: 419, endPoint y: 584, distance: 28.1
click at [399, 605] on div at bounding box center [417, 607] width 149 height 4
click at [412, 605] on div at bounding box center [417, 607] width 149 height 4
click at [404, 605] on div at bounding box center [417, 607] width 149 height 4
click at [433, 645] on button at bounding box center [434, 660] width 31 height 31
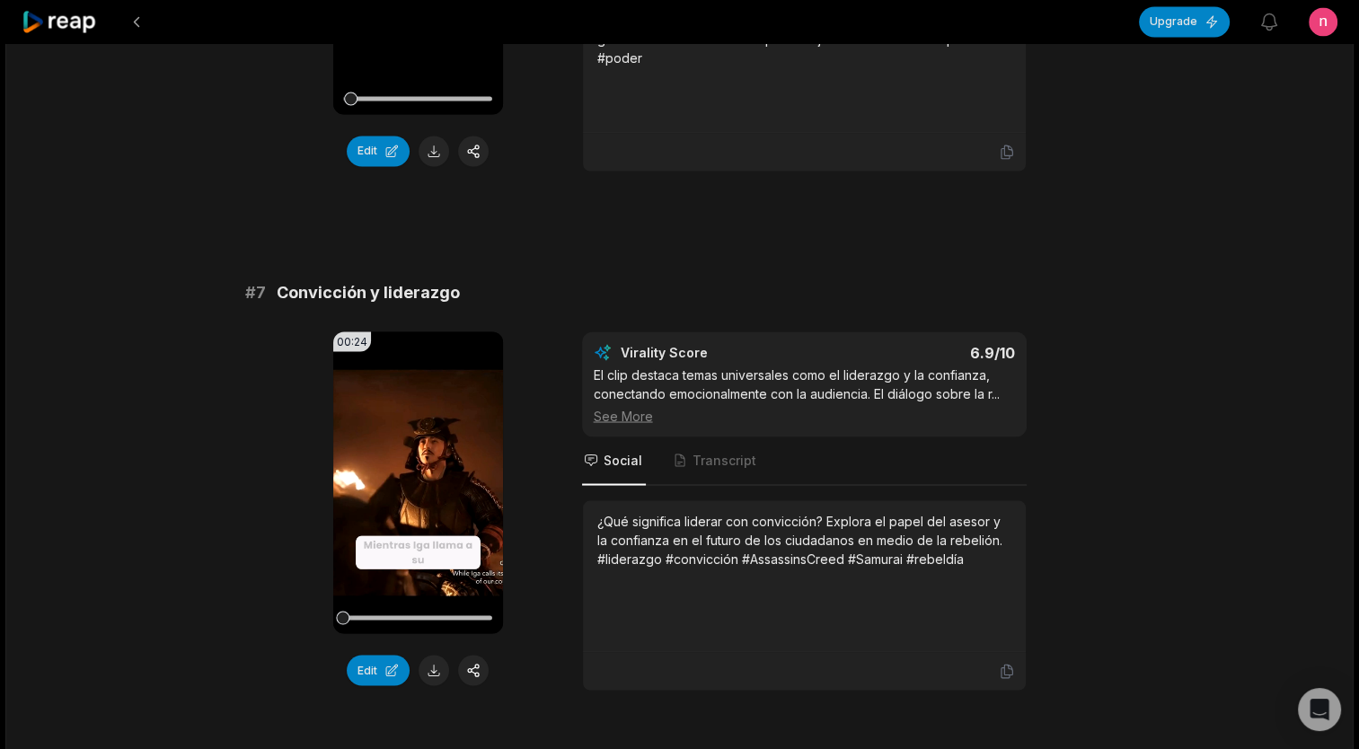
scroll to position [3324, 0]
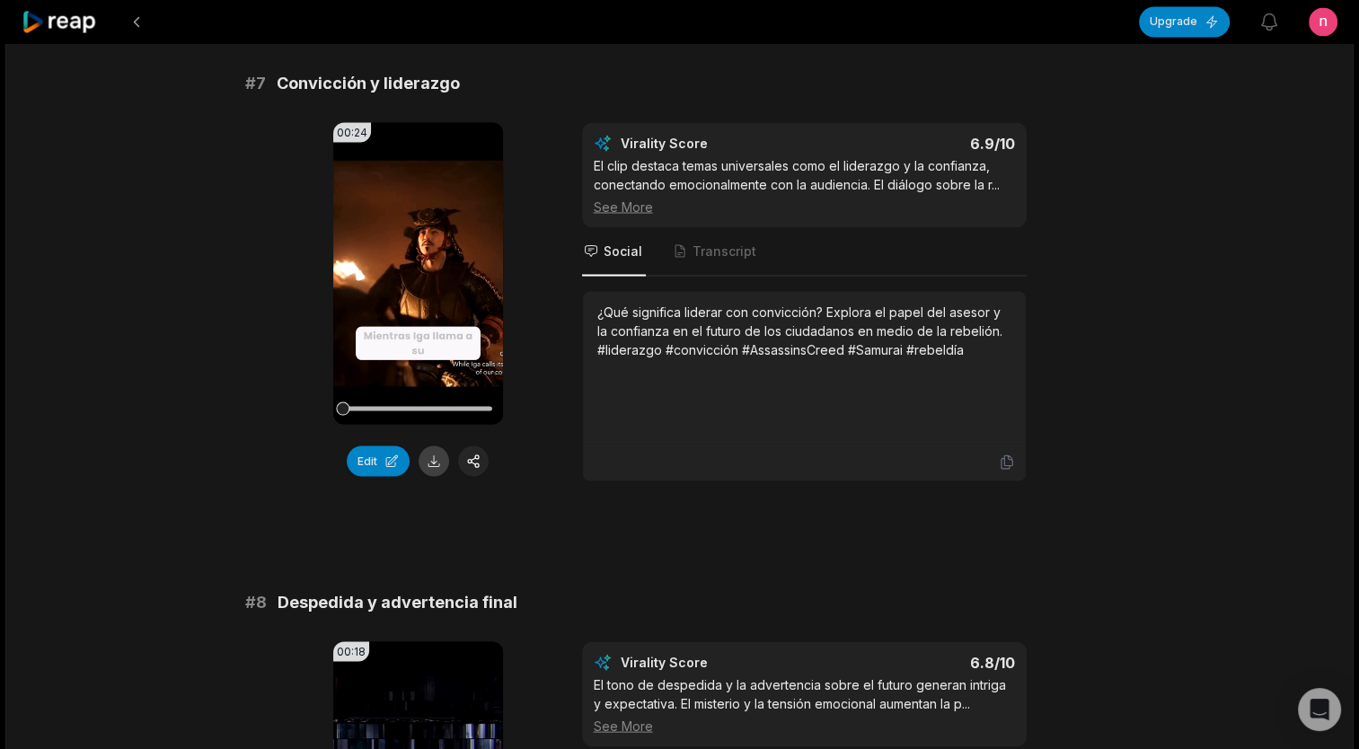
click at [437, 446] on button at bounding box center [434, 461] width 31 height 31
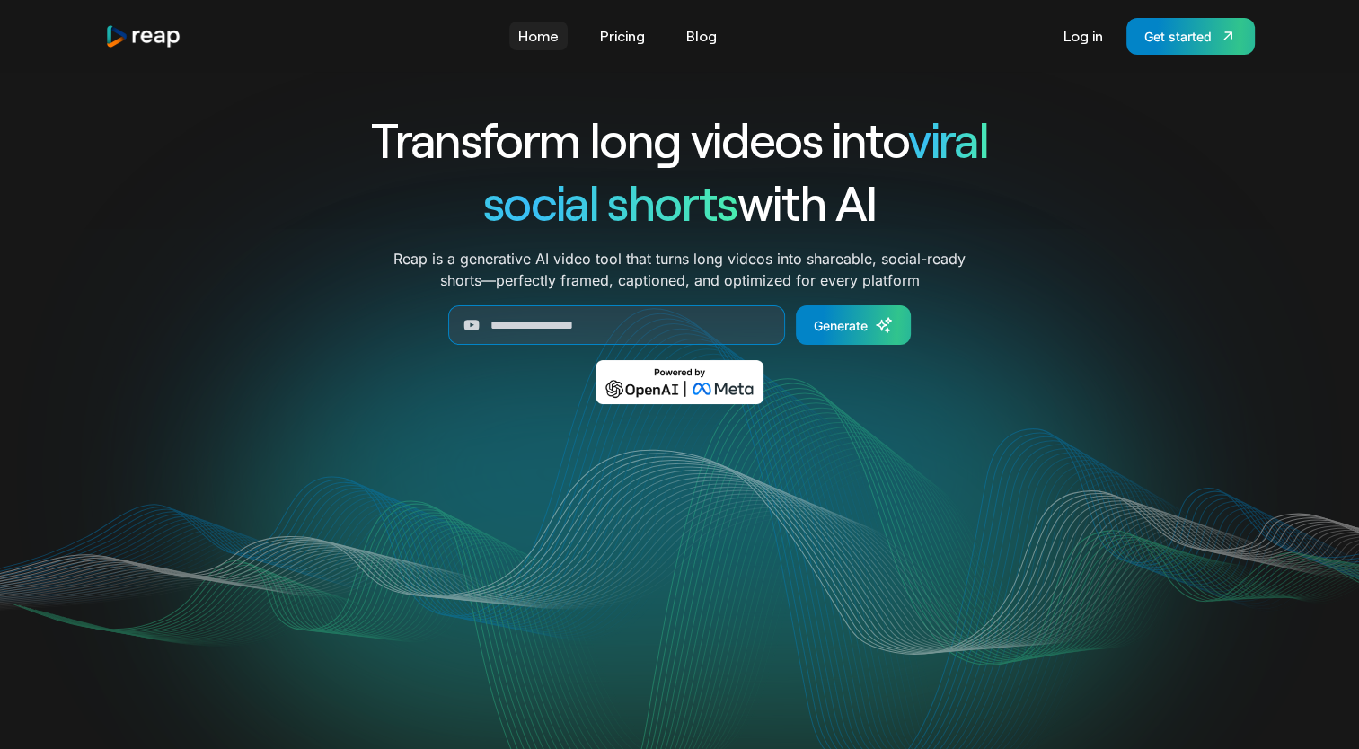
click at [541, 27] on link "Home" at bounding box center [538, 36] width 58 height 29
click at [635, 28] on link "Pricing" at bounding box center [622, 36] width 63 height 29
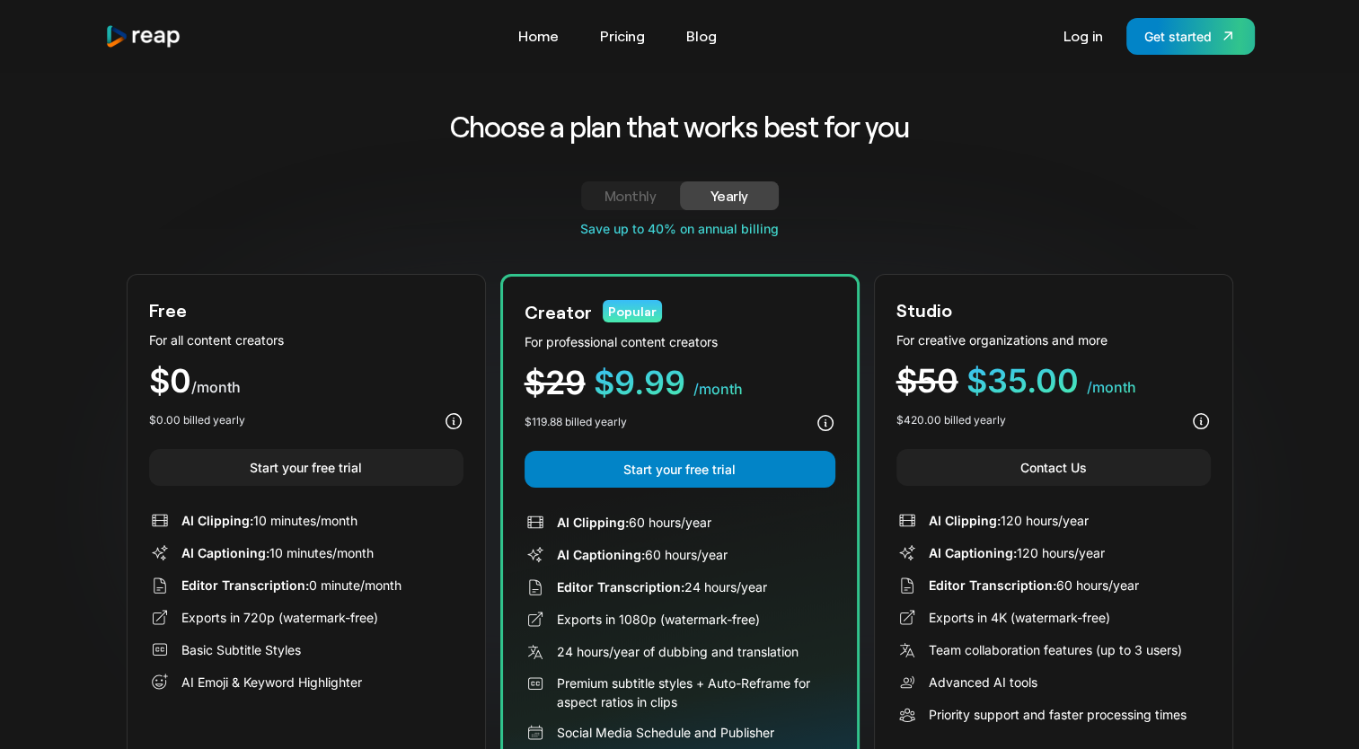
click at [631, 203] on div "Monthly" at bounding box center [631, 196] width 56 height 22
click at [1231, 22] on link "Get started" at bounding box center [1190, 36] width 128 height 37
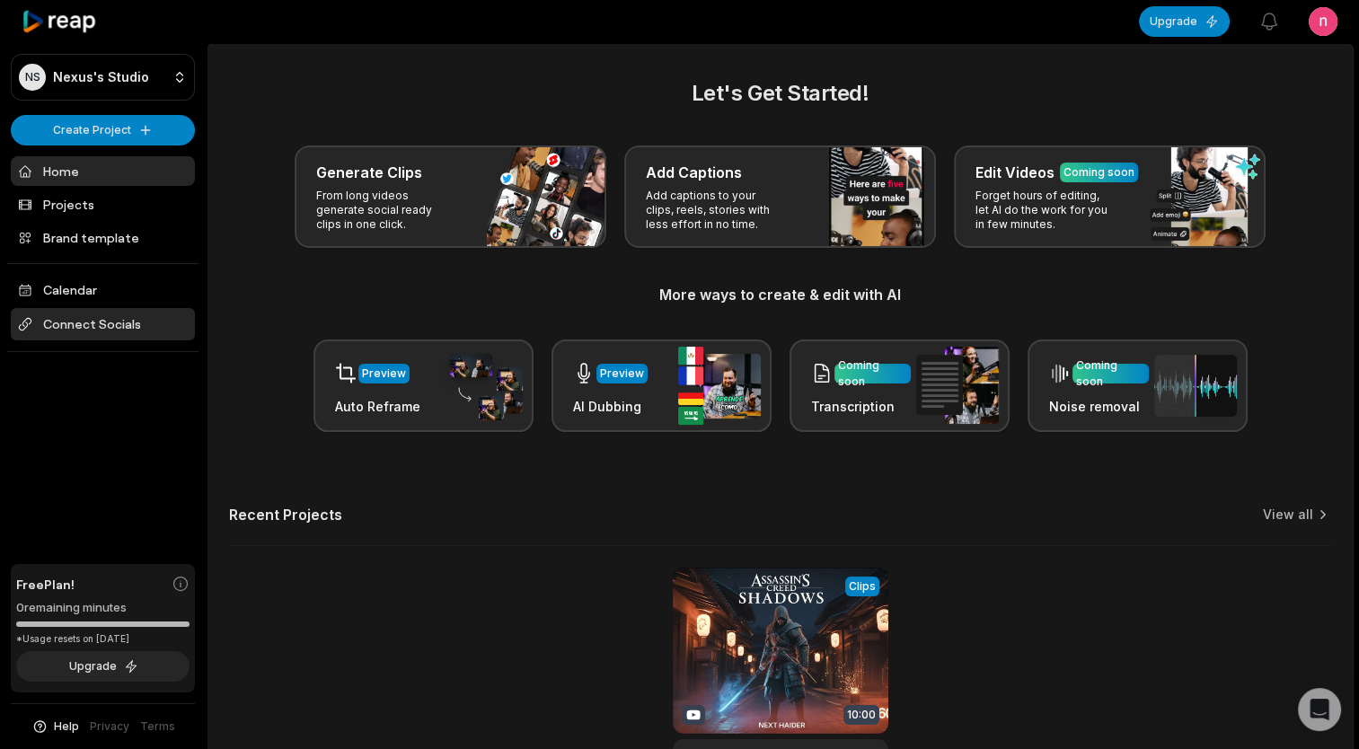
click at [117, 311] on span "Connect Socials" at bounding box center [103, 324] width 184 height 32
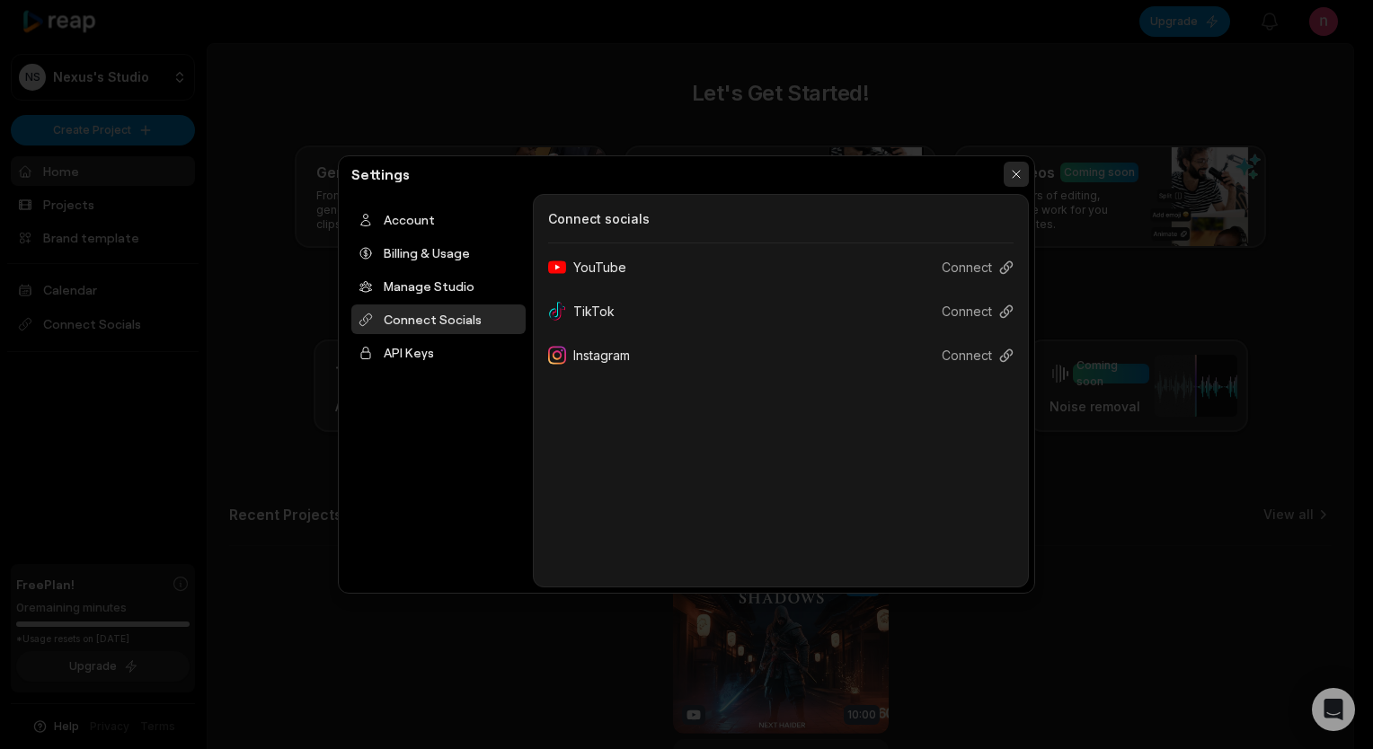
click at [1016, 172] on button "button" at bounding box center [1015, 174] width 25 height 25
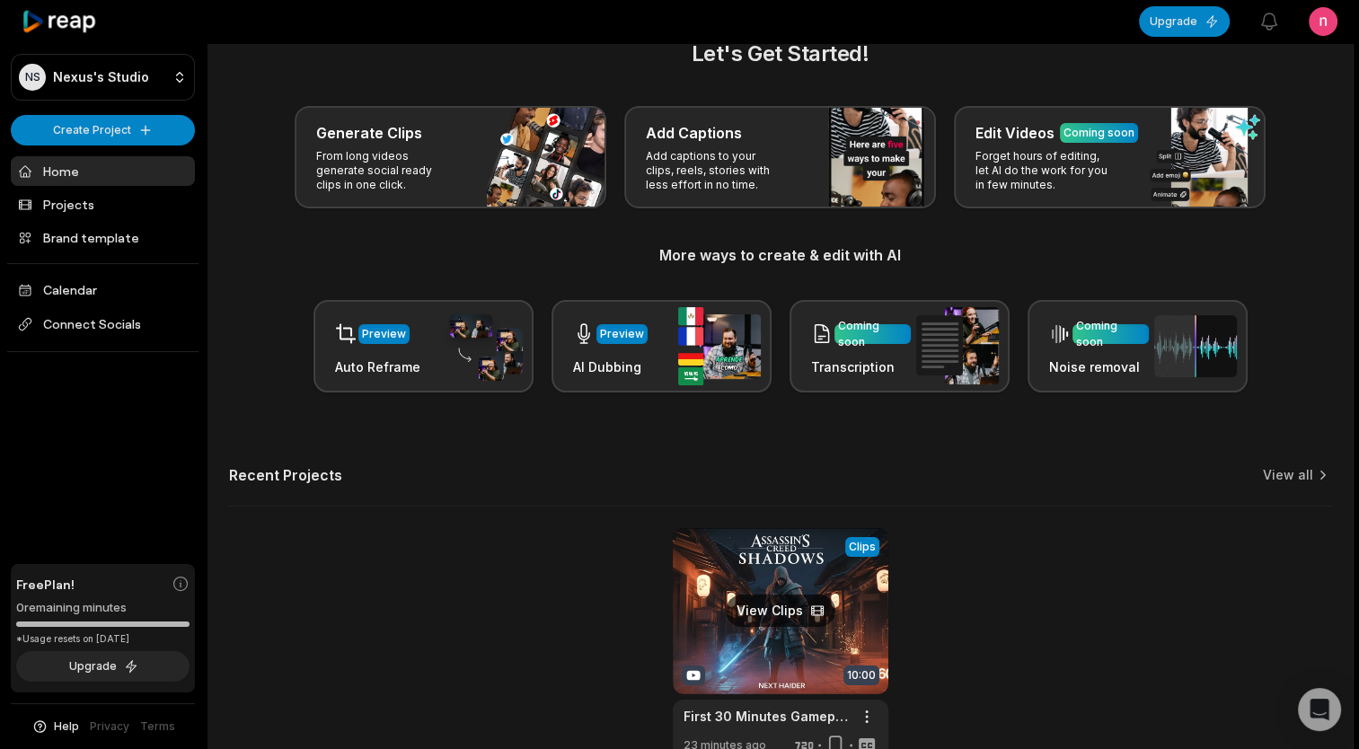
scroll to position [146, 0]
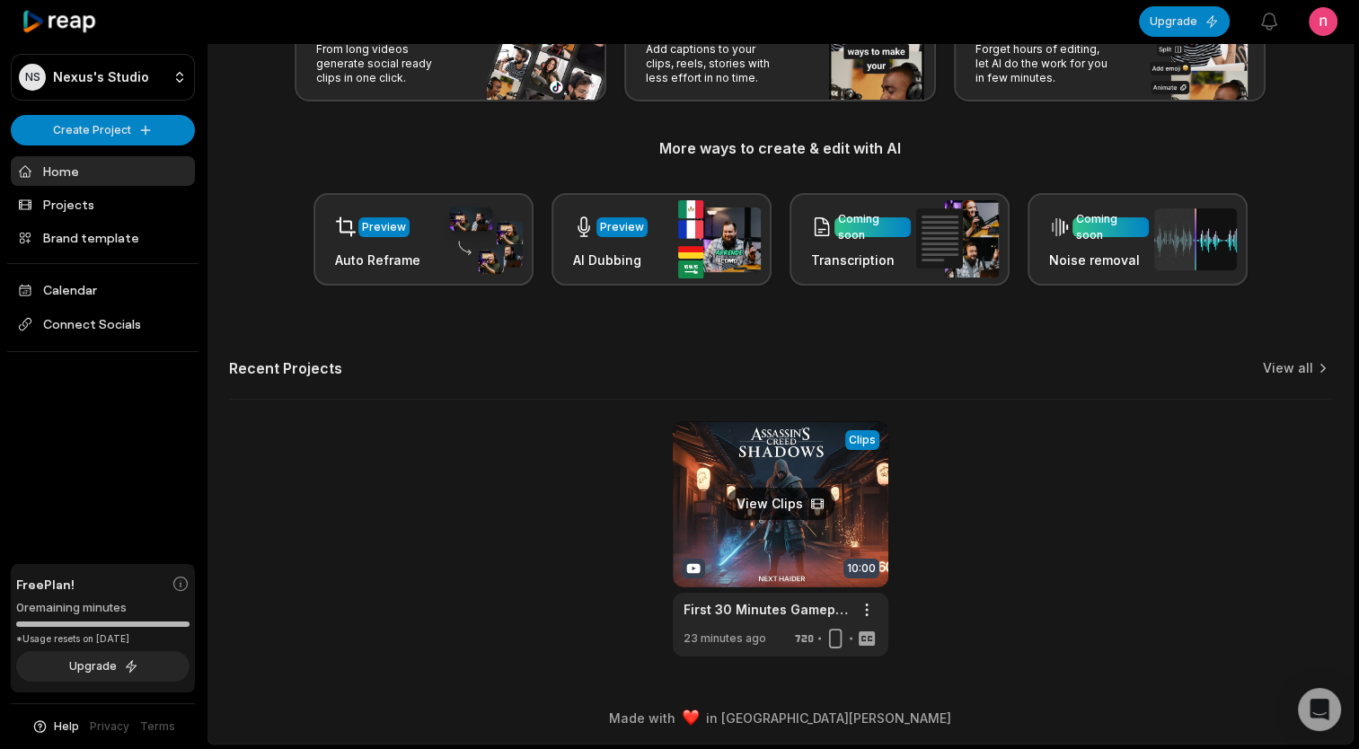
click at [790, 523] on link at bounding box center [781, 538] width 216 height 235
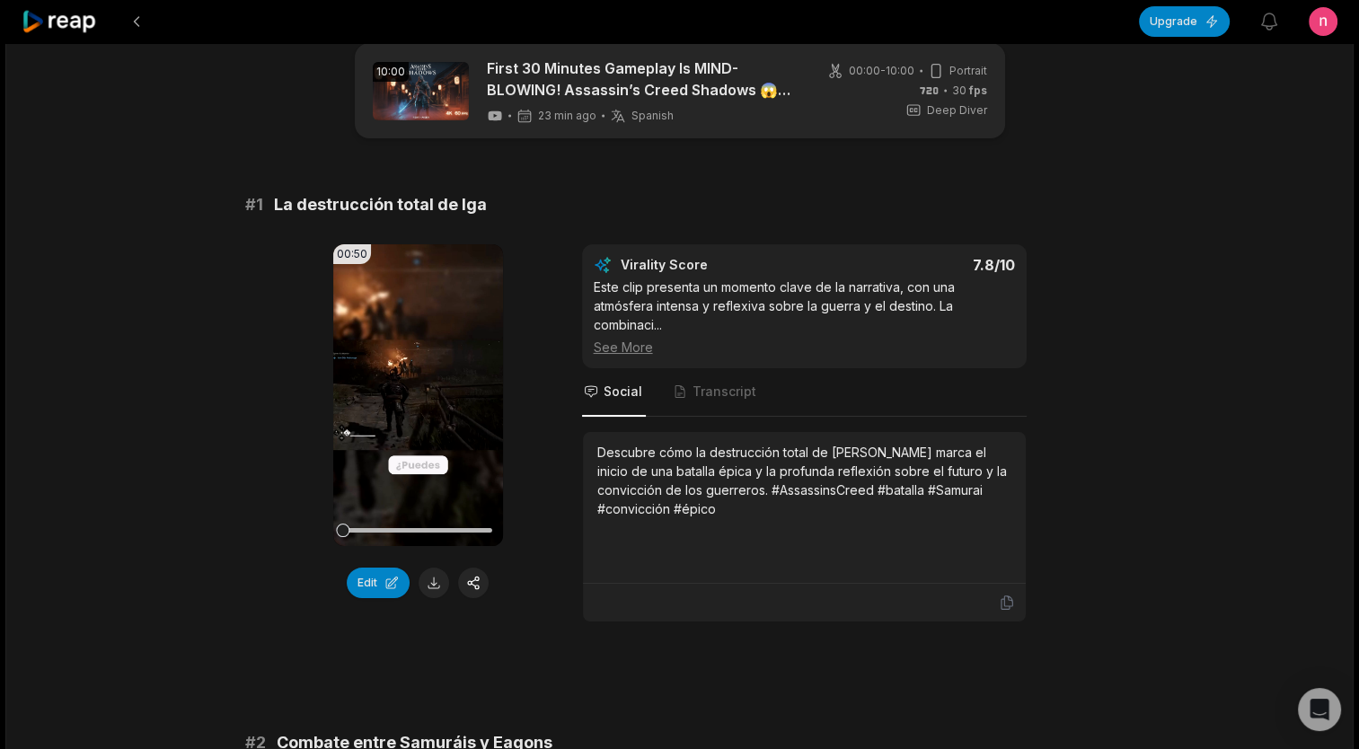
scroll to position [90, 0]
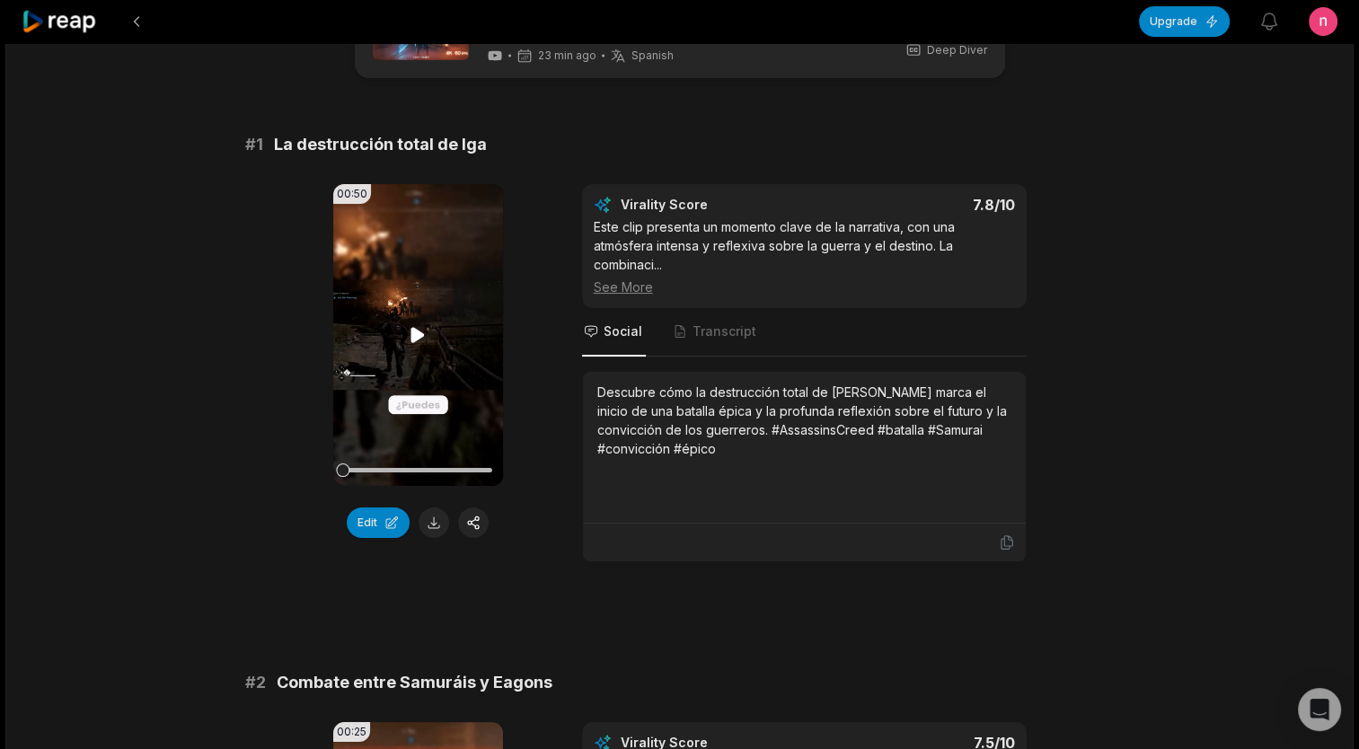
click at [413, 334] on icon at bounding box center [417, 334] width 13 height 15
click at [390, 469] on div at bounding box center [417, 470] width 149 height 4
click at [402, 464] on div at bounding box center [417, 470] width 149 height 31
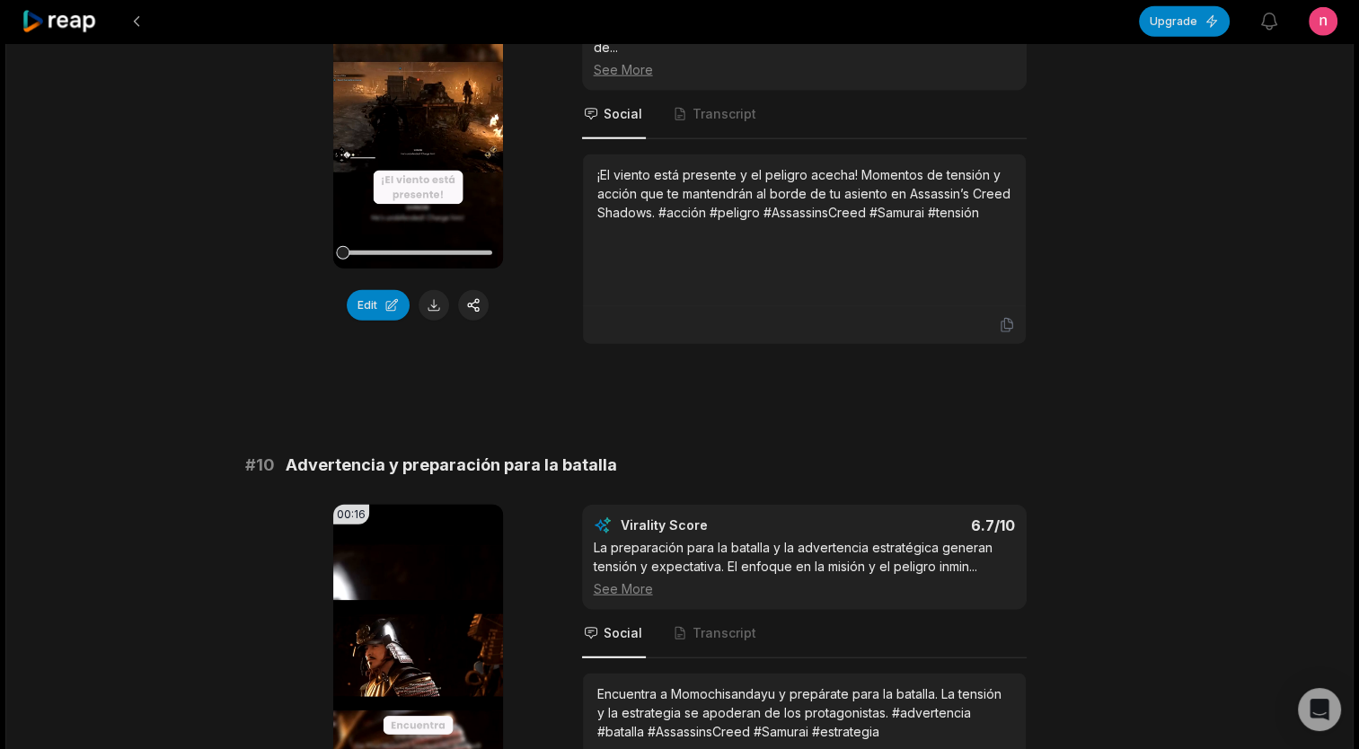
scroll to position [4761, 0]
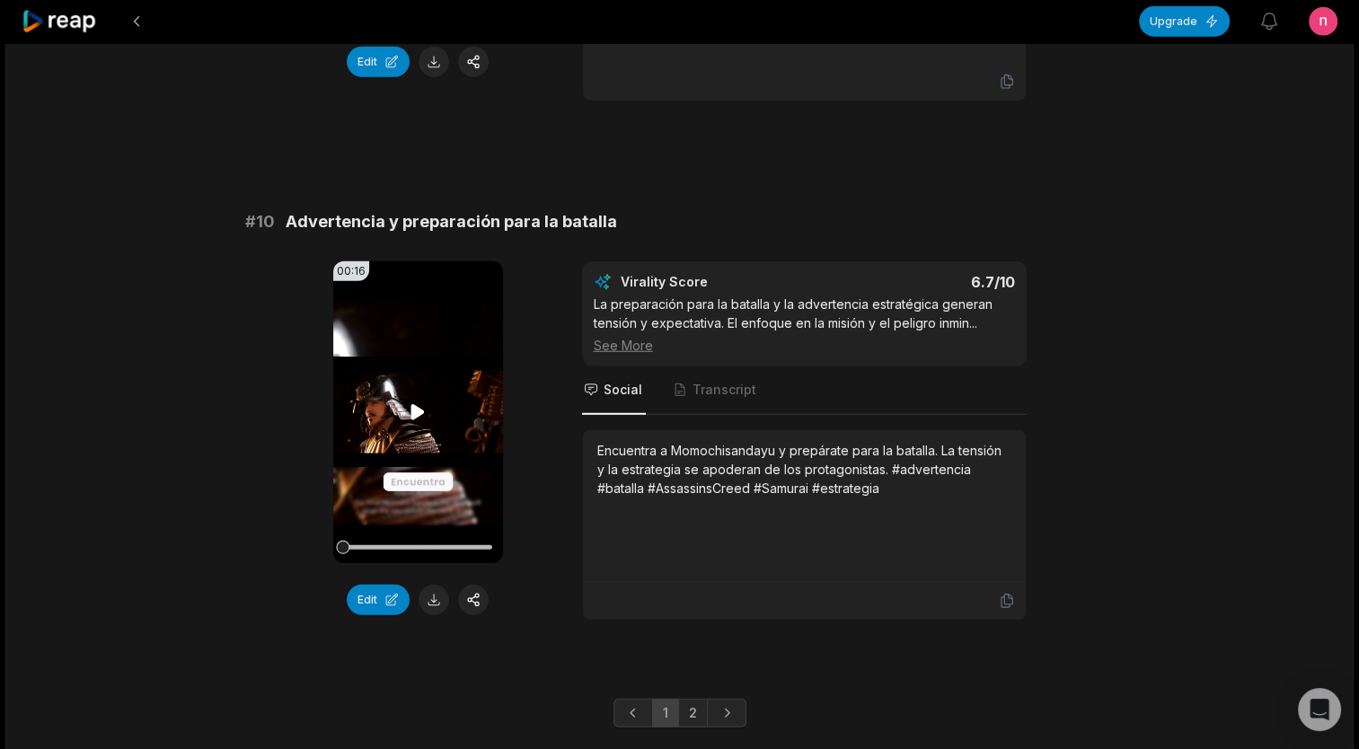
click at [419, 404] on icon at bounding box center [417, 411] width 13 height 15
click at [438, 585] on button at bounding box center [434, 600] width 31 height 31
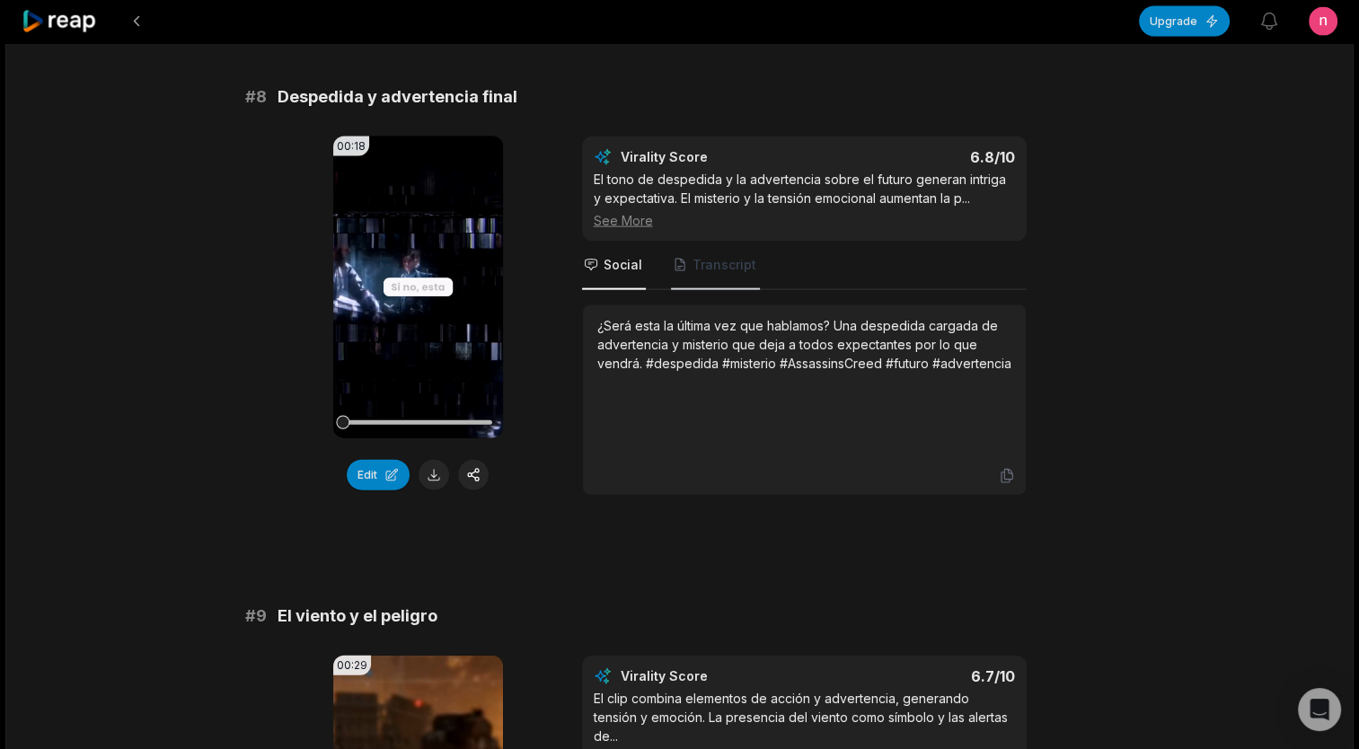
scroll to position [4222, 0]
